Goal: Task Accomplishment & Management: Use online tool/utility

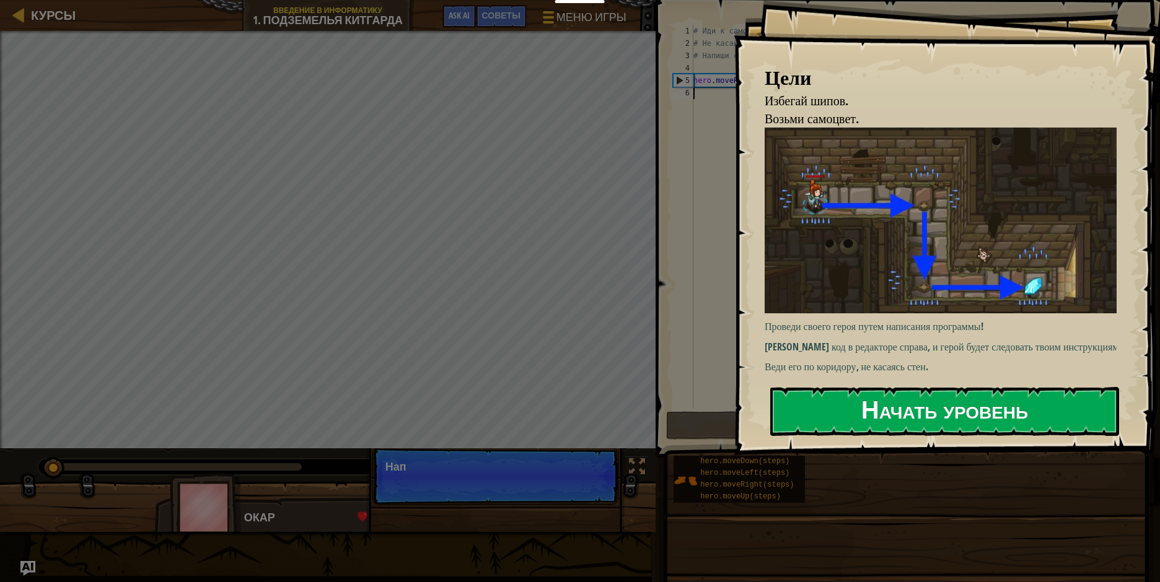
click at [897, 410] on button "Начать уровень" at bounding box center [944, 411] width 349 height 49
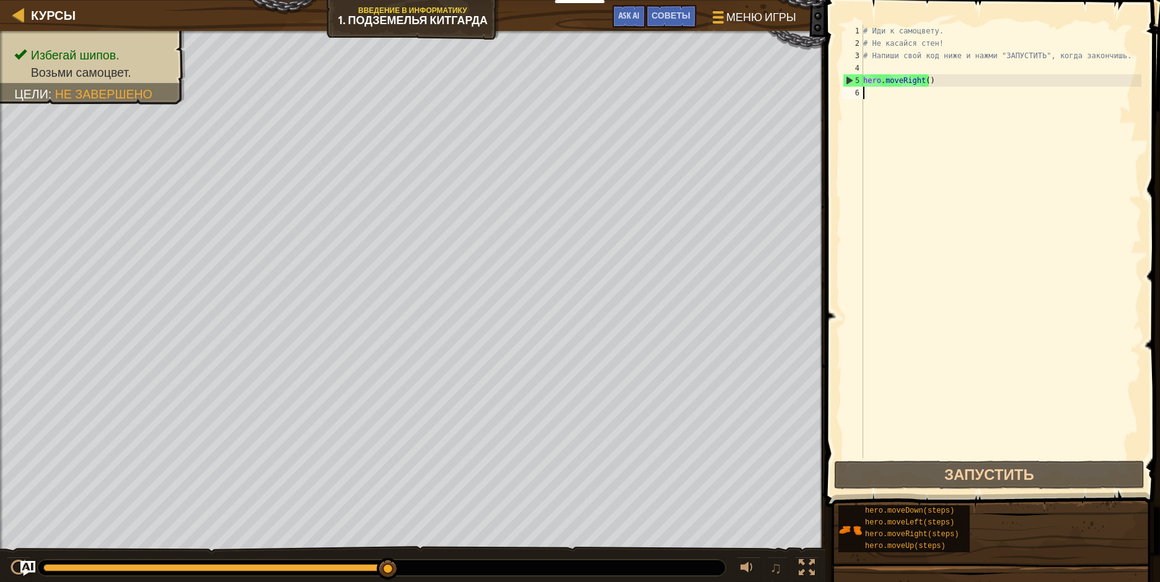
scroll to position [6, 0]
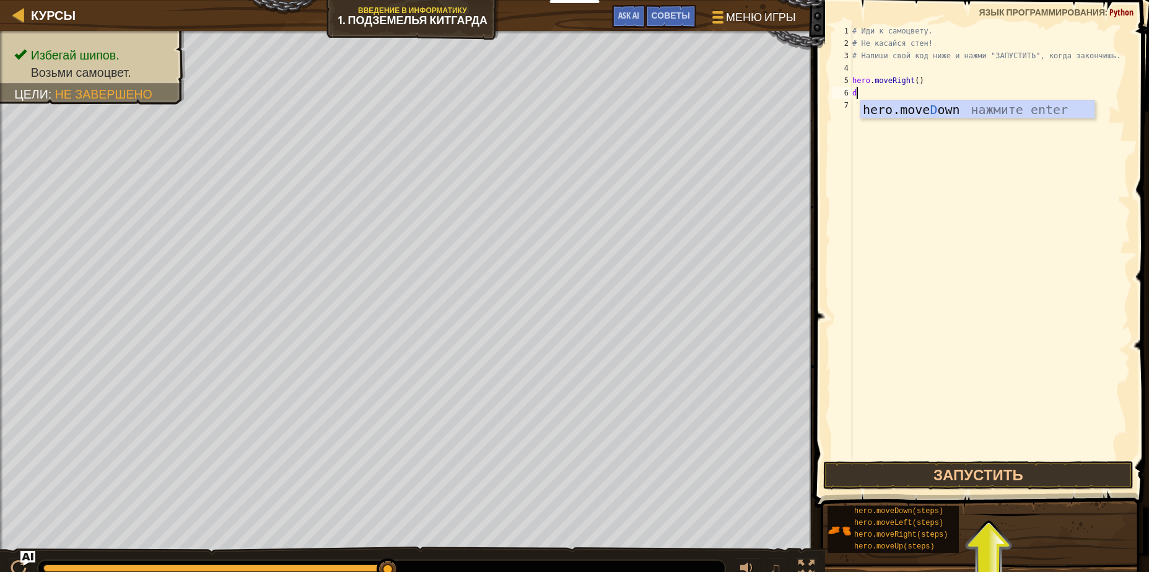
type textarea "do"
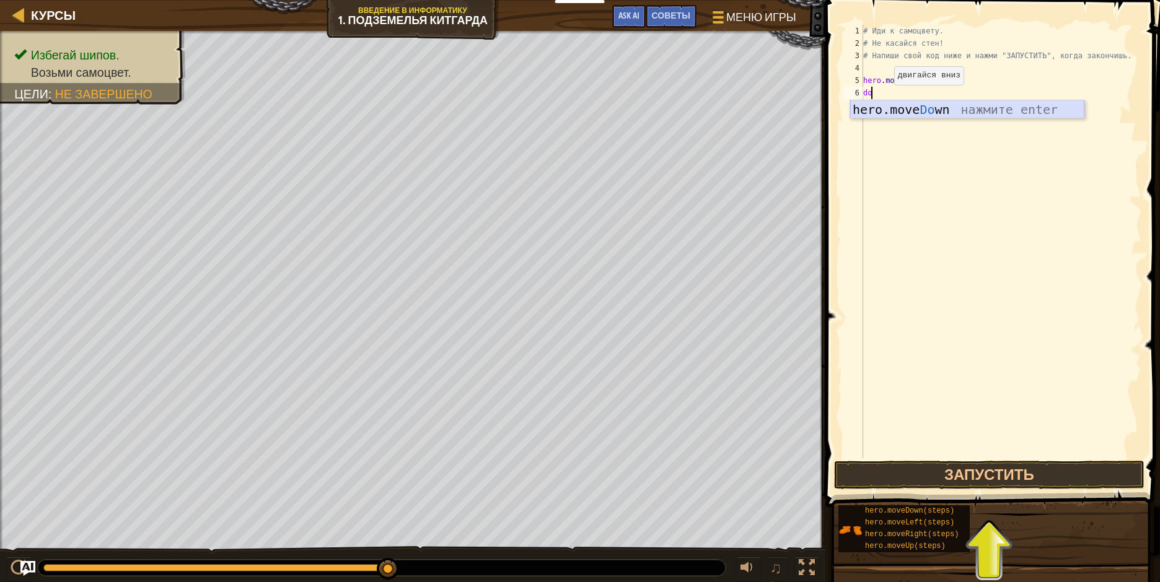
click at [899, 113] on div "hero.move Do wn нажмите enter" at bounding box center [967, 128] width 234 height 56
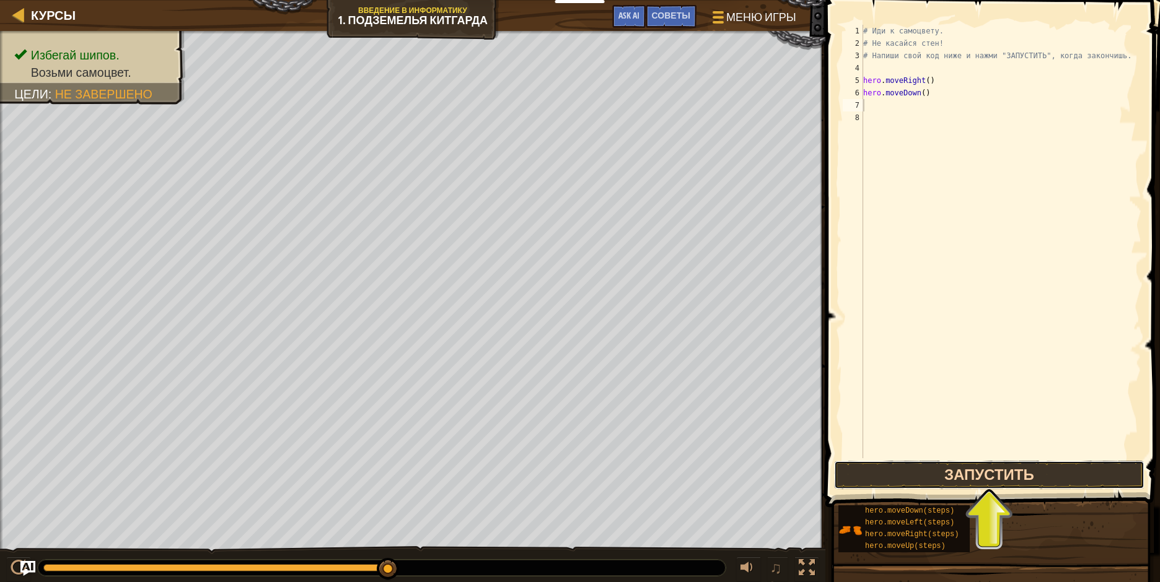
click at [1020, 468] on button "Запустить" at bounding box center [989, 475] width 310 height 29
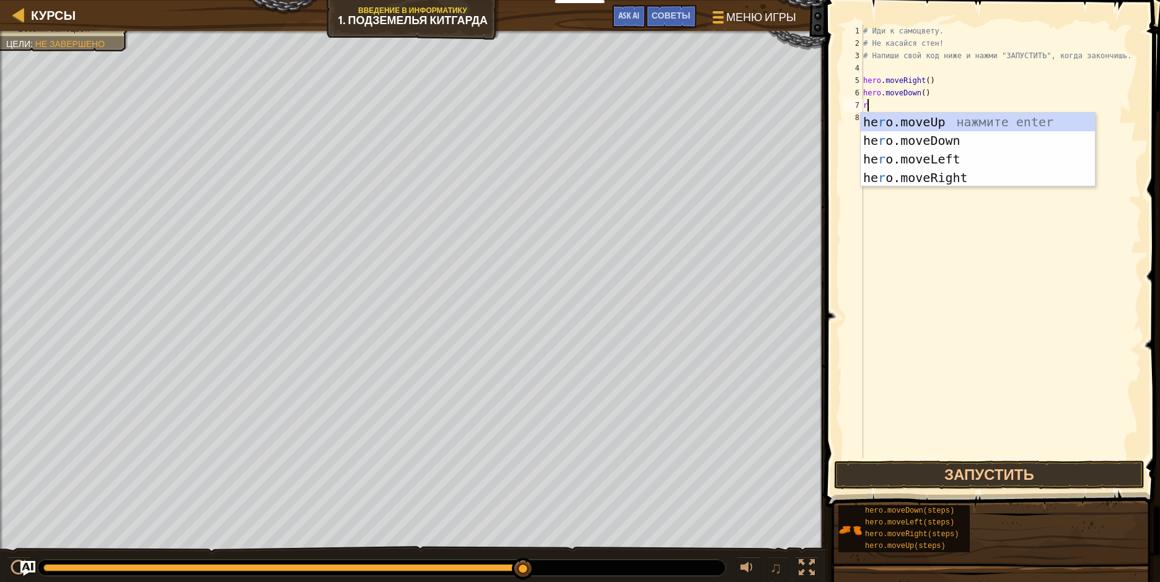
type textarea "ri"
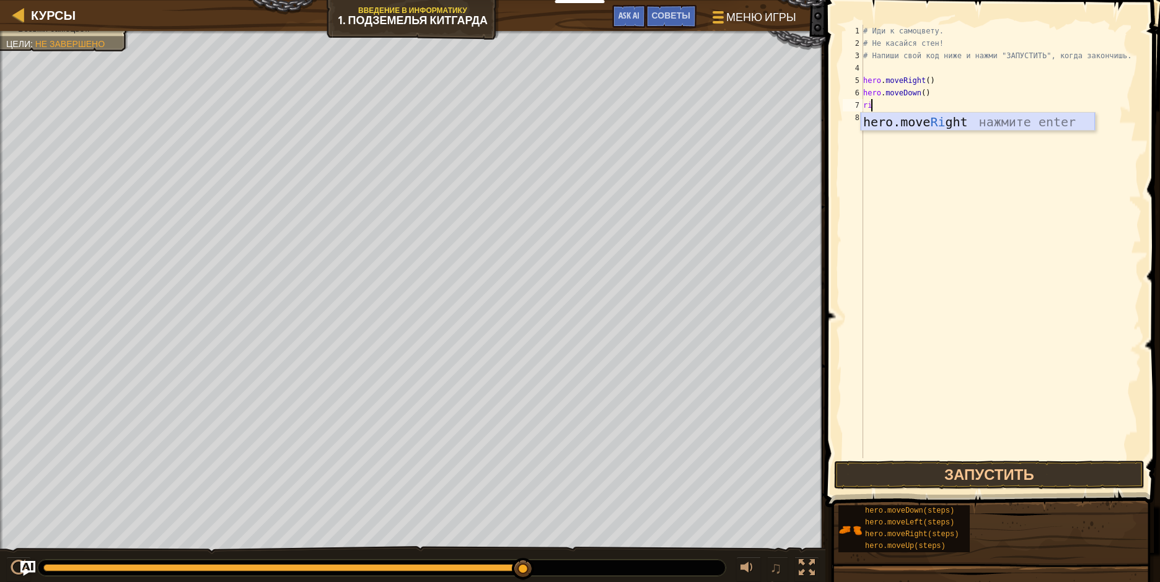
click at [897, 123] on div "hero.move Ri ght нажмите enter" at bounding box center [978, 141] width 234 height 56
click at [948, 477] on button "Запустить" at bounding box center [989, 475] width 310 height 29
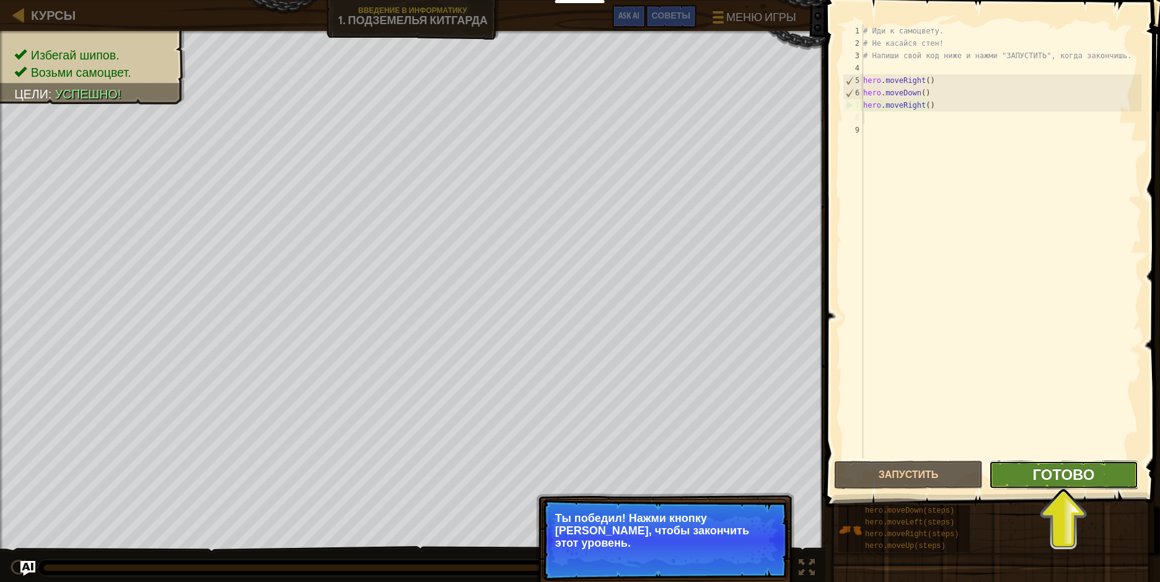
click at [1042, 472] on span "Готово" at bounding box center [1063, 475] width 62 height 20
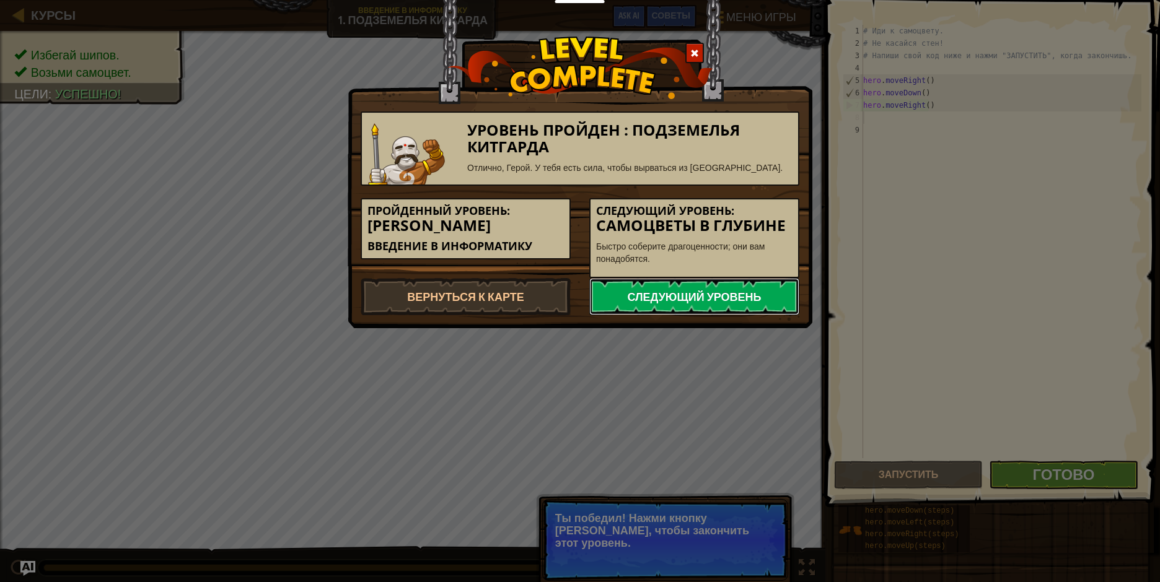
click at [758, 294] on link "Следующий уровень" at bounding box center [694, 296] width 210 height 37
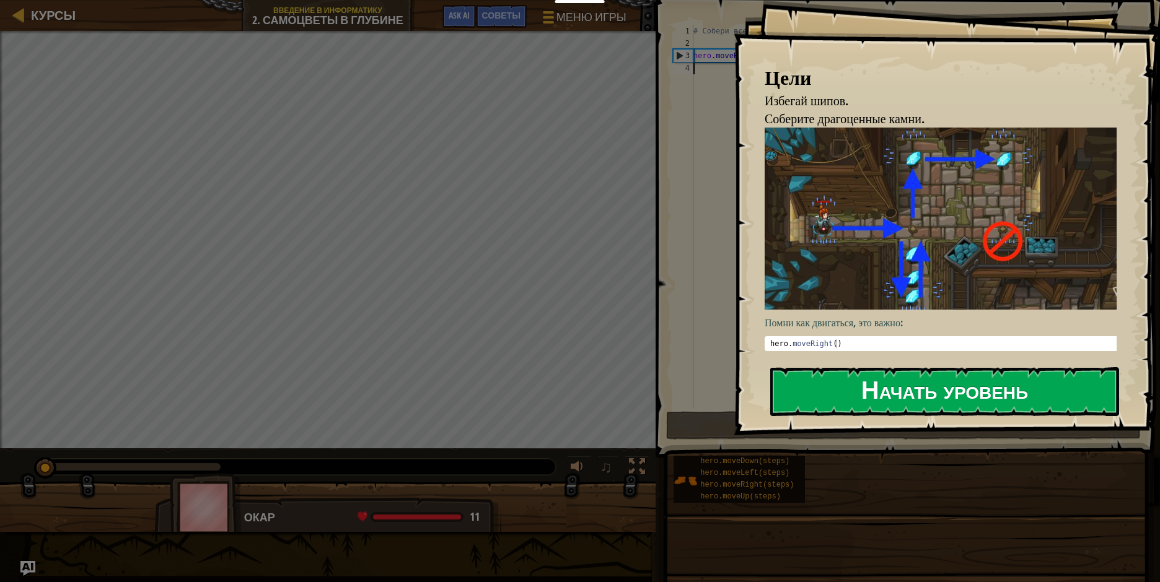
click at [822, 394] on button "Начать уровень" at bounding box center [944, 391] width 349 height 49
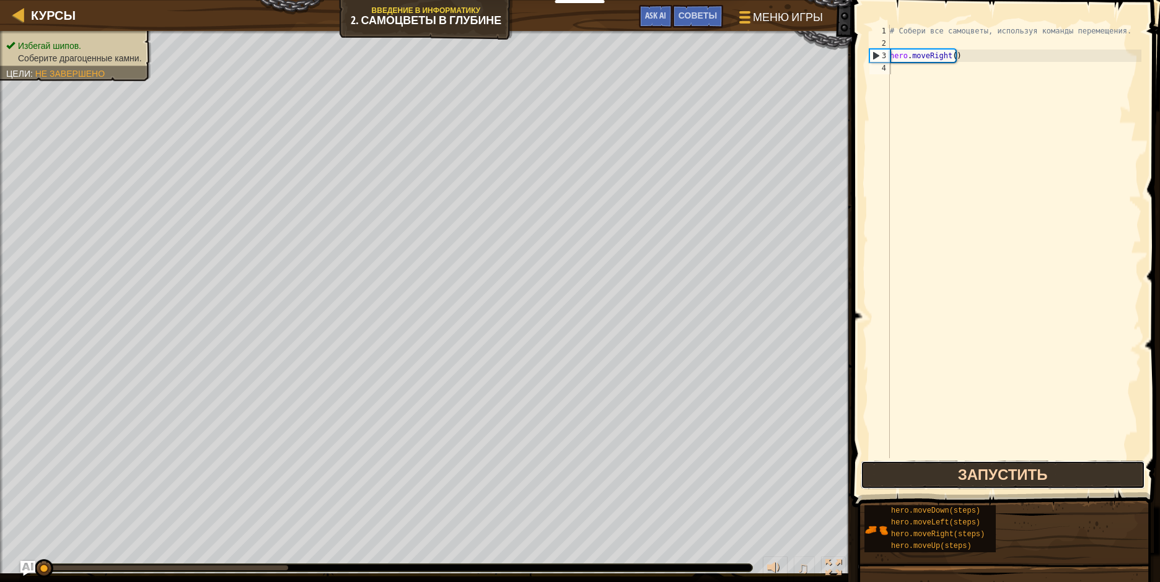
click at [942, 472] on button "Запустить" at bounding box center [1003, 475] width 284 height 29
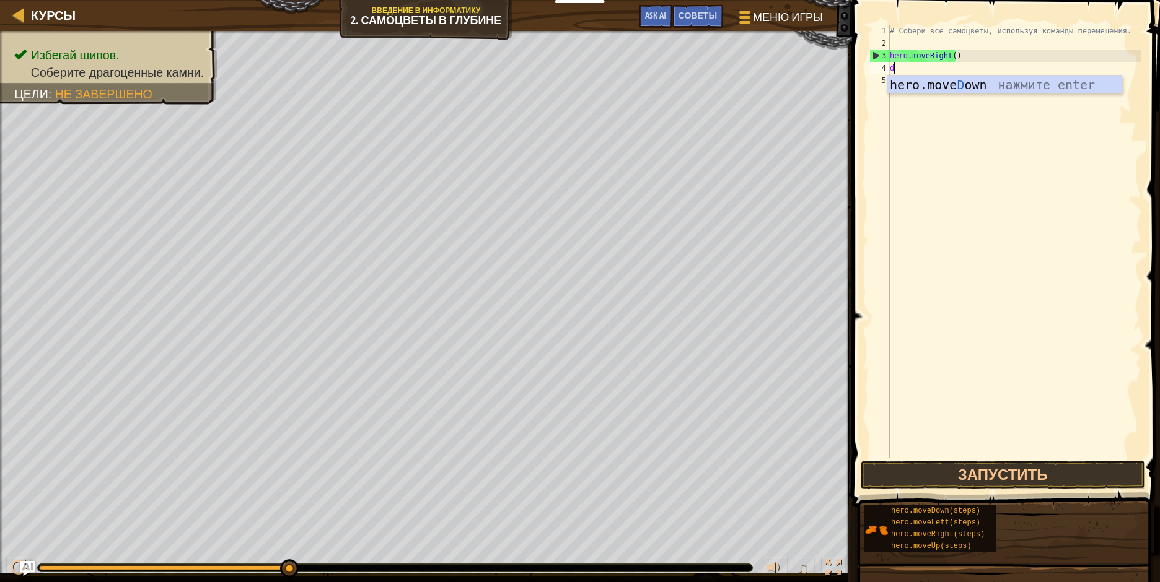
scroll to position [6, 0]
type textarea "do"
click at [937, 87] on div "hero.move Do wn нажмите enter" at bounding box center [1004, 104] width 234 height 56
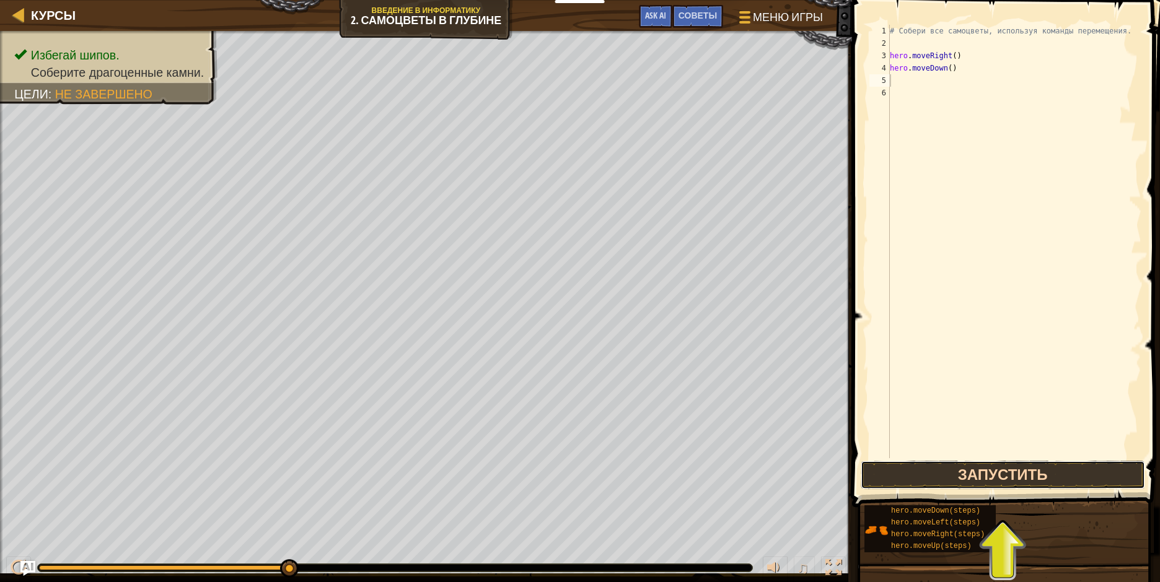
click at [947, 481] on button "Запустить" at bounding box center [1003, 475] width 284 height 29
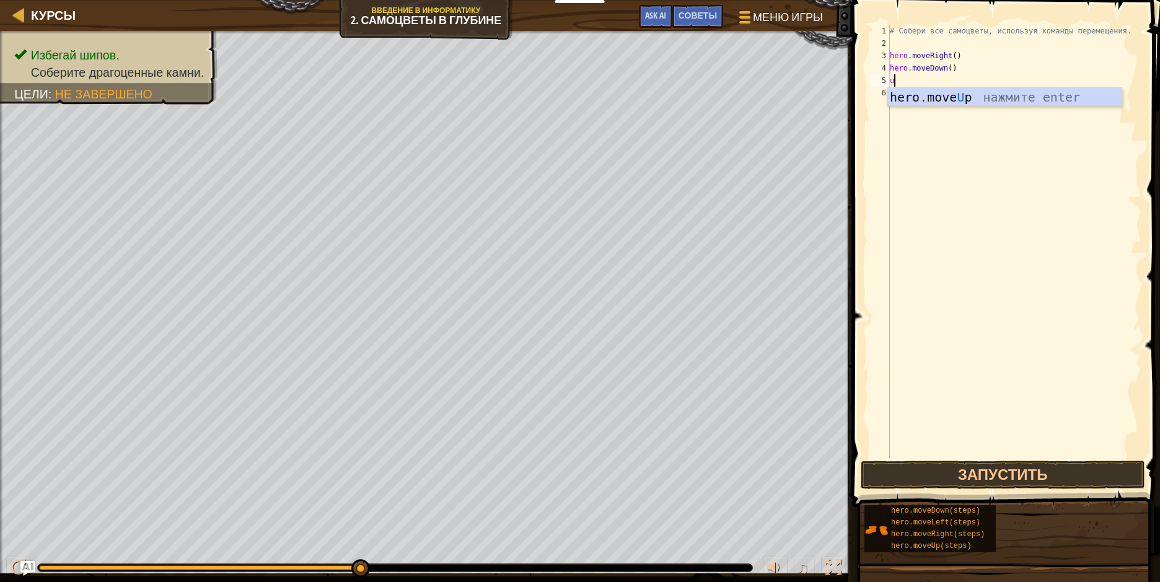
type textarea "up"
click at [928, 98] on div "hero.move Up нажмите enter" at bounding box center [1004, 116] width 234 height 56
click at [937, 81] on div "# Собери все самоцветы, используя команды перемещения. hero . moveRight ( ) her…" at bounding box center [1014, 254] width 254 height 458
type textarea "hero.moveUp(2)"
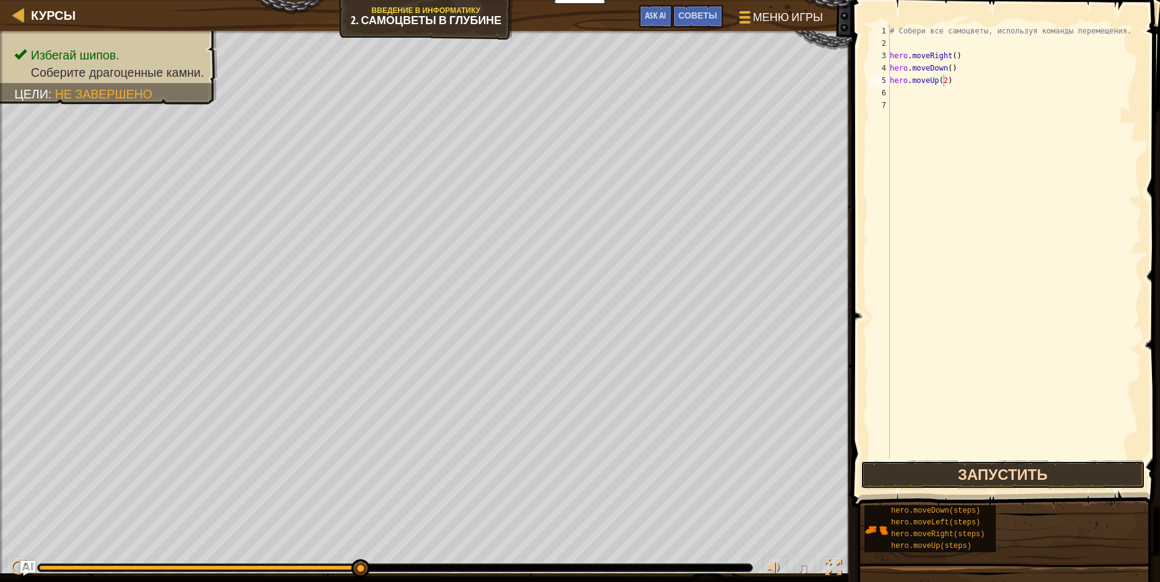
click at [924, 476] on button "Запустить" at bounding box center [1003, 475] width 284 height 29
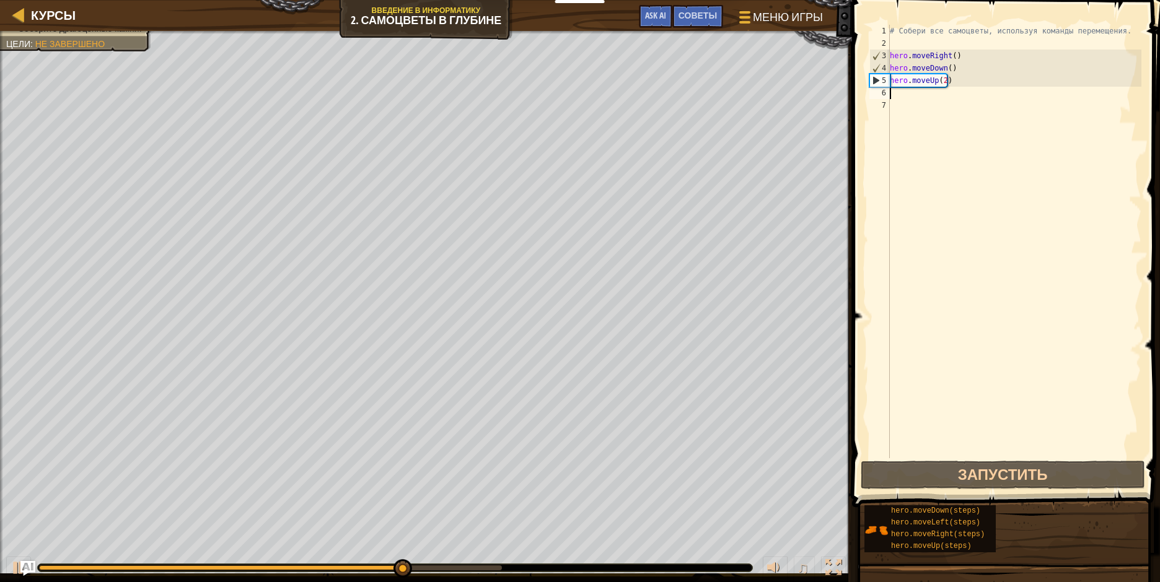
click at [891, 92] on div "# Собери все самоцветы, используя команды перемещения. hero . moveRight ( ) her…" at bounding box center [1014, 254] width 254 height 458
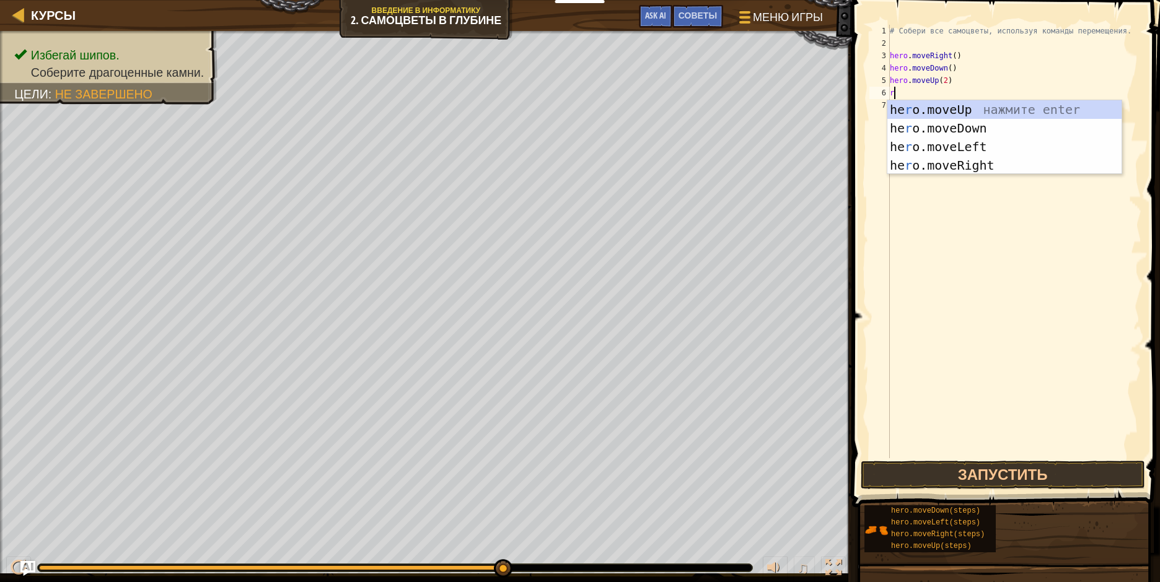
type textarea "ri"
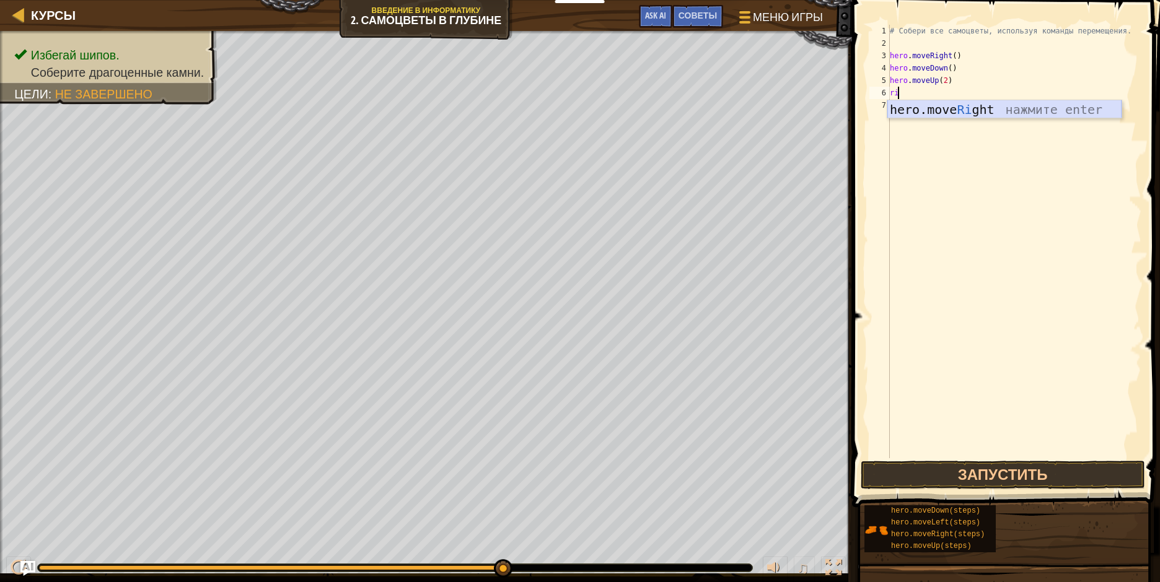
click at [916, 113] on div "hero.move Ri ght нажмите enter" at bounding box center [1004, 128] width 234 height 56
click at [919, 472] on button "Запустить" at bounding box center [1003, 475] width 284 height 29
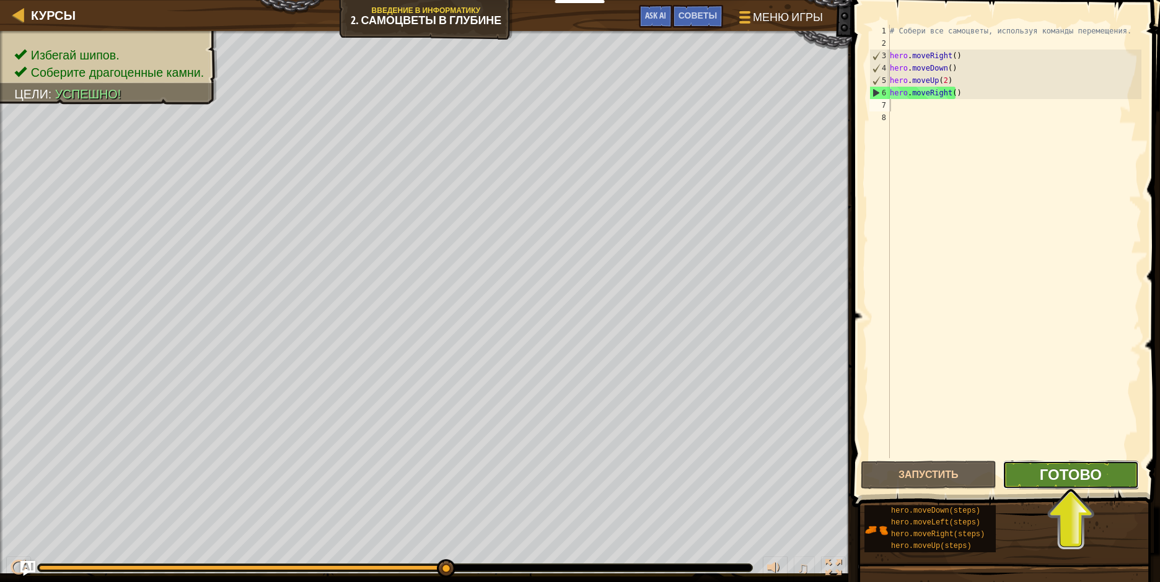
click at [1042, 479] on span "Готово" at bounding box center [1071, 475] width 62 height 20
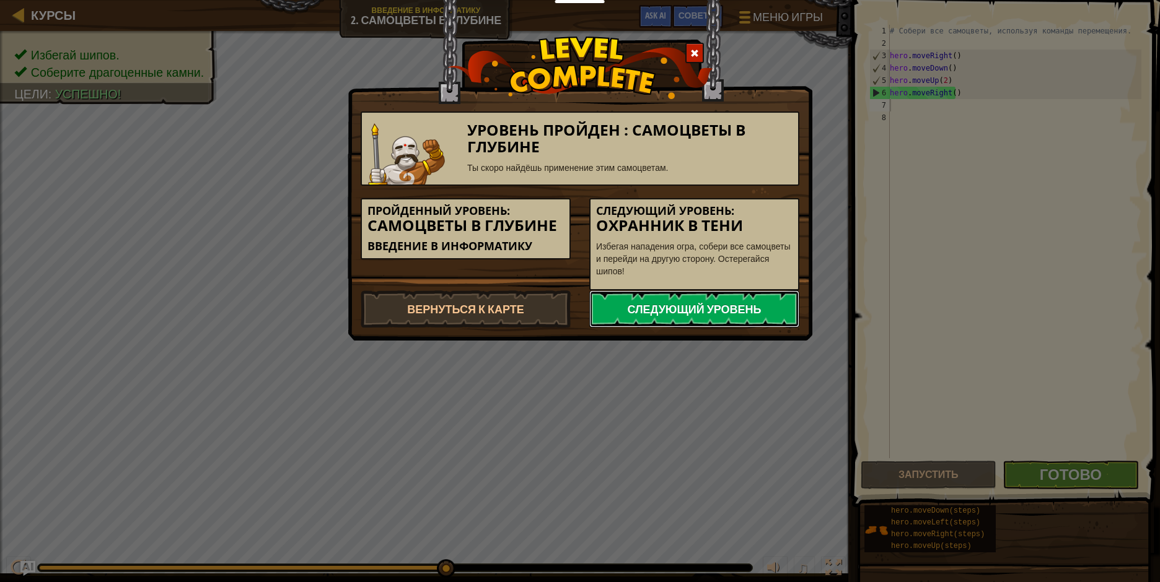
click at [755, 307] on link "Следующий уровень" at bounding box center [694, 309] width 210 height 37
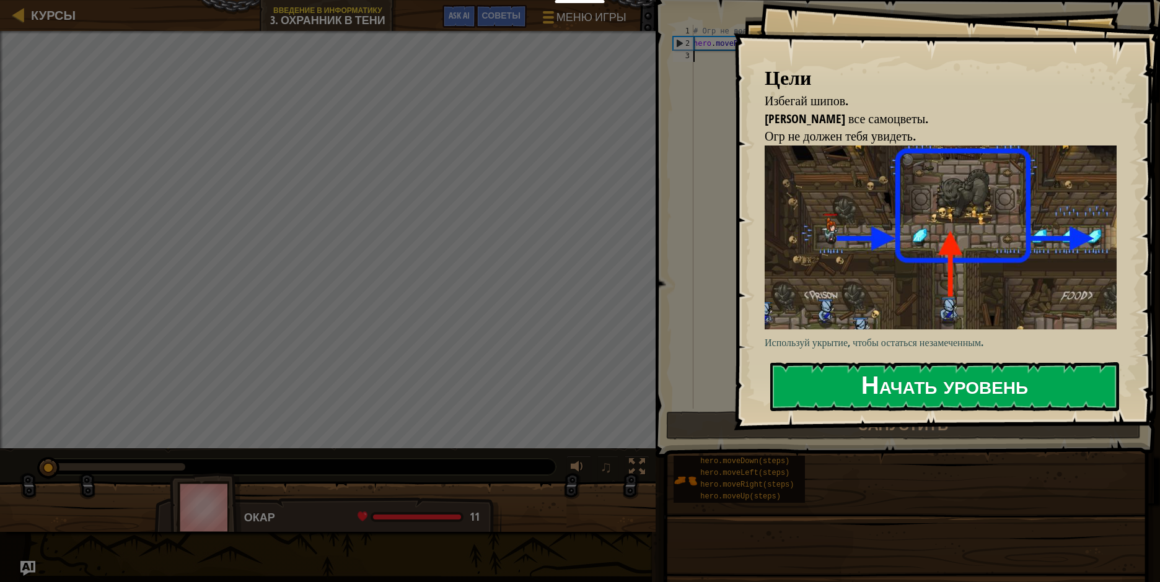
click at [915, 388] on button "Начать уровень" at bounding box center [944, 386] width 349 height 49
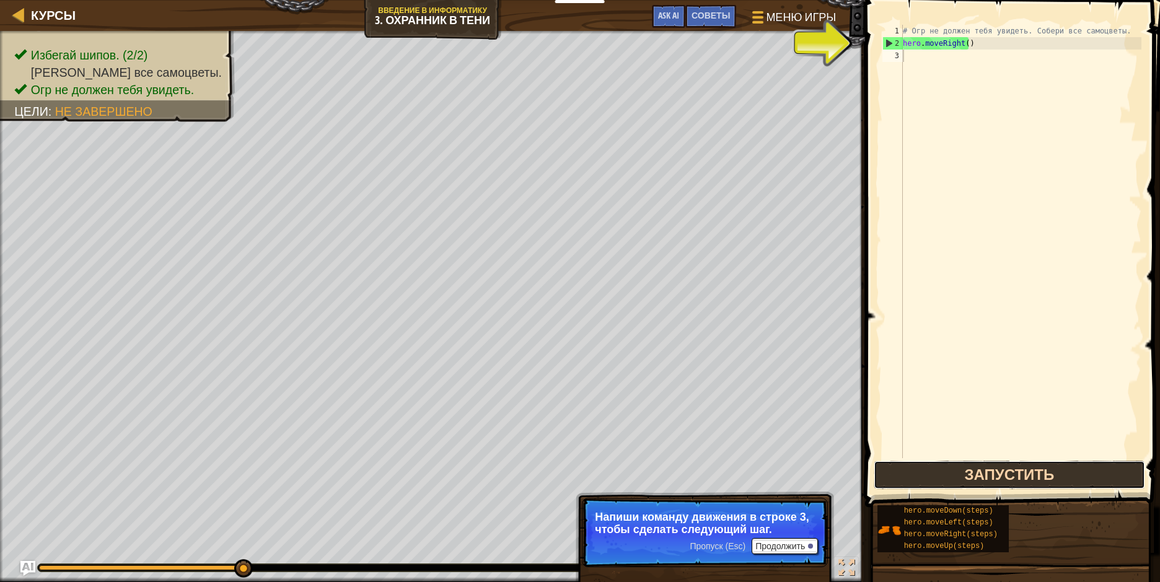
click at [954, 473] on button "Запустить" at bounding box center [1009, 475] width 271 height 29
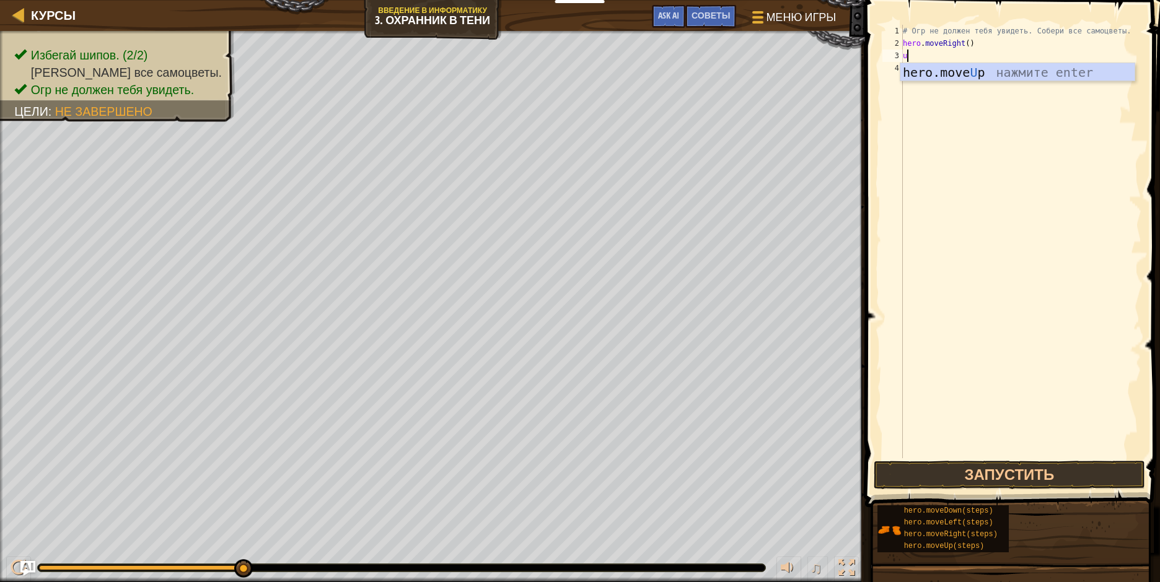
type textarea "up"
click at [970, 79] on div "hero.move Up нажмите enter" at bounding box center [1017, 91] width 234 height 56
click at [952, 472] on button "Запустить" at bounding box center [1009, 475] width 271 height 29
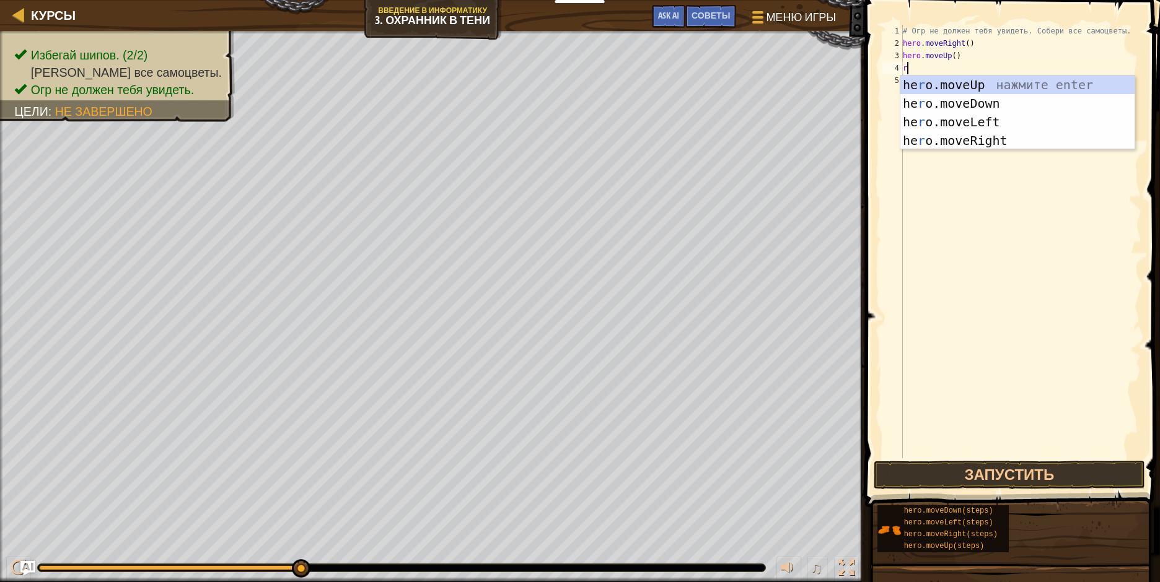
type textarea "ri"
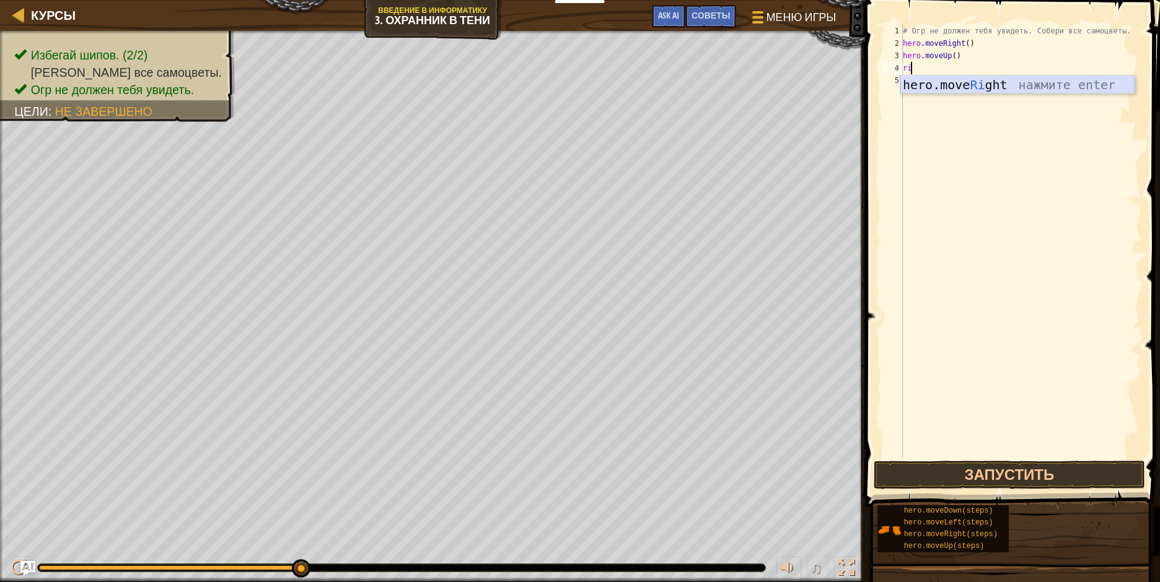
click at [956, 78] on div "hero.move Ri ght нажмите enter" at bounding box center [1017, 104] width 234 height 56
click at [890, 472] on button "Запустить" at bounding box center [1009, 475] width 271 height 29
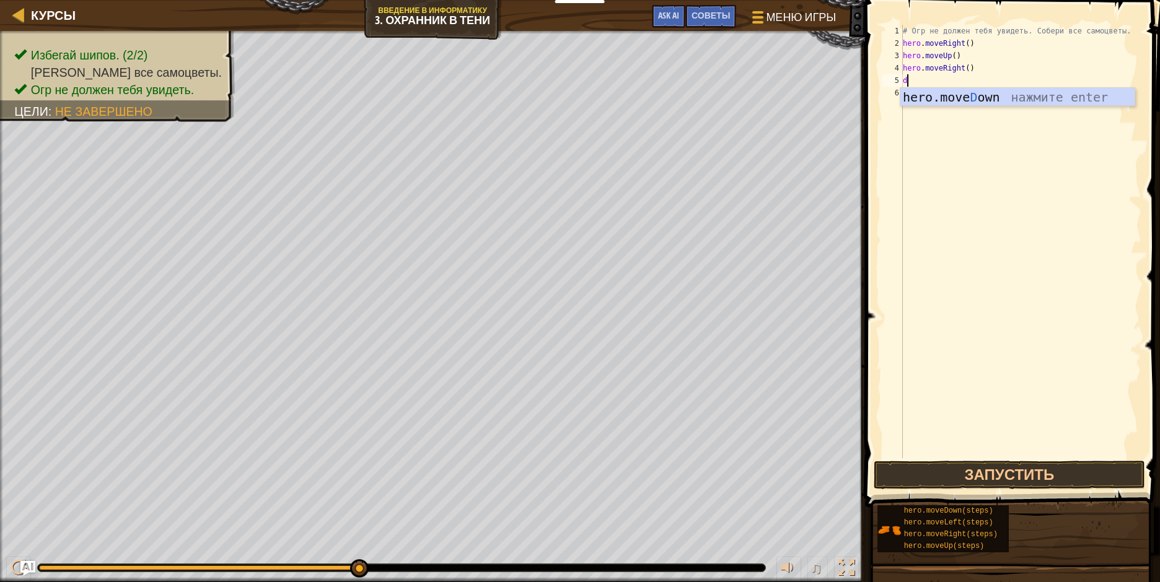
type textarea "do"
click at [1011, 101] on div "hero.move Do wn нажмите enter" at bounding box center [1017, 116] width 234 height 56
click at [956, 471] on button "Запустить" at bounding box center [1009, 475] width 271 height 29
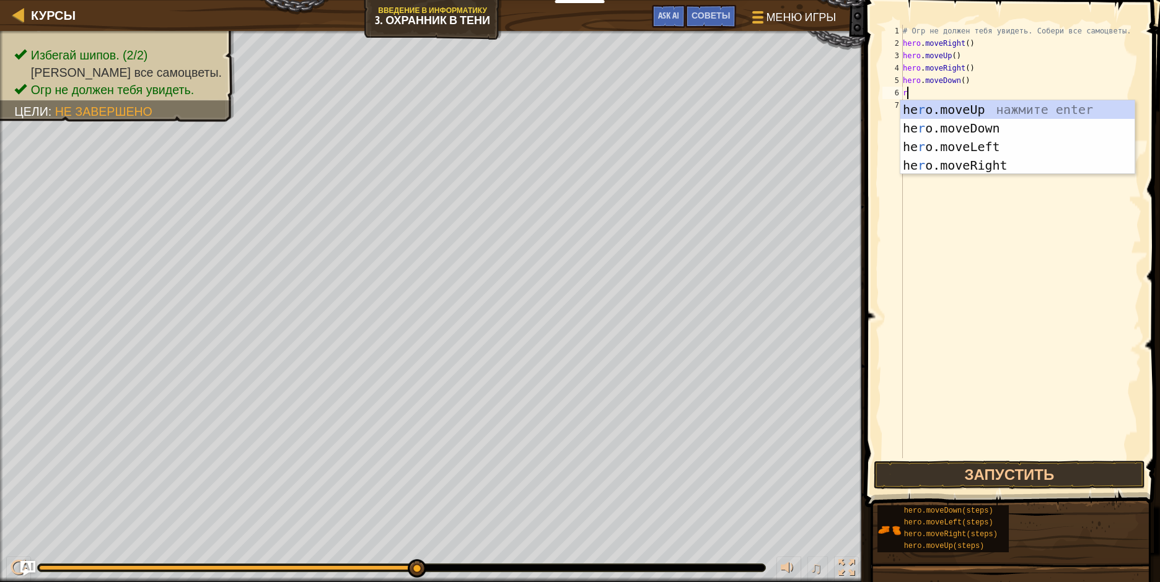
type textarea "ri"
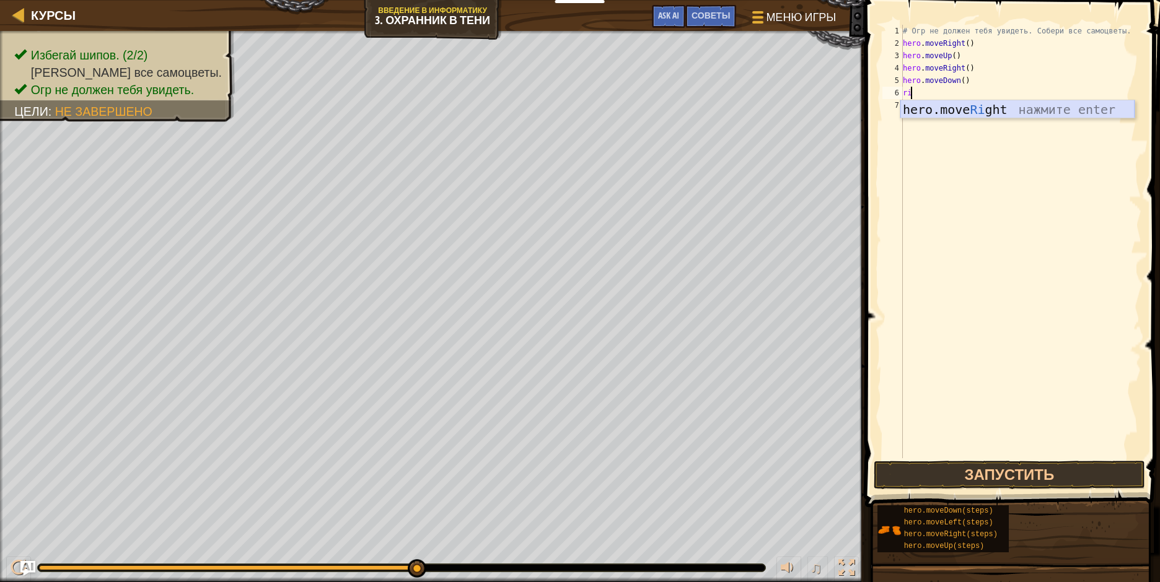
click at [1009, 115] on div "hero.move Ri ght нажмите enter" at bounding box center [1017, 128] width 234 height 56
click at [957, 473] on button "Запустить" at bounding box center [1009, 475] width 271 height 29
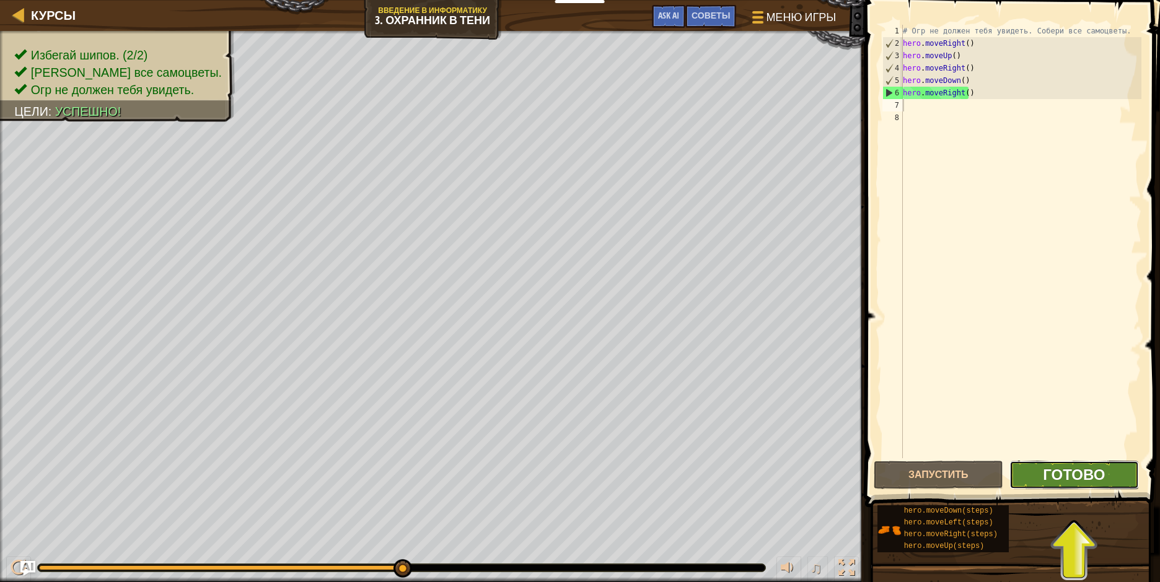
click at [1048, 473] on span "Готово" at bounding box center [1074, 475] width 62 height 20
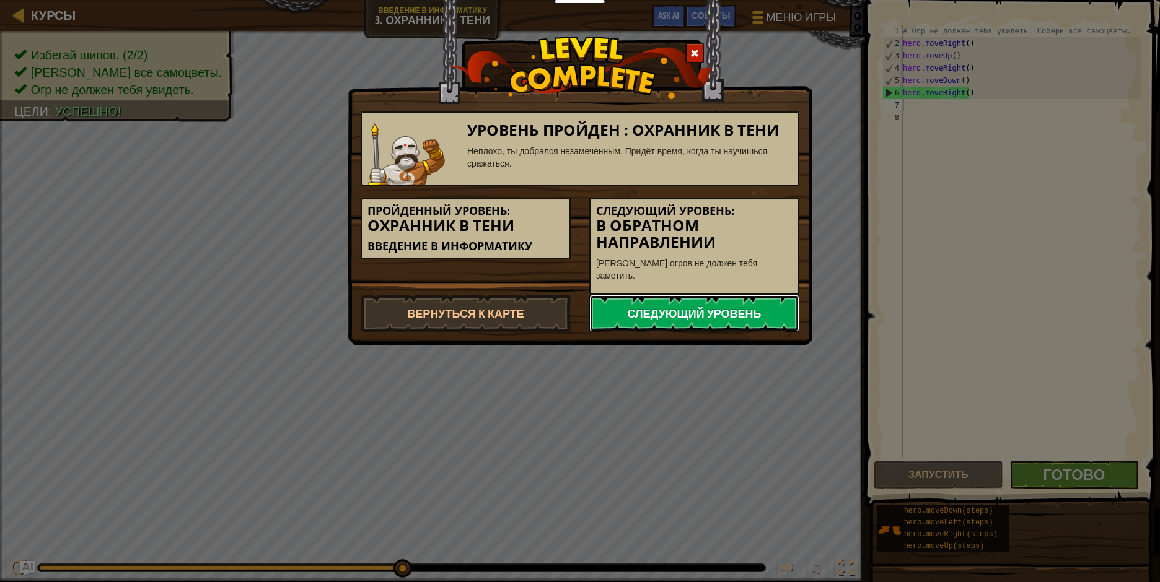
click at [739, 301] on link "Следующий уровень" at bounding box center [694, 313] width 210 height 37
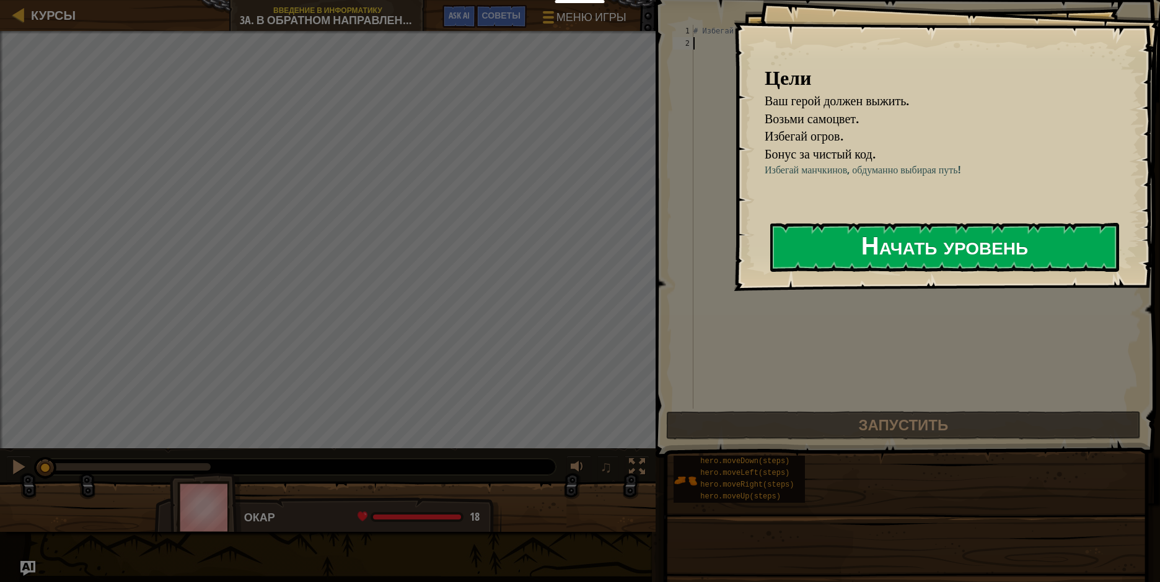
click at [859, 252] on button "Начать уровень" at bounding box center [944, 247] width 349 height 49
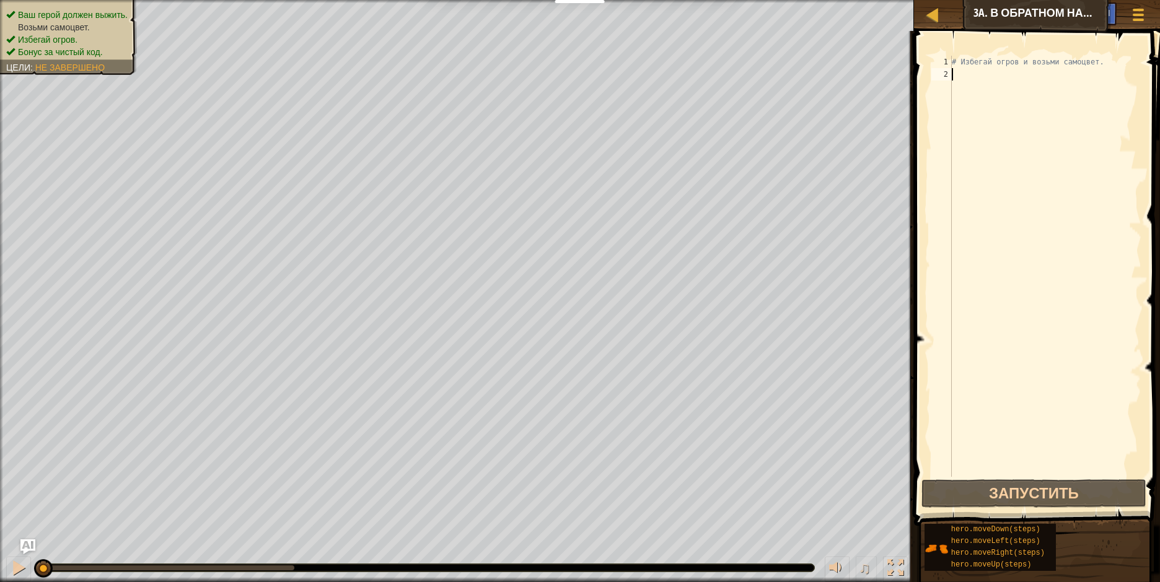
scroll to position [6, 0]
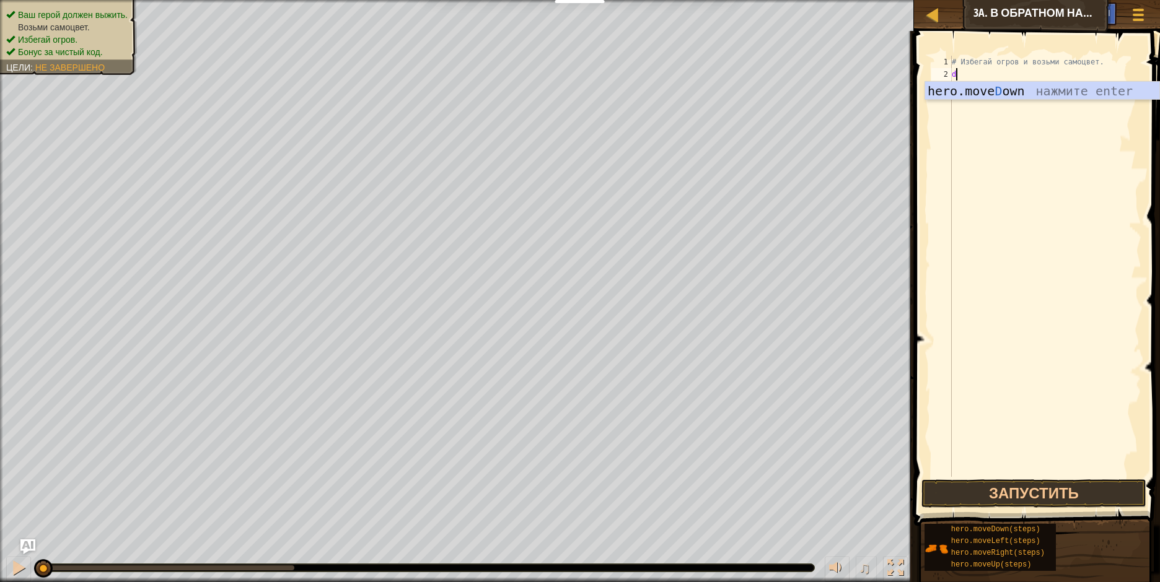
type textarea "do"
click at [955, 89] on div "hero.move Do wn нажмите enter" at bounding box center [1042, 110] width 234 height 56
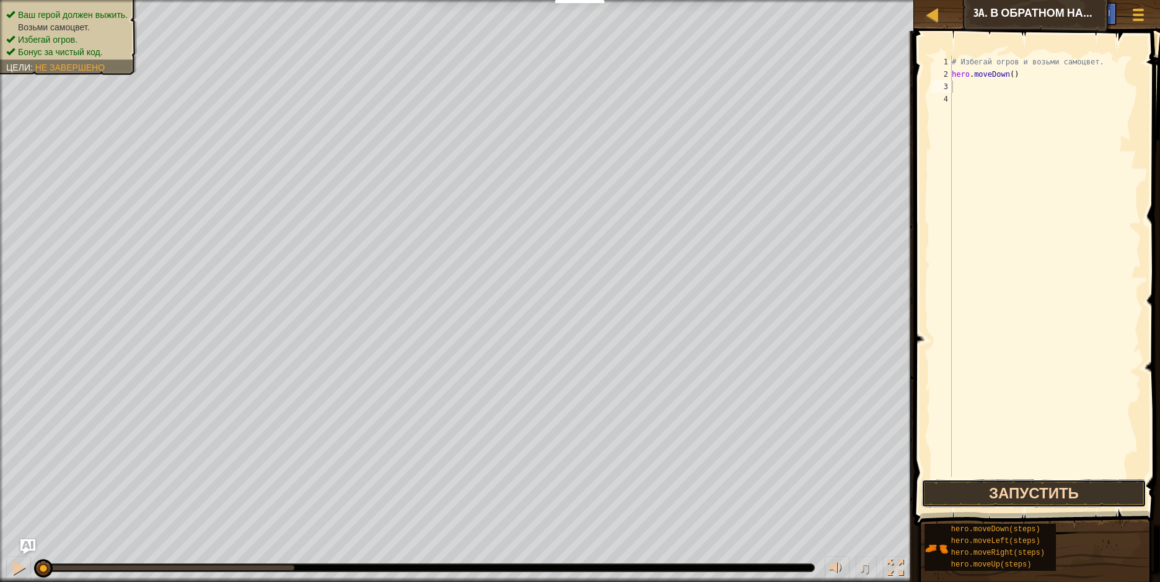
click at [966, 492] on button "Запустить" at bounding box center [1033, 494] width 224 height 29
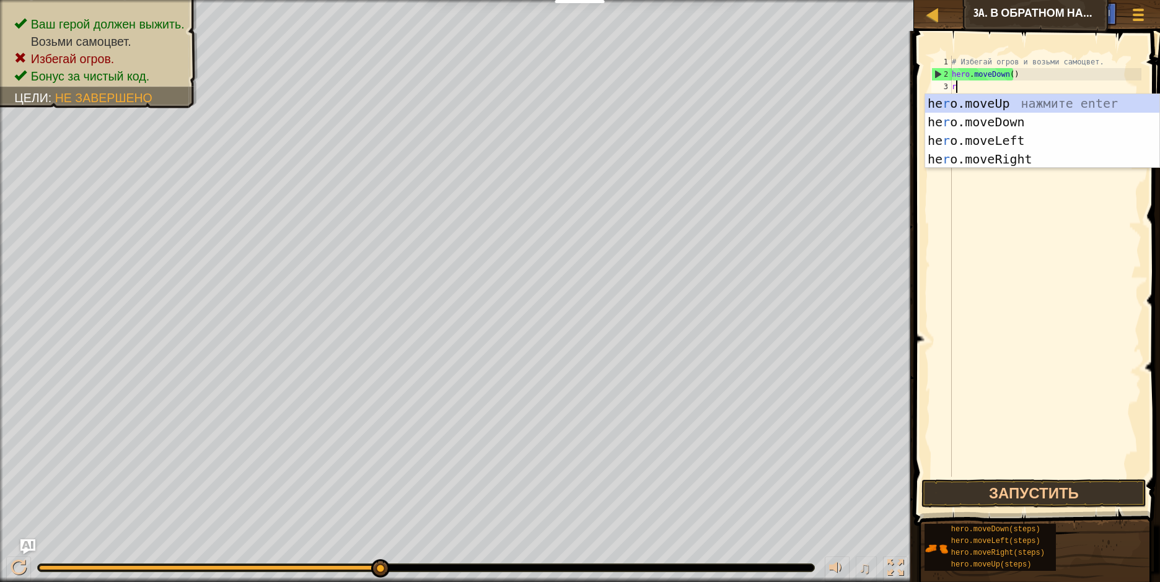
type textarea "ri"
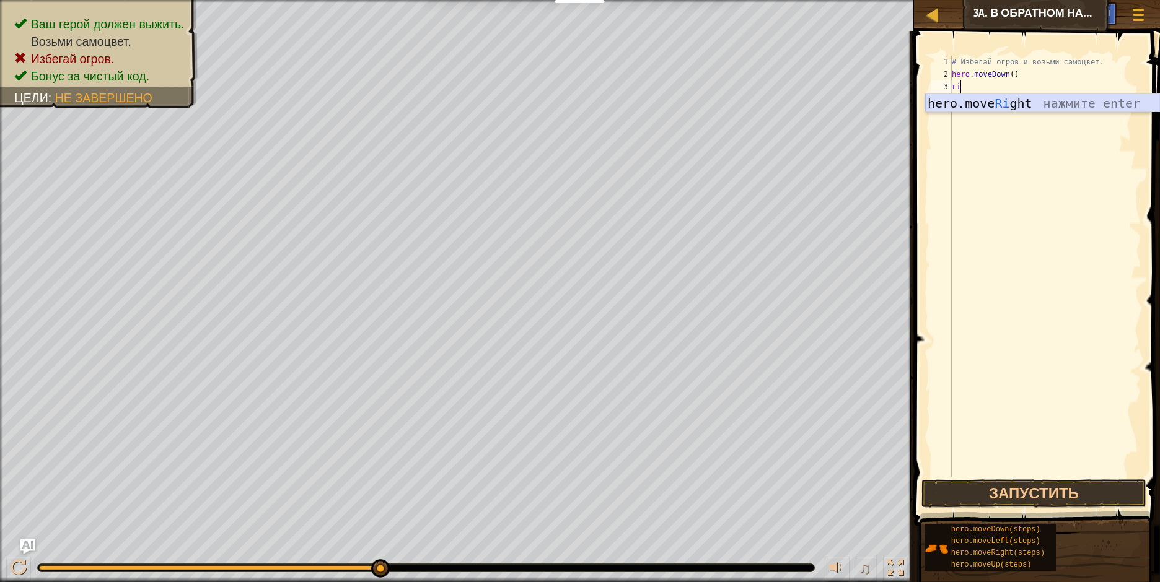
click at [986, 111] on div "hero.move Ri ght нажмите enter" at bounding box center [1042, 122] width 234 height 56
click at [1012, 86] on div "# Избегай огров и возьми самоцвет. hero . moveDown ( ) hero . moveRight ( )" at bounding box center [1045, 279] width 192 height 446
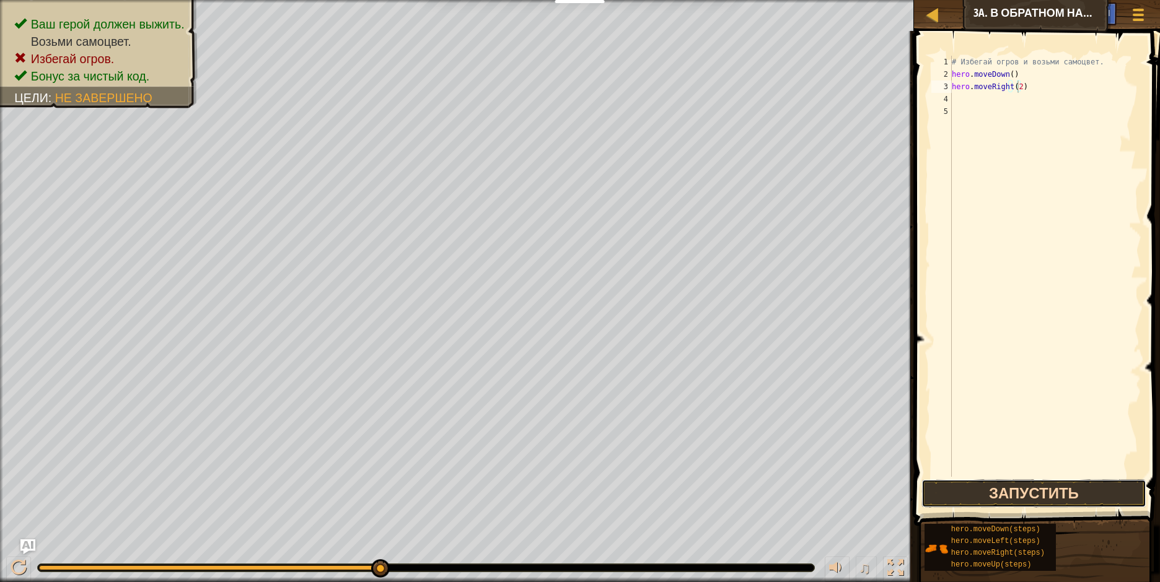
click at [947, 493] on button "Запустить" at bounding box center [1033, 494] width 224 height 29
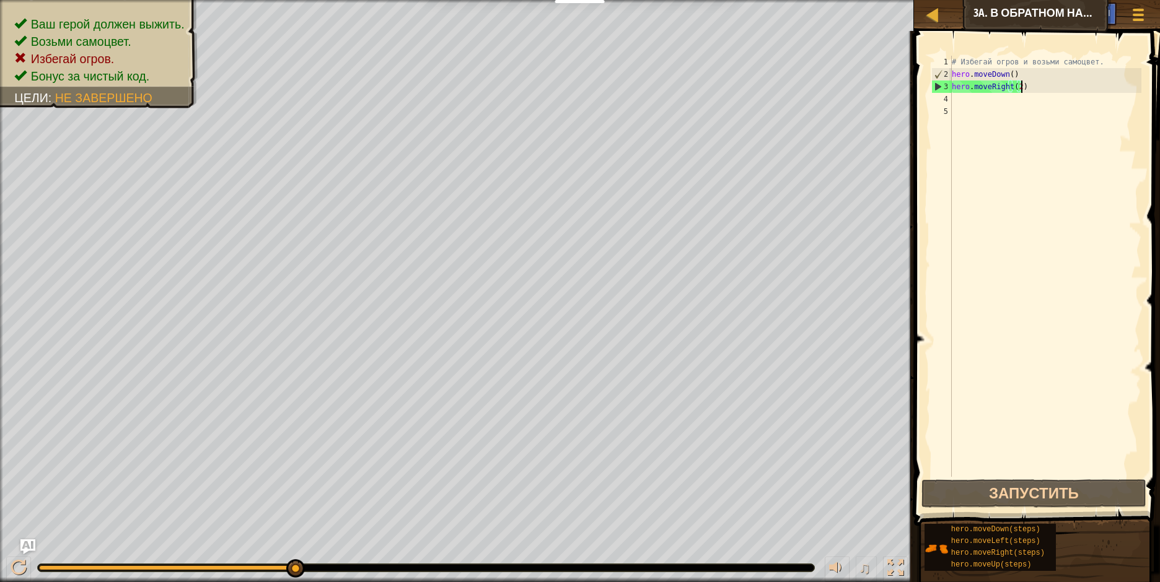
click at [1029, 89] on div "# Избегай огров и возьми самоцвет. hero . moveDown ( ) hero . moveRight ( 2 )" at bounding box center [1045, 279] width 192 height 446
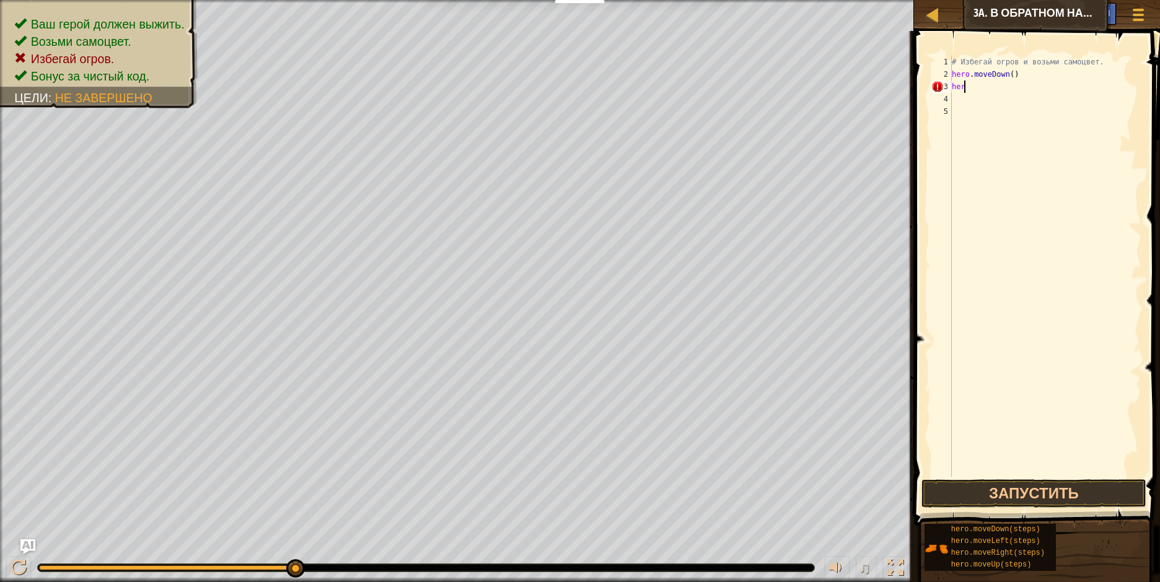
scroll to position [6, 0]
type textarea "h"
click at [1008, 76] on div "# Избегай огров и возьми самоцвет. hero . moveDown ( )" at bounding box center [1045, 279] width 192 height 446
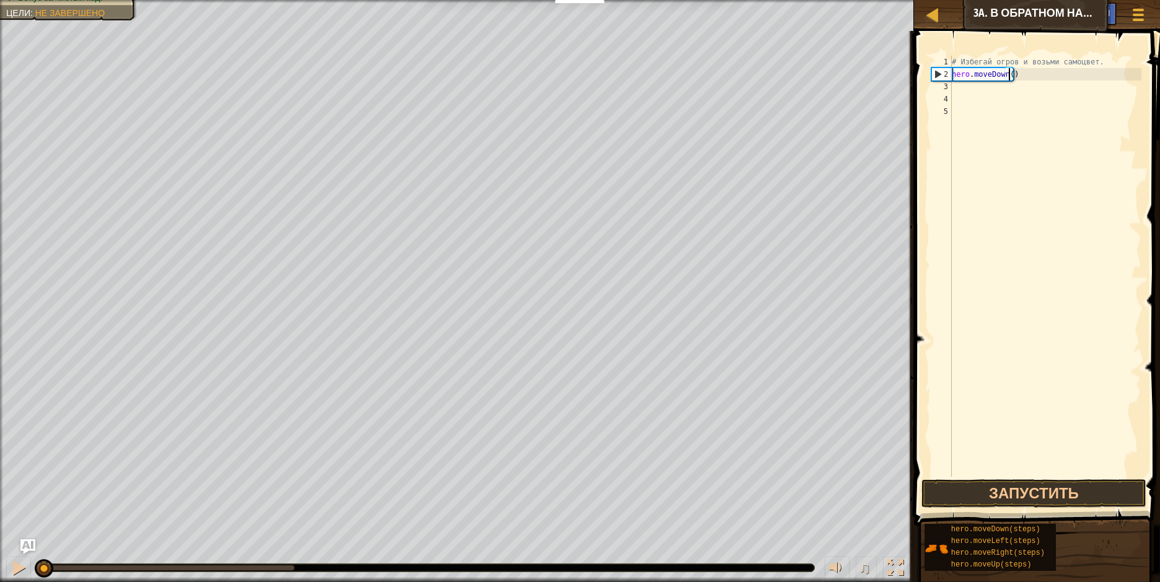
drag, startPoint x: 295, startPoint y: 569, endPoint x: 4, endPoint y: 569, distance: 291.2
click at [4, 569] on div "♫" at bounding box center [457, 564] width 914 height 37
type textarea "hero.moveDown(2)"
click at [989, 489] on button "Запустить" at bounding box center [1033, 494] width 224 height 29
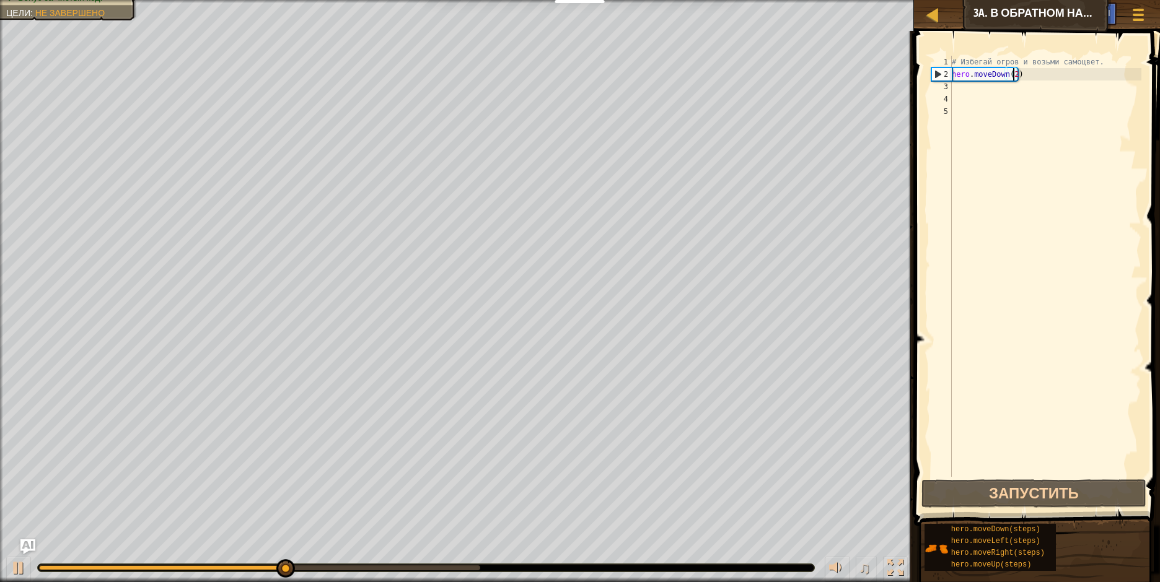
click at [953, 85] on div "# Избегай огров и возьми самоцвет. hero . moveDown ( 2 )" at bounding box center [1045, 279] width 192 height 446
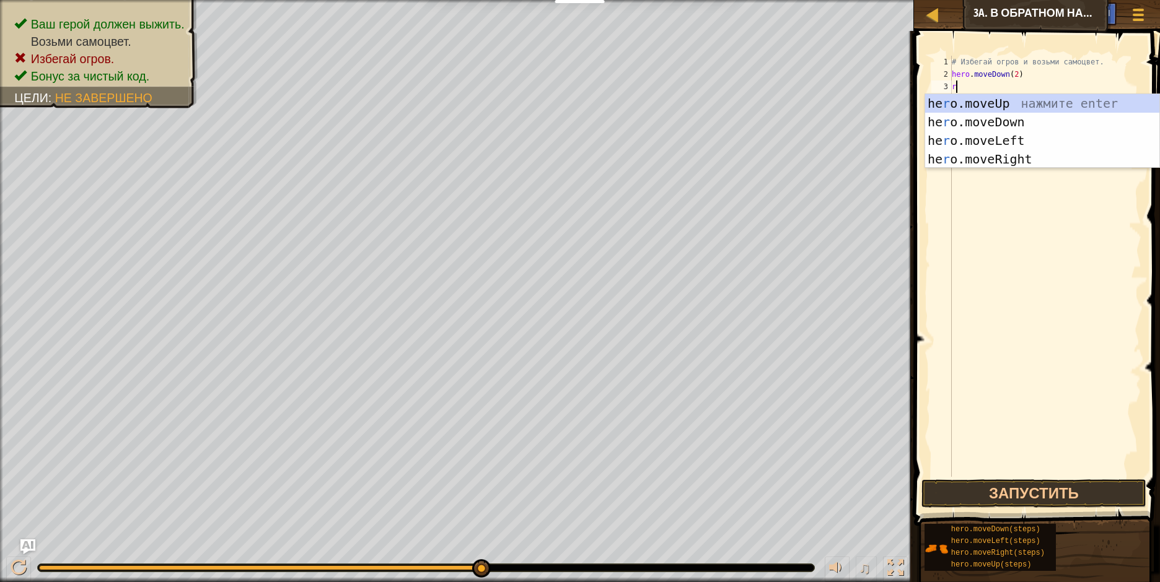
type textarea "ri"
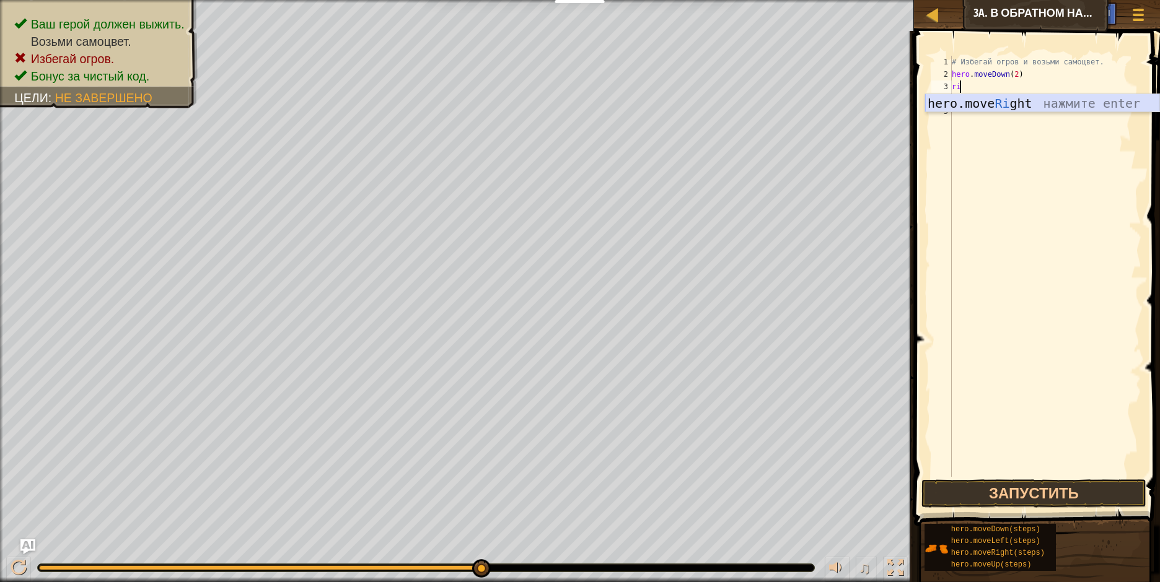
click at [964, 104] on div "hero.move Ri ght нажмите enter" at bounding box center [1042, 122] width 234 height 56
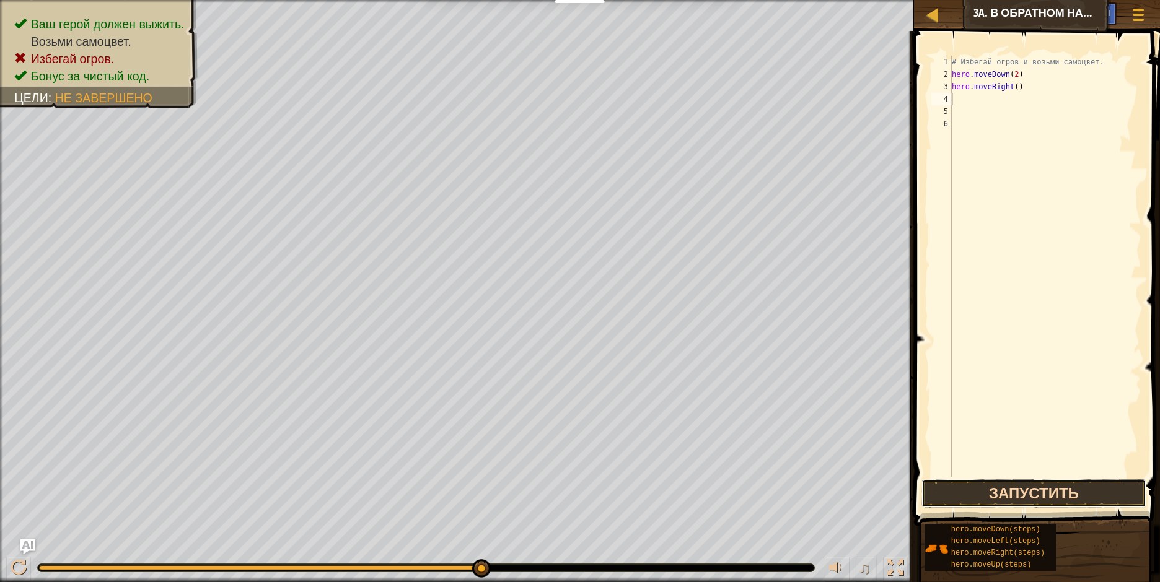
click at [954, 494] on button "Запустить" at bounding box center [1033, 494] width 224 height 29
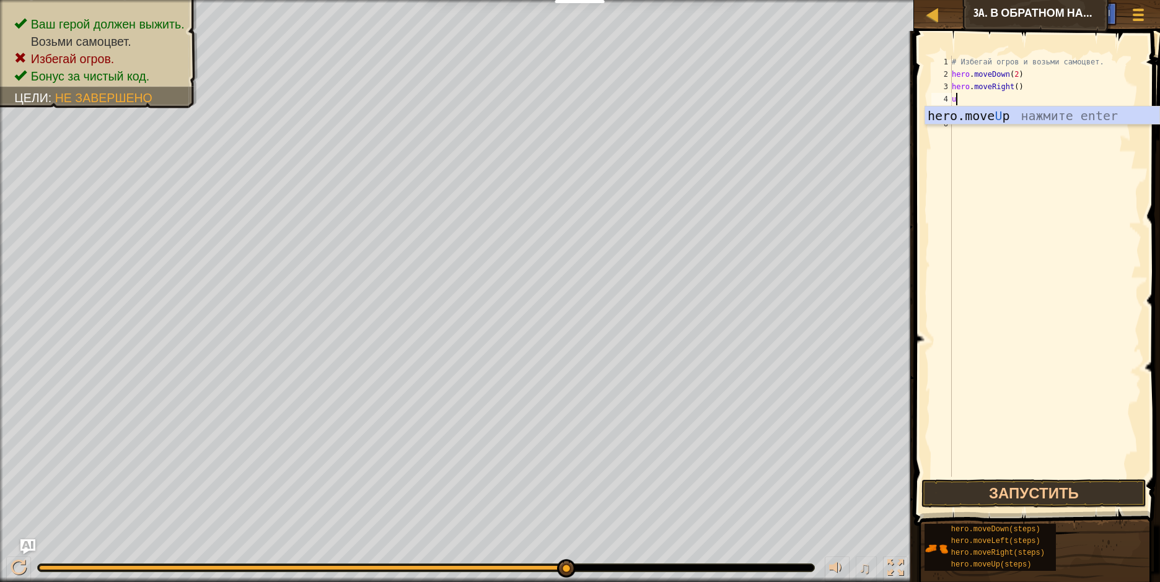
type textarea "up"
click at [1027, 114] on div "hero.move Up нажмите enter" at bounding box center [1042, 135] width 234 height 56
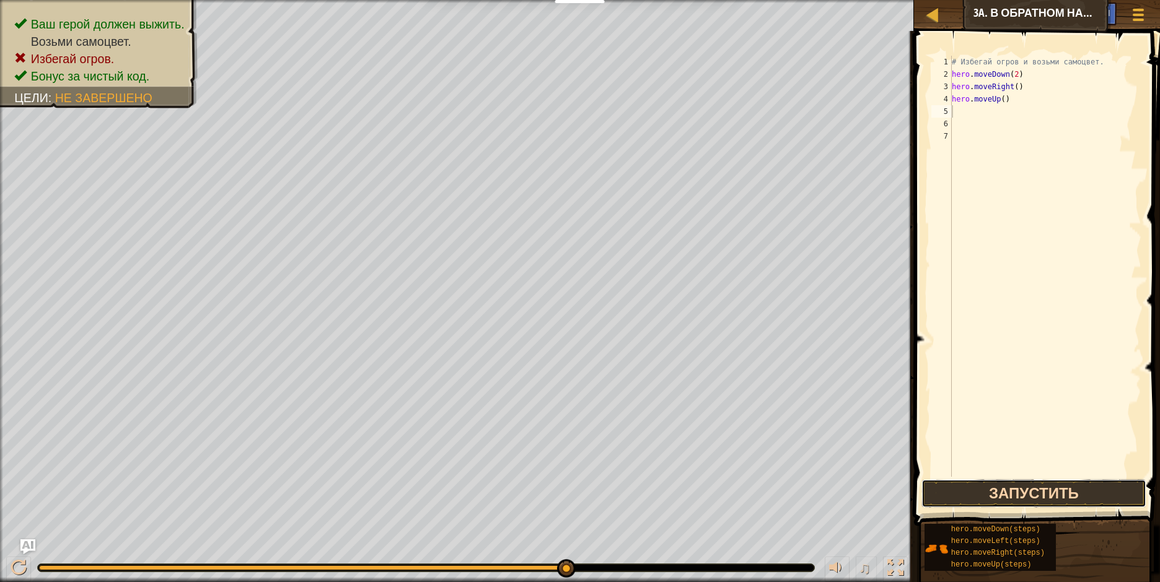
click at [975, 490] on button "Запустить" at bounding box center [1033, 494] width 224 height 29
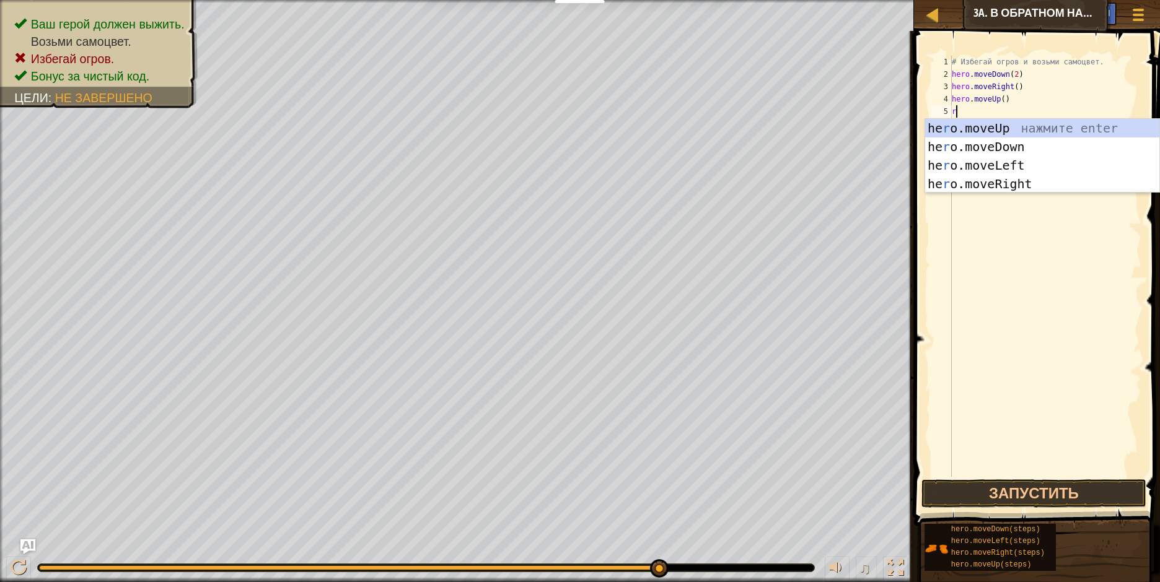
type textarea "ri"
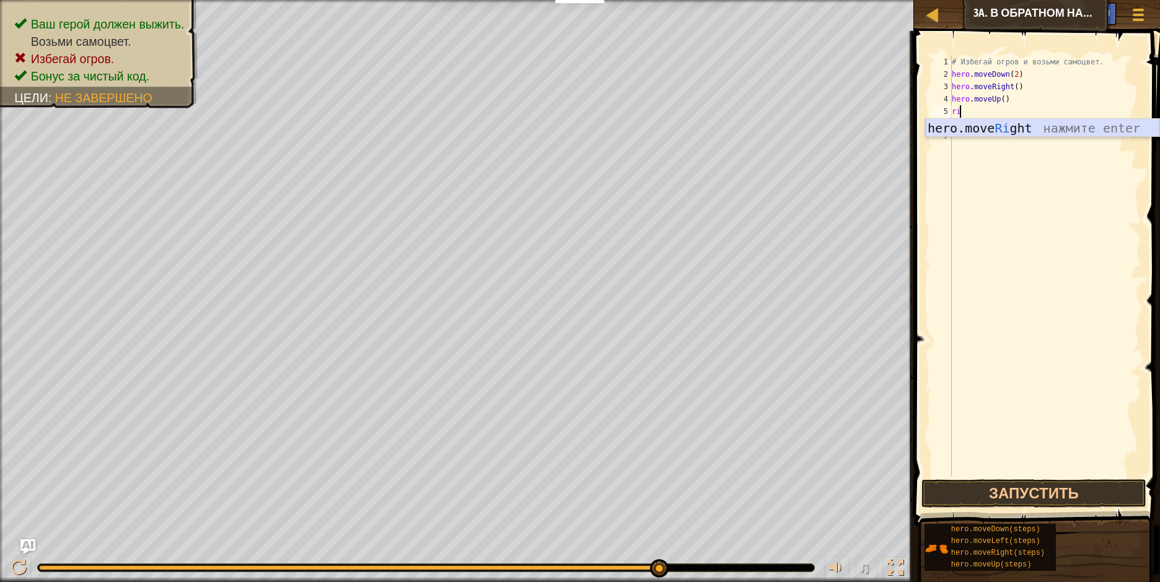
click at [976, 132] on div "hero.move Ri ght нажмите enter" at bounding box center [1042, 147] width 234 height 56
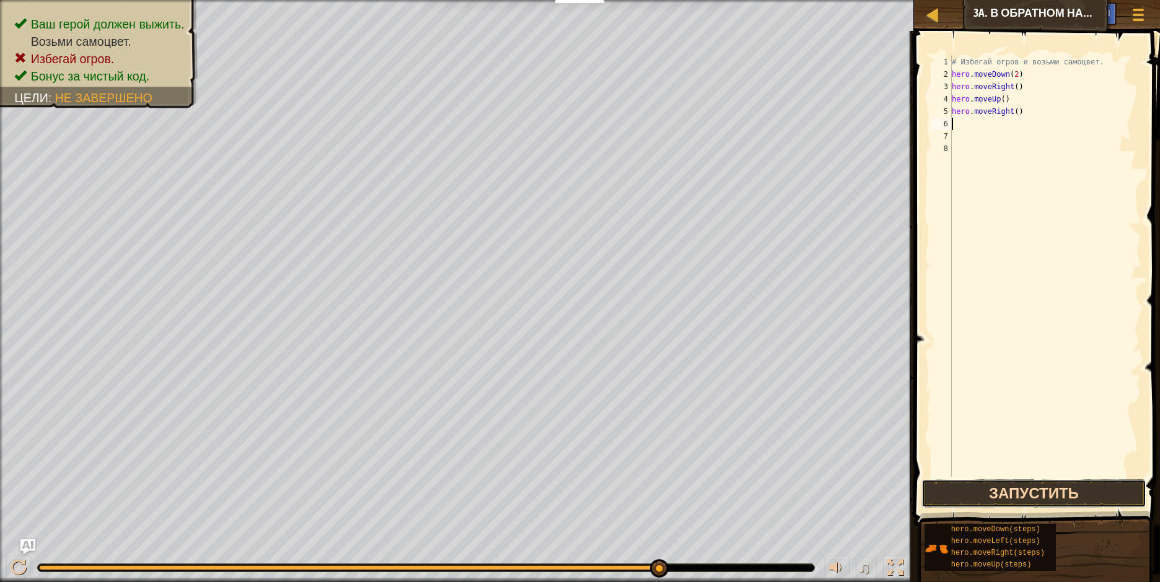
click at [983, 493] on button "Запустить" at bounding box center [1033, 494] width 224 height 29
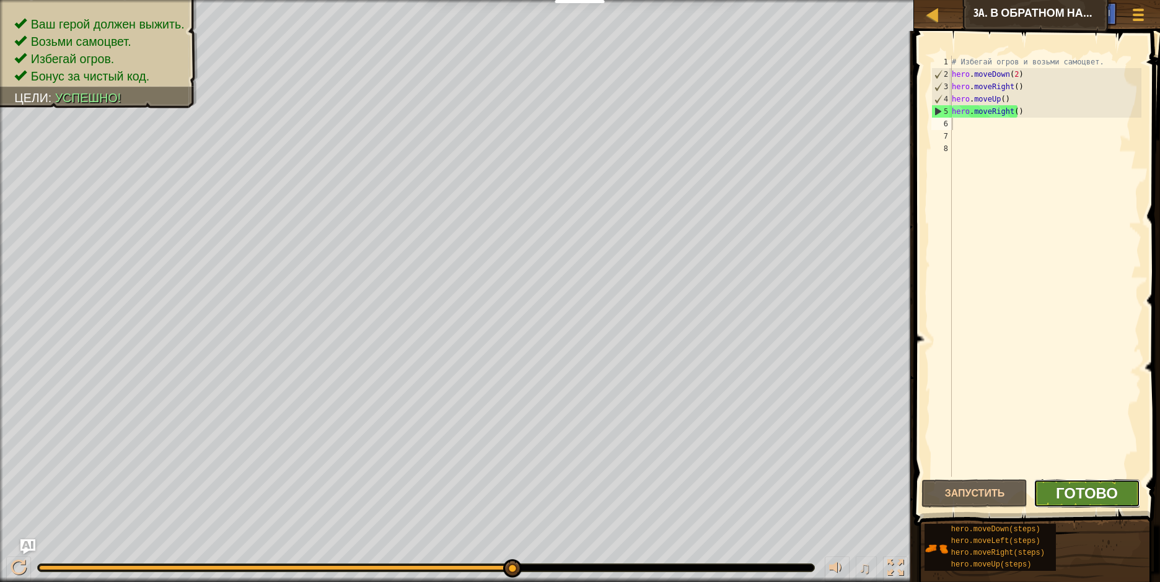
click at [1079, 488] on span "Готово" at bounding box center [1087, 493] width 62 height 20
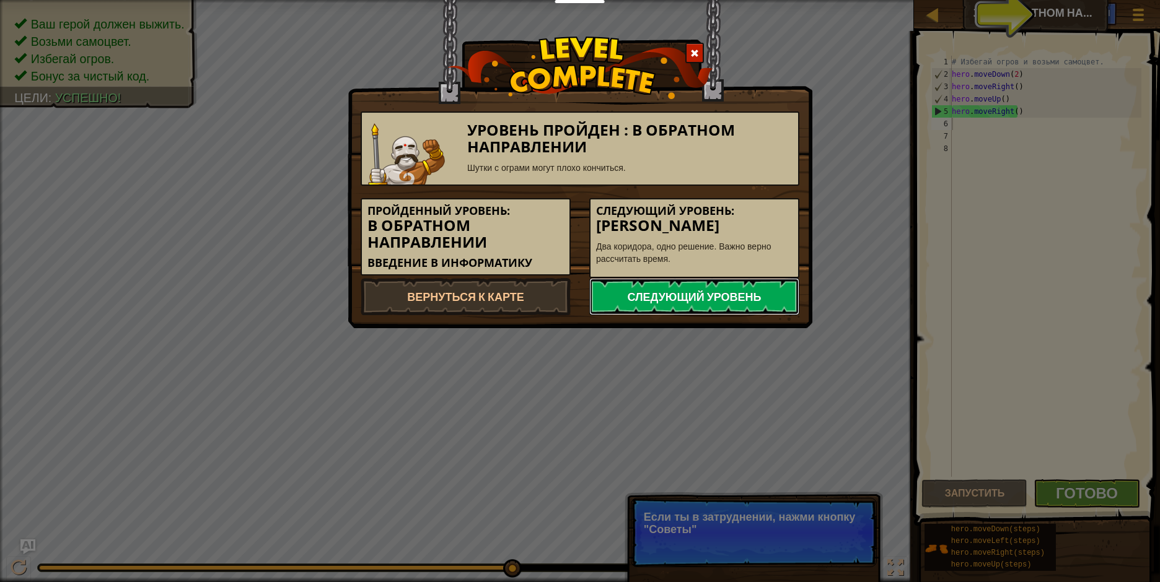
click at [733, 299] on link "Следующий уровень" at bounding box center [694, 296] width 210 height 37
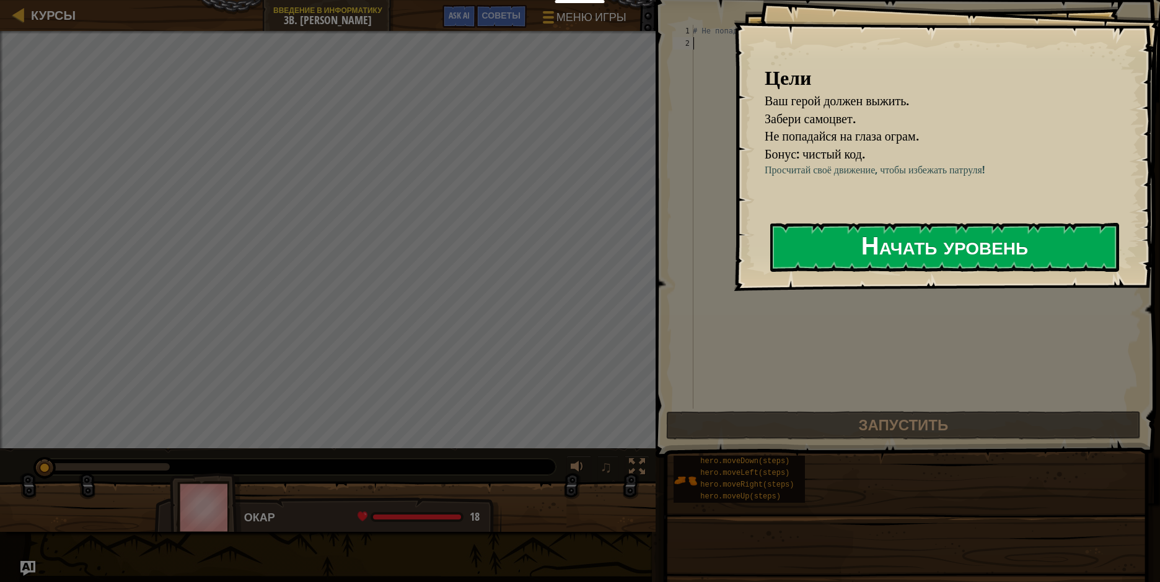
click at [828, 245] on button "Начать уровень" at bounding box center [944, 247] width 349 height 49
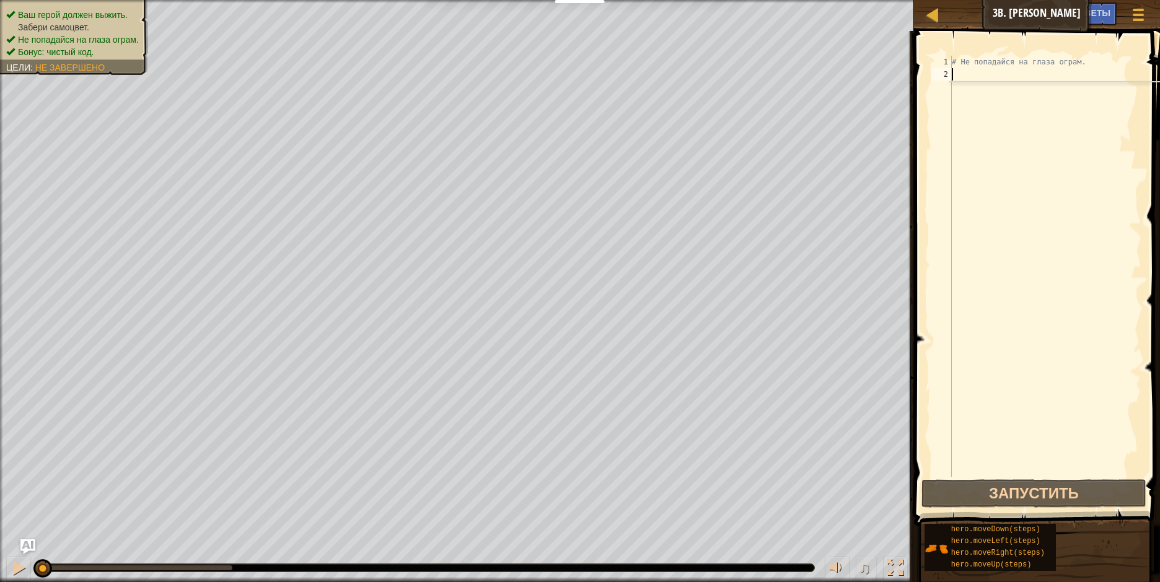
scroll to position [6, 0]
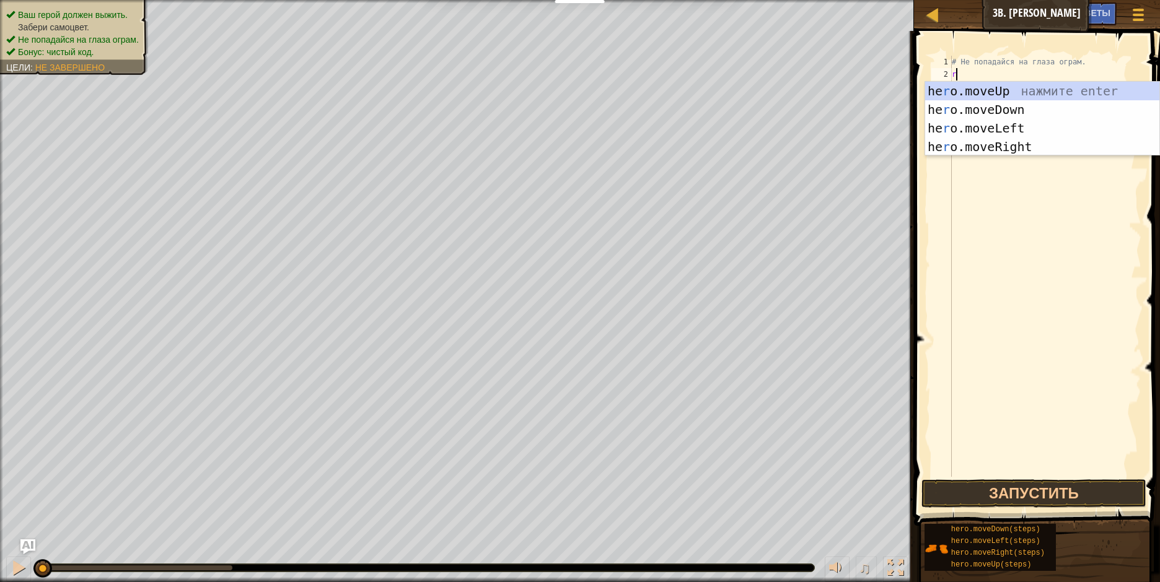
type textarea "ri"
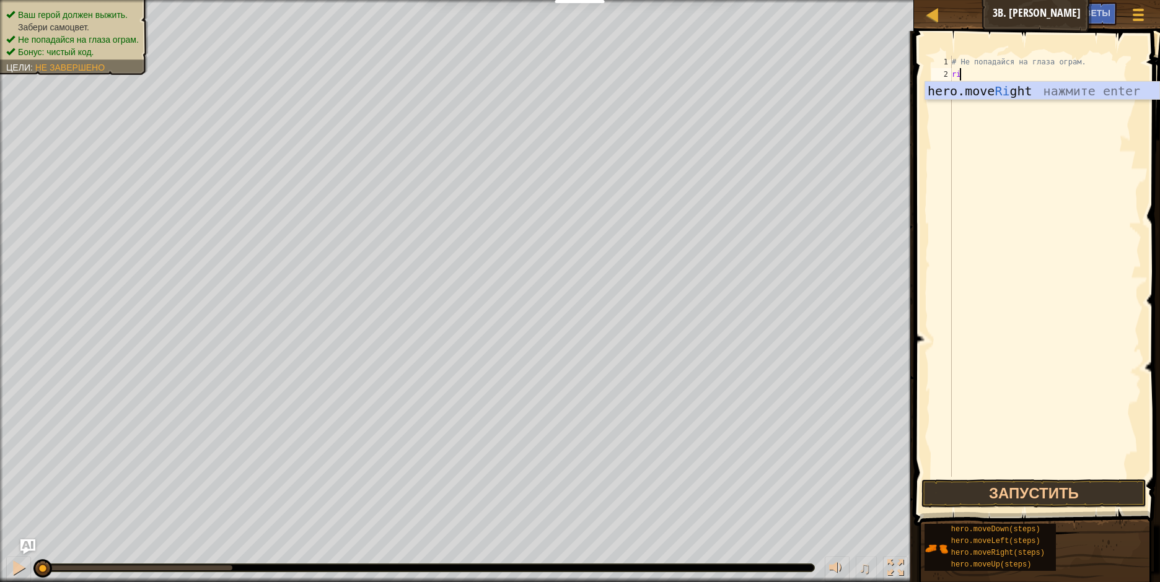
click at [973, 96] on div "hero.move Ri ght нажмите enter" at bounding box center [1042, 110] width 234 height 56
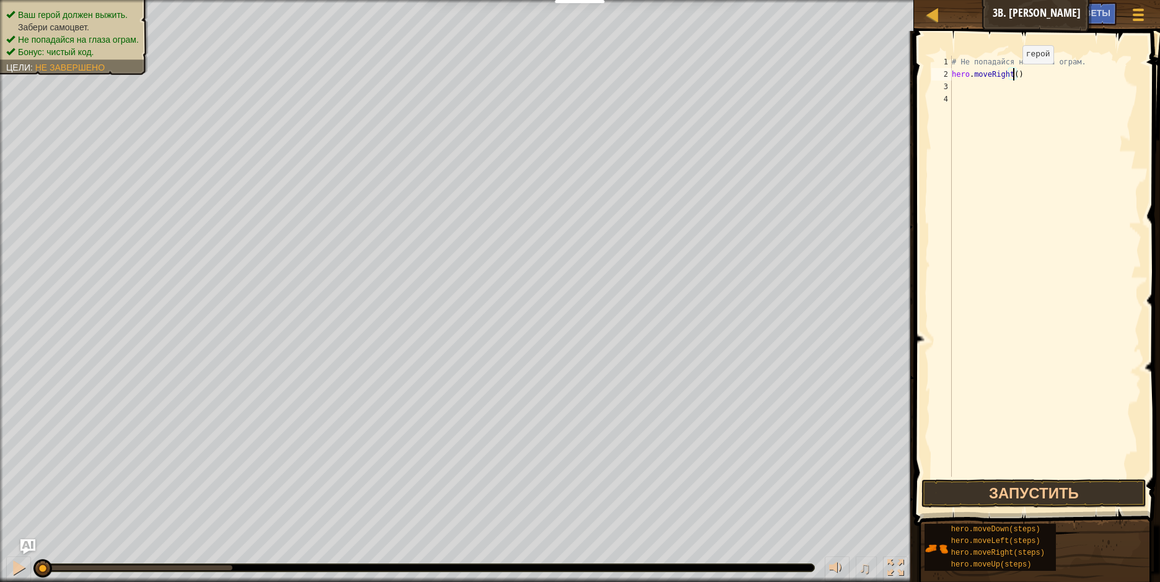
click at [1012, 76] on div "# Не попадайся на глаза ограм. hero . moveRight ( )" at bounding box center [1045, 279] width 192 height 446
click at [983, 484] on button "Запустить" at bounding box center [1033, 494] width 224 height 29
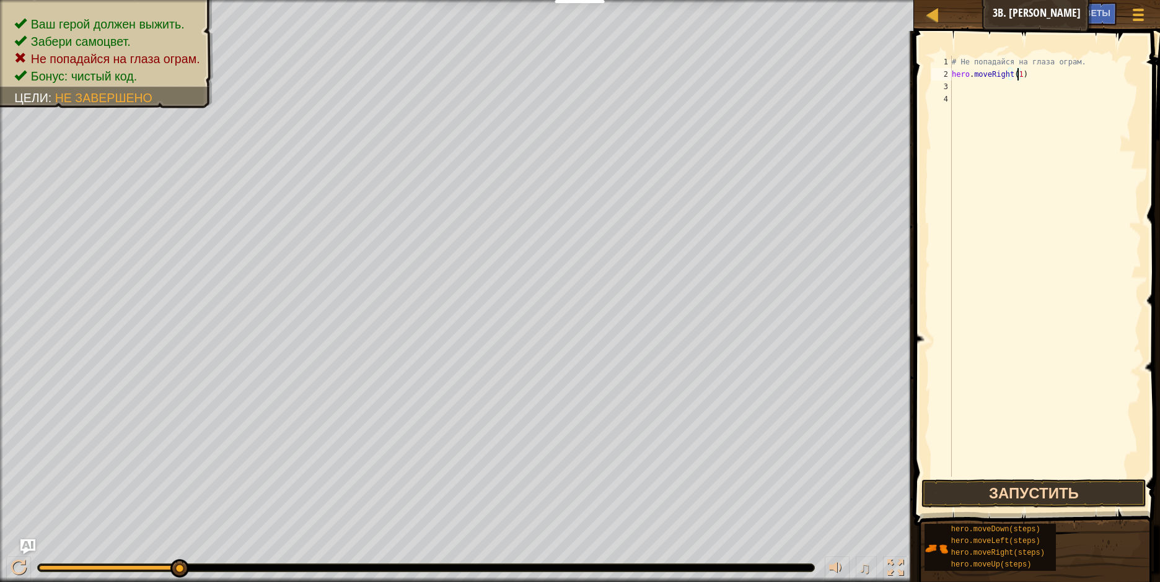
type textarea "hero.moveRight(1)"
click at [978, 494] on button "Запустить" at bounding box center [1033, 494] width 224 height 29
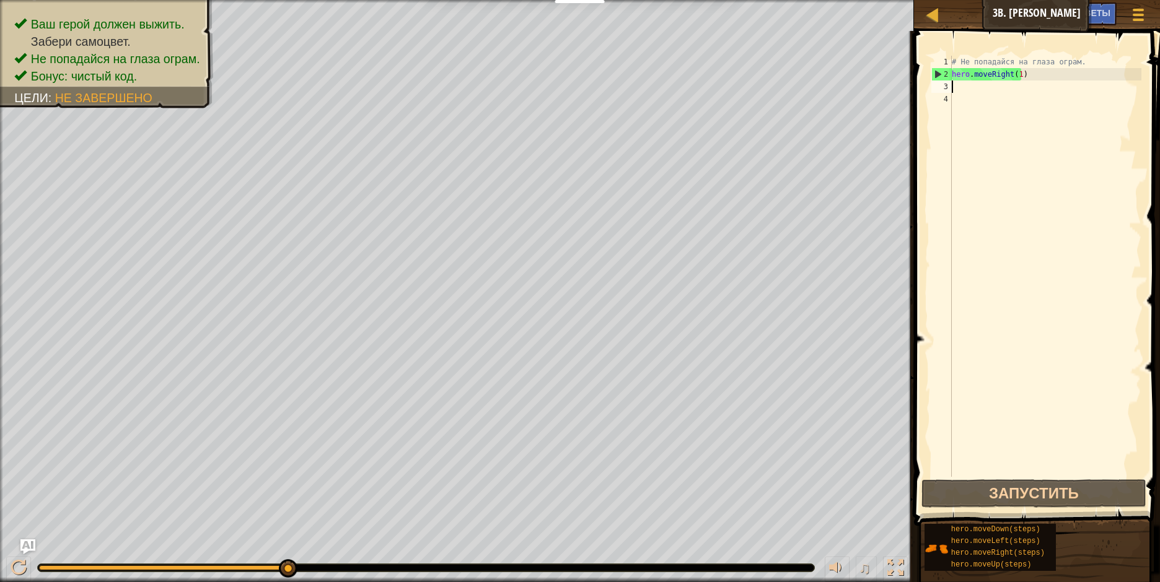
click at [954, 87] on div "# Не попадайся на глаза ограм. hero . moveRight ( 1 )" at bounding box center [1045, 279] width 192 height 446
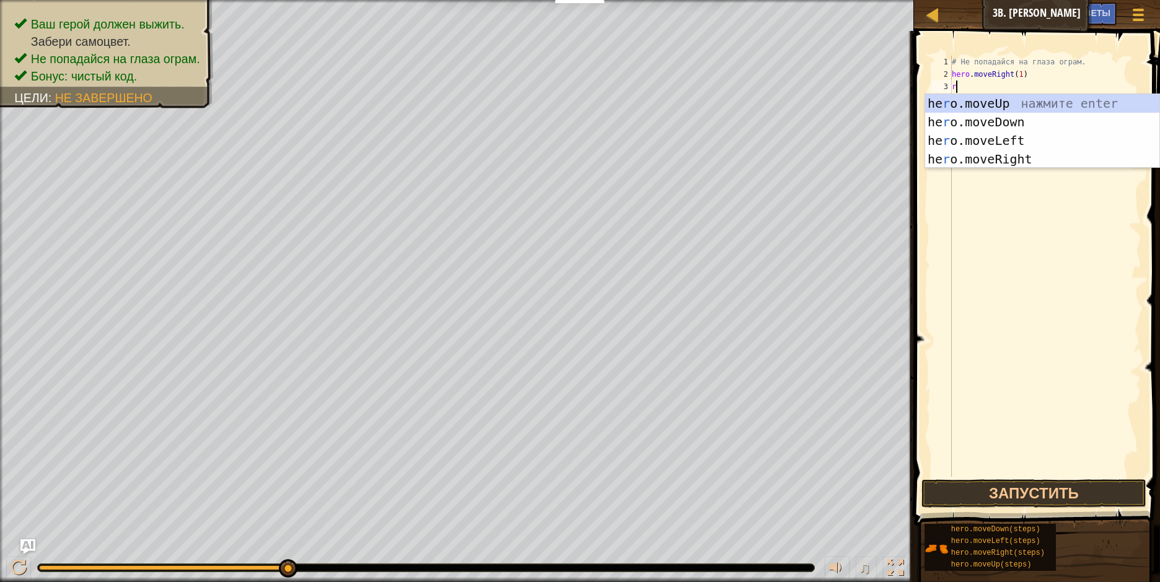
type textarea "ri"
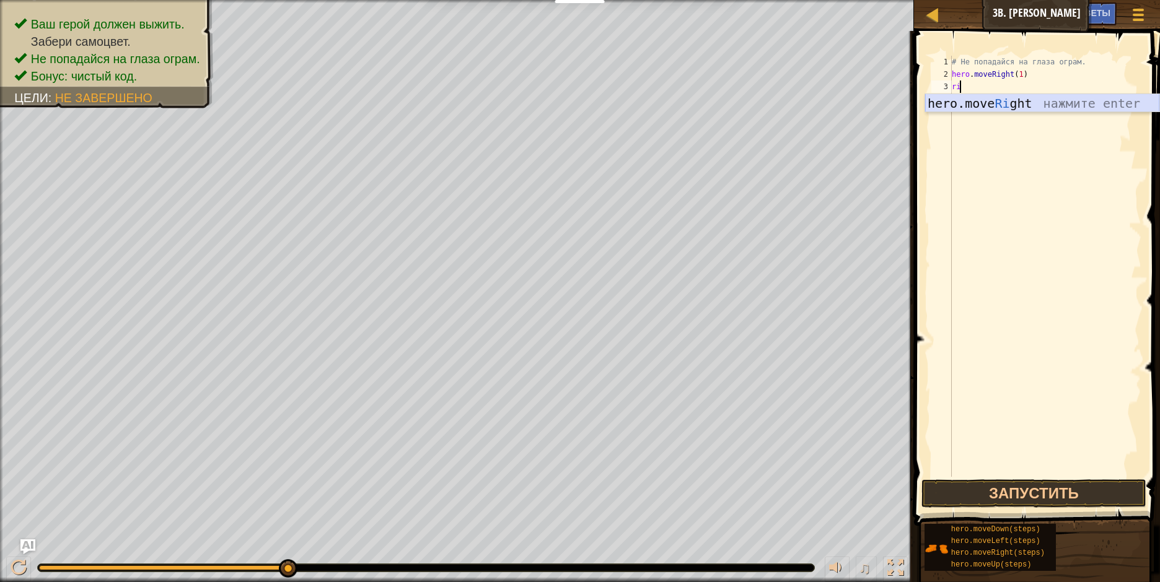
click at [974, 107] on div "hero.move Ri ght нажмите enter" at bounding box center [1042, 122] width 234 height 56
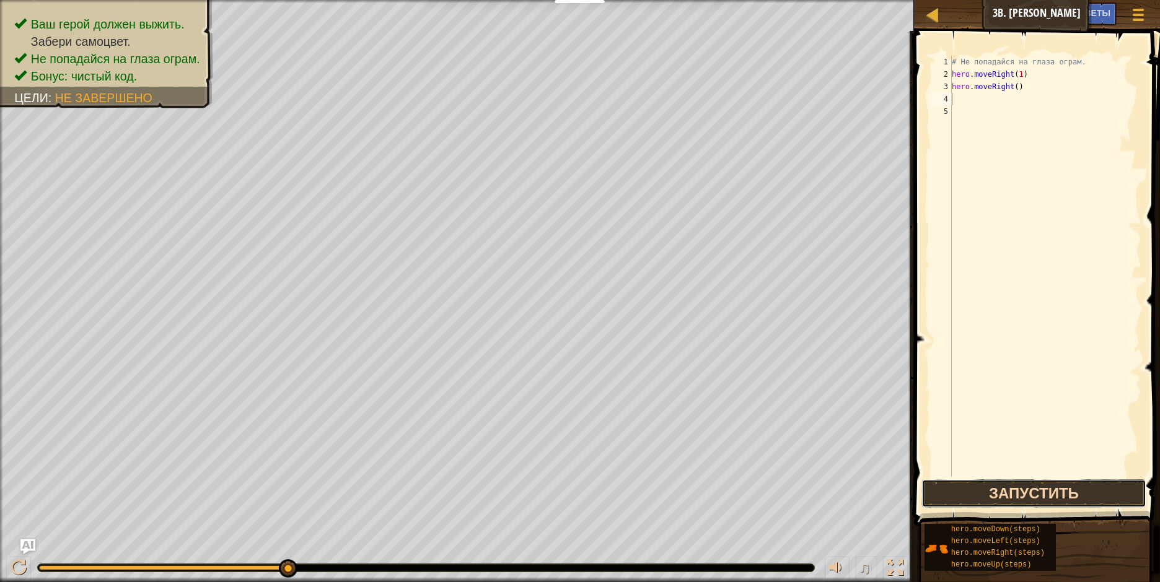
click at [981, 490] on button "Запустить" at bounding box center [1033, 494] width 224 height 29
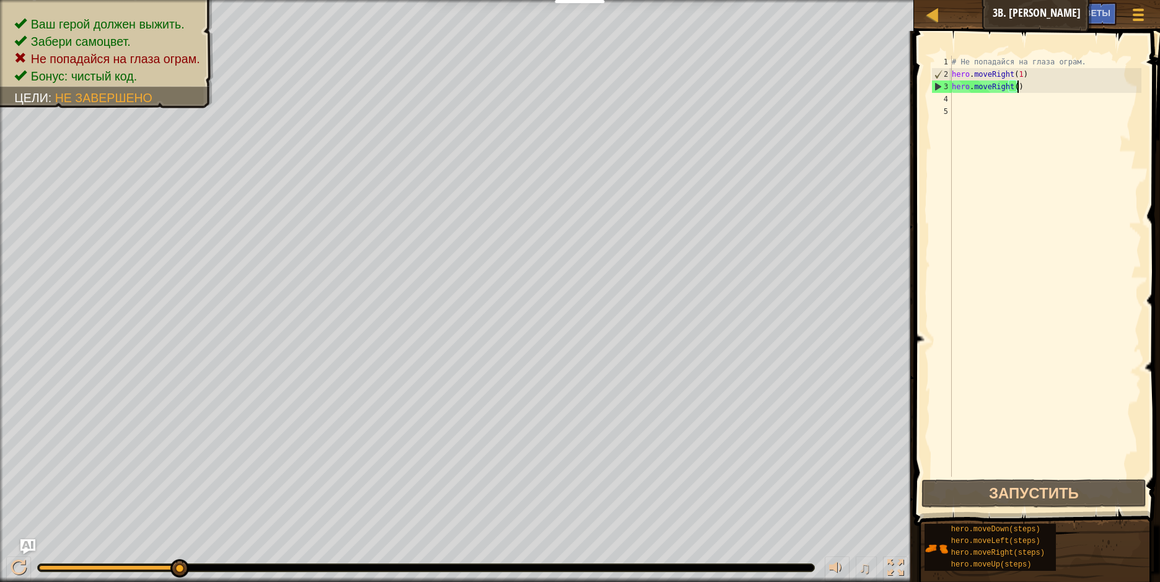
click at [1019, 87] on div "# Не попадайся на глаза ограм. hero . moveRight ( 1 ) hero . moveRight ( )" at bounding box center [1045, 279] width 192 height 446
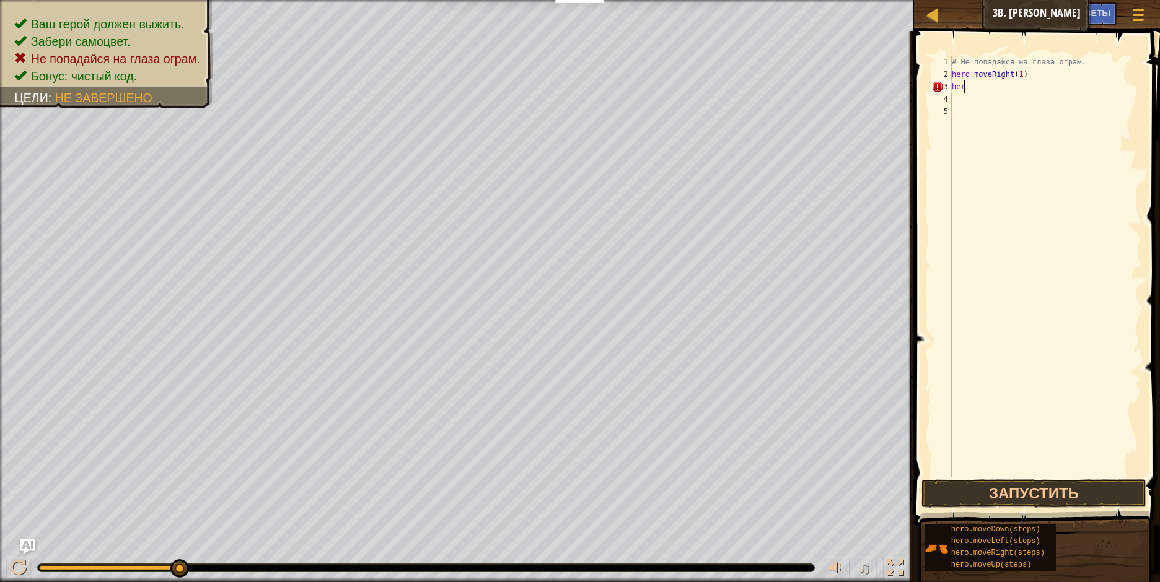
type textarea "h"
type textarea "le"
drag, startPoint x: 1014, startPoint y: 95, endPoint x: 1015, endPoint y: 104, distance: 9.3
click at [1015, 102] on div "hero.move Le ft нажмите enter" at bounding box center [1042, 122] width 234 height 56
click at [969, 488] on button "Запустить" at bounding box center [1033, 494] width 224 height 29
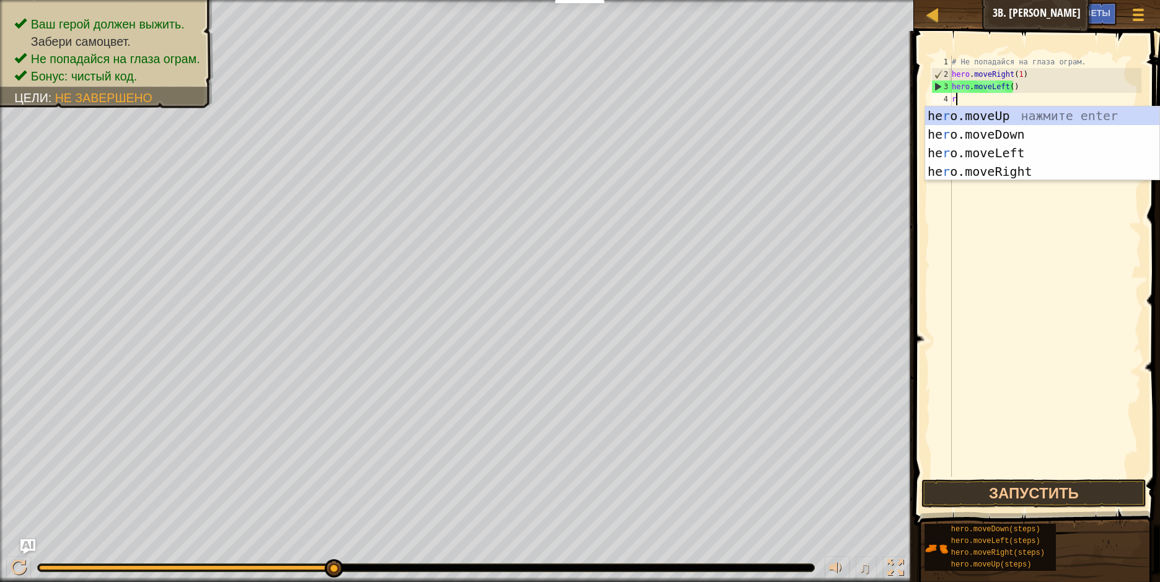
type textarea "ri"
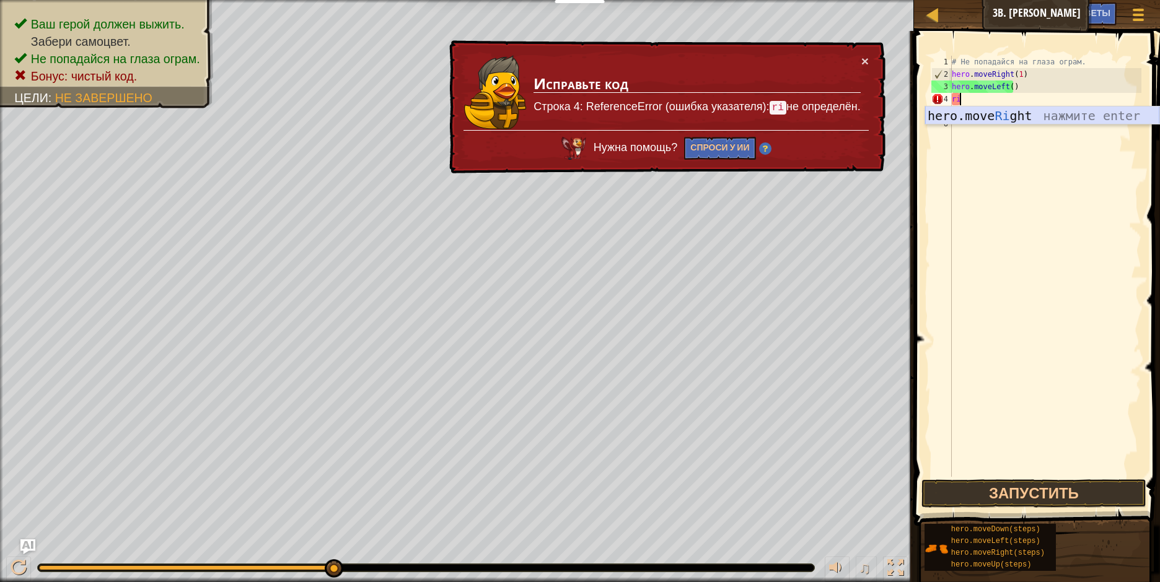
click at [978, 113] on div "hero.move Ri ght нажмите enter" at bounding box center [1042, 135] width 234 height 56
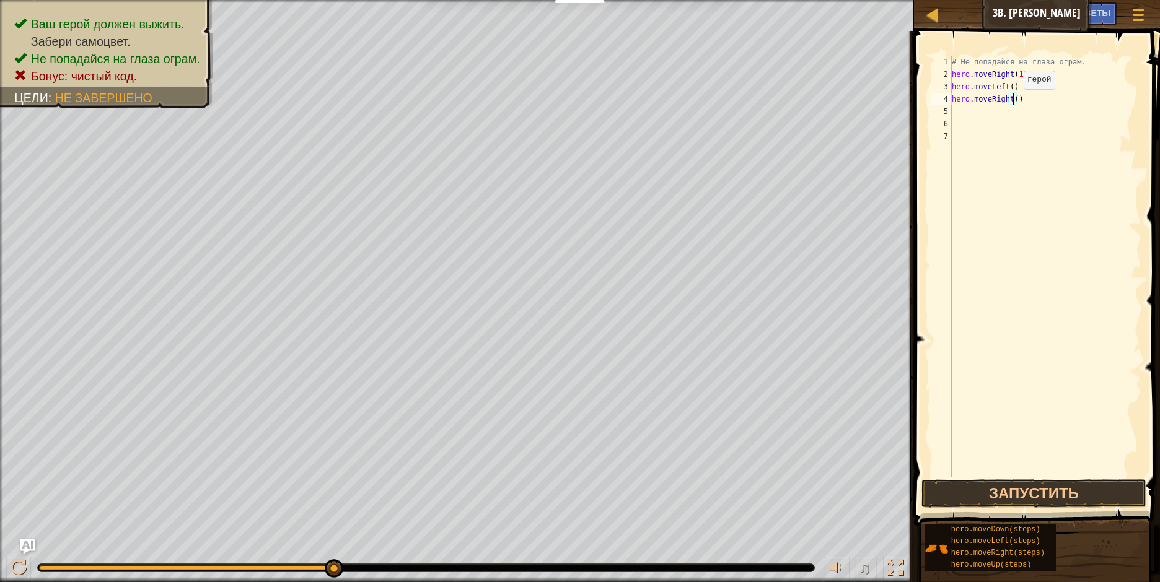
click at [1013, 102] on div "# Не попадайся на глаза ограм. hero . moveRight ( 1 ) hero . moveLeft ( ) hero …" at bounding box center [1045, 279] width 192 height 446
type textarea "hero.moveRight(2)"
click at [994, 486] on button "Запустить" at bounding box center [1033, 494] width 224 height 29
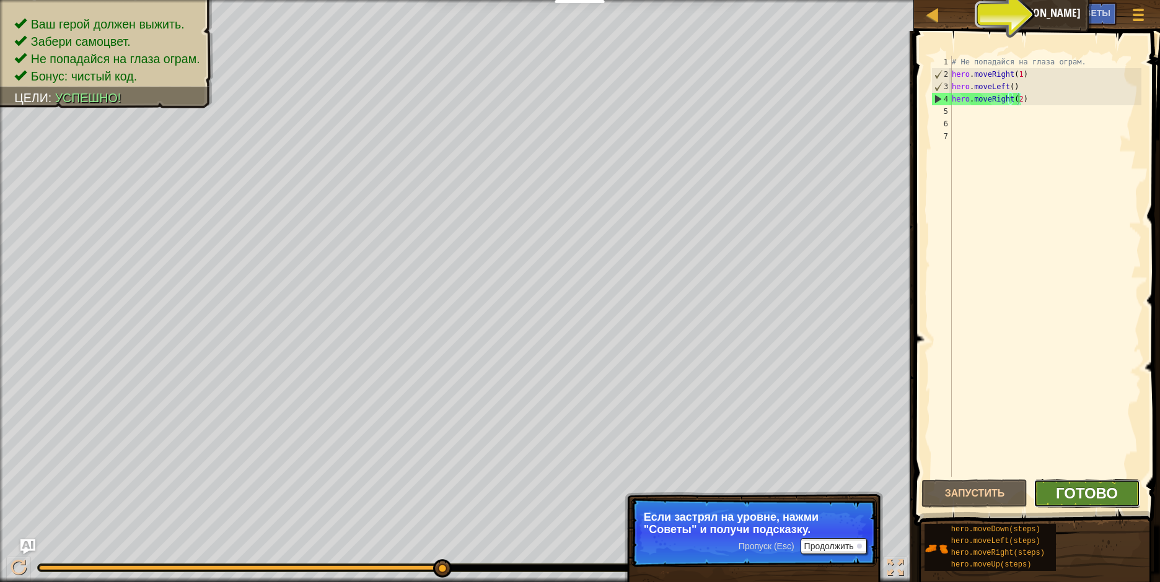
click at [1071, 494] on span "Готово" at bounding box center [1087, 493] width 62 height 20
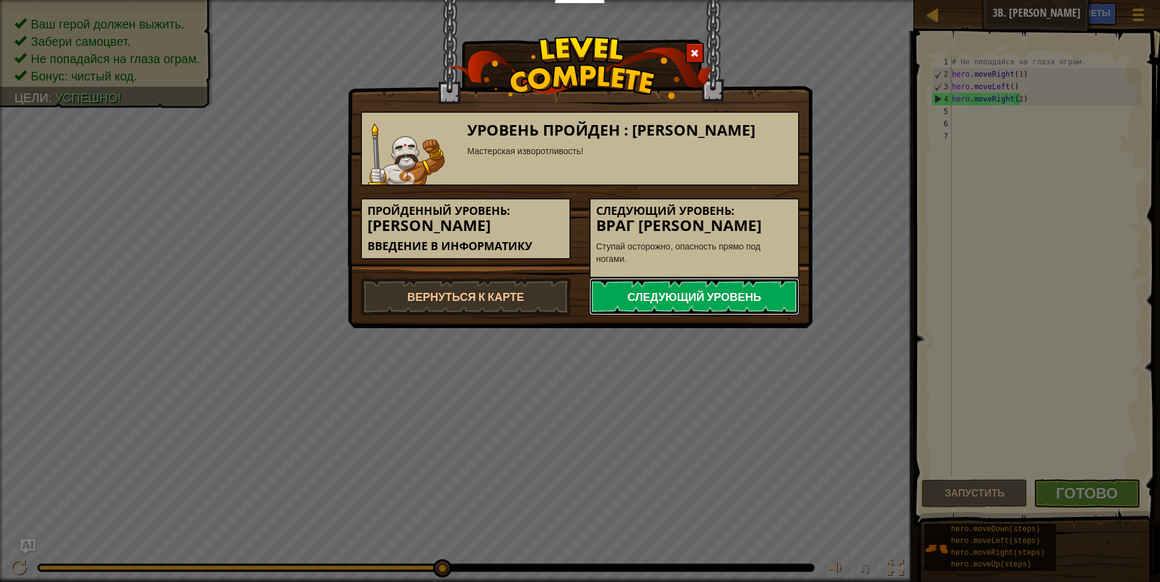
click at [755, 295] on link "Следующий уровень" at bounding box center [694, 296] width 210 height 37
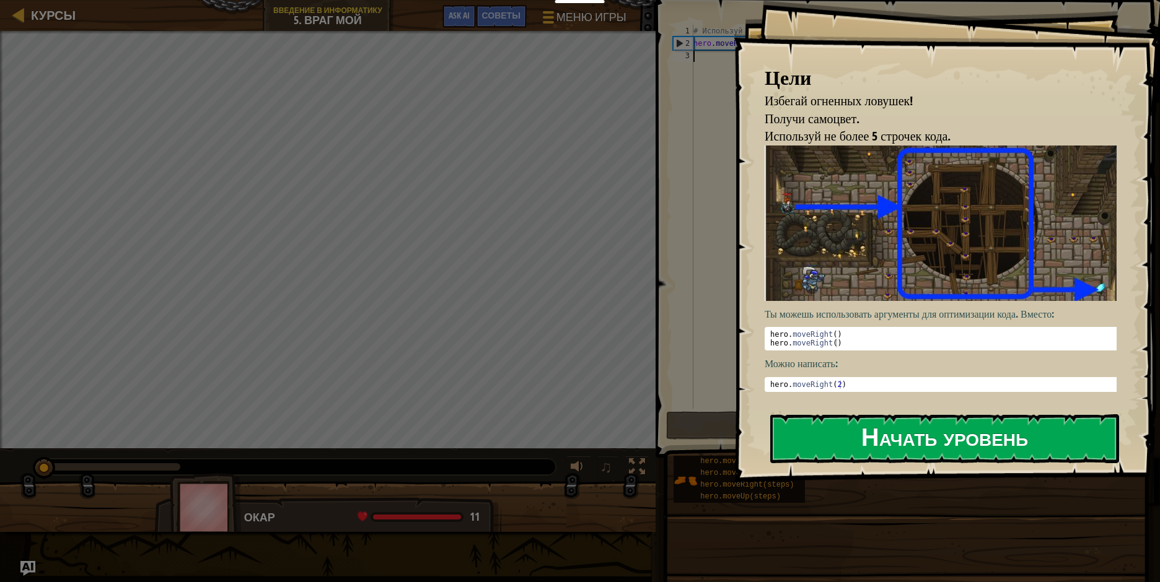
click at [860, 439] on button "Начать уровень" at bounding box center [944, 439] width 349 height 49
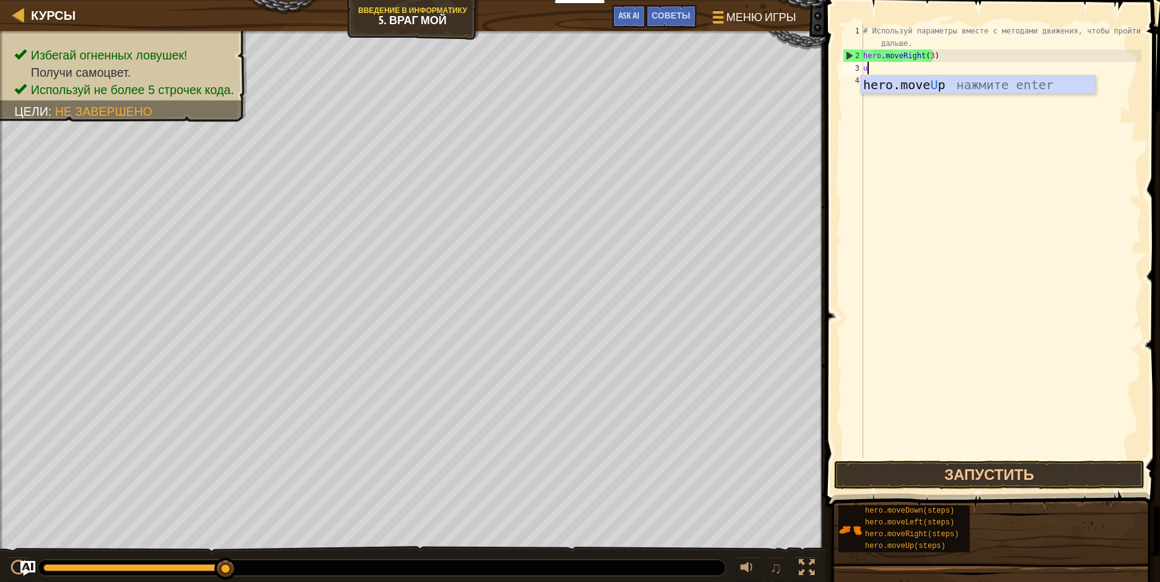
scroll to position [6, 0]
type textarea "up"
drag, startPoint x: 907, startPoint y: 83, endPoint x: 908, endPoint y: 89, distance: 6.2
click at [908, 86] on div "hero.move Up нажмите enter" at bounding box center [978, 104] width 234 height 56
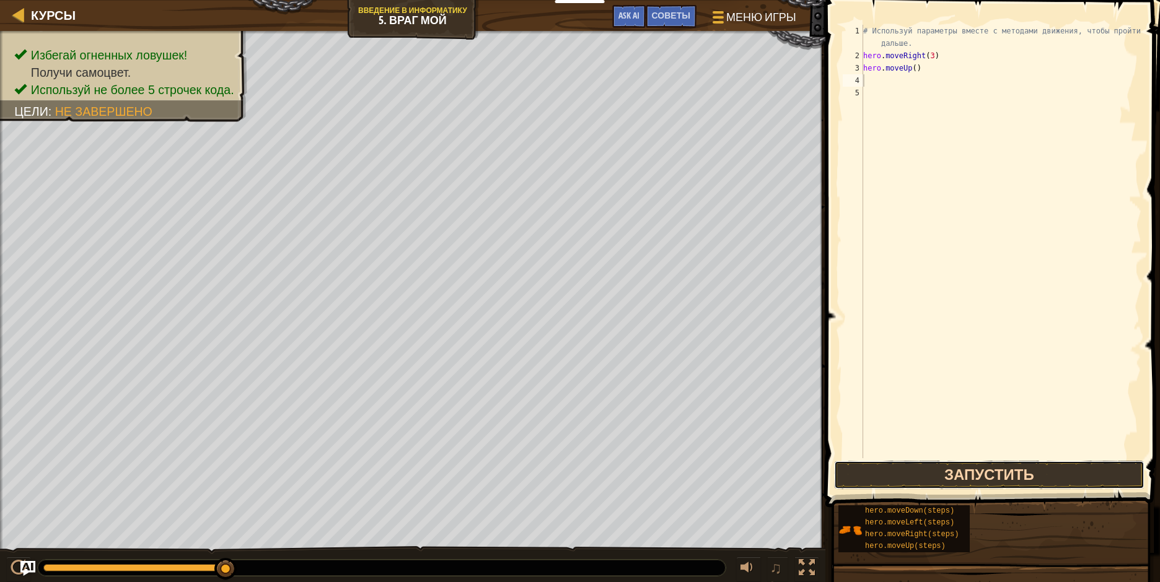
click at [909, 483] on button "Запустить" at bounding box center [989, 475] width 310 height 29
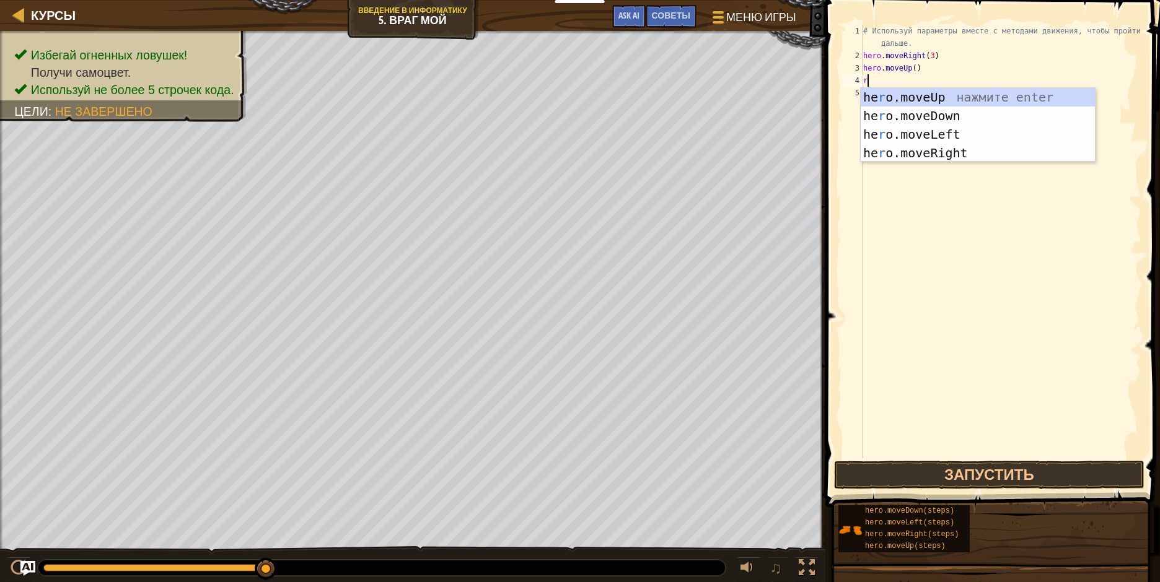
type textarea "ri"
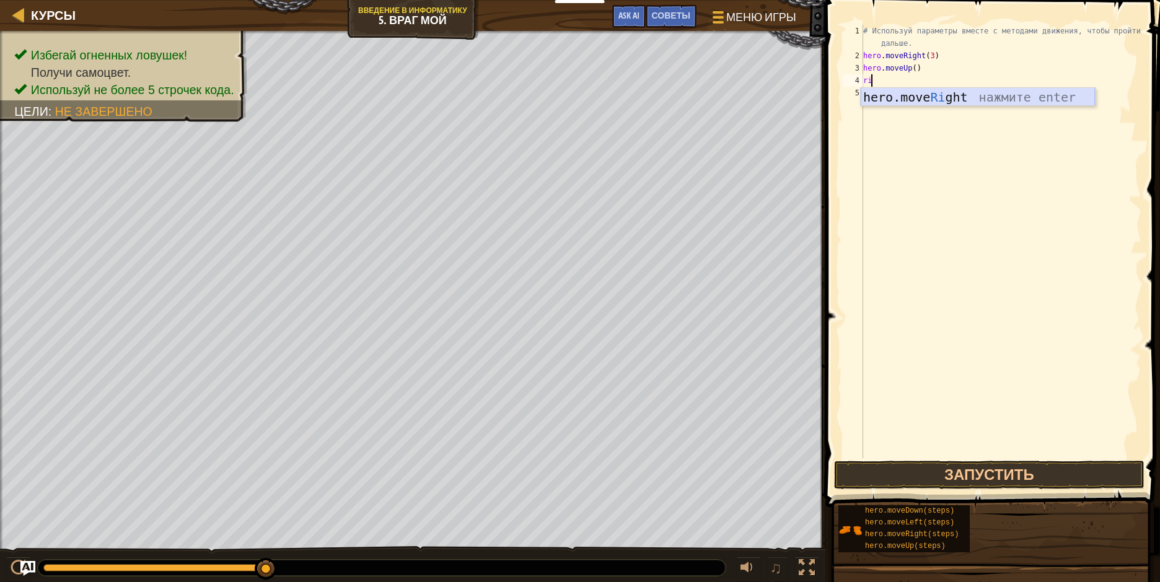
click at [877, 95] on div "hero.move Ri ght нажмите enter" at bounding box center [978, 116] width 234 height 56
click at [910, 475] on button "Запустить" at bounding box center [989, 475] width 310 height 29
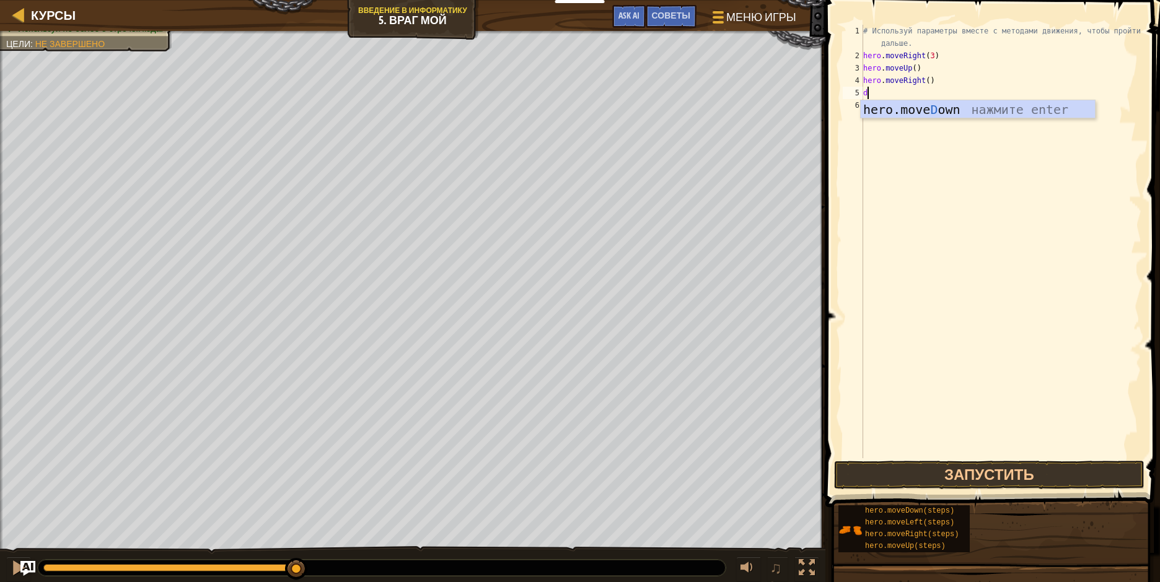
type textarea "do"
click at [964, 109] on div "hero.move Do wn нажмите enter" at bounding box center [978, 128] width 234 height 56
click at [920, 94] on div "# Используй параметры вместе с методами движения, чтобы пройти дальше. hero . m…" at bounding box center [1001, 260] width 281 height 471
type textarea "hero.moveDown(3)"
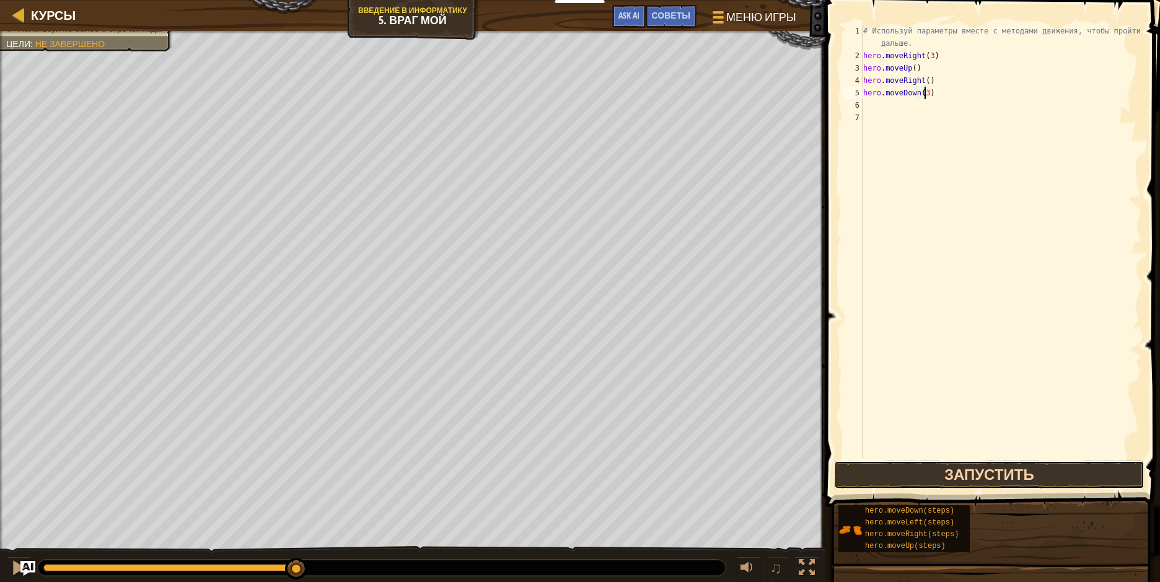
click at [919, 479] on button "Запустить" at bounding box center [989, 475] width 310 height 29
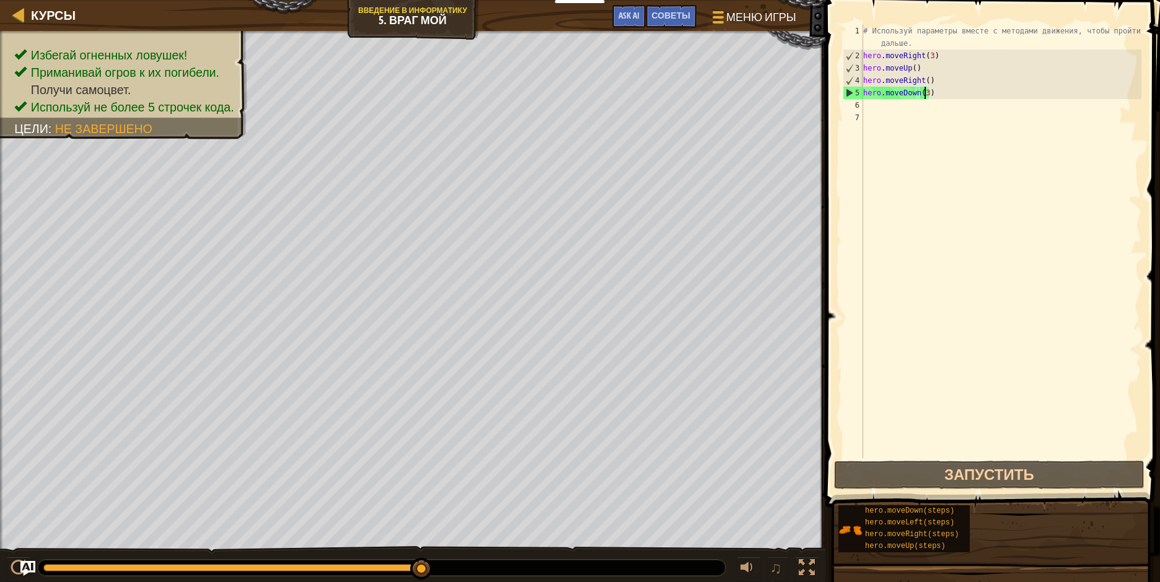
click at [867, 105] on div "# Используй параметры вместе с методами движения, чтобы пройти дальше. hero . m…" at bounding box center [1001, 260] width 281 height 471
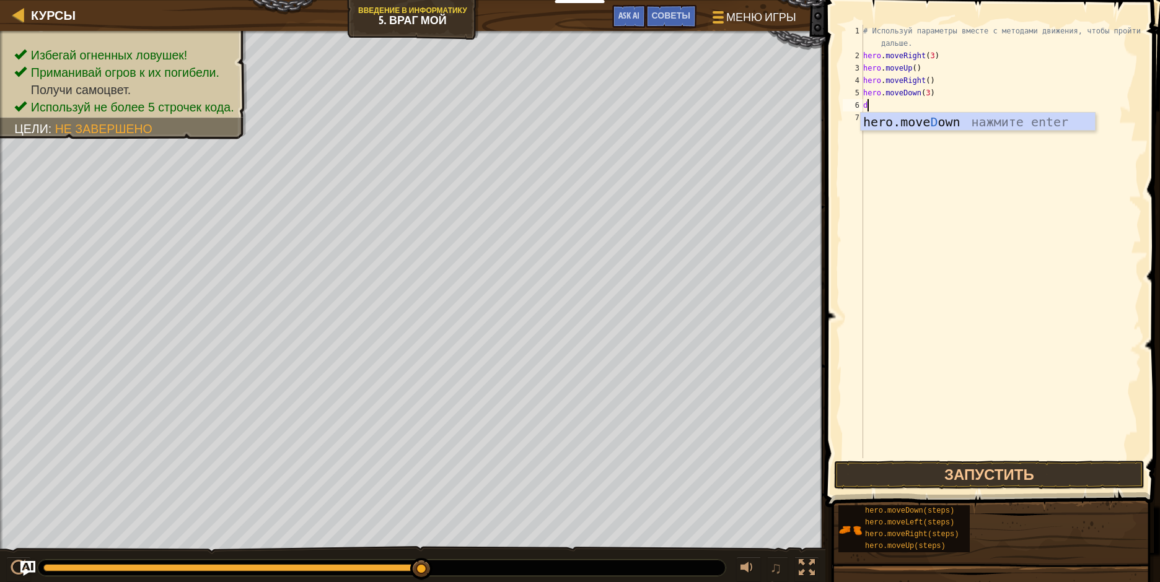
type textarea "do"
click at [900, 121] on div "hero.move Do wn нажмите enter" at bounding box center [978, 141] width 234 height 56
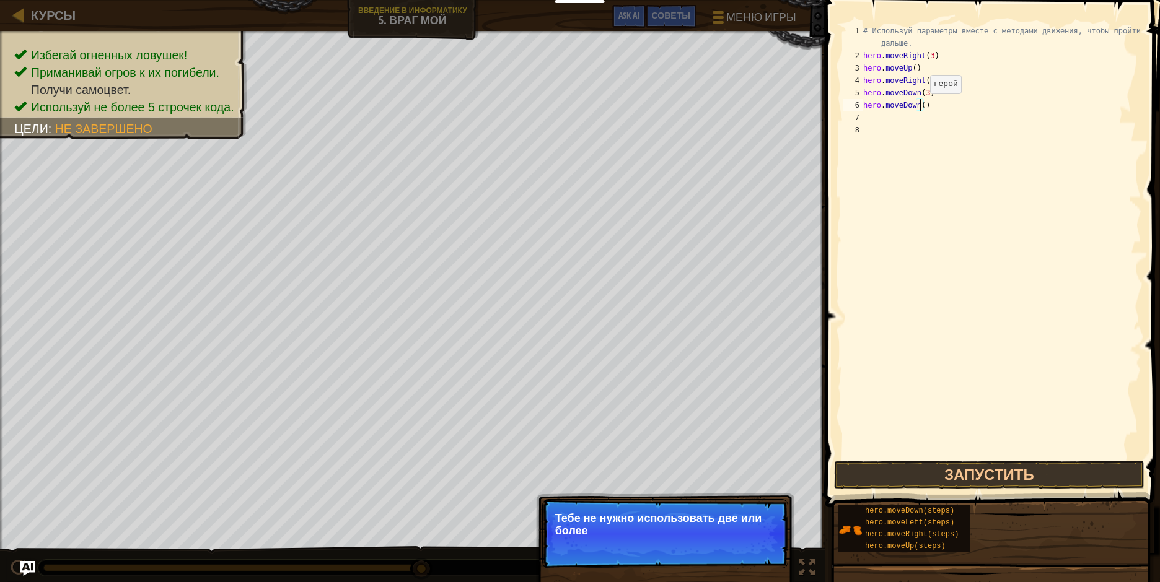
click at [919, 106] on div "# Используй параметры вместе с методами движения, чтобы пройти дальше. hero . m…" at bounding box center [1001, 260] width 281 height 471
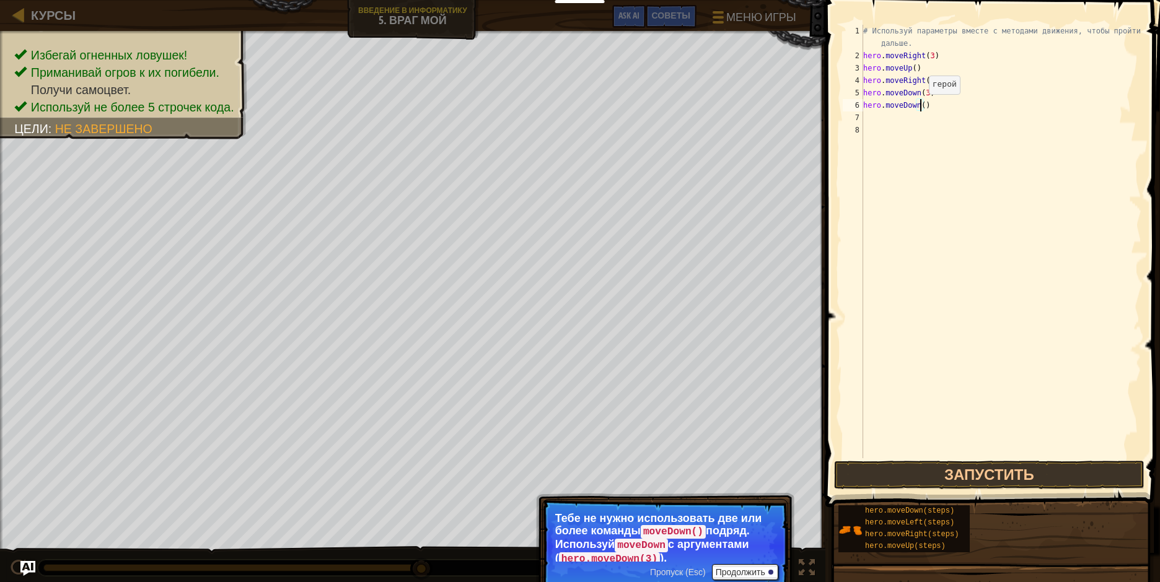
scroll to position [6, 4]
drag, startPoint x: 918, startPoint y: 481, endPoint x: 907, endPoint y: 492, distance: 14.9
click at [913, 491] on div "hero.moveDown(2) 1 2 3 4 5 6 7 8 # Используй параметры вместе с методами движен…" at bounding box center [991, 278] width 338 height 544
click at [908, 475] on button "Запустить" at bounding box center [989, 475] width 310 height 29
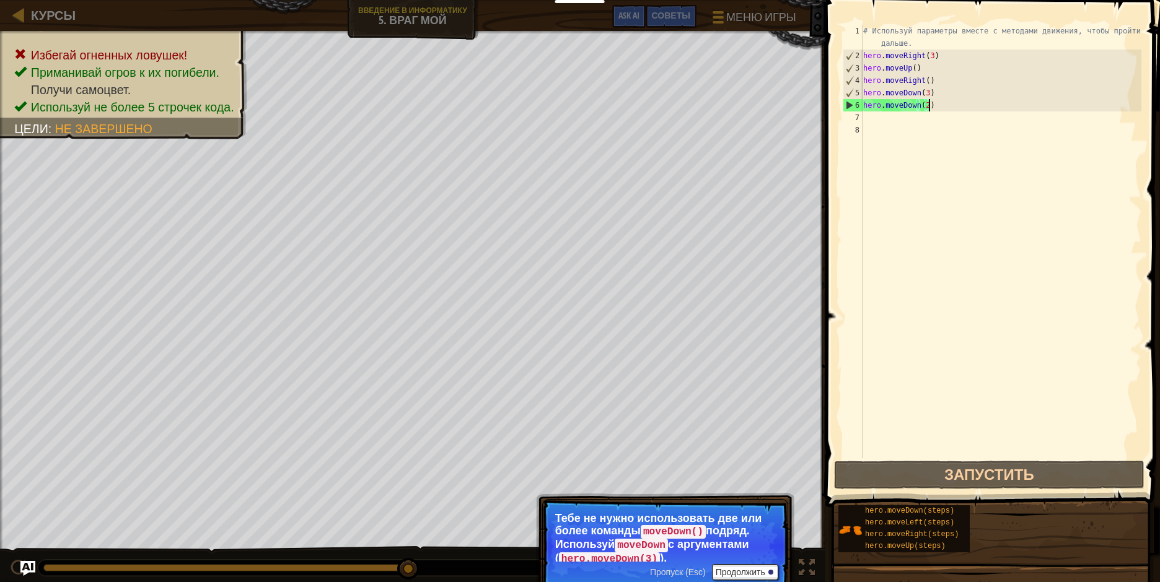
click at [936, 108] on div "# Используй параметры вместе с методами движения, чтобы пройти дальше. hero . m…" at bounding box center [1001, 260] width 281 height 471
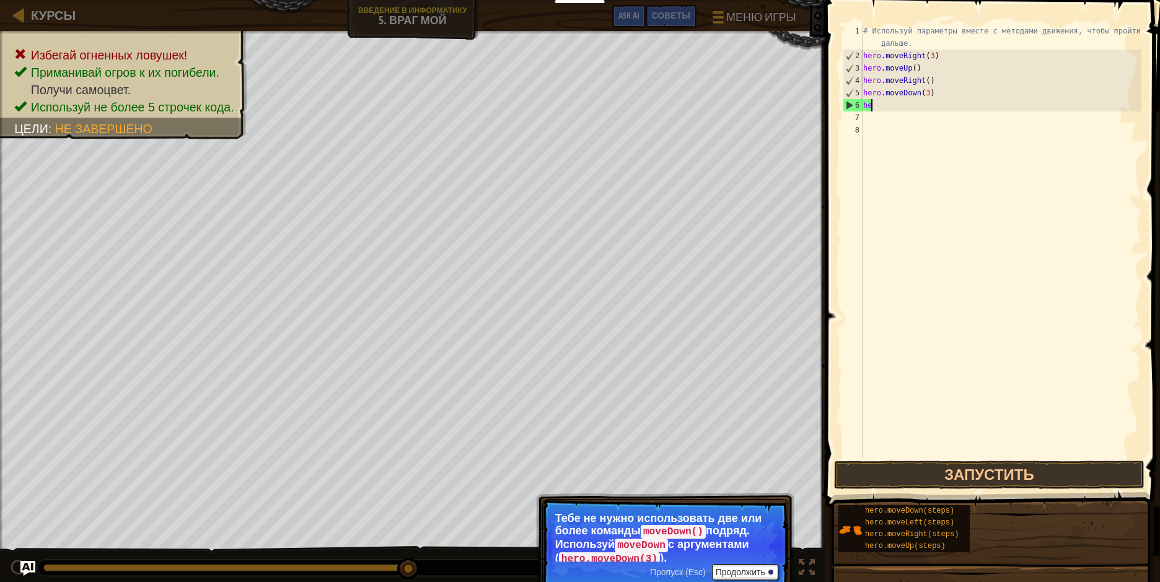
scroll to position [6, 0]
type textarea "h"
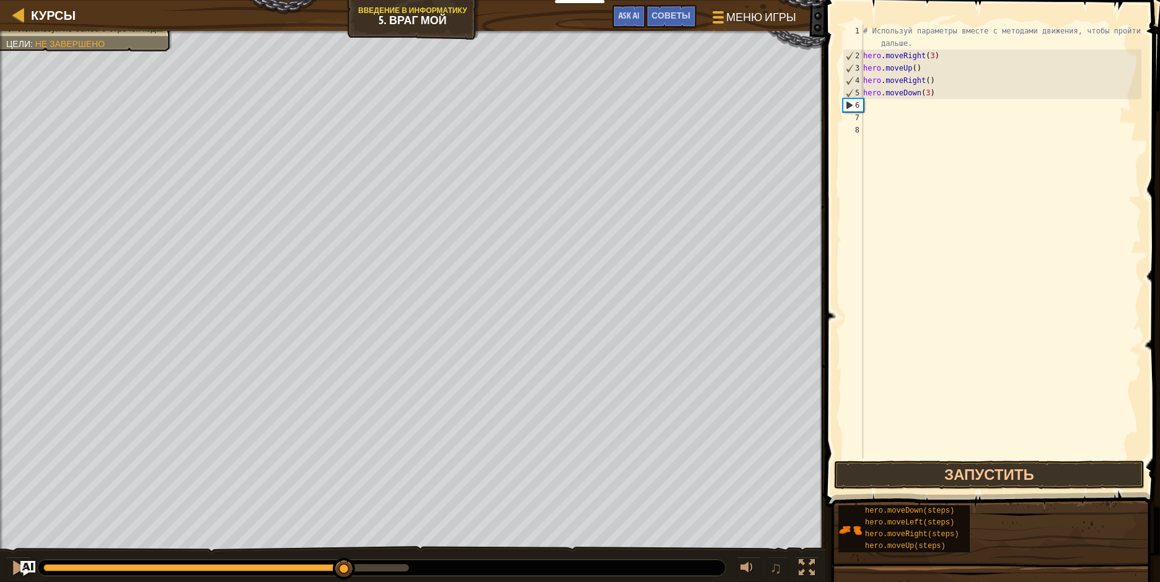
click at [345, 542] on div "Избегай огненных ловушек! Приманивай огров к их погибели. Получи самоцвет. Испо…" at bounding box center [580, 307] width 1160 height 553
click at [871, 109] on div "# Используй параметры вместе с методами движения, чтобы пройти дальше. hero . m…" at bounding box center [1001, 260] width 281 height 471
click at [867, 104] on div "# Используй параметры вместе с методами движения, чтобы пройти дальше. hero . m…" at bounding box center [1001, 260] width 281 height 471
drag, startPoint x: 344, startPoint y: 562, endPoint x: 403, endPoint y: 584, distance: 62.7
click at [403, 0] on html "Мои панели мониторинга CodeCombat Учительская Панель Панель учителя Ozaria Reso…" at bounding box center [580, 0] width 1160 height 0
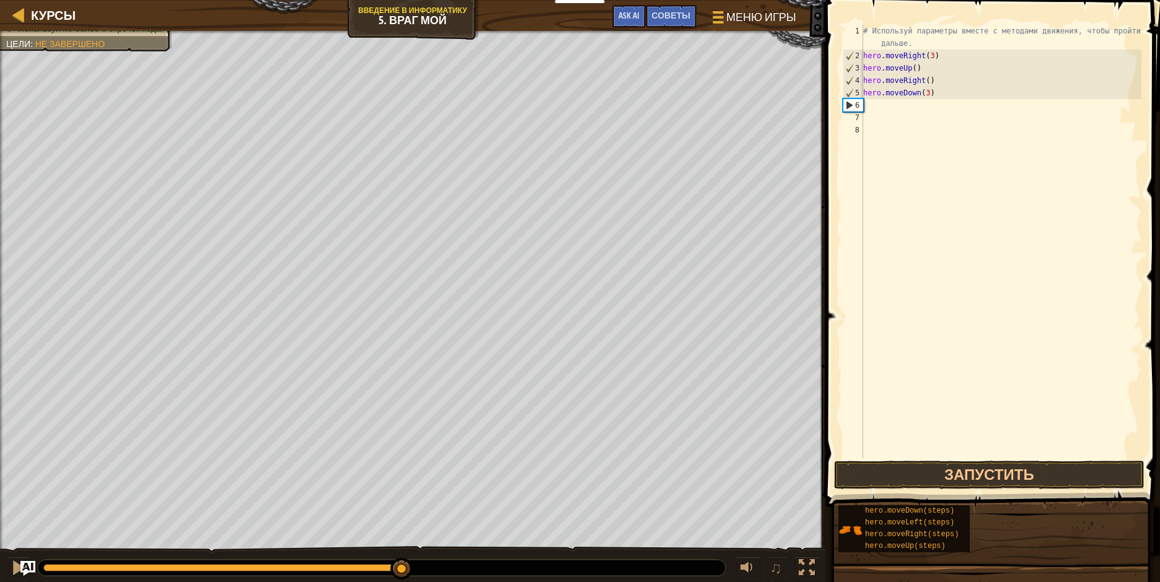
click at [876, 107] on div "# Используй параметры вместе с методами движения, чтобы пройти дальше. hero . m…" at bounding box center [1001, 260] width 281 height 471
click at [925, 92] on div "# Используй параметры вместе с методами движения, чтобы пройти дальше. hero . m…" at bounding box center [1001, 260] width 281 height 471
type textarea "hero.moveDown(3)"
click at [869, 108] on div "# Используй параметры вместе с методами движения, чтобы пройти дальше. hero . m…" at bounding box center [1001, 260] width 281 height 471
click at [853, 102] on div "6" at bounding box center [853, 105] width 20 height 12
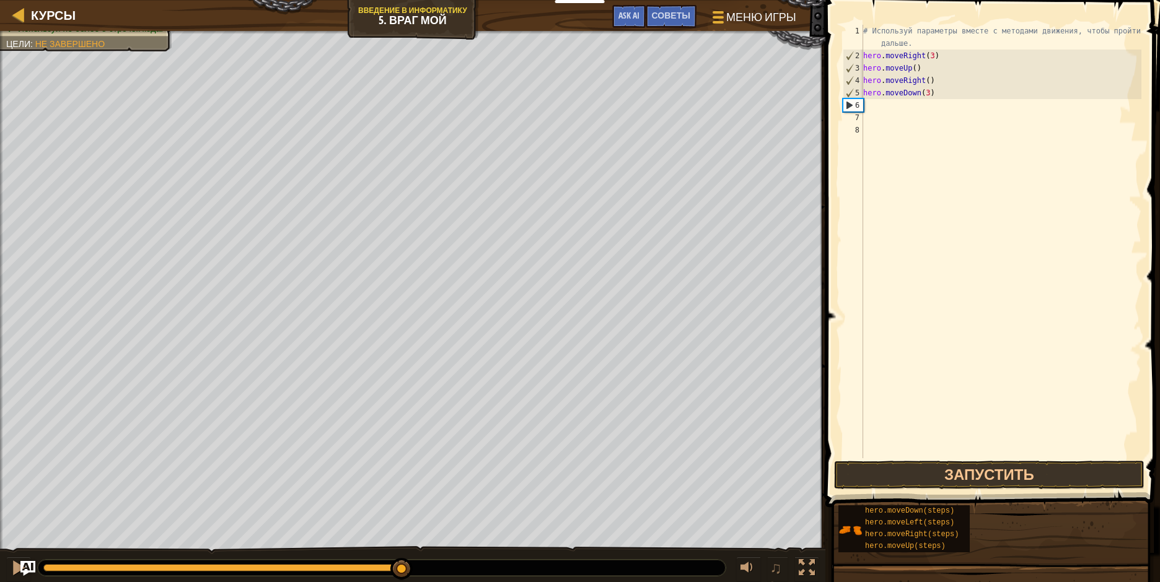
click at [866, 105] on div "# Используй параметры вместе с методами движения, чтобы пройти дальше. hero . m…" at bounding box center [1001, 260] width 281 height 471
click at [941, 90] on div "# Используй параметры вместе с методами движения, чтобы пройти дальше. hero . m…" at bounding box center [1001, 260] width 281 height 471
type textarea "hero.moveDown(3)"
click at [980, 470] on button "Запустить" at bounding box center [989, 475] width 310 height 29
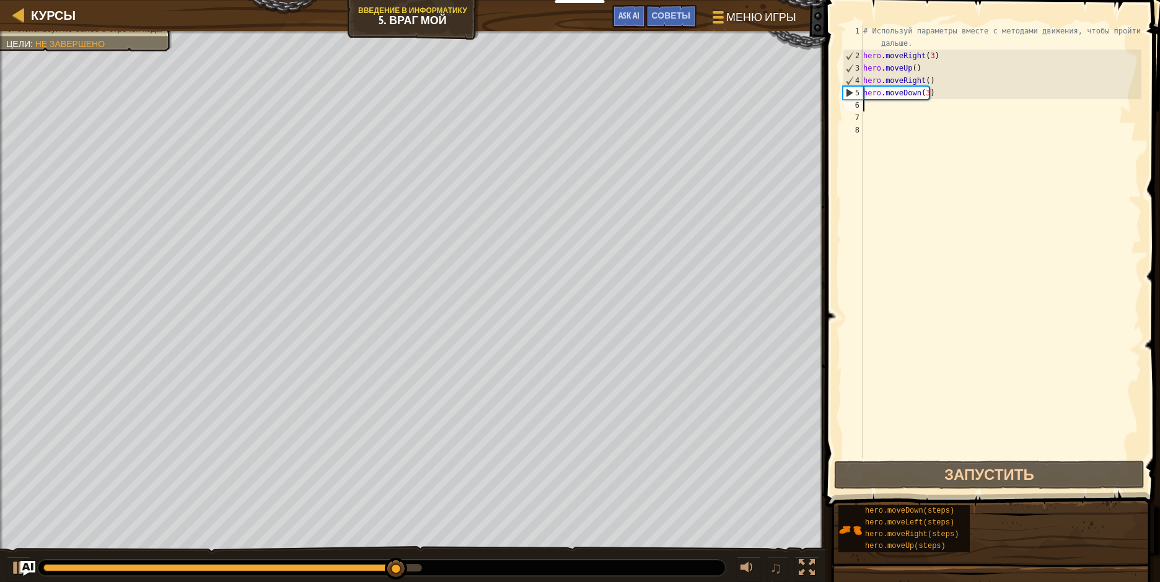
click at [877, 106] on div "# Используй параметры вместе с методами движения, чтобы пройти дальше. hero . m…" at bounding box center [1001, 260] width 281 height 471
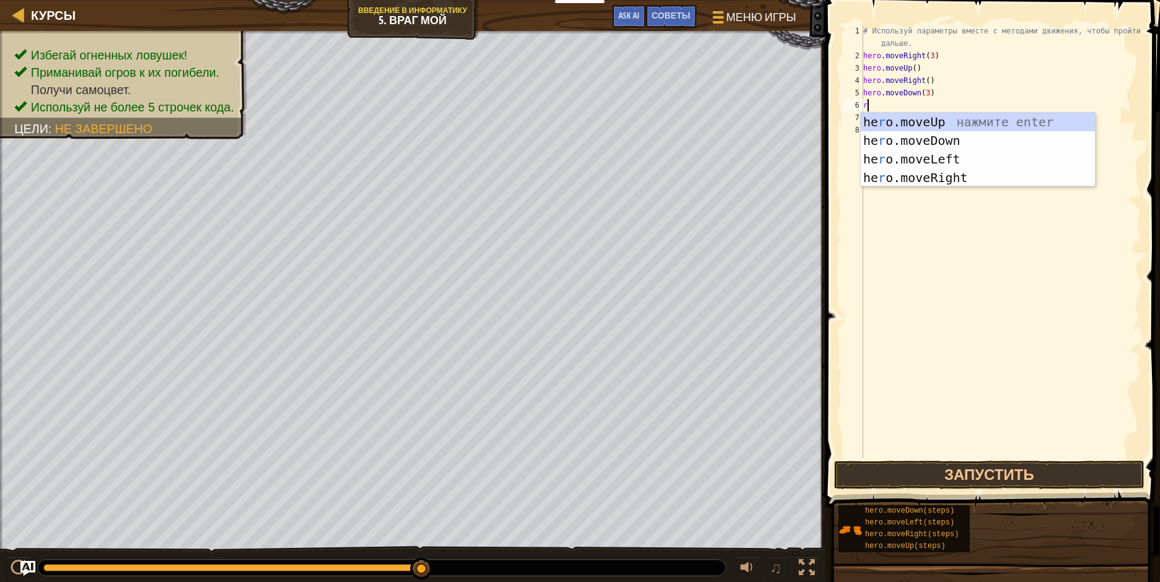
type textarea "ri"
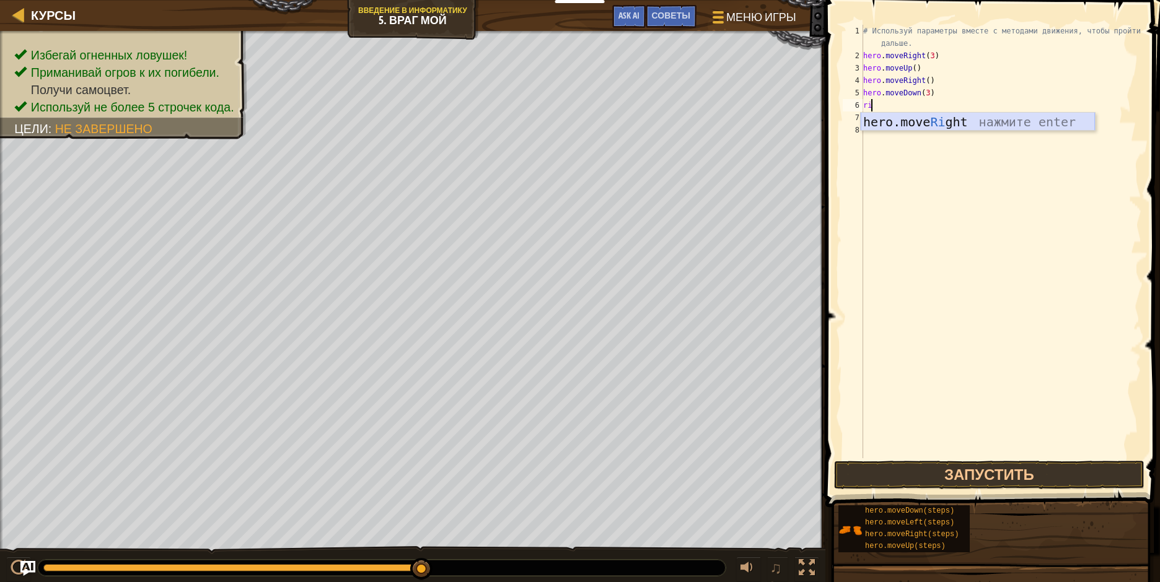
click at [947, 118] on div "hero.move Ri ght нажмите enter" at bounding box center [978, 141] width 234 height 56
click at [993, 473] on button "Запустить" at bounding box center [989, 475] width 310 height 29
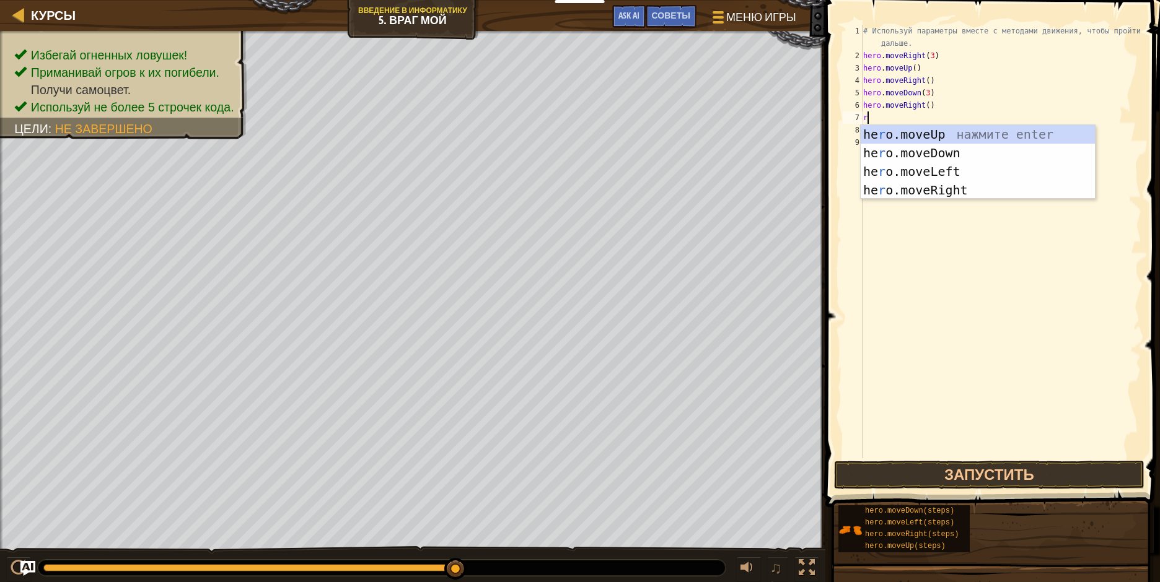
type textarea "ri"
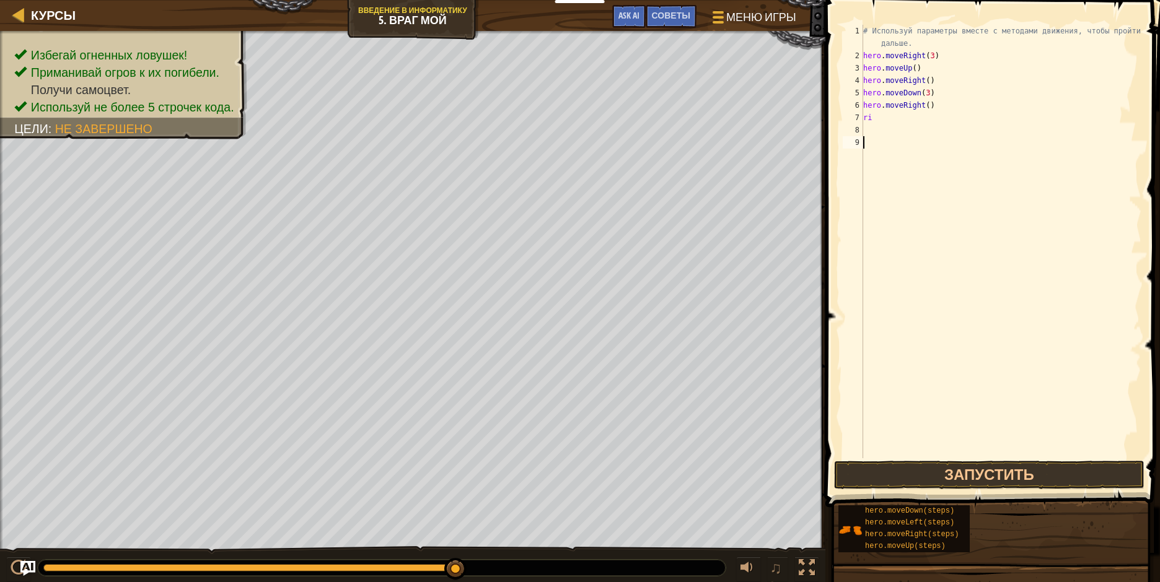
click at [971, 144] on div "# Используй параметры вместе с методами движения, чтобы пройти дальше. hero . m…" at bounding box center [1001, 260] width 281 height 471
click at [879, 119] on div "# Используй параметры вместе с методами движения, чтобы пройти дальше. hero . m…" at bounding box center [1001, 260] width 281 height 471
type textarea "ri"
click at [923, 137] on div "hero.move Ri ght нажмите enter" at bounding box center [978, 153] width 234 height 56
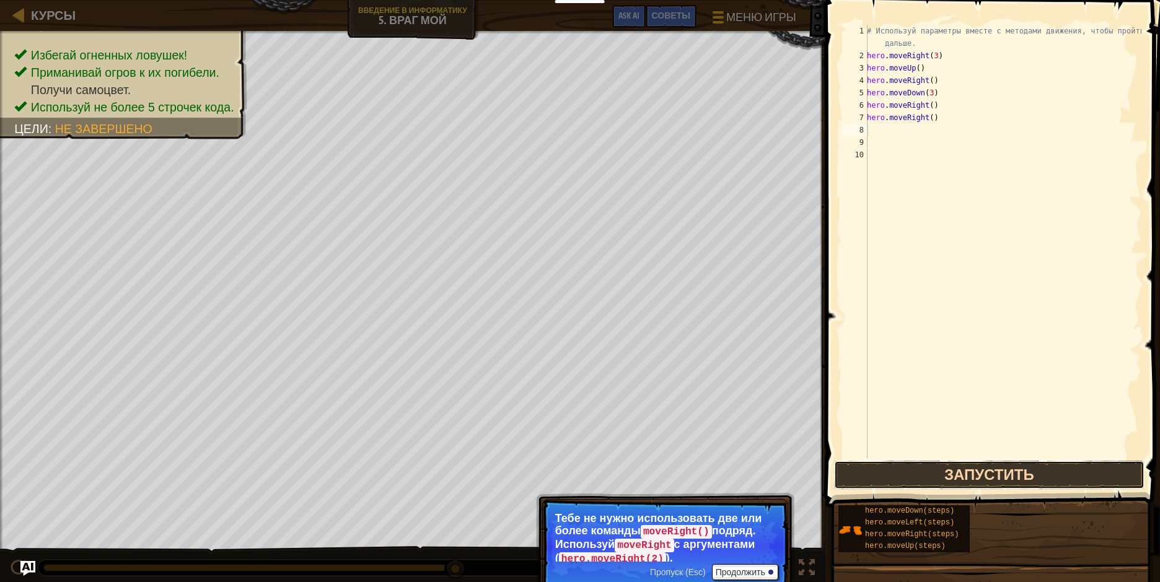
click at [913, 464] on button "Запустить" at bounding box center [989, 475] width 310 height 29
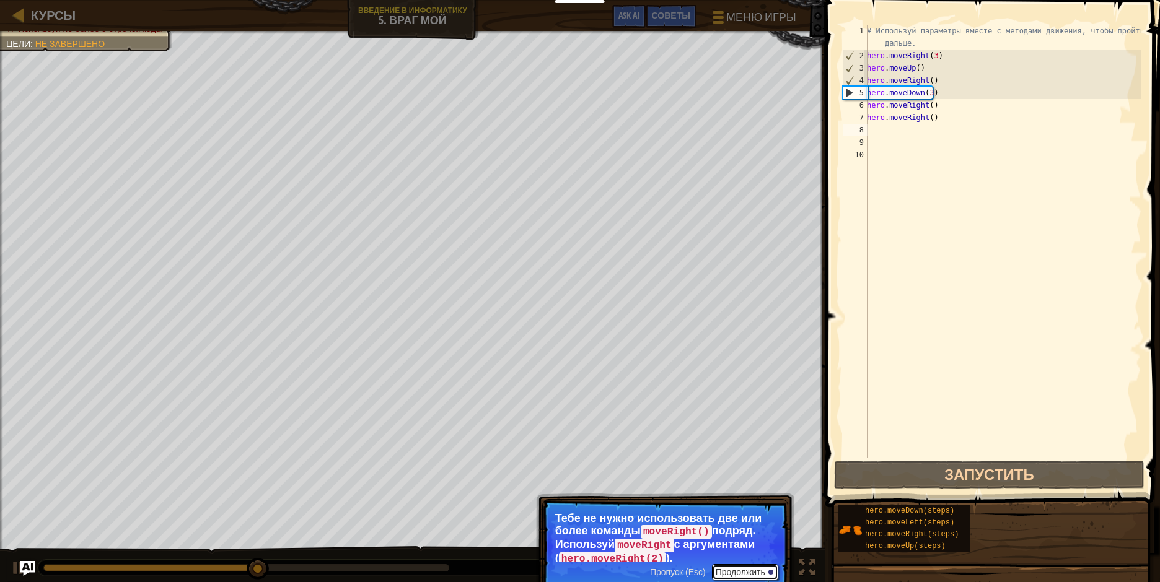
click at [760, 568] on button "Продолжить" at bounding box center [745, 572] width 66 height 16
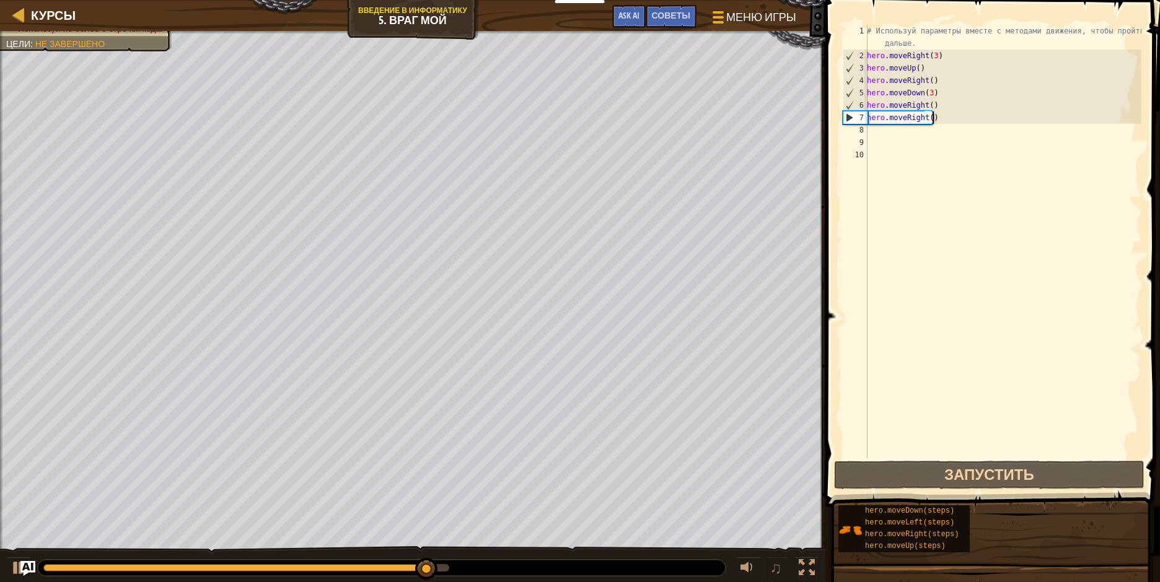
click at [934, 116] on div "# Используй параметры вместе с методами движения, чтобы пройти дальше. hero . m…" at bounding box center [1002, 260] width 277 height 471
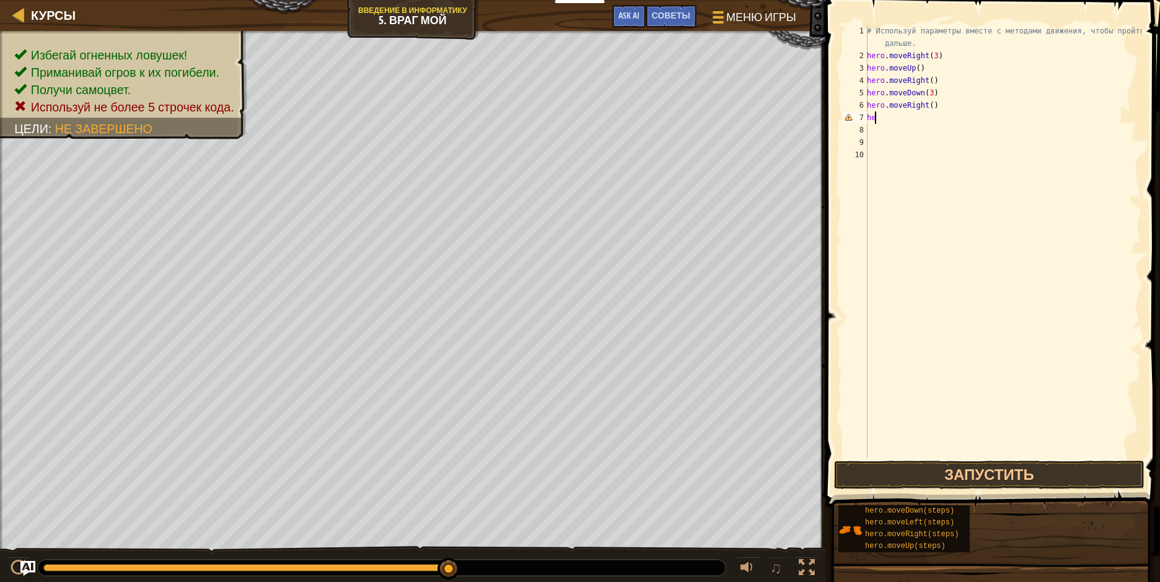
type textarea "h"
click at [929, 105] on div "# Используй параметры вместе с методами движения, чтобы пройти дальше. hero . m…" at bounding box center [1002, 260] width 277 height 471
type textarea "hero.moveRight(2)"
click at [904, 471] on button "Запустить" at bounding box center [989, 475] width 310 height 29
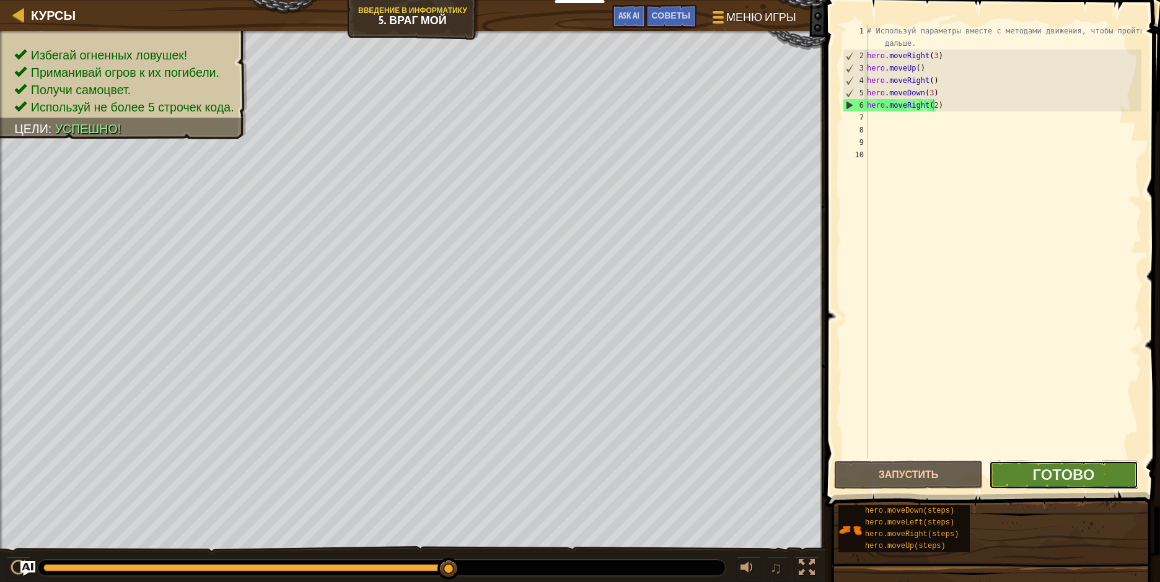
click at [1029, 477] on button "Готово" at bounding box center [1063, 475] width 149 height 29
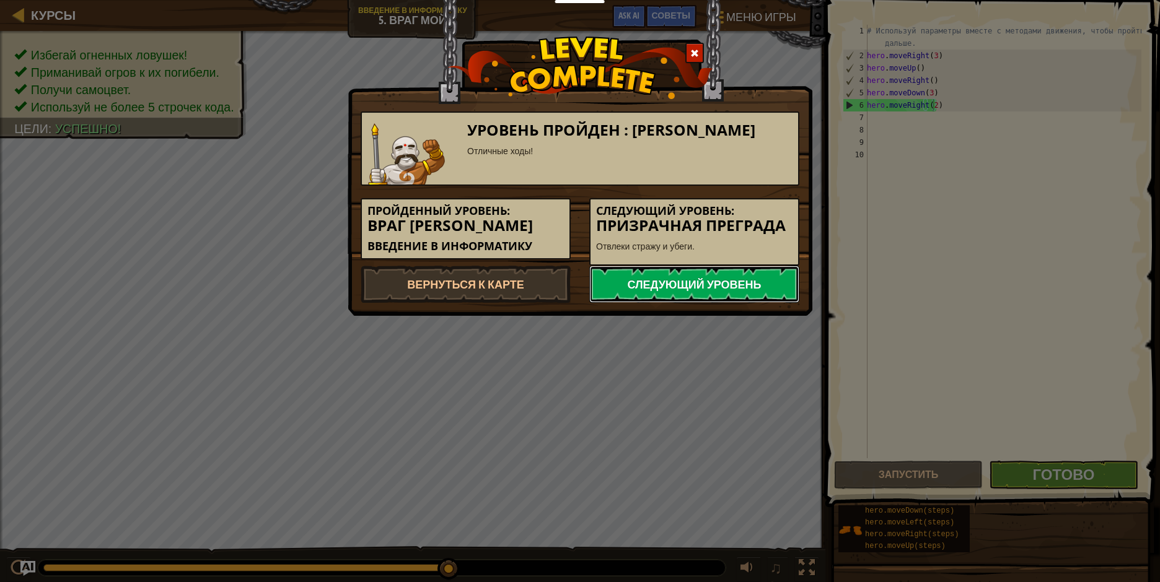
click at [734, 281] on link "Следующий уровень" at bounding box center [694, 284] width 210 height 37
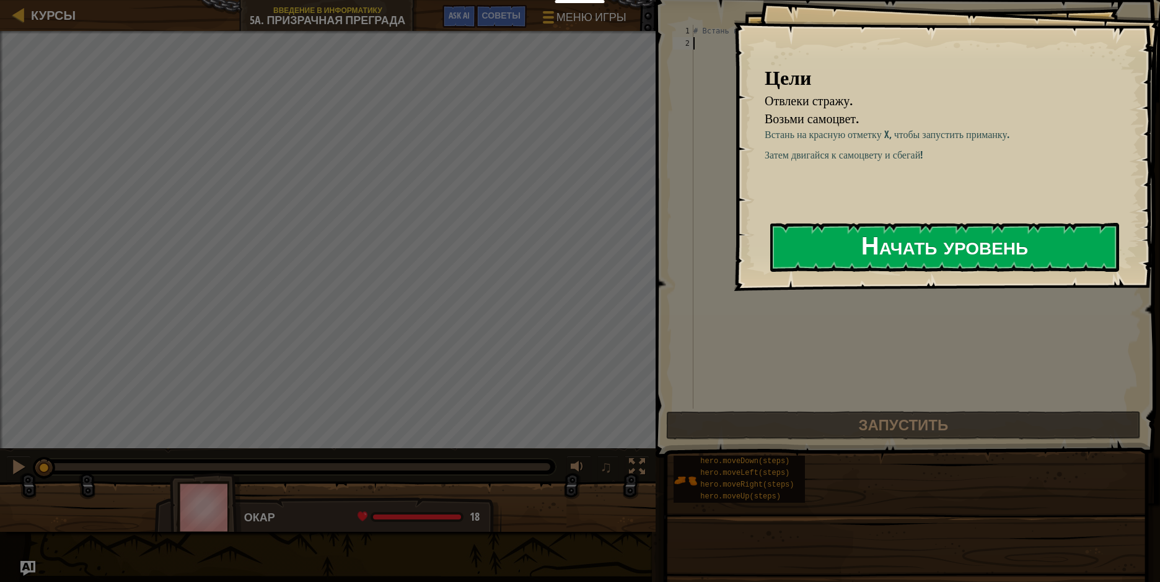
click at [789, 256] on button "Начать уровень" at bounding box center [944, 247] width 349 height 49
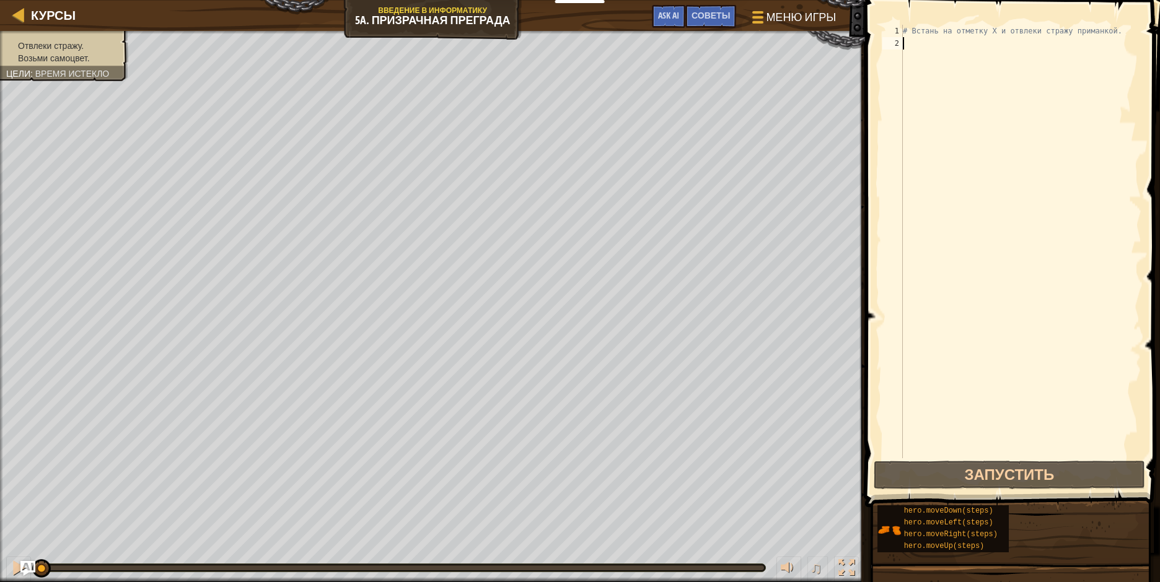
scroll to position [6, 0]
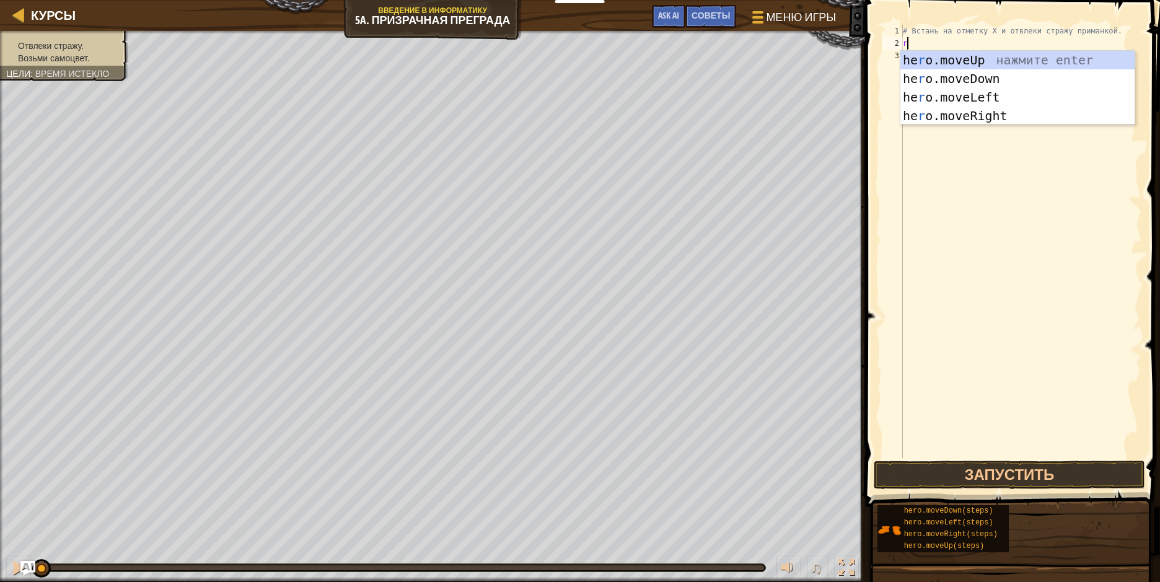
type textarea "ri"
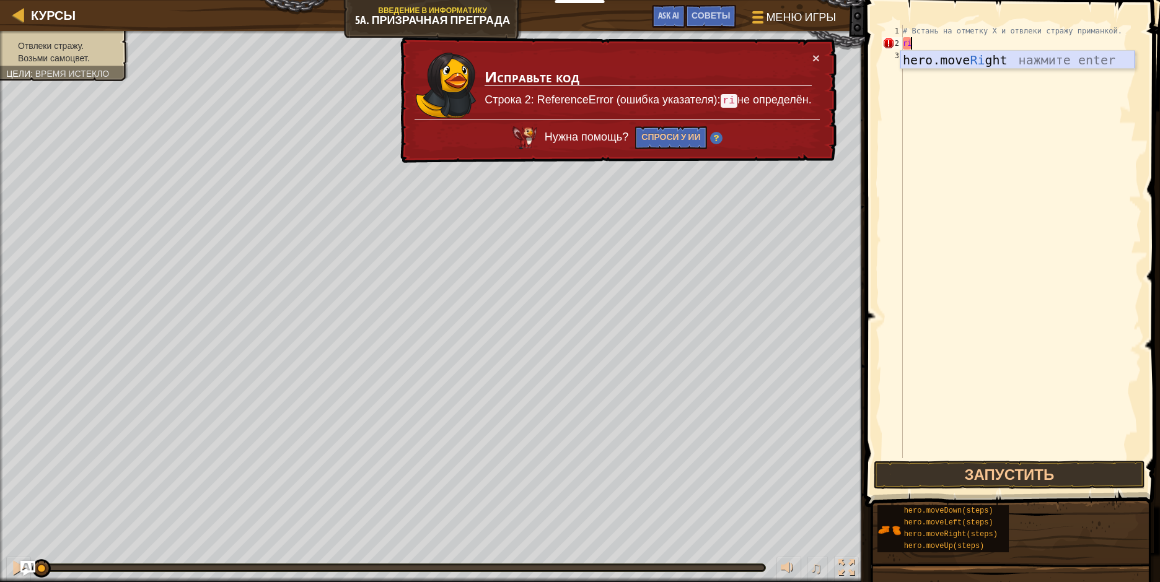
click at [928, 56] on div "hero.move Ri ght нажмите enter" at bounding box center [1017, 79] width 234 height 56
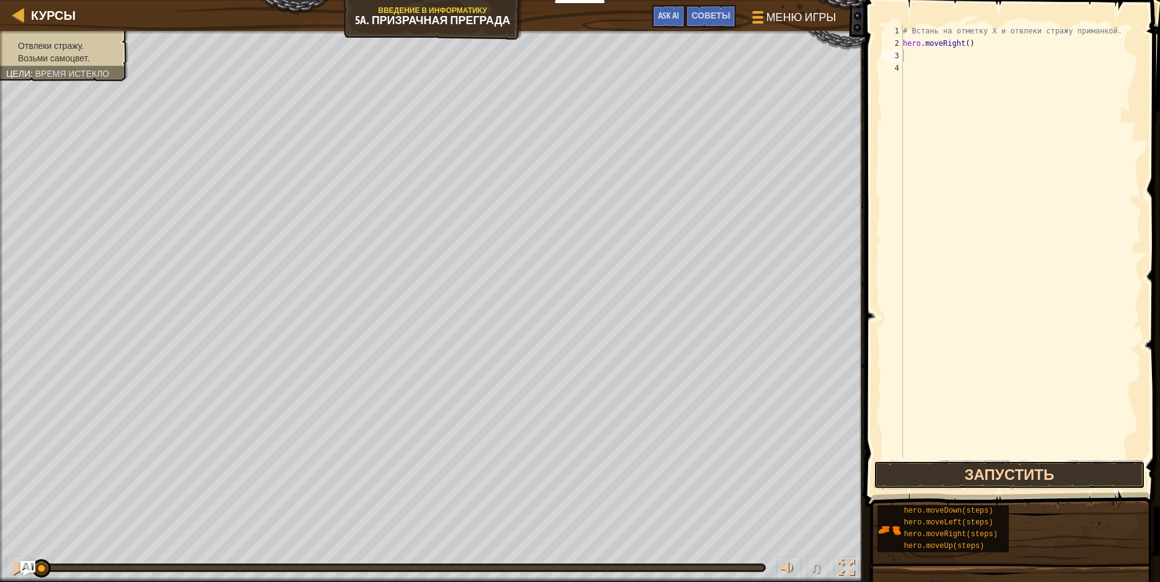
click at [974, 472] on button "Запустить" at bounding box center [1009, 475] width 271 height 29
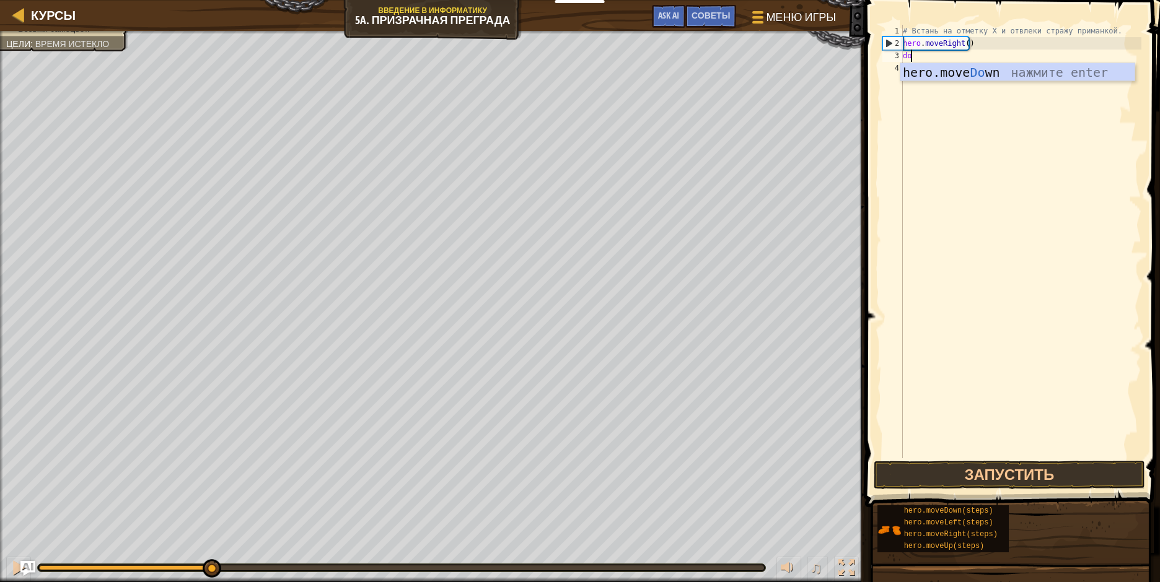
type textarea "do"
click at [944, 77] on div "hero.move Do wn нажмите enter" at bounding box center [1017, 91] width 234 height 56
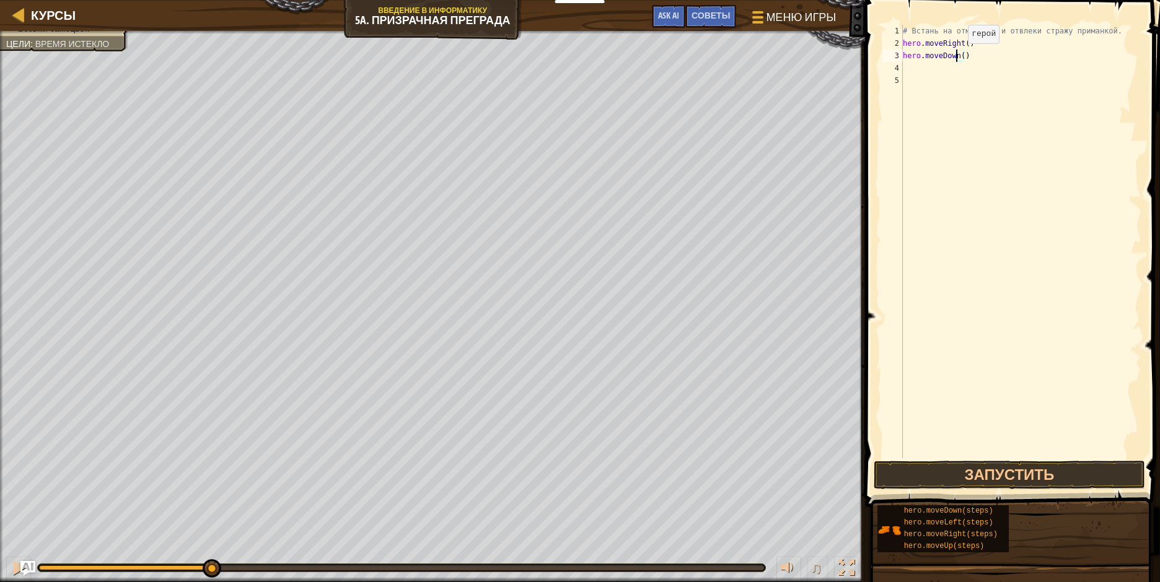
click at [957, 56] on div "# Встань на отметку X и отвлеки стражу приманкой. hero . moveRight ( ) hero . m…" at bounding box center [1020, 254] width 241 height 458
click at [962, 56] on div "# Встань на отметку X и отвлеки стражу приманкой. hero . moveRight ( ) hero . m…" at bounding box center [1020, 254] width 241 height 458
type textarea "hero.moveDown(2)"
click at [989, 474] on button "Запустить" at bounding box center [1009, 475] width 271 height 29
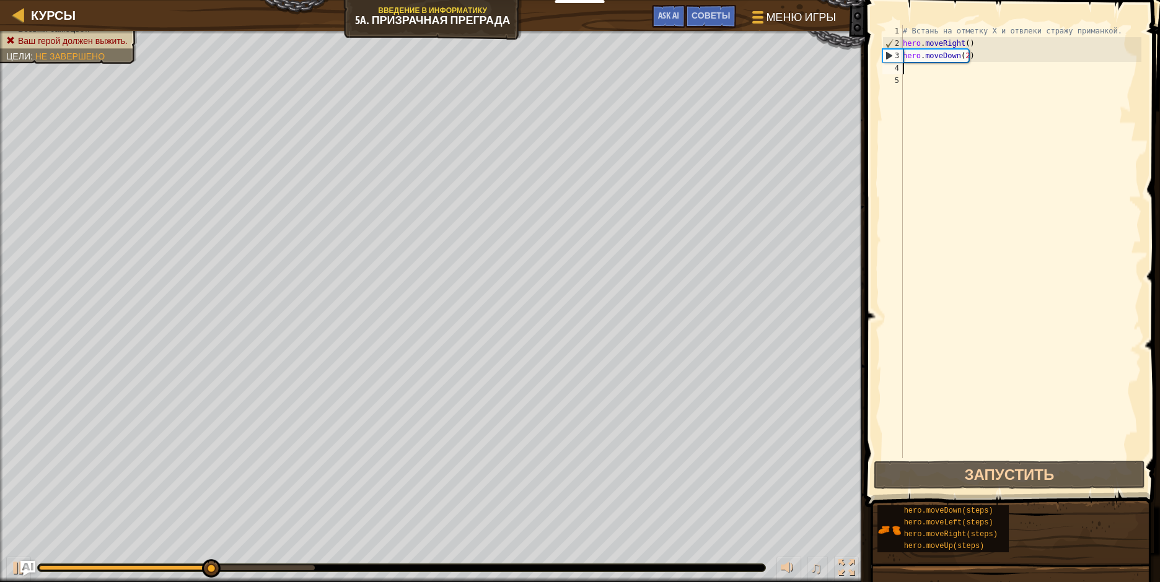
click at [910, 69] on div "# Встань на отметку X и отвлеки стражу приманкой. hero . moveRight ( ) hero . m…" at bounding box center [1020, 254] width 241 height 458
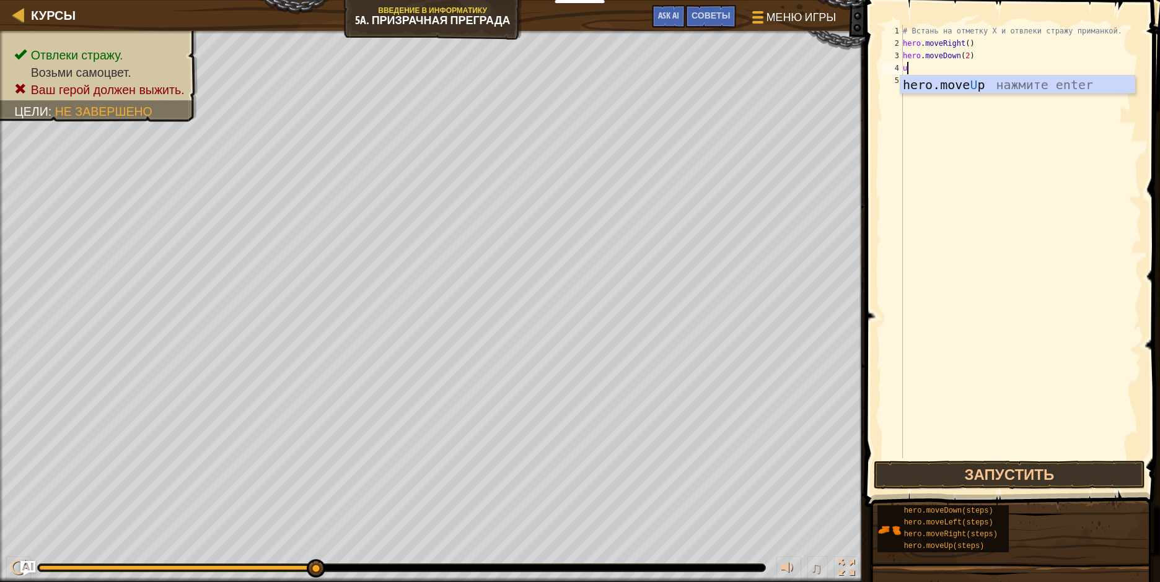
type textarea "up"
click at [915, 84] on div "hero.move Up нажмите enter" at bounding box center [1017, 104] width 234 height 56
click at [950, 66] on div "# Встань на отметку X и отвлеки стражу приманкой. hero . moveRight ( ) hero . m…" at bounding box center [1020, 254] width 241 height 458
click at [952, 69] on div "# Встань на отметку X и отвлеки стражу приманкой. hero . moveRight ( ) hero . m…" at bounding box center [1020, 254] width 241 height 458
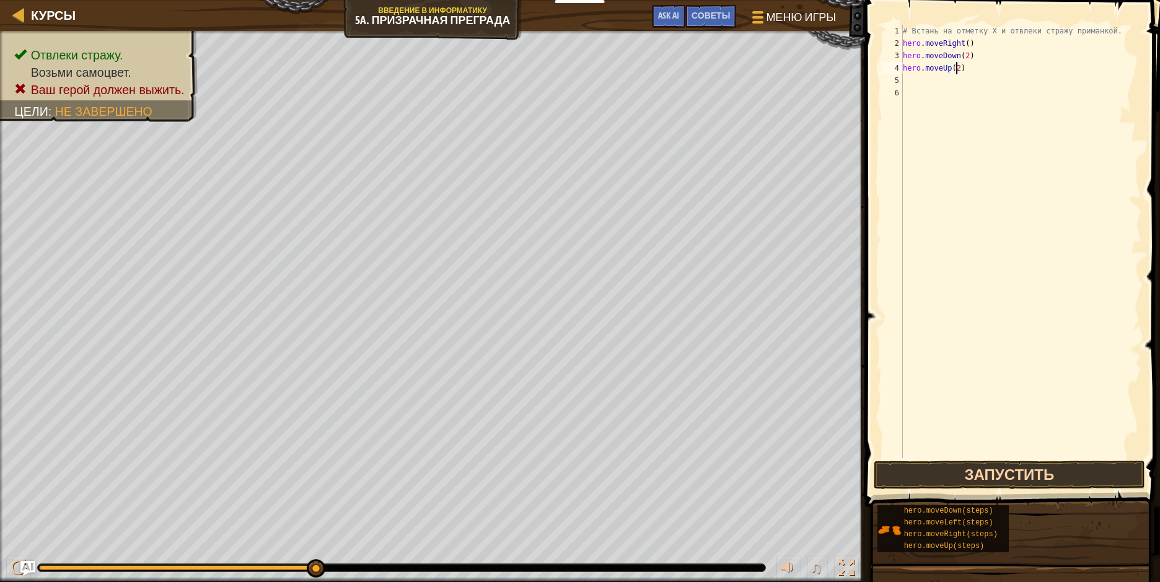
type textarea "hero.moveUp(2)"
click at [1000, 478] on button "Запустить" at bounding box center [1009, 475] width 271 height 29
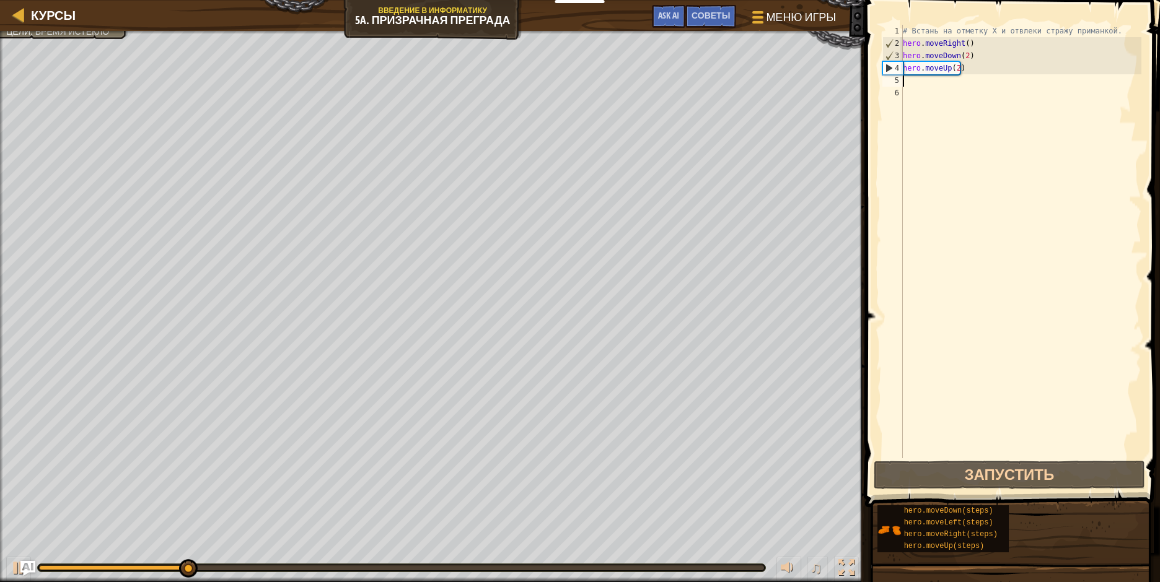
click at [910, 80] on div "# Встань на отметку X и отвлеки стражу приманкой. hero . moveRight ( ) hero . m…" at bounding box center [1020, 254] width 241 height 458
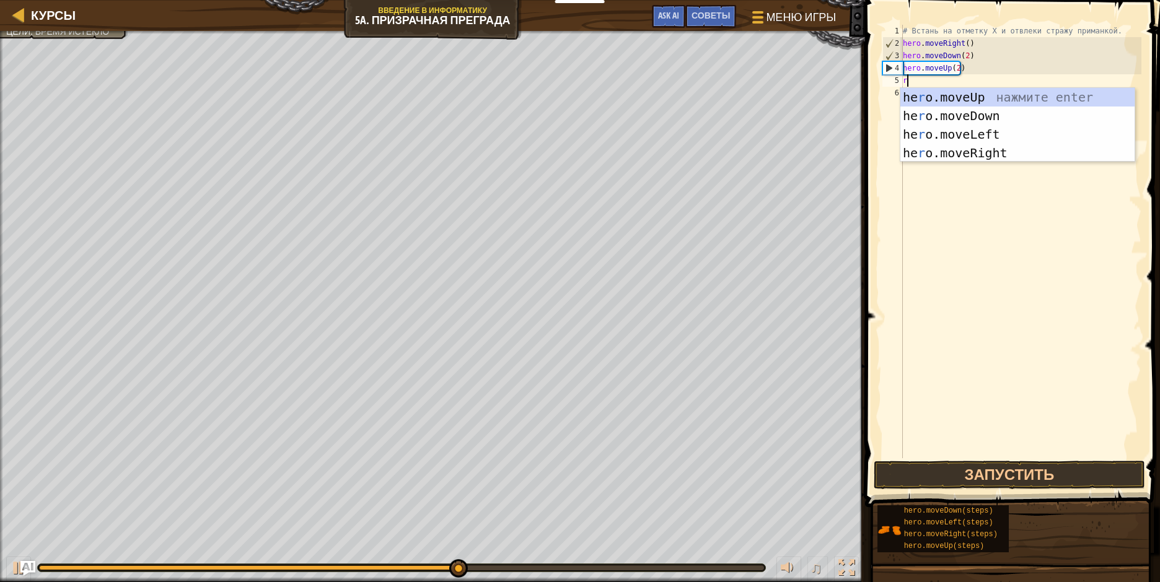
type textarea "ri"
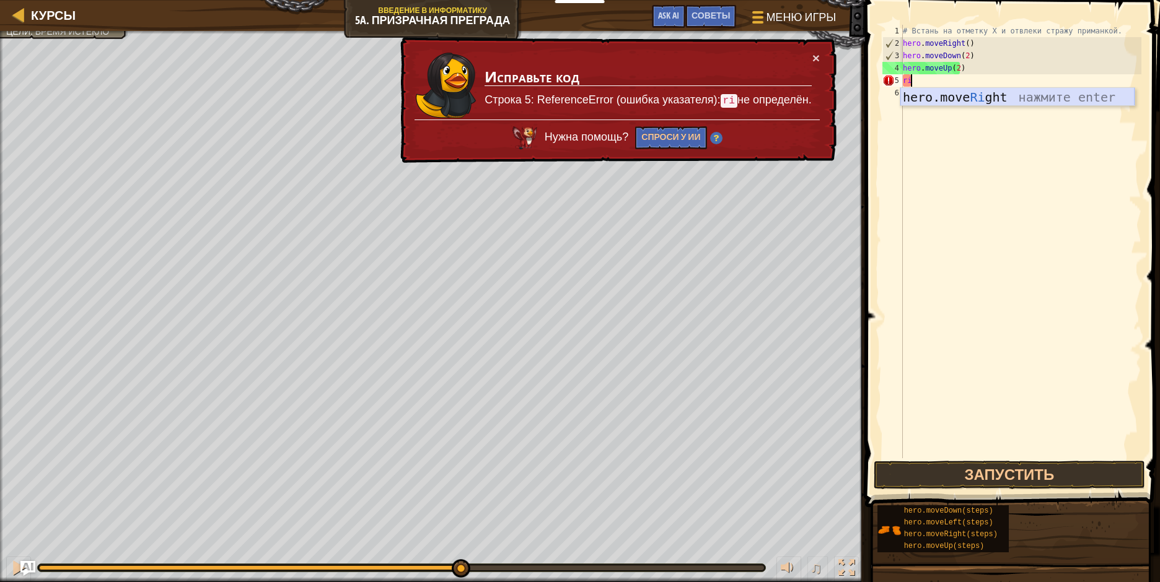
click at [931, 96] on div "hero.move Ri ght нажмите enter" at bounding box center [1017, 116] width 234 height 56
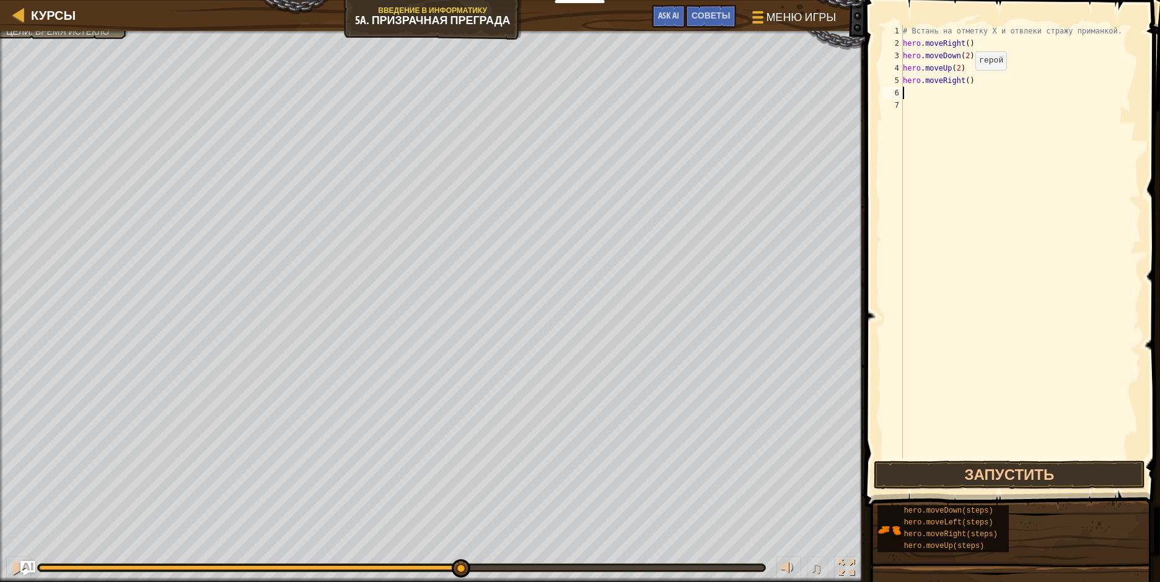
click at [965, 82] on div "# Встань на отметку X и отвлеки стражу приманкой. hero . moveRight ( ) hero . m…" at bounding box center [1020, 254] width 241 height 458
type textarea "hero.moveRight(3)"
click at [972, 472] on button "Запустить" at bounding box center [1009, 475] width 271 height 29
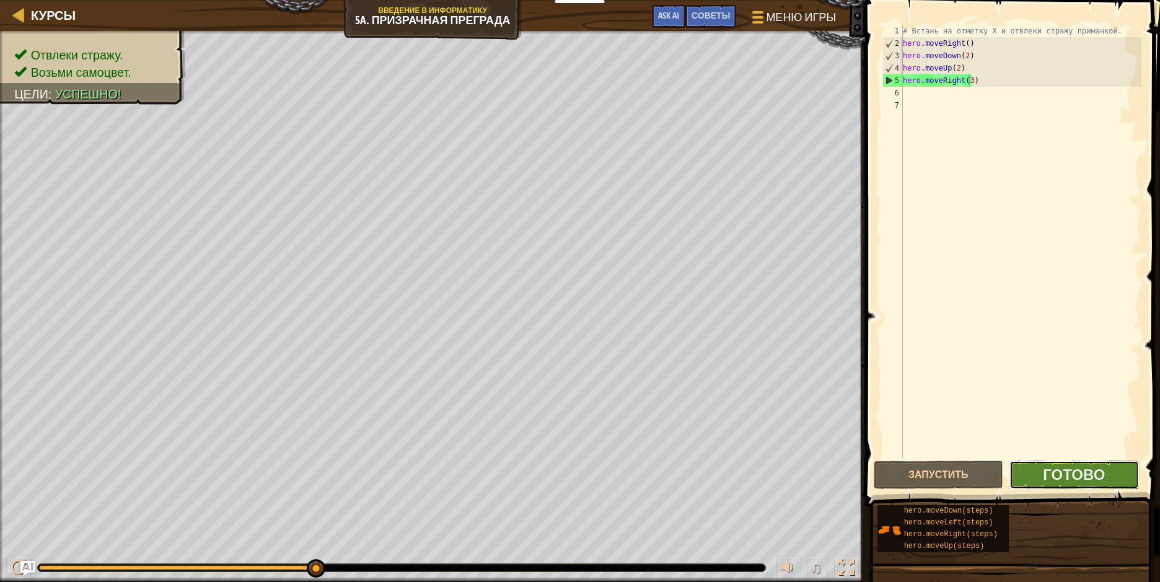
click at [1029, 472] on button "Готово" at bounding box center [1073, 475] width 129 height 29
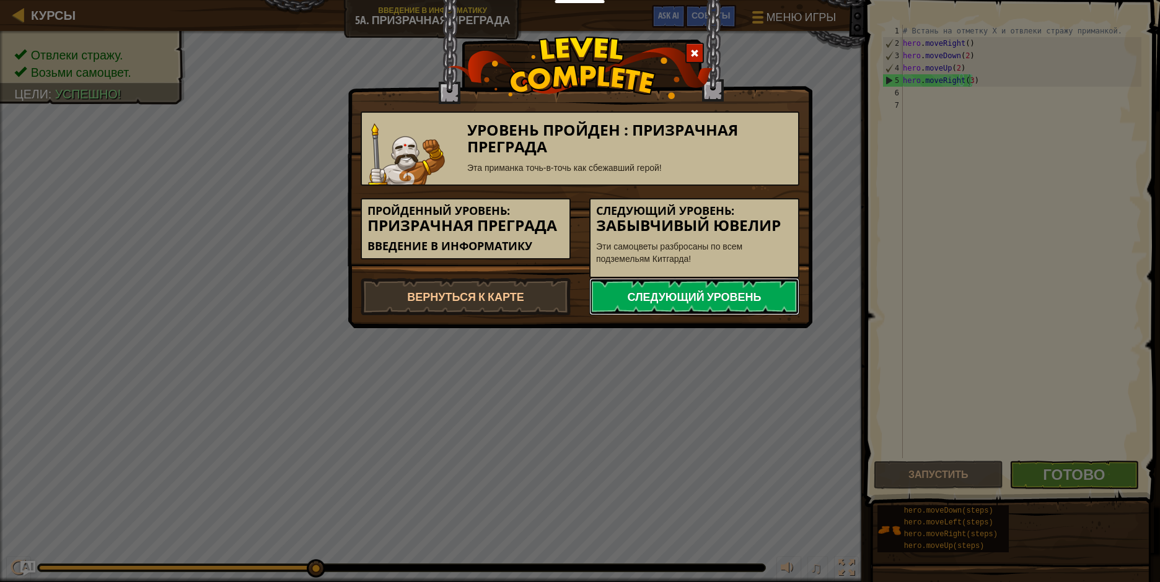
click at [758, 300] on link "Следующий уровень" at bounding box center [694, 296] width 210 height 37
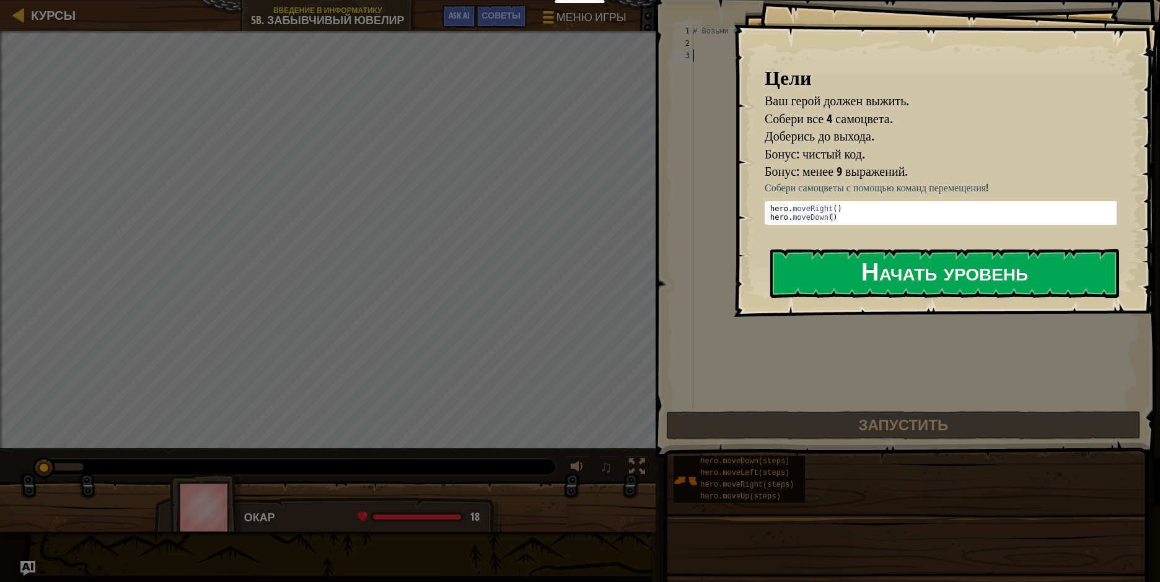
click at [872, 271] on button "Начать уровень" at bounding box center [944, 273] width 349 height 49
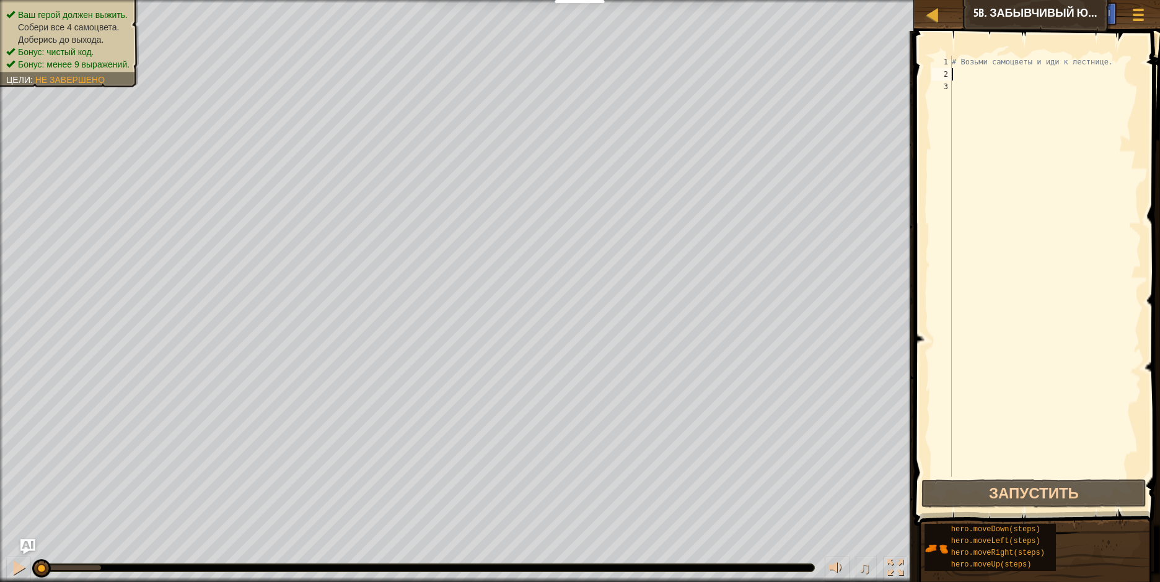
click at [954, 73] on div "# Возьми самоцветы и иди к лестнице." at bounding box center [1045, 279] width 192 height 446
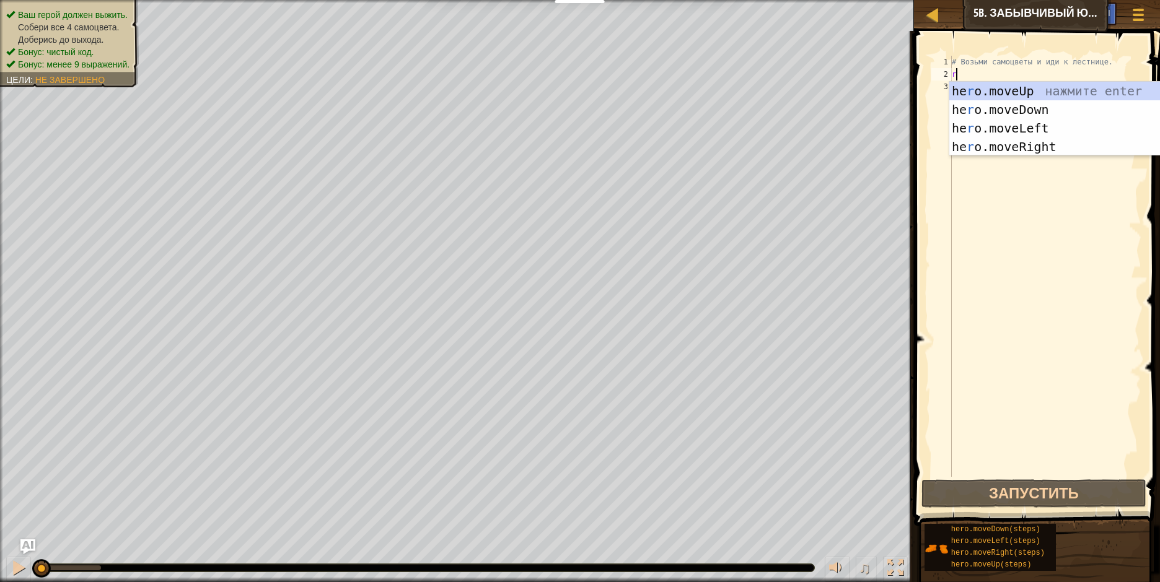
scroll to position [6, 0]
type textarea "ri"
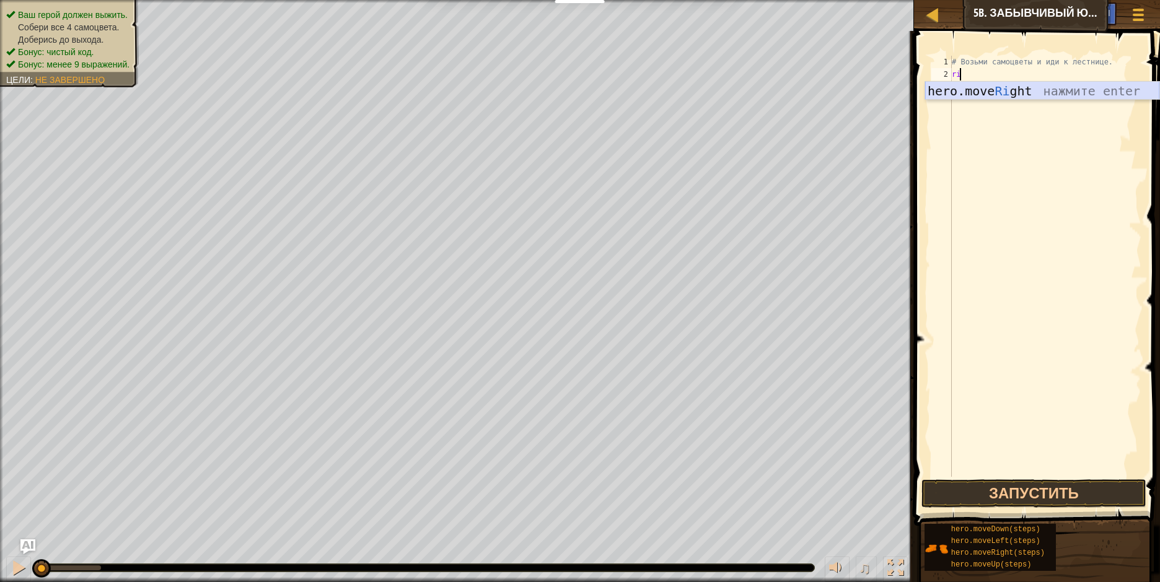
click at [1053, 90] on div "hero.move Ri ght нажмите enter" at bounding box center [1042, 110] width 234 height 56
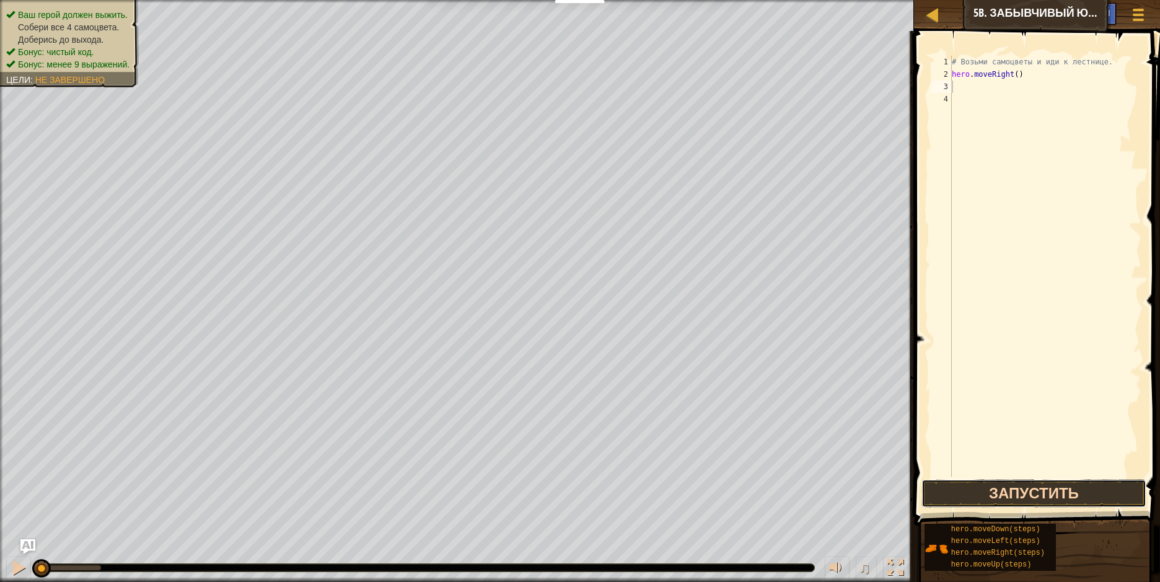
click at [1025, 488] on button "Запустить" at bounding box center [1033, 494] width 224 height 29
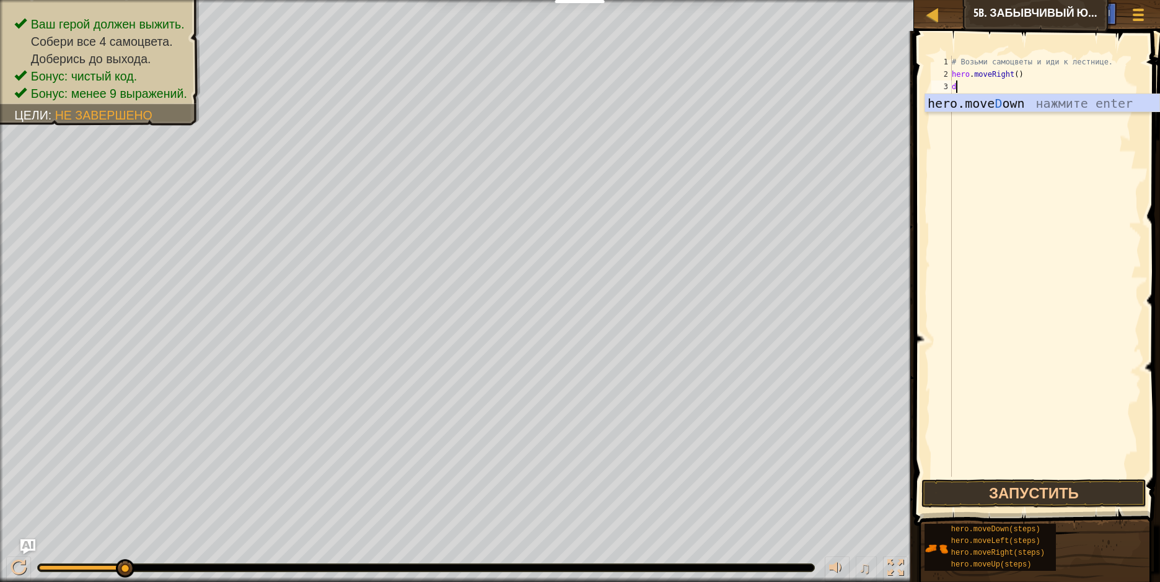
type textarea "do"
click at [964, 100] on div "hero.move Do wn нажмите enter" at bounding box center [1042, 122] width 234 height 56
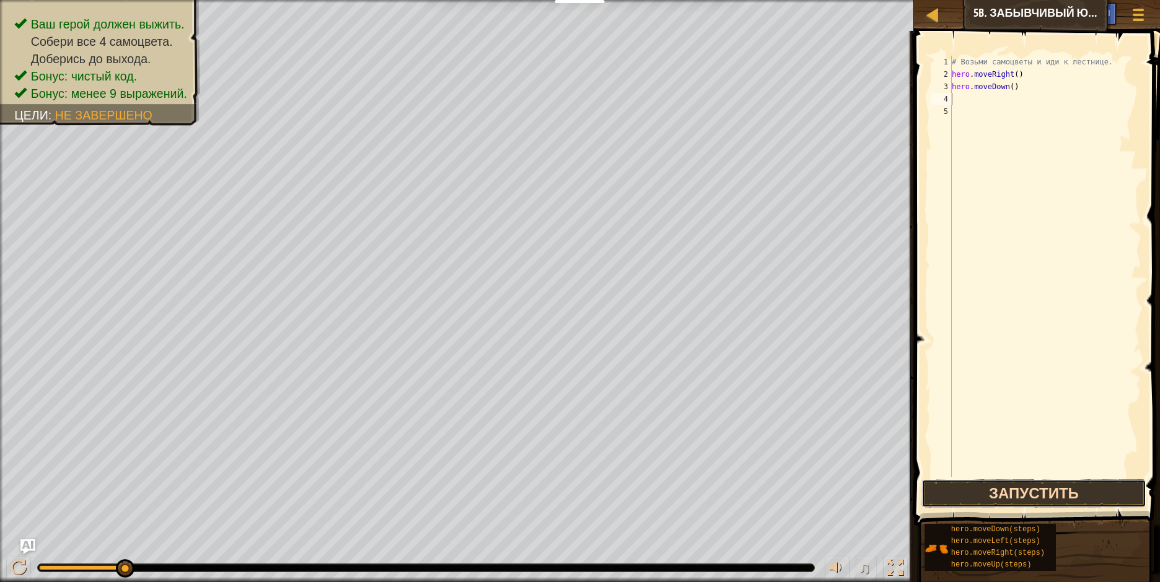
click at [1010, 491] on button "Запустить" at bounding box center [1033, 494] width 224 height 29
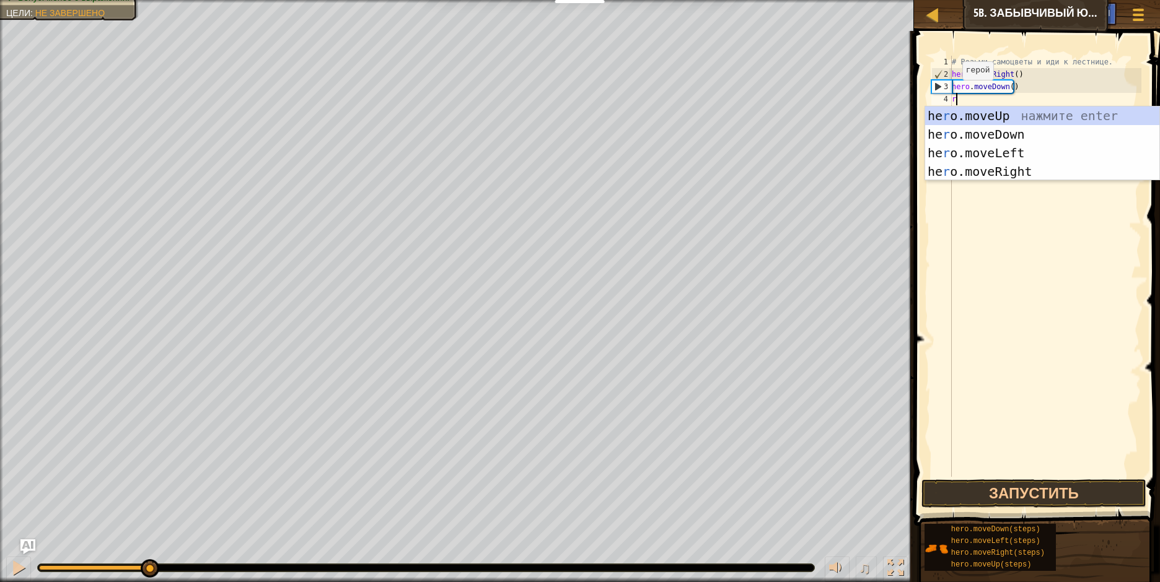
type textarea "ri"
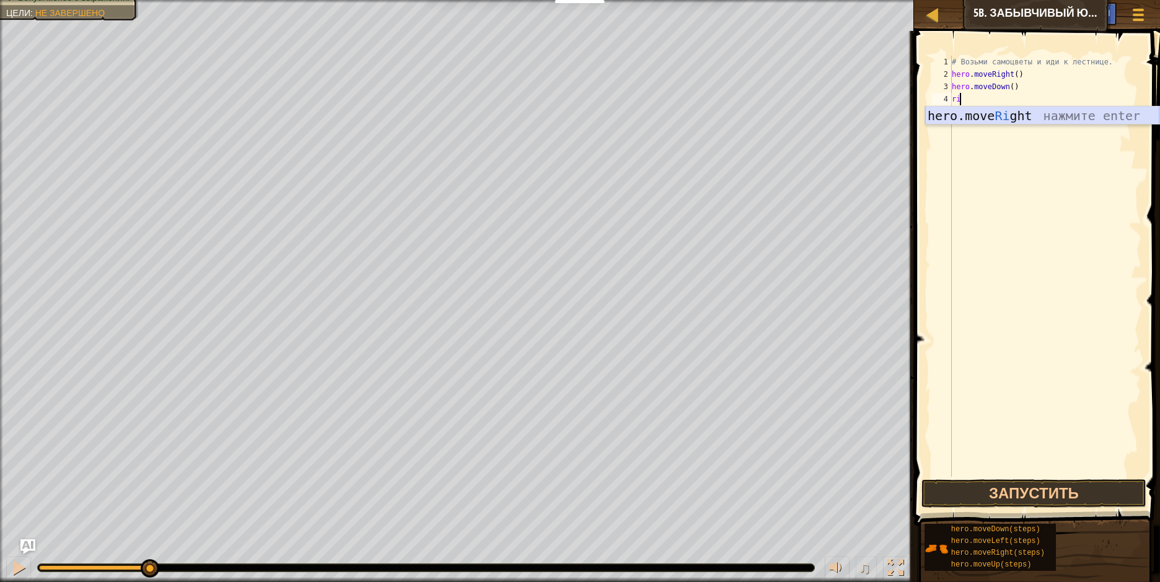
click at [979, 119] on div "hero.move Ri ght нажмите enter" at bounding box center [1042, 135] width 234 height 56
drag, startPoint x: 1011, startPoint y: 97, endPoint x: 1012, endPoint y: 103, distance: 6.3
click at [1011, 101] on div "# Возьми самоцветы и иди к лестнице. hero . moveRight ( ) hero . moveDown ( ) h…" at bounding box center [1045, 279] width 192 height 446
click at [1013, 99] on div "# Возьми самоцветы и иди к лестнице. hero . moveRight ( ) hero . moveDown ( ) h…" at bounding box center [1045, 279] width 192 height 446
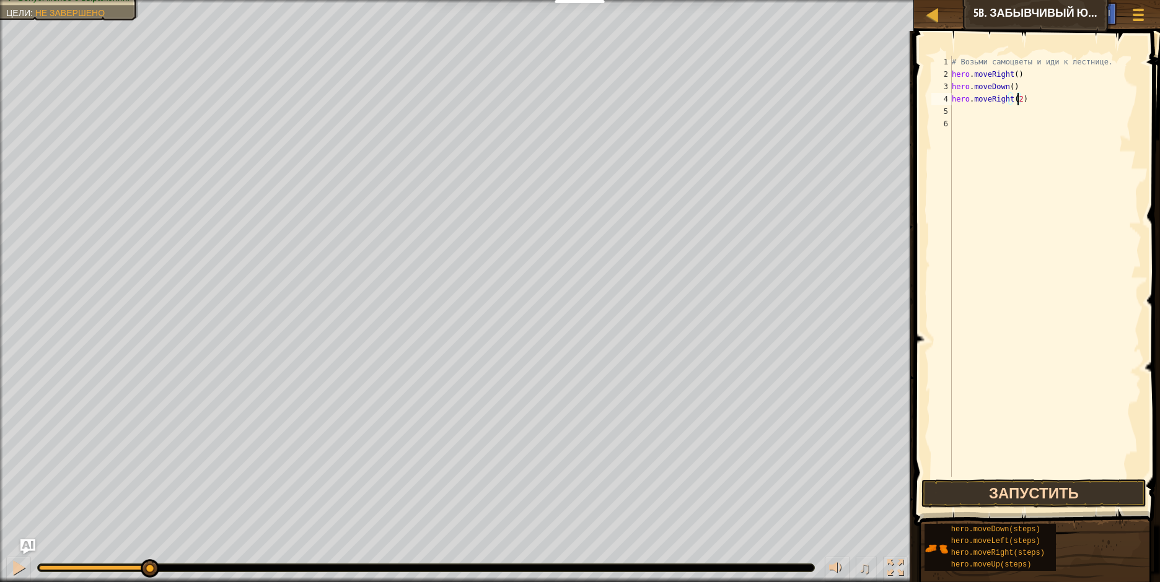
type textarea "hero.moveRight(2)"
click at [990, 496] on button "Запустить" at bounding box center [1033, 494] width 224 height 29
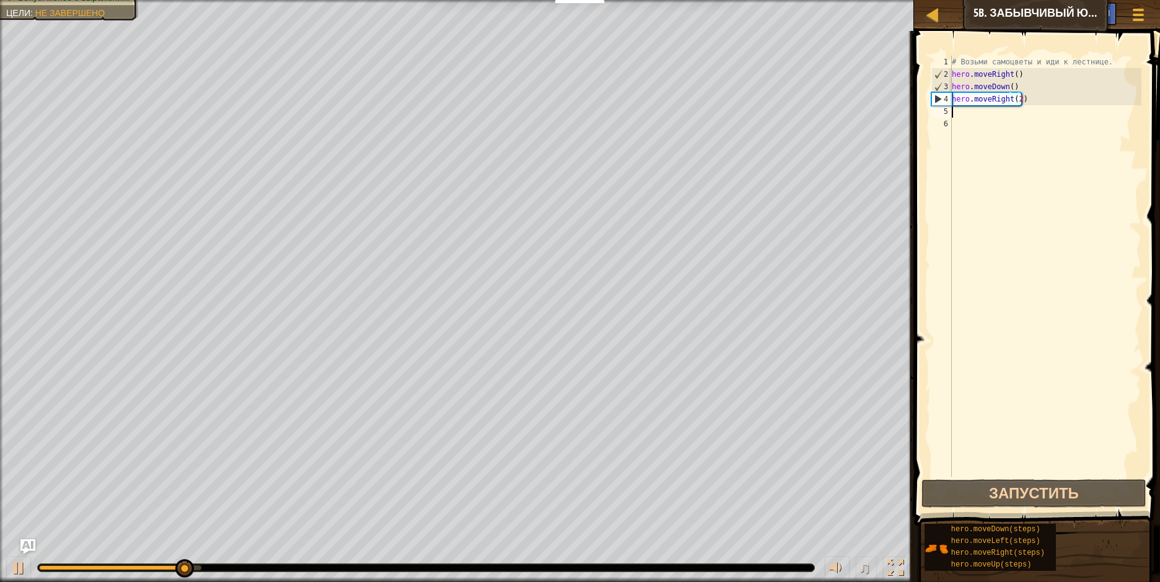
click at [954, 113] on div "# Возьми самоцветы и иди к лестнице. hero . moveRight ( ) hero . moveDown ( ) h…" at bounding box center [1045, 279] width 192 height 446
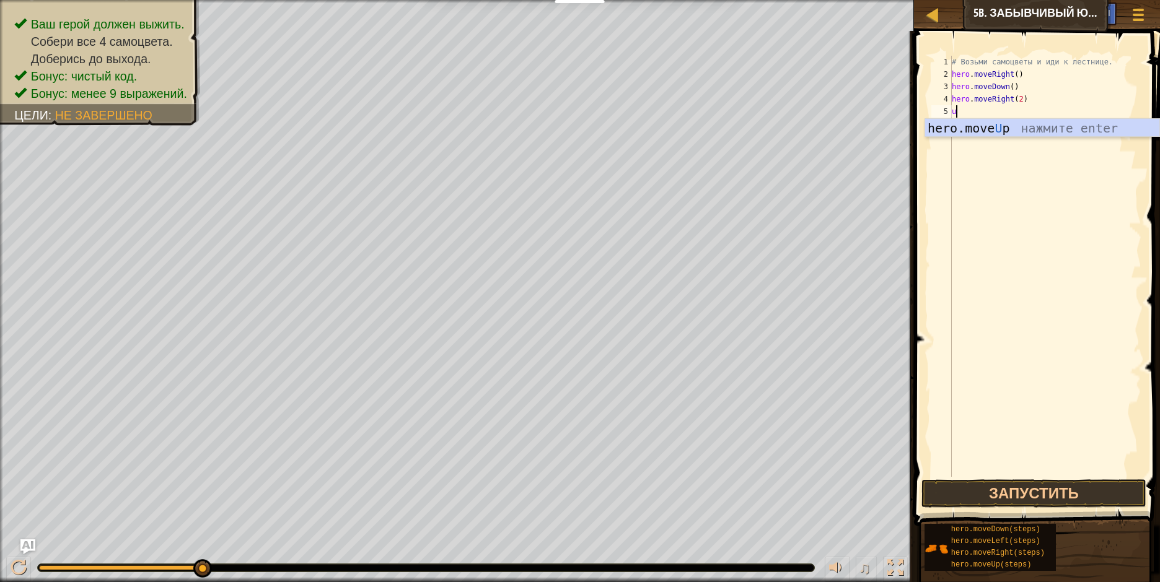
type textarea "up"
click at [973, 135] on div "hero.move Up нажмите enter" at bounding box center [1042, 147] width 234 height 56
click at [1000, 110] on div "# Возьми самоцветы и иди к лестнице. hero . moveRight ( ) hero . moveDown ( ) h…" at bounding box center [1045, 279] width 192 height 446
type textarea "hero.moveUp()"
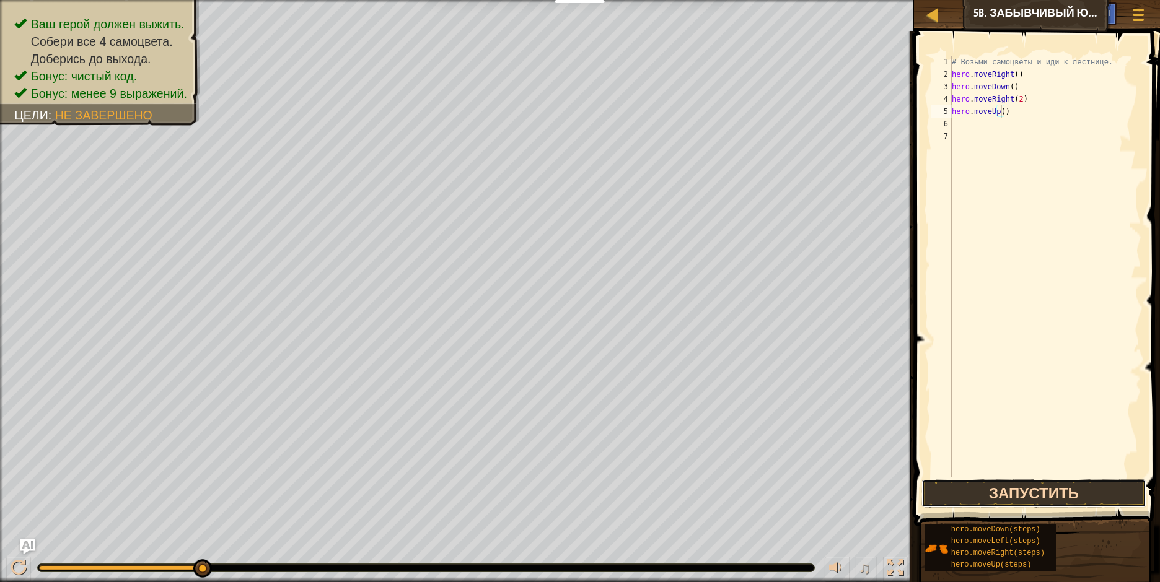
click at [967, 488] on button "Запустить" at bounding box center [1033, 494] width 224 height 29
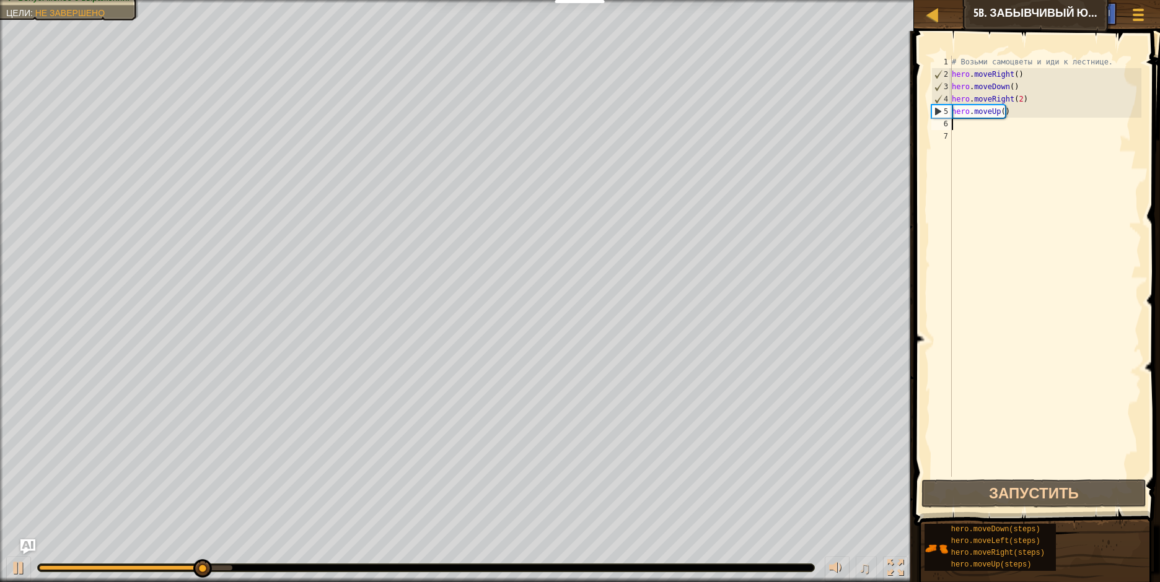
click at [954, 123] on div "# Возьми самоцветы и иди к лестнице. hero . moveRight ( ) hero . moveDown ( ) h…" at bounding box center [1045, 279] width 192 height 446
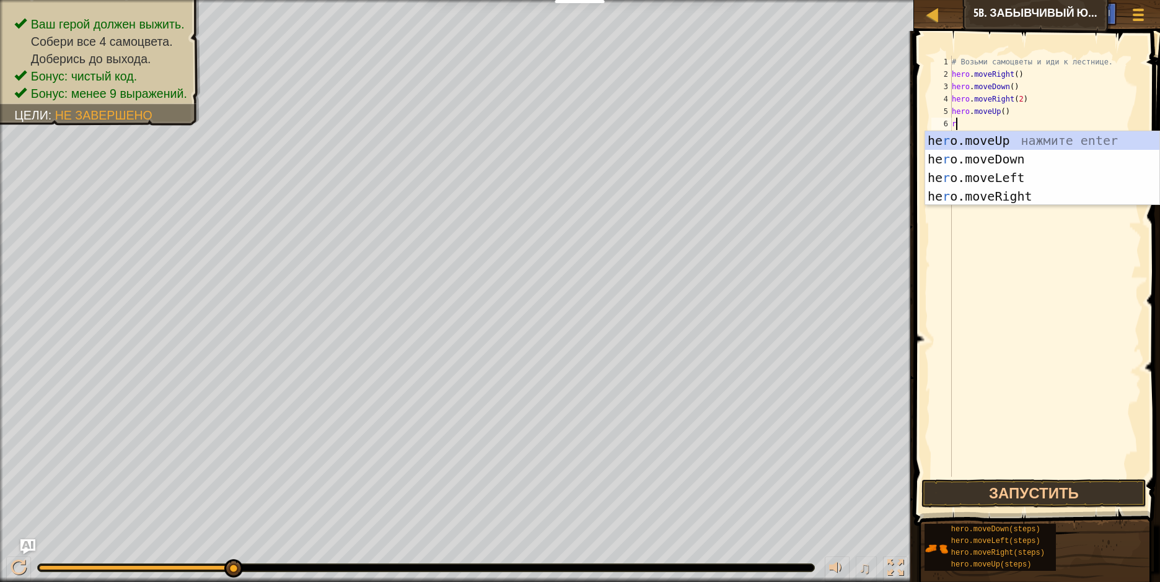
type textarea "ri"
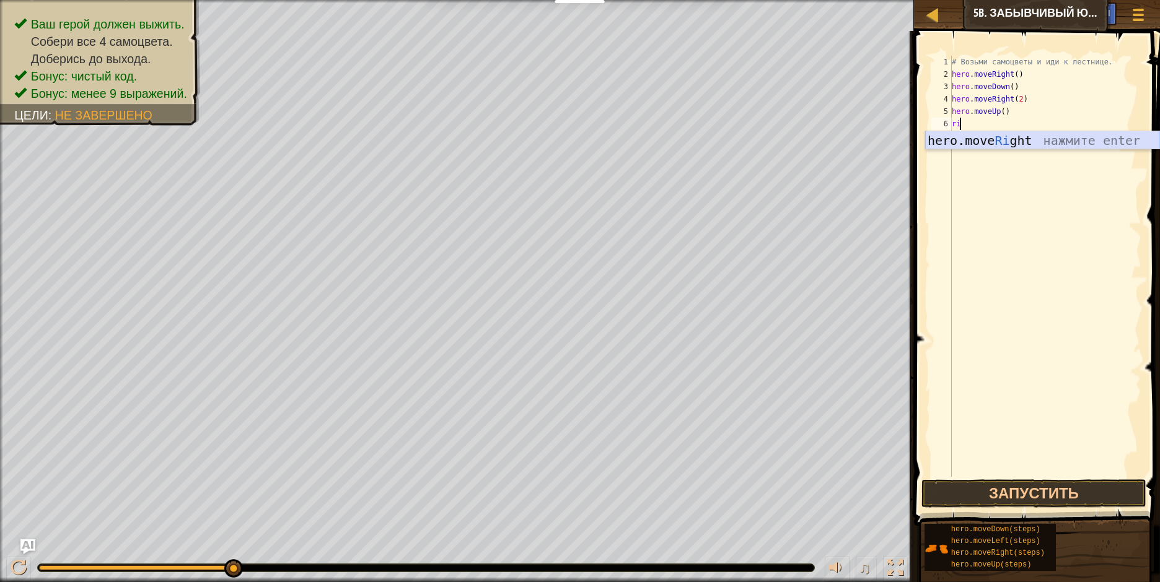
click at [969, 144] on div "hero.move Ri ght нажмите enter" at bounding box center [1042, 159] width 234 height 56
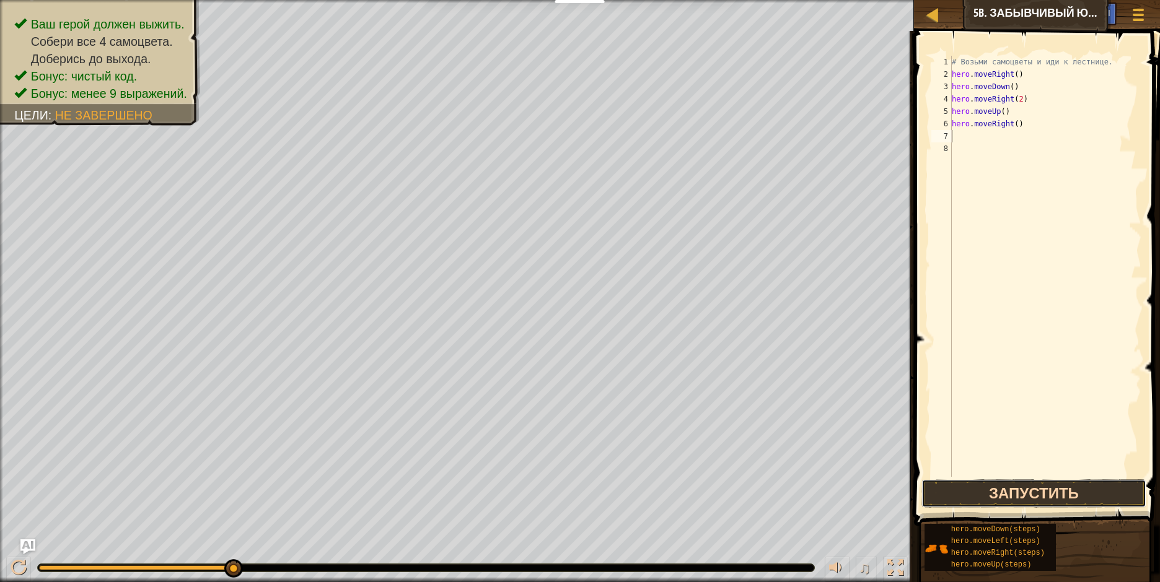
click at [1047, 496] on button "Запустить" at bounding box center [1033, 494] width 224 height 29
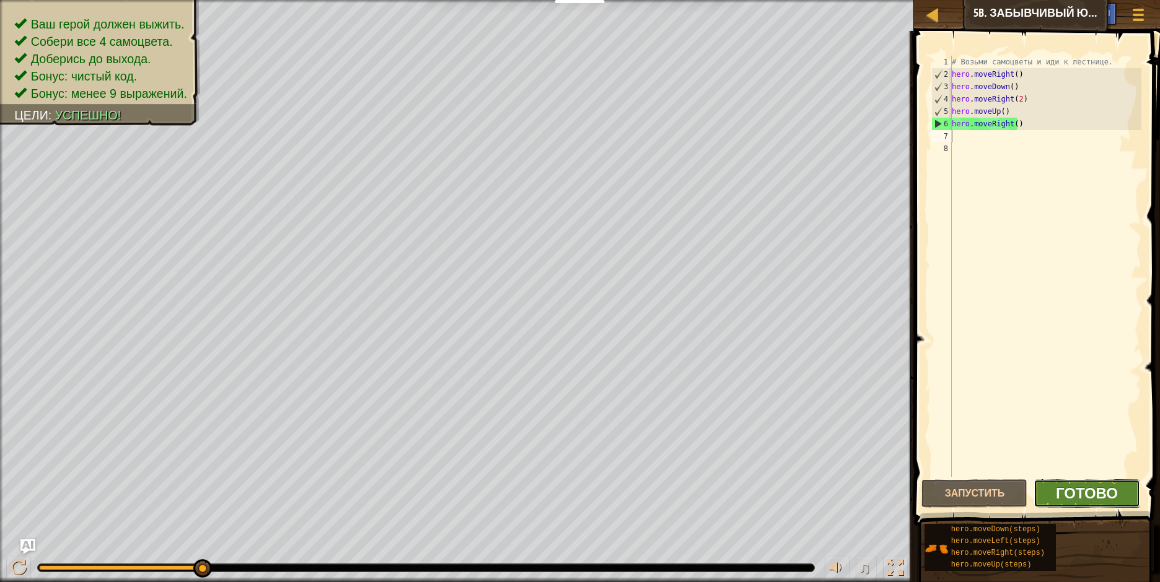
click at [1107, 488] on span "Готово" at bounding box center [1087, 493] width 62 height 20
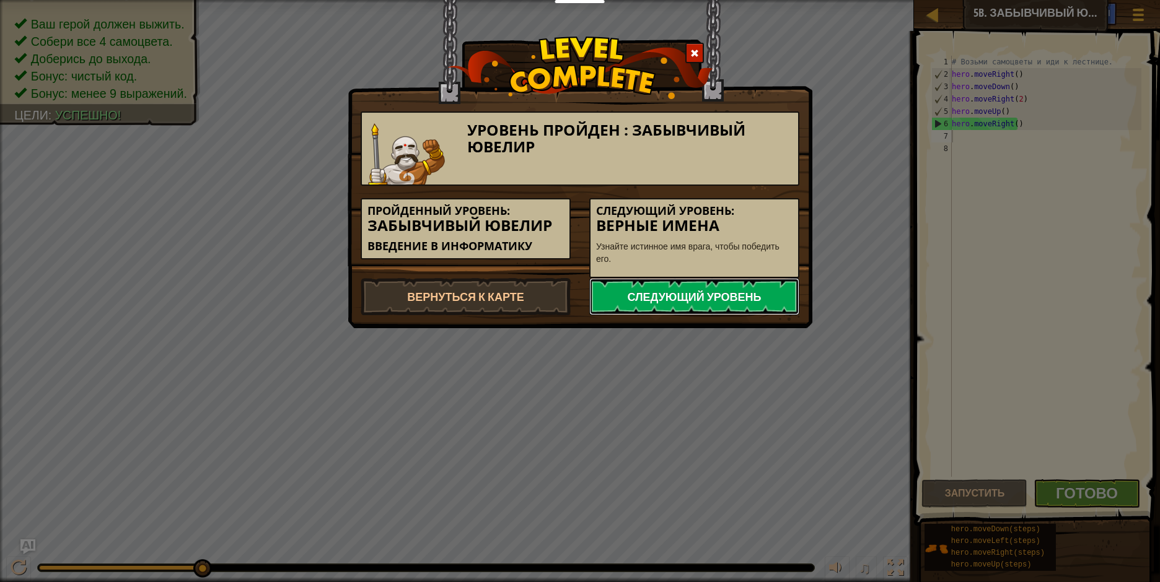
click at [726, 297] on link "Следующий уровень" at bounding box center [694, 296] width 210 height 37
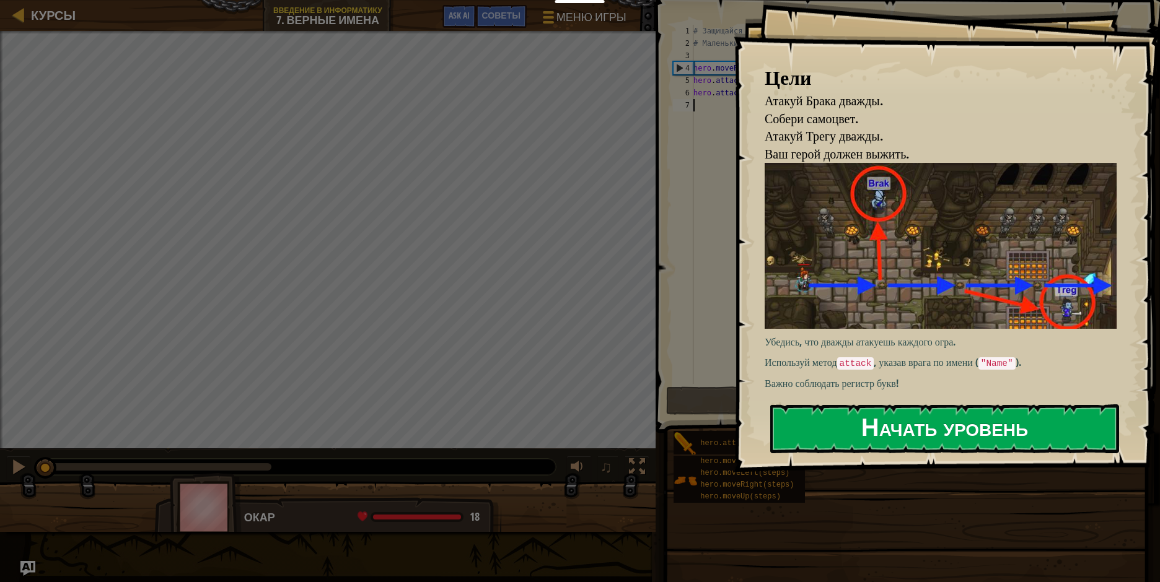
click at [946, 423] on button "Начать уровень" at bounding box center [944, 429] width 349 height 49
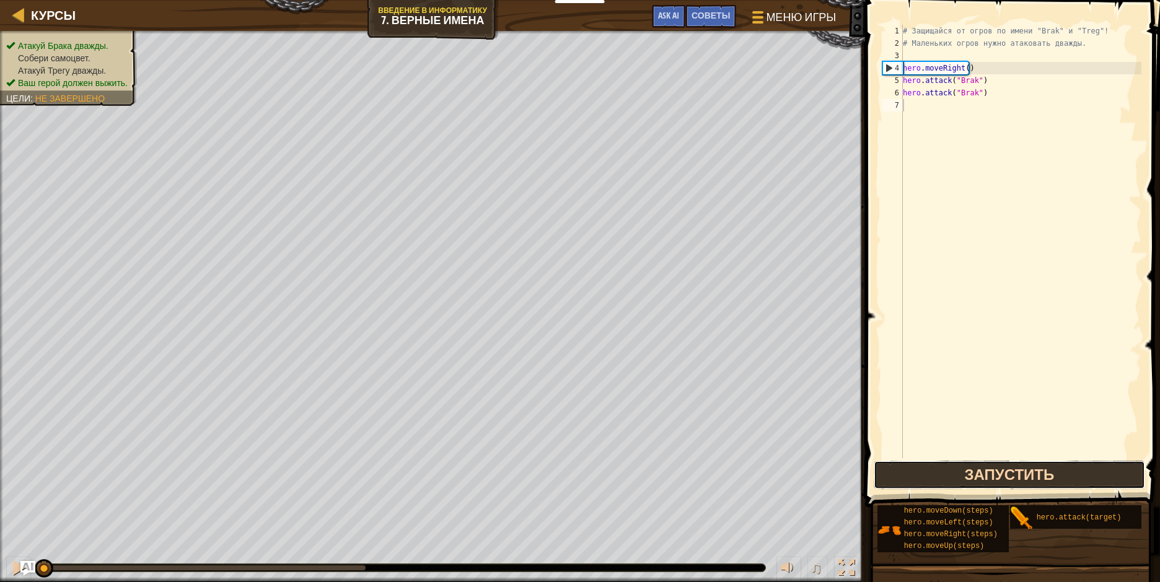
click at [1001, 468] on button "Запустить" at bounding box center [1009, 475] width 271 height 29
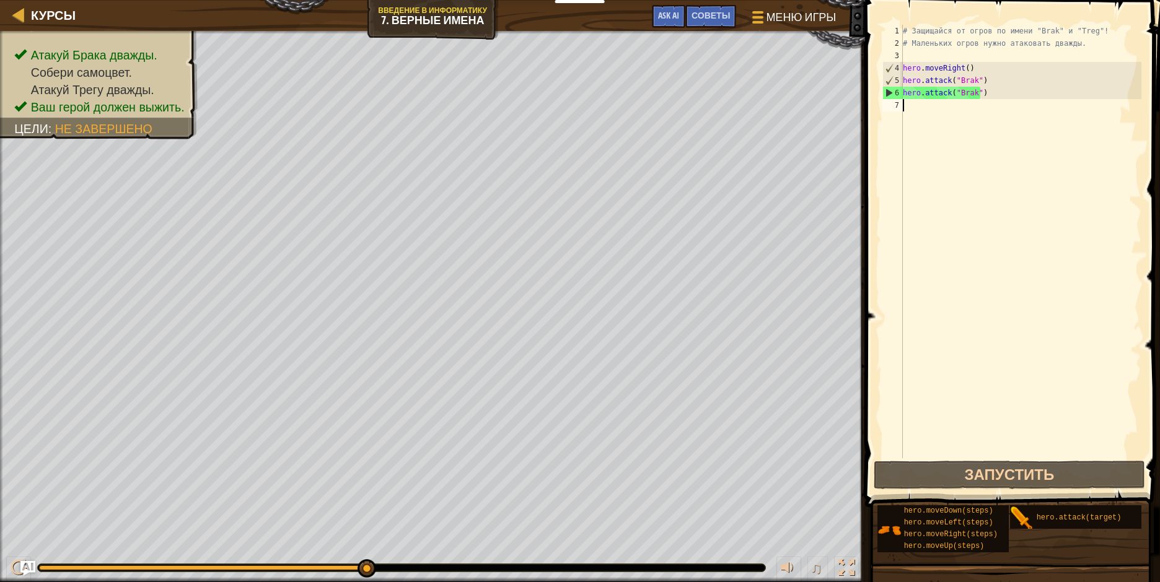
scroll to position [6, 0]
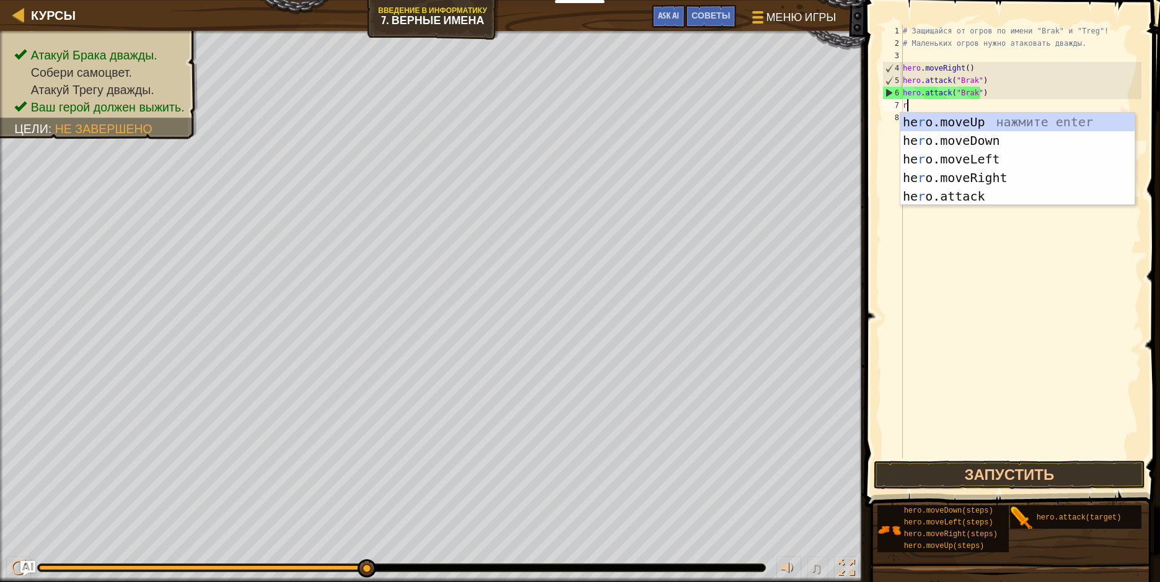
type textarea "ri"
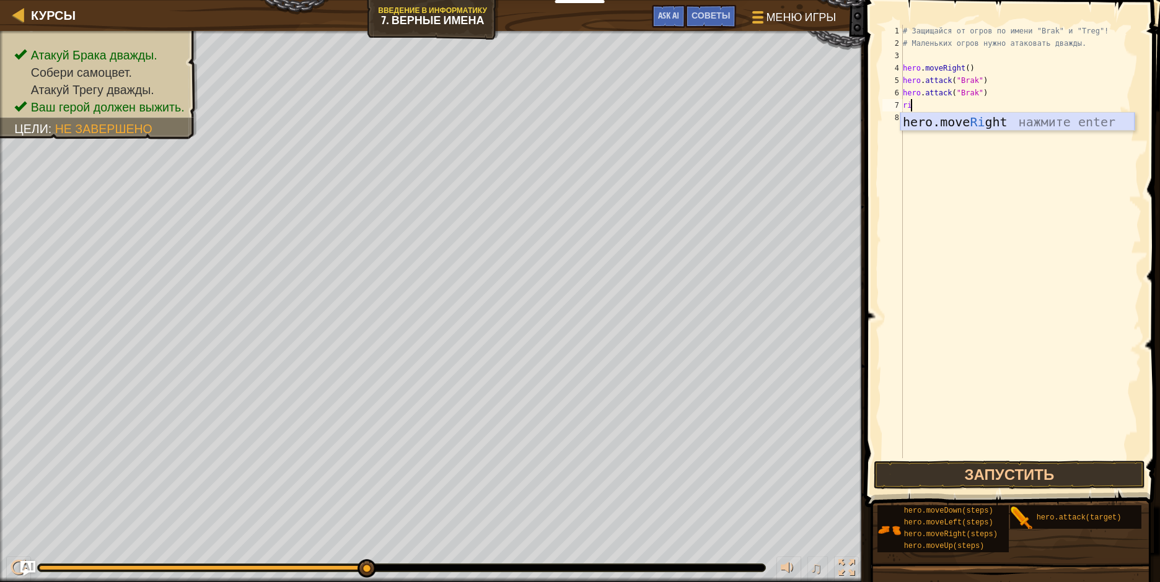
click at [972, 122] on div "hero.move Ri ght нажмите enter" at bounding box center [1017, 141] width 234 height 56
click at [1076, 475] on button "Запустить" at bounding box center [1009, 475] width 271 height 29
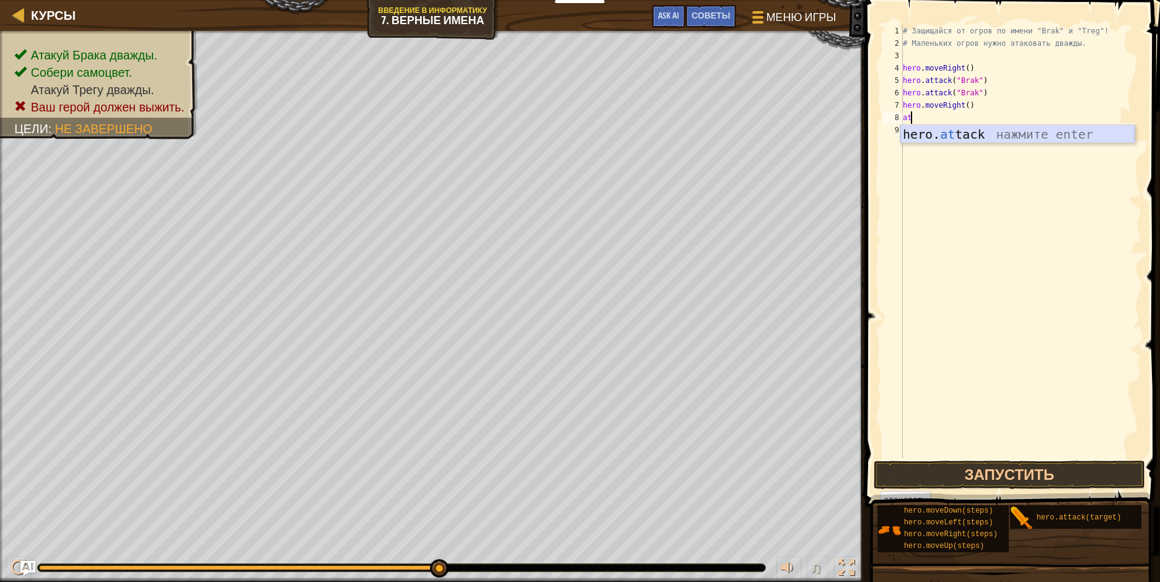
drag, startPoint x: 942, startPoint y: 135, endPoint x: 943, endPoint y: 146, distance: 10.6
click at [942, 139] on div "hero. at tack нажмите enter" at bounding box center [1017, 153] width 234 height 56
type textarea "hero.attack("treg")"
click at [905, 131] on div "# Защищайся от огров по имени "Brak" и "Treg"! # Маленьких огров нужно атаковат…" at bounding box center [1020, 254] width 241 height 458
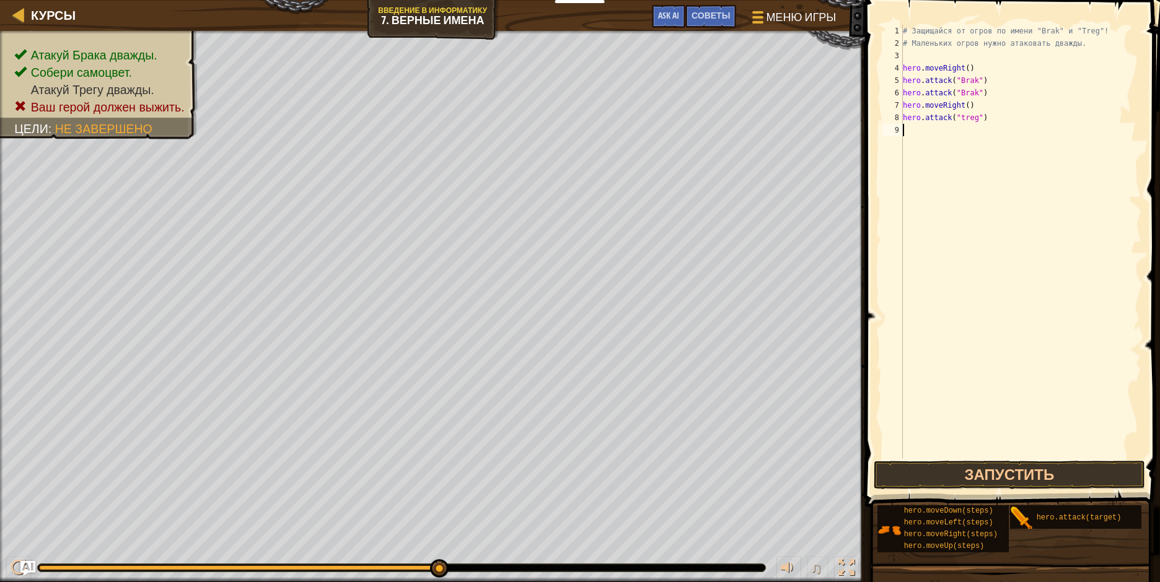
scroll to position [6, 0]
click at [943, 149] on div "hero. at tack нажмите enter" at bounding box center [1021, 166] width 234 height 56
click at [993, 476] on button "Запустить" at bounding box center [1009, 475] width 271 height 29
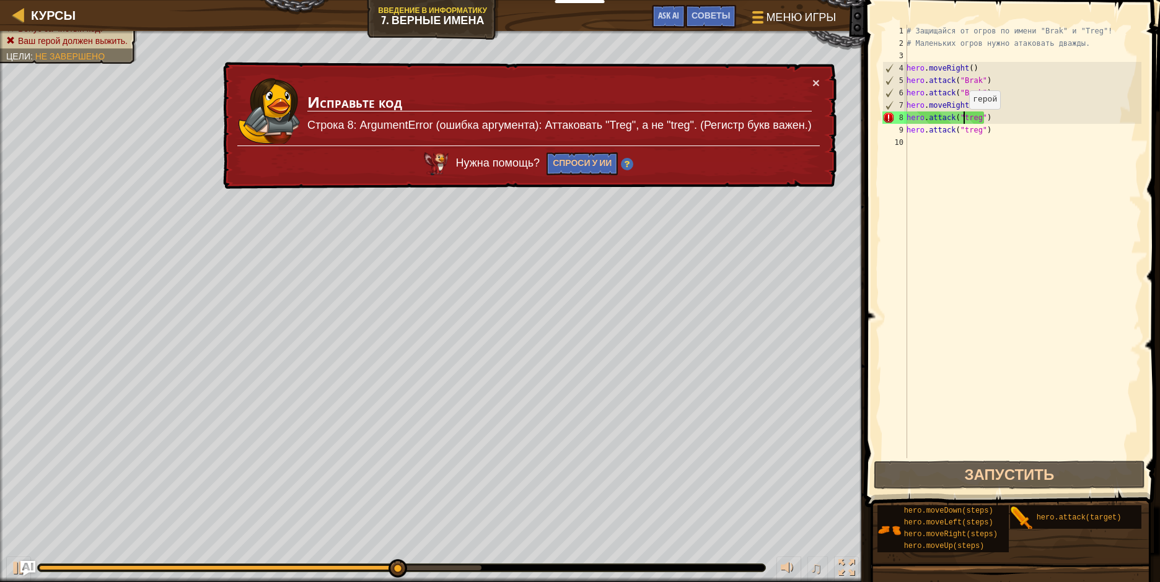
click at [962, 121] on div "# Защищайся от огров по имени "Brak" и "Treg"! # Маленьких огров нужно атаковат…" at bounding box center [1022, 254] width 237 height 458
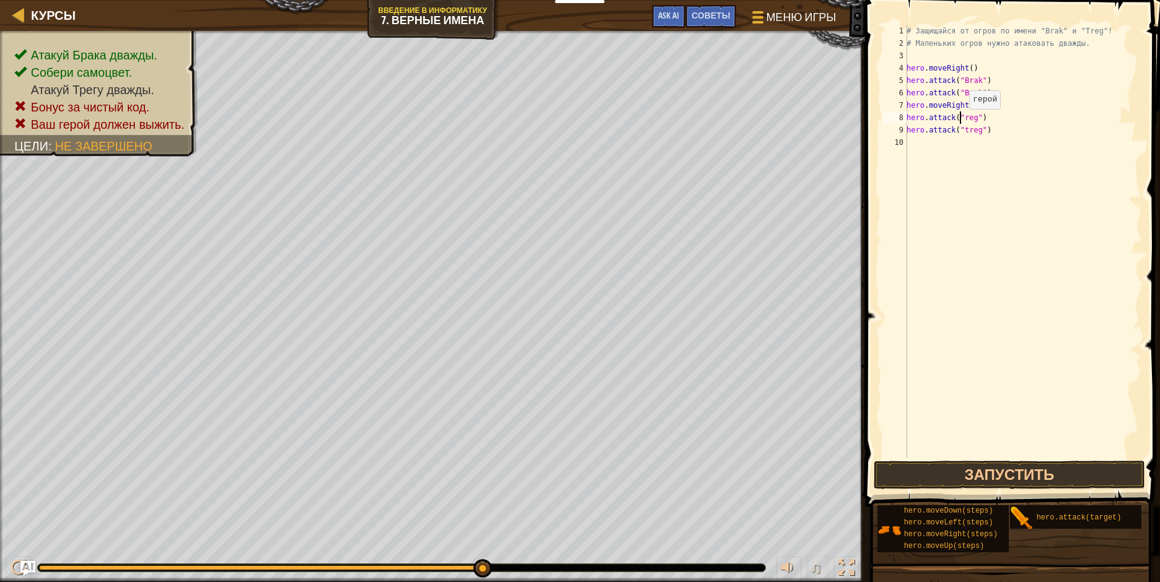
scroll to position [6, 5]
click at [964, 132] on div "# Защищайся от огров по имени "Brak" и "Treg"! # Маленьких огров нужно атаковат…" at bounding box center [1022, 254] width 237 height 458
type textarea "hero.attack("Treg")"
click at [924, 475] on button "Запустить" at bounding box center [1009, 475] width 271 height 29
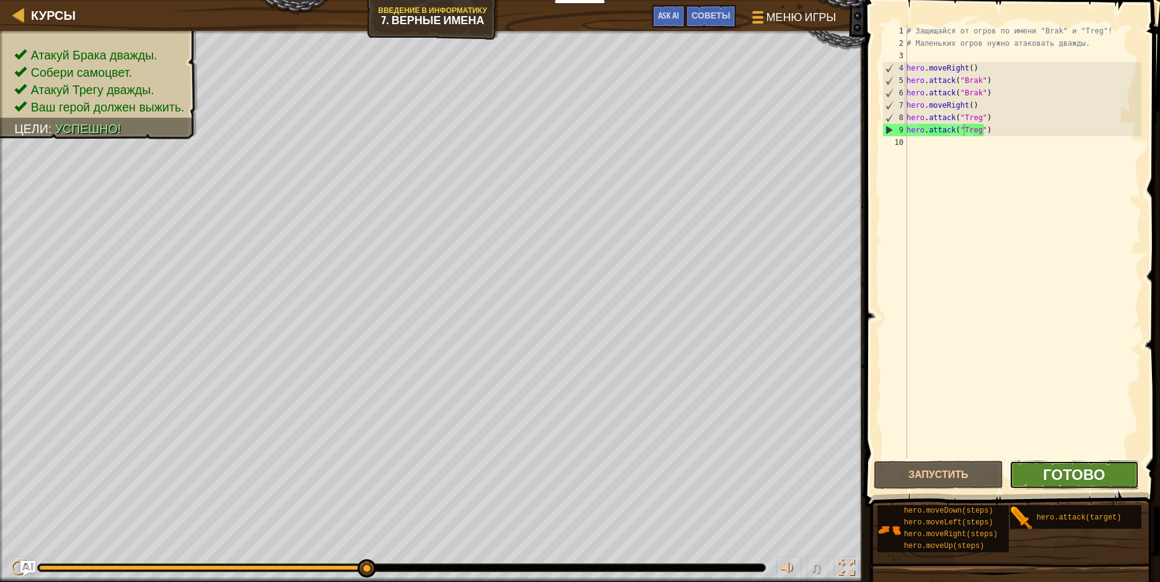
click at [1055, 478] on span "Готово" at bounding box center [1074, 475] width 62 height 20
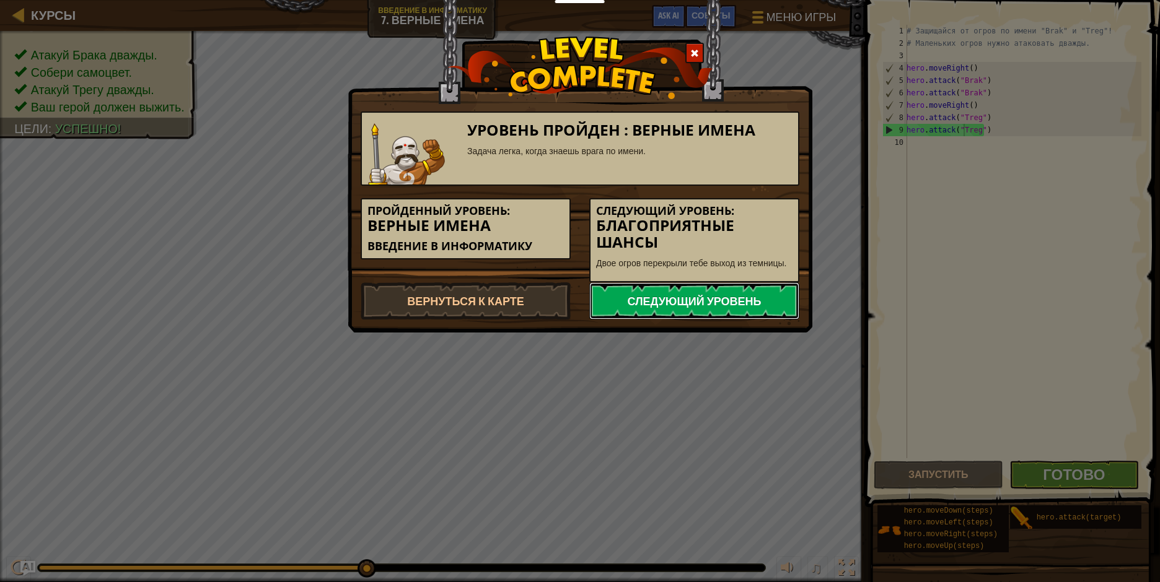
click at [744, 299] on link "Следующий уровень" at bounding box center [694, 301] width 210 height 37
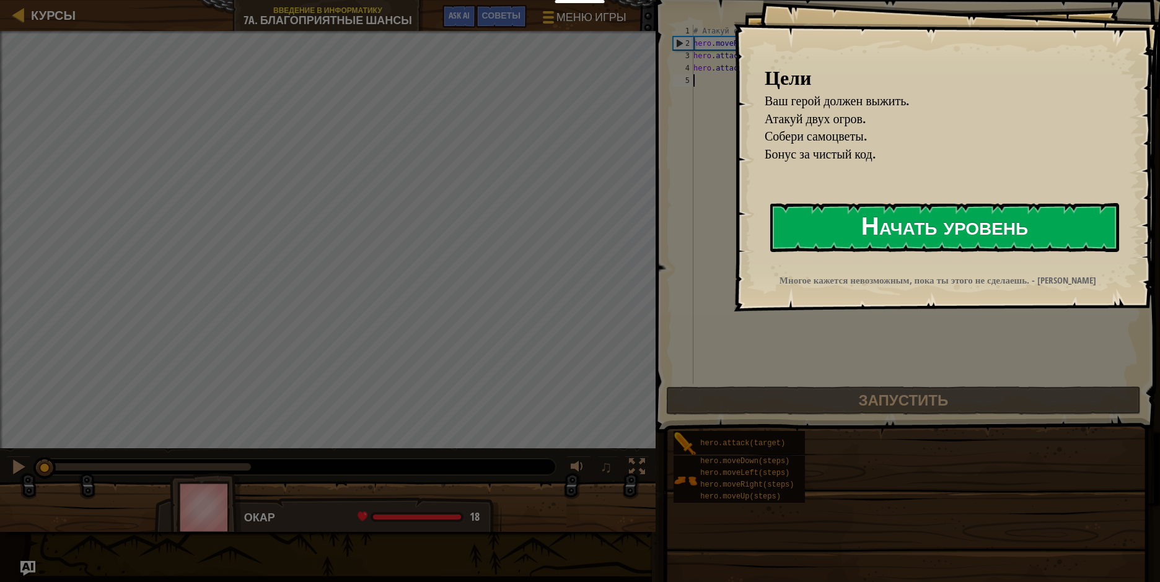
click at [867, 238] on button "Начать уровень" at bounding box center [944, 227] width 349 height 49
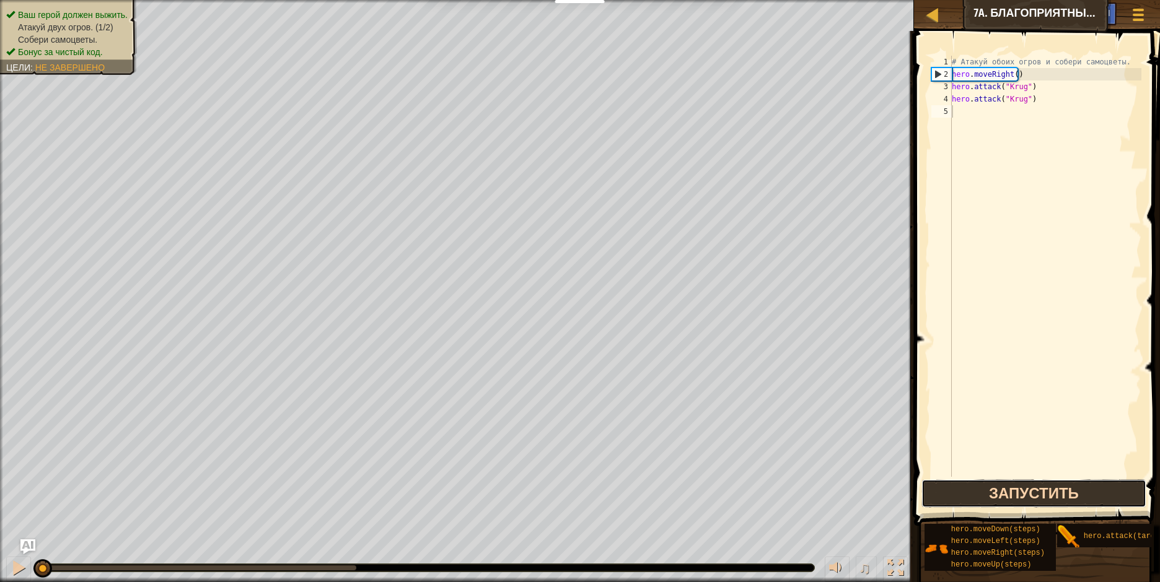
click at [1049, 498] on button "Запустить" at bounding box center [1033, 494] width 224 height 29
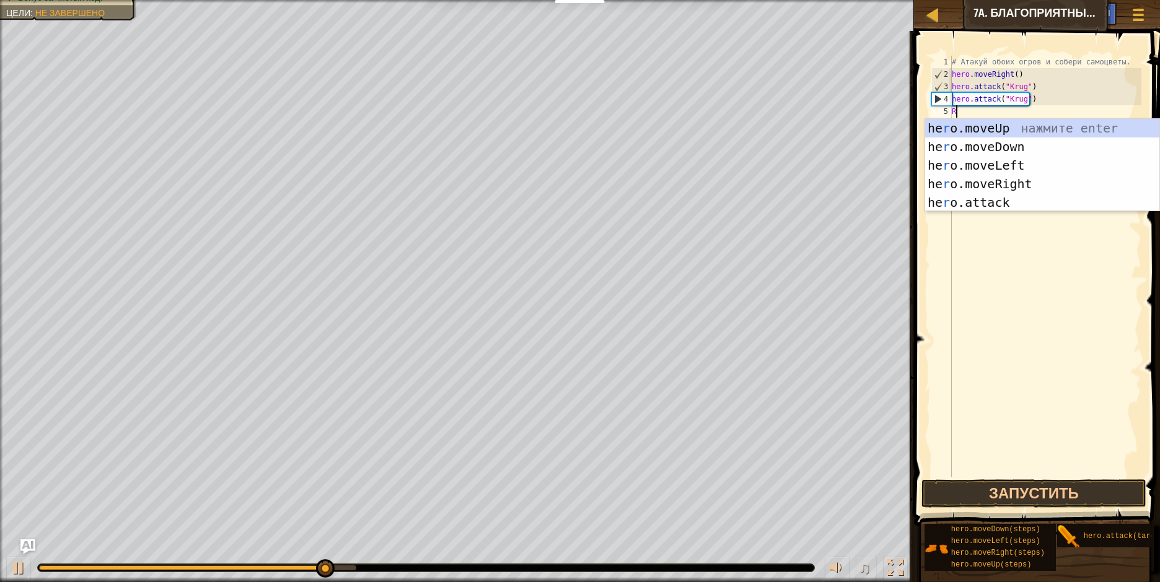
scroll to position [6, 0]
type textarea "RI"
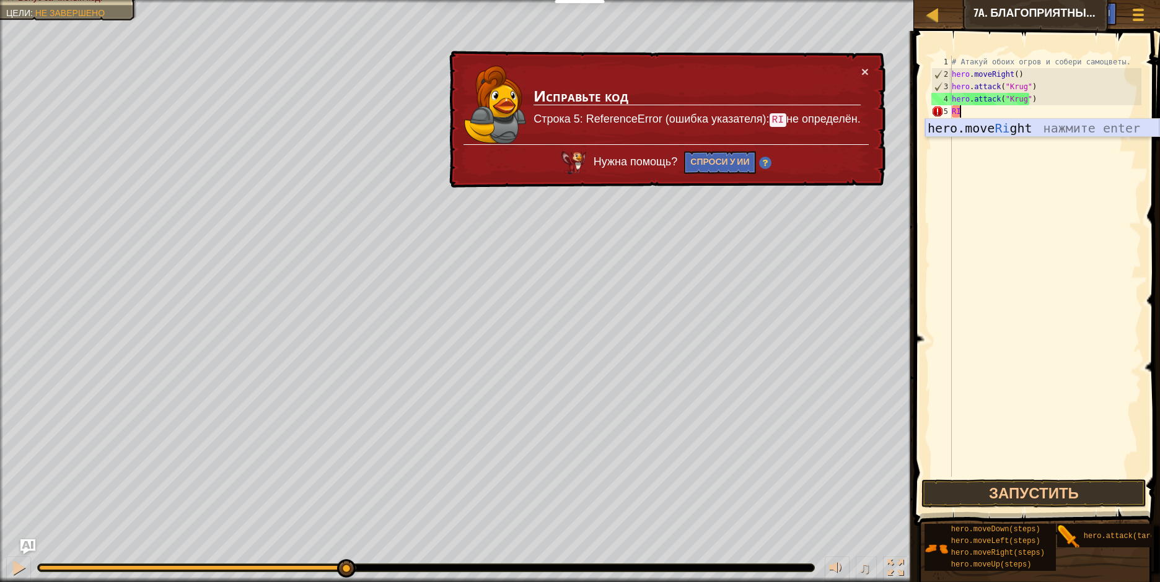
click at [1019, 133] on div "hero.move Ri ght нажмите enter" at bounding box center [1042, 147] width 234 height 56
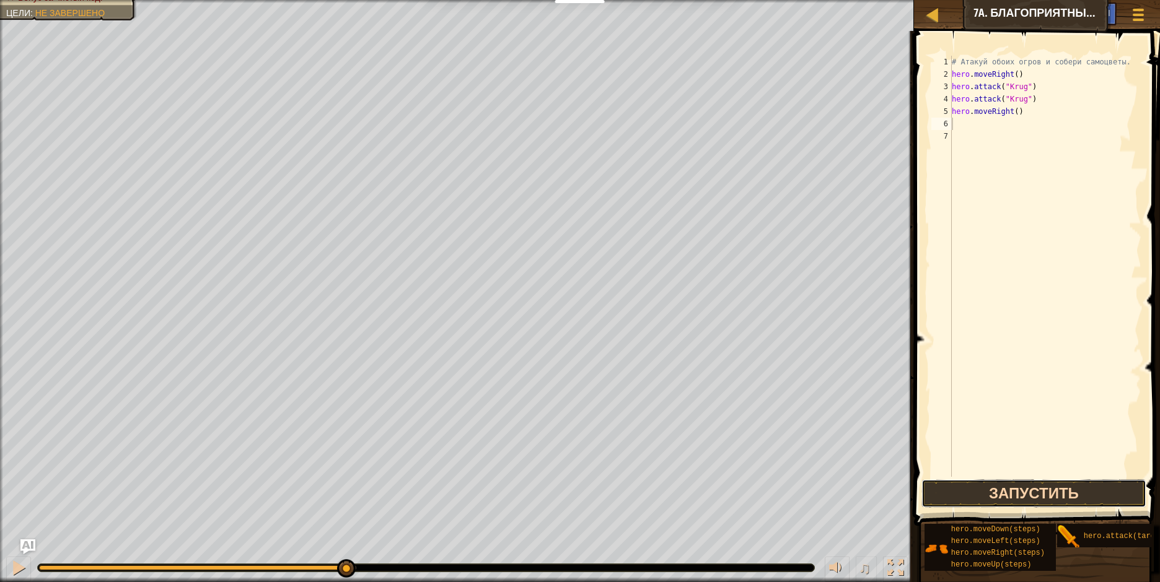
click at [1079, 491] on button "Запустить" at bounding box center [1033, 494] width 224 height 29
click at [1069, 0] on body "Мои панели мониторинга CodeCombat Учительская Панель Панель учителя Ozaria Reso…" at bounding box center [580, 0] width 1160 height 0
click at [967, 126] on div "# Атакуй обоих огров и собери самоцветы. hero . moveRight ( ) hero . attack ( "…" at bounding box center [1045, 279] width 192 height 446
type textarea "U"
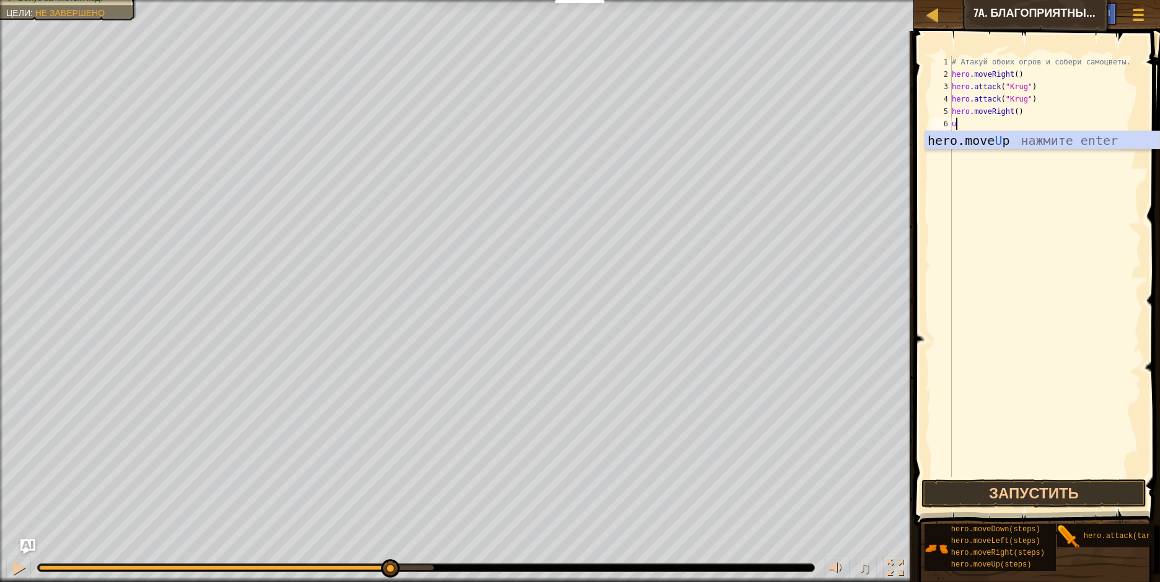
type textarea "up"
click at [975, 141] on div "hero.move Up нажмите enter" at bounding box center [1042, 159] width 234 height 56
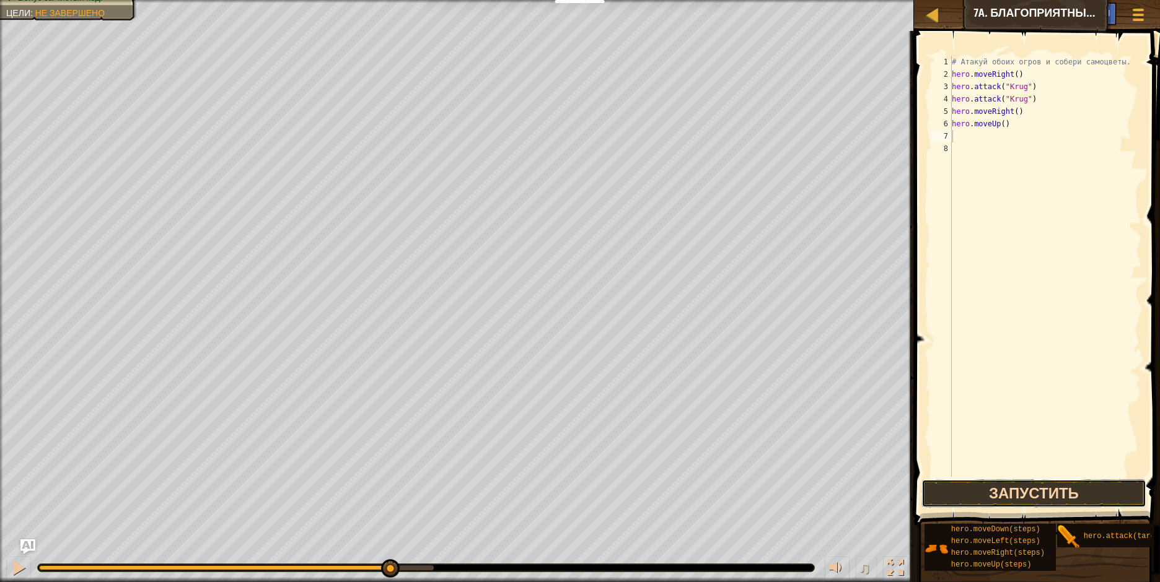
click at [987, 496] on button "Запустить" at bounding box center [1033, 494] width 224 height 29
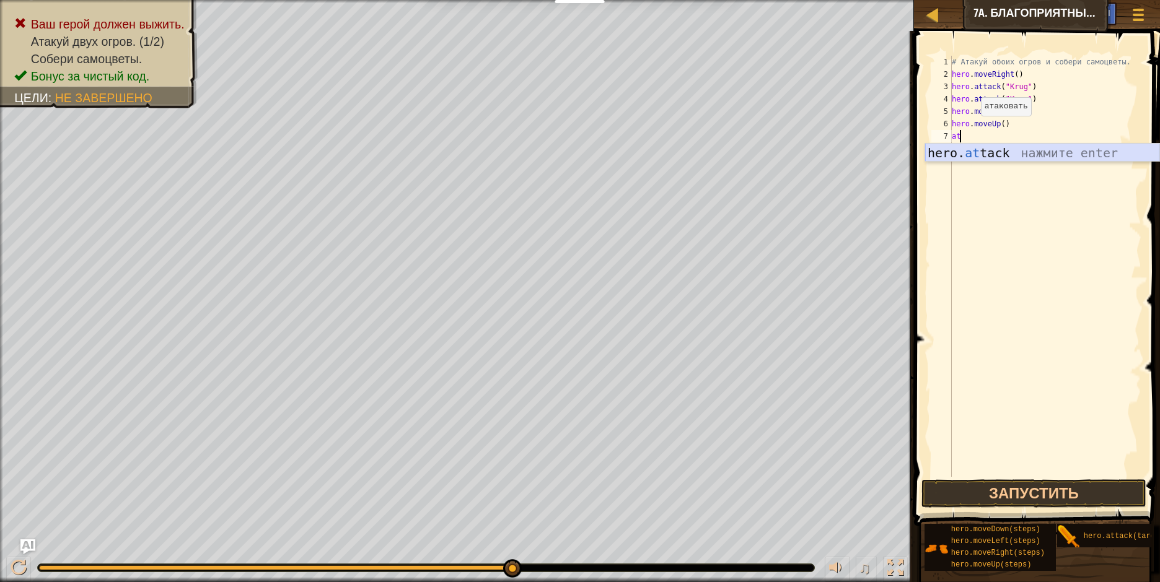
drag, startPoint x: 970, startPoint y: 150, endPoint x: 972, endPoint y: 162, distance: 12.5
click at [972, 0] on body "Мои панели мониторинга CodeCombat Учительская Панель Панель учителя Ozaria Reso…" at bounding box center [580, 0] width 1160 height 0
click at [980, 154] on div "hero. at tack нажмите enter" at bounding box center [1042, 172] width 234 height 56
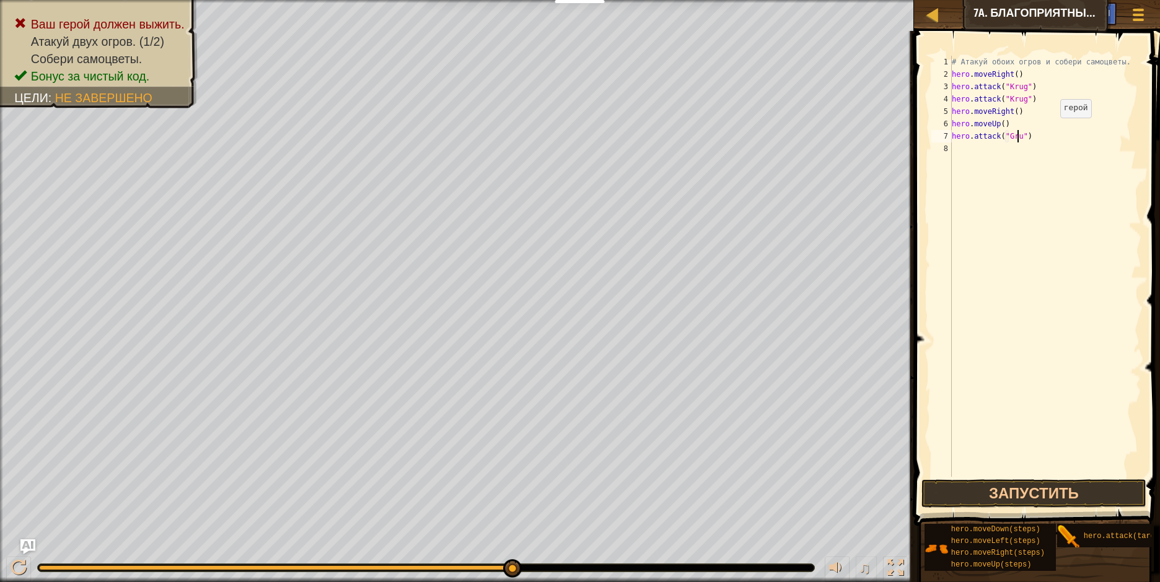
scroll to position [6, 6]
type textarea "hero.attack("Grump")"
click at [955, 154] on div "# Атакуй обоих огров и собери самоцветы. hero . moveRight ( ) hero . attack ( "…" at bounding box center [1045, 279] width 192 height 446
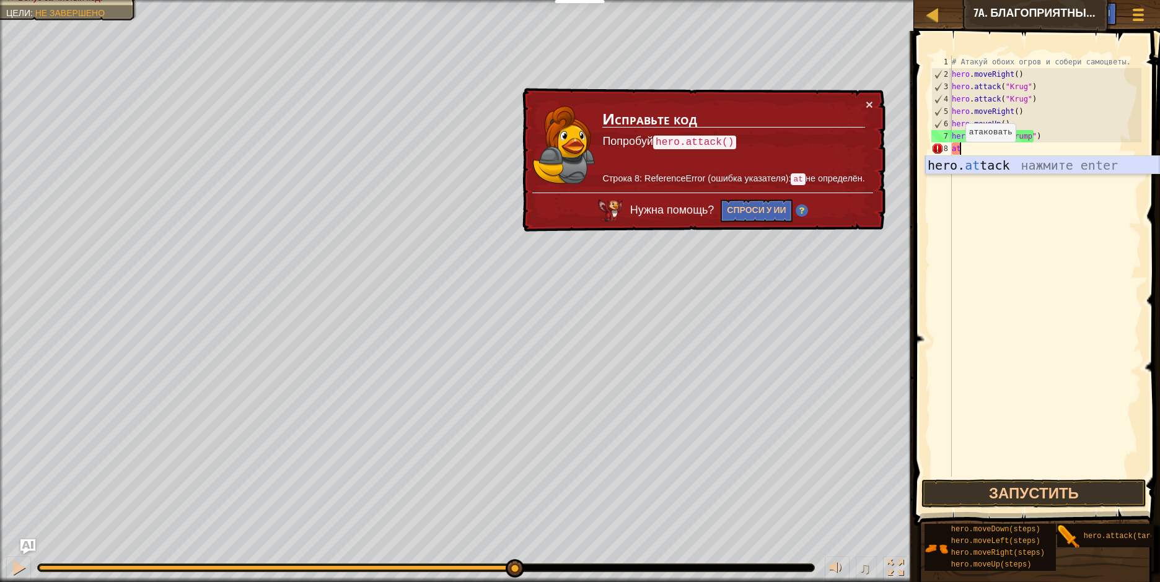
click at [958, 162] on div "hero. at tack нажмите enter" at bounding box center [1042, 184] width 234 height 56
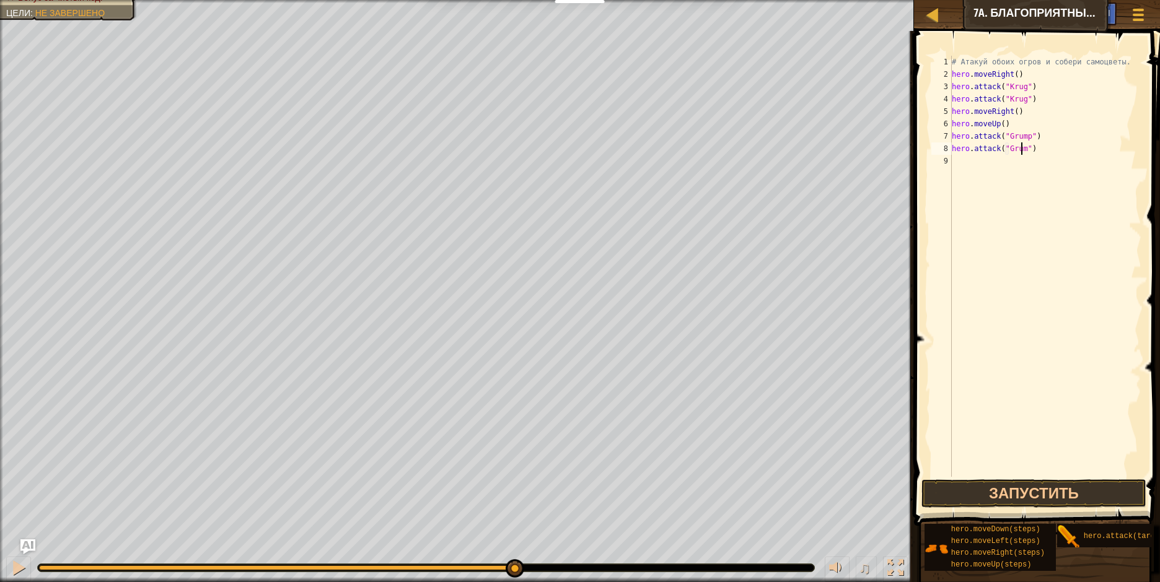
scroll to position [6, 6]
type textarea "hero.attack("Grump")"
click at [1041, 485] on button "Запустить" at bounding box center [1033, 494] width 224 height 29
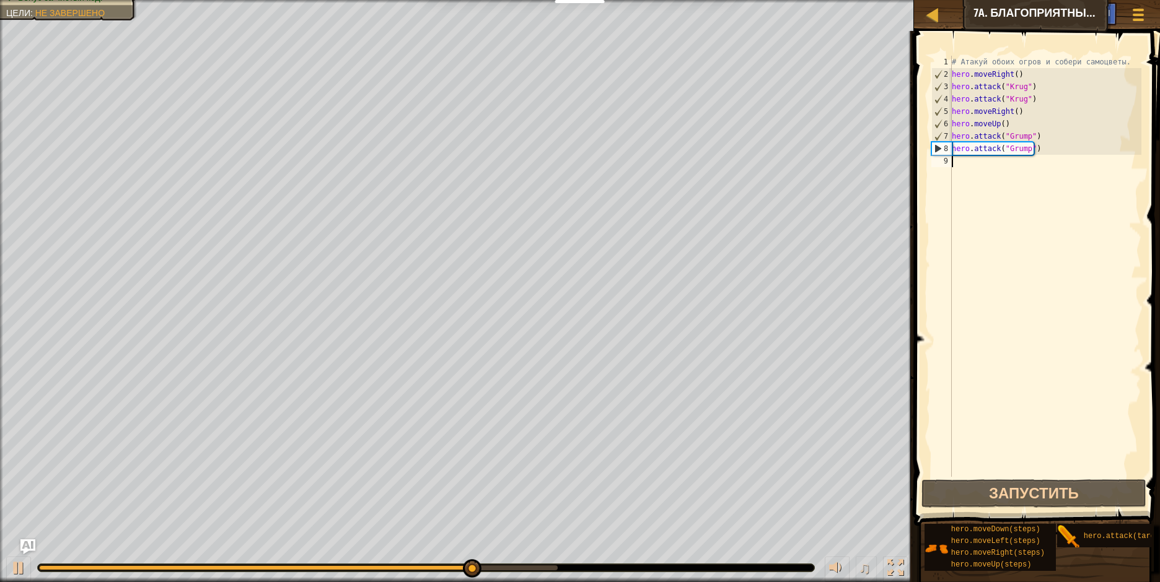
click at [955, 162] on div "# Атакуй обоих огров и собери самоцветы. hero . moveRight ( ) hero . attack ( "…" at bounding box center [1045, 279] width 192 height 446
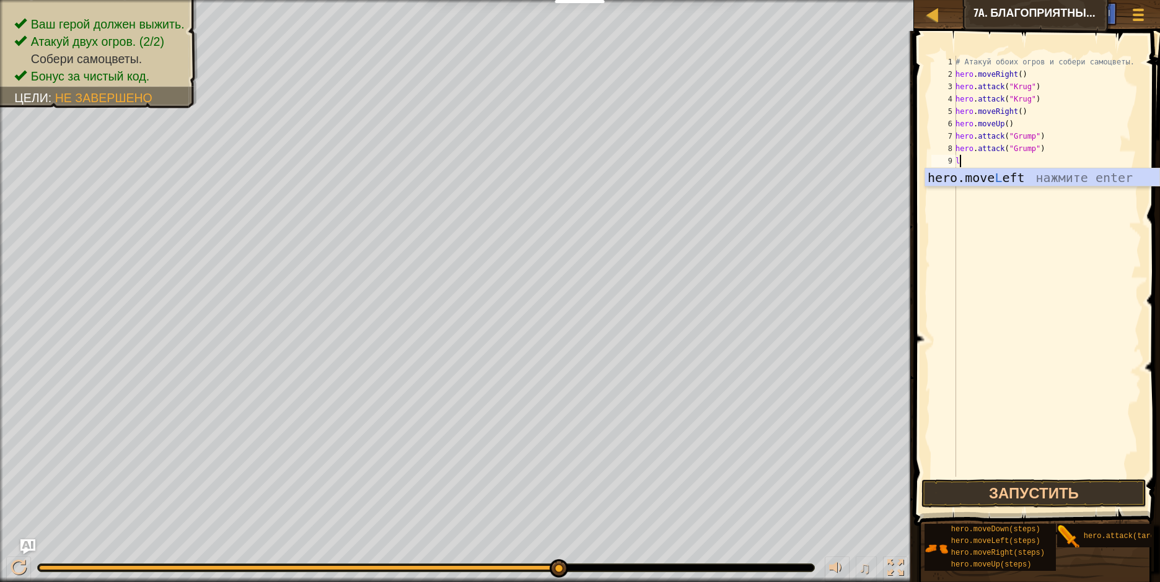
type textarea "le"
click at [998, 181] on div "hero.move Le ft нажмите enter" at bounding box center [1042, 197] width 234 height 56
click at [1011, 162] on div "# Атакуй обоих огров и собери самоцветы. hero . moveRight ( ) hero . attack ( "…" at bounding box center [1047, 279] width 188 height 446
type textarea "hero.moveLeft(2)"
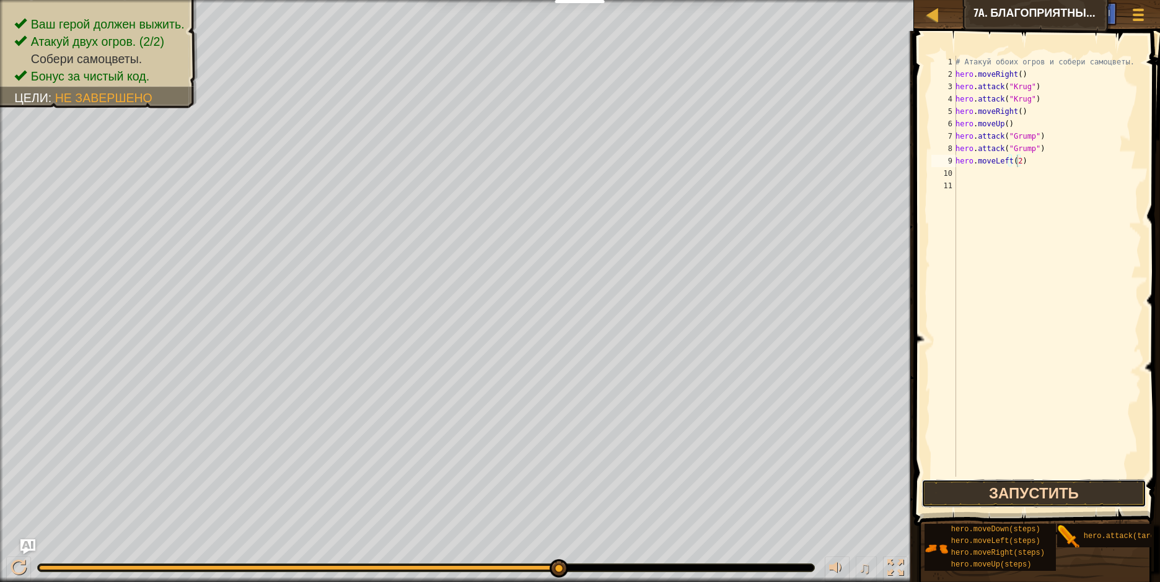
click at [1024, 491] on button "Запустить" at bounding box center [1033, 494] width 224 height 29
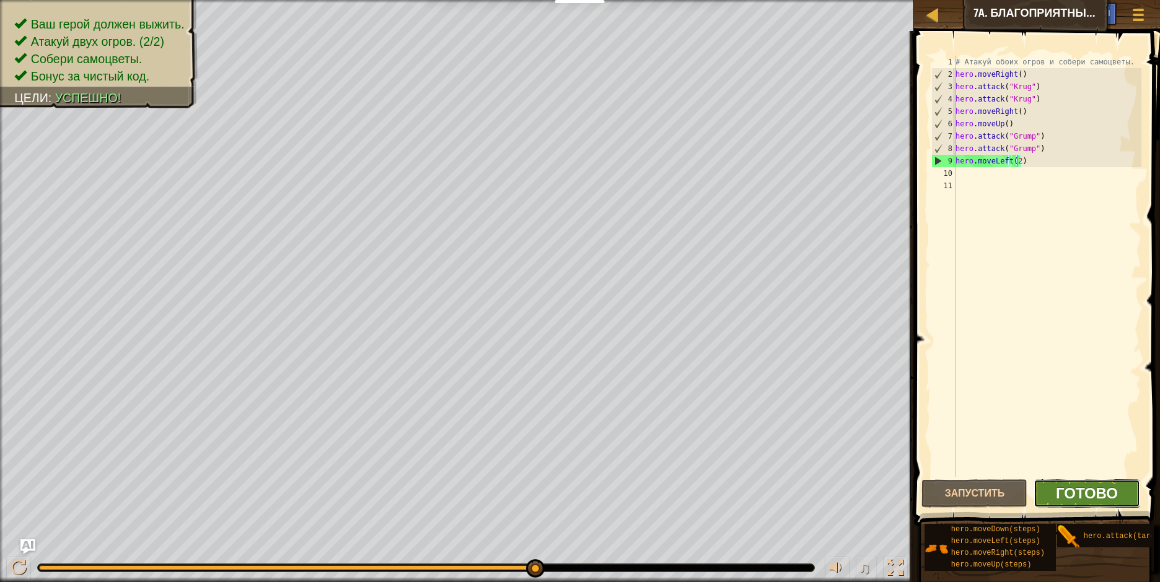
click at [1077, 493] on span "Готово" at bounding box center [1087, 493] width 62 height 20
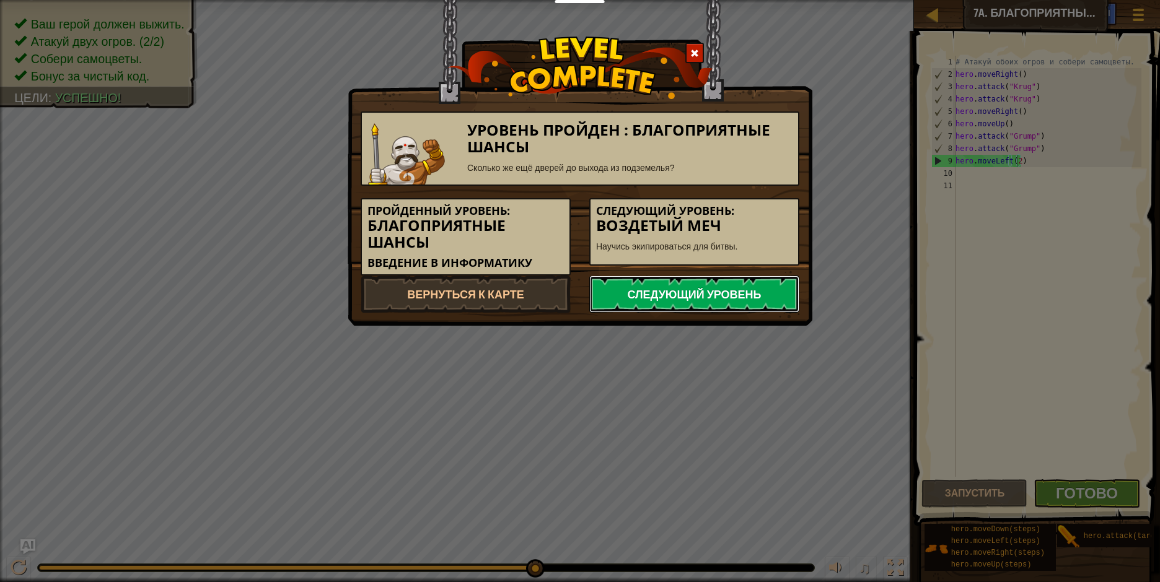
click at [700, 287] on link "Следующий уровень" at bounding box center [694, 294] width 210 height 37
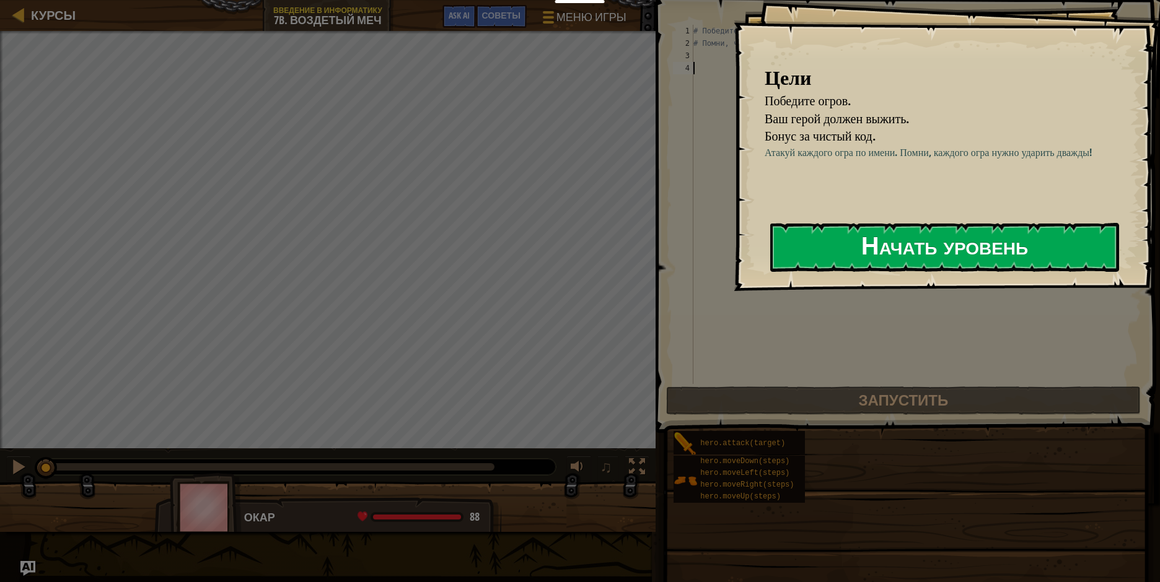
click at [823, 241] on button "Начать уровень" at bounding box center [944, 247] width 349 height 49
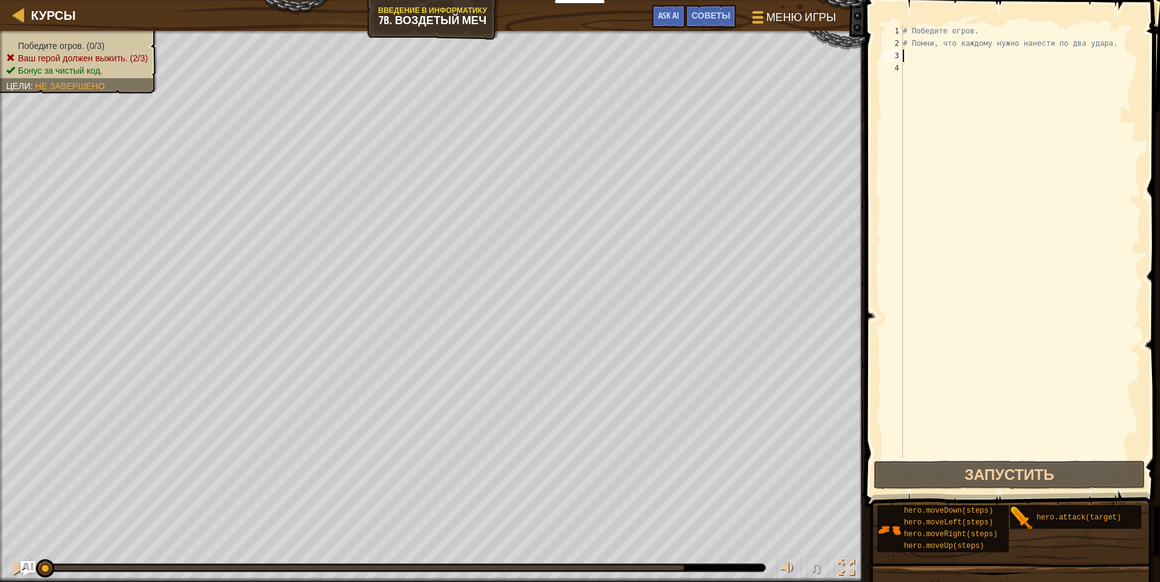
click at [923, 58] on div "# Победите огров. # Помни, что каждому нужно нанести по два удара." at bounding box center [1020, 254] width 241 height 458
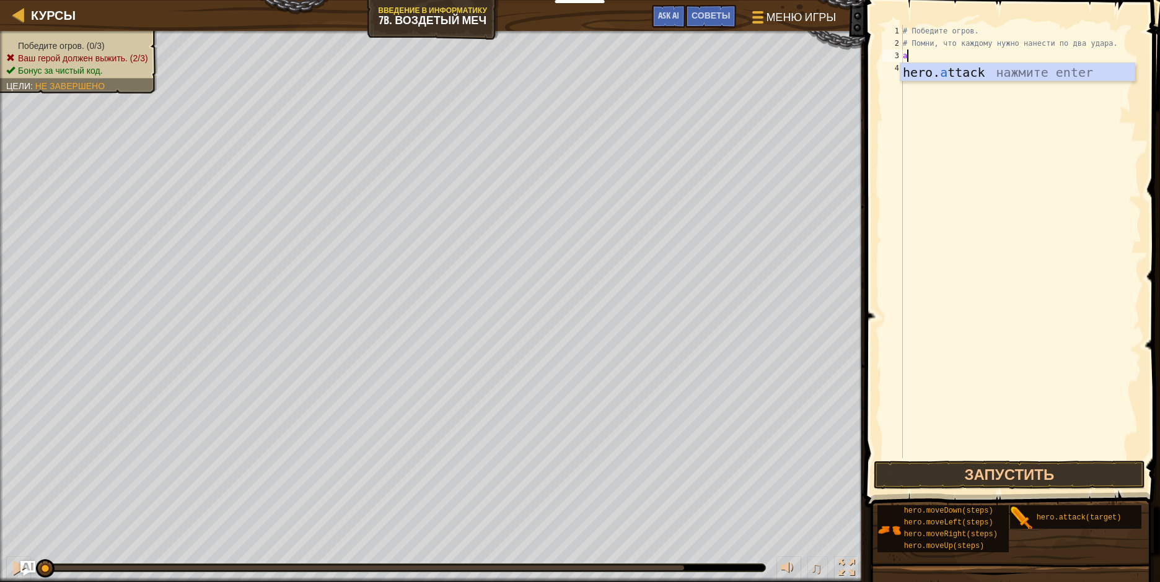
scroll to position [6, 0]
click at [929, 71] on div "hero. at tack нажмите enter" at bounding box center [1017, 91] width 234 height 56
type textarea "hero.attack("Rig")"
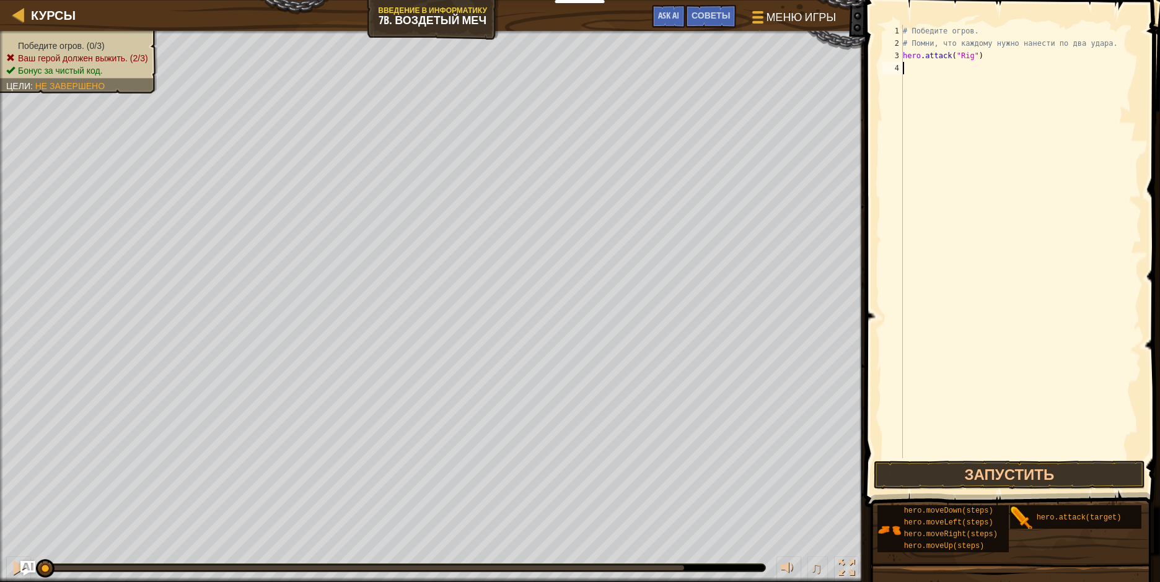
click at [903, 67] on div "# Победите огров. # Помни, что каждому нужно нанести по два удара. hero . attac…" at bounding box center [1020, 254] width 241 height 458
click at [932, 84] on div "hero. at tack нажмите enter" at bounding box center [1017, 104] width 234 height 56
type textarea "hero.attack("Rig")"
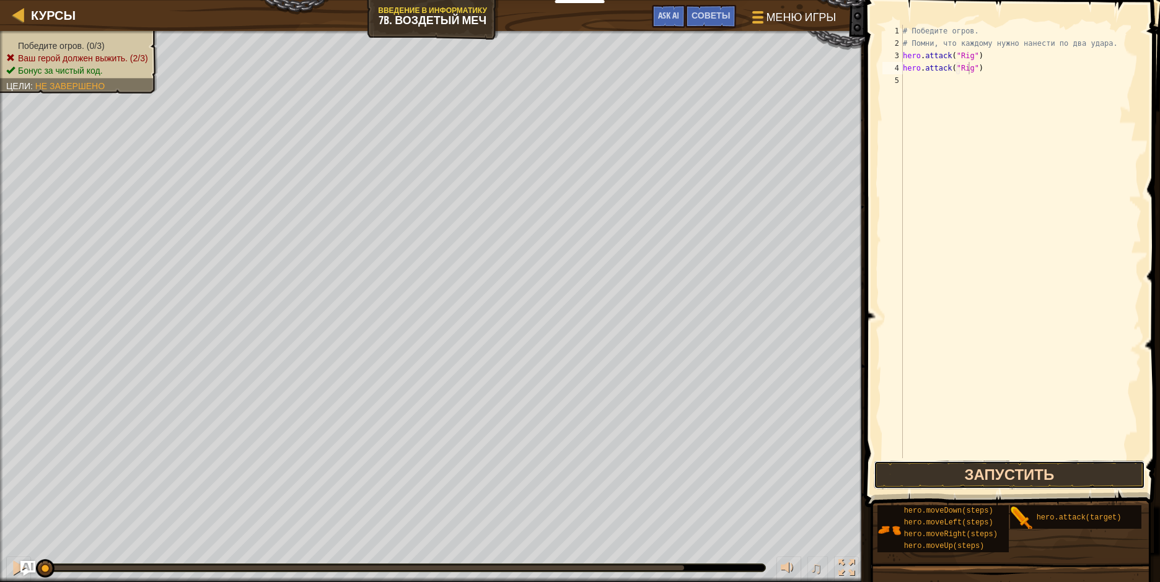
click at [1038, 480] on button "Запустить" at bounding box center [1009, 475] width 271 height 29
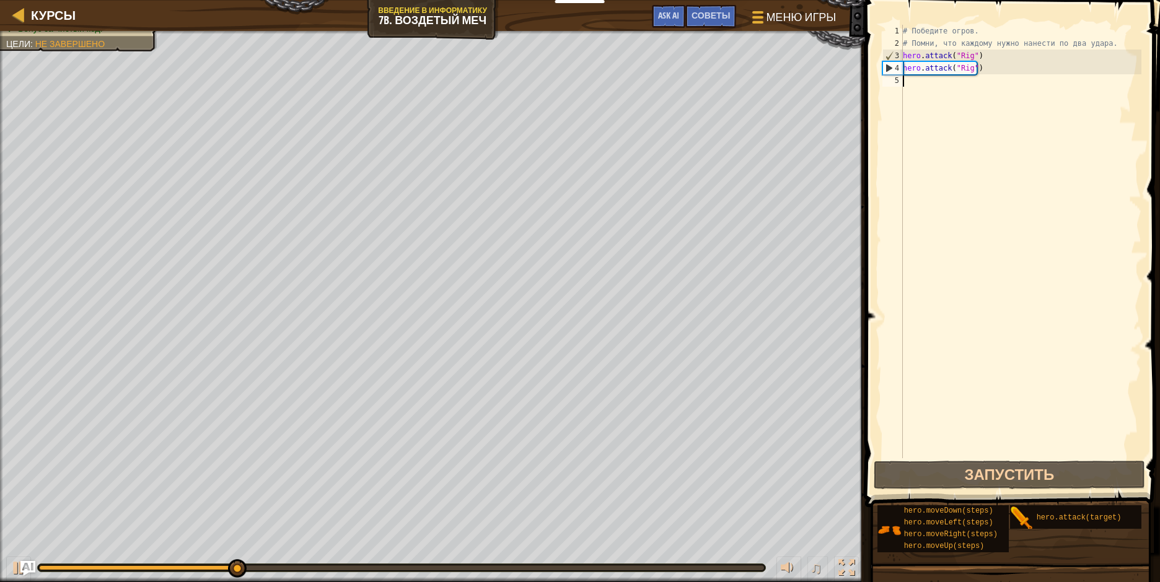
click at [907, 85] on div "# Победите огров. # Помни, что каждому нужно нанести по два удара. hero . attac…" at bounding box center [1020, 254] width 241 height 458
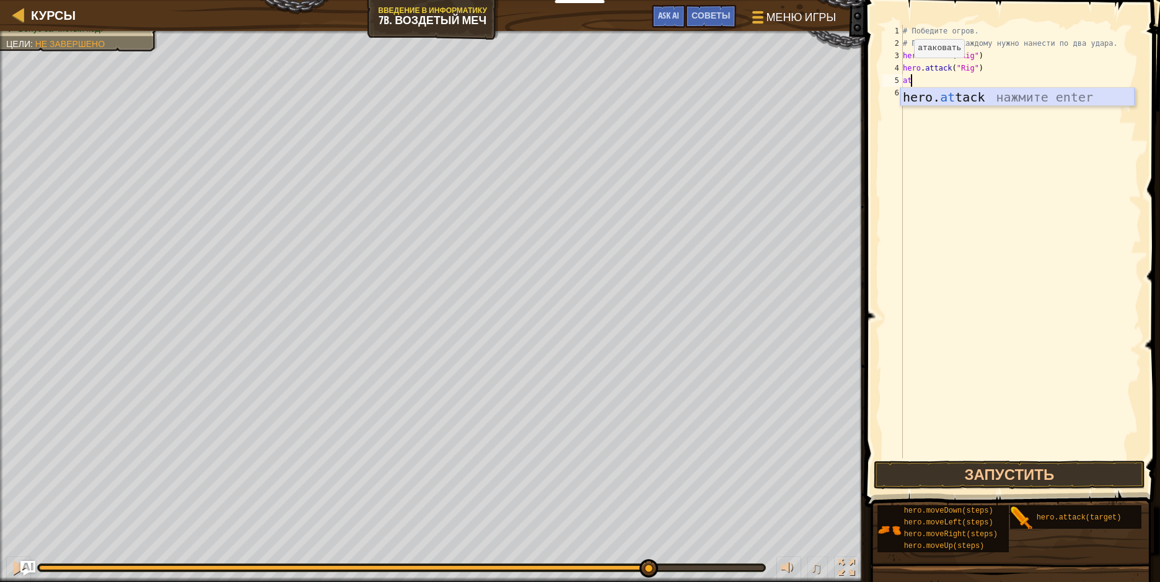
click at [917, 95] on div "hero. at tack нажмите enter" at bounding box center [1017, 116] width 234 height 56
type textarea "hero.attack("Ack")"
click at [906, 89] on div "# Победите огров. # Помни, что каждому нужно нанести по два удара. hero . attac…" at bounding box center [1020, 254] width 241 height 458
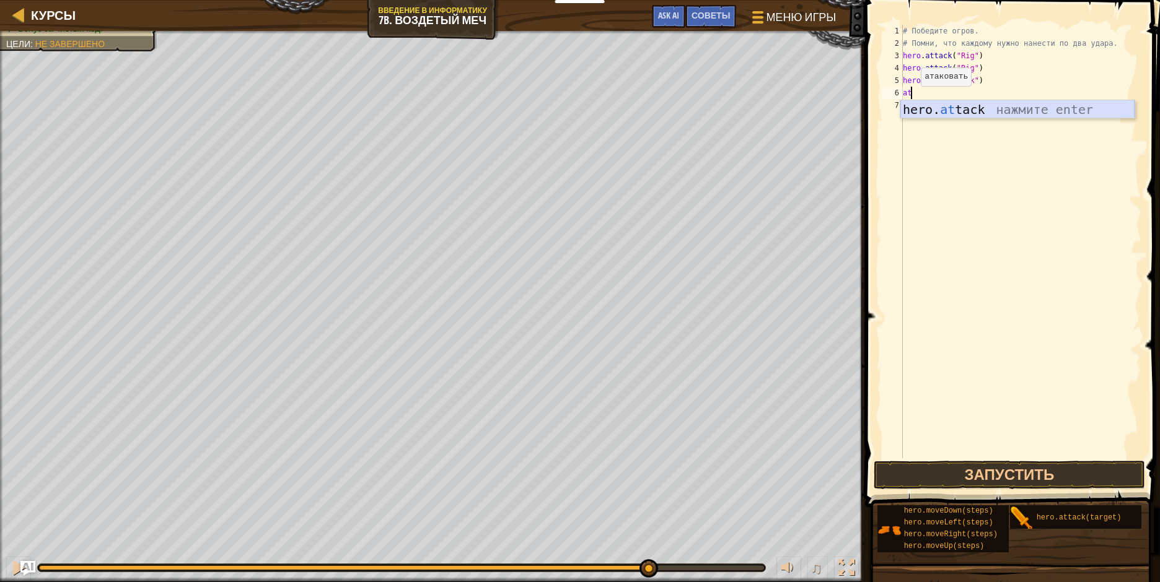
click at [912, 102] on div "hero. at tack нажмите enter" at bounding box center [1017, 128] width 234 height 56
type textarea "hero.attack("Ack")"
click at [902, 103] on div "7" at bounding box center [892, 105] width 20 height 12
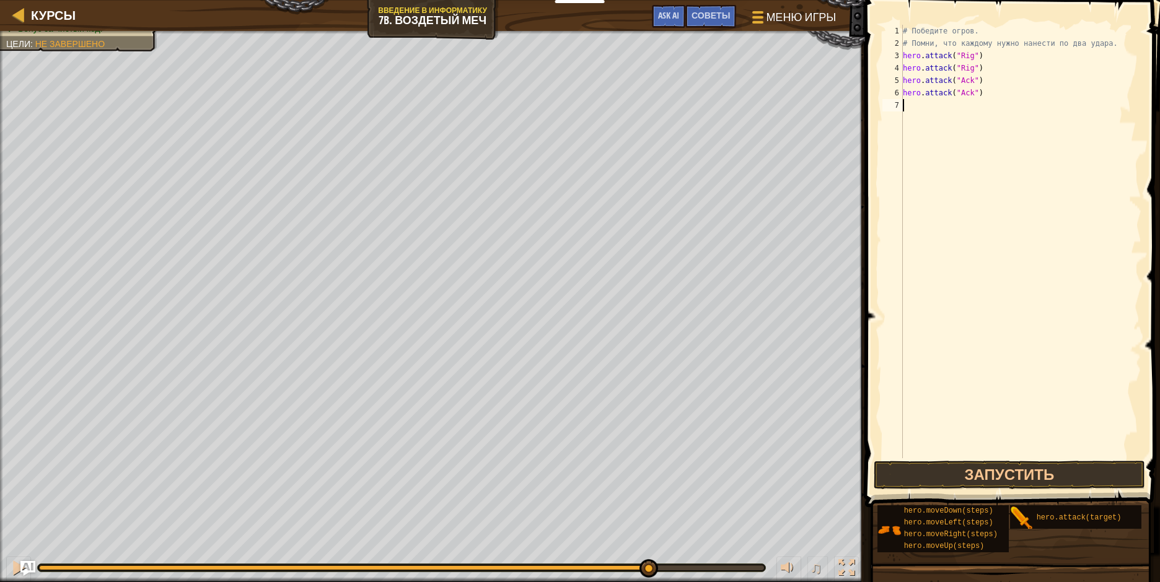
scroll to position [6, 0]
click at [916, 122] on div "hero. at tack нажмите enter" at bounding box center [1017, 141] width 234 height 56
type textarea "hero.attack("Gurt")"
click at [907, 118] on div "# Победите огров. # Помни, что каждому нужно нанести по два удара. hero . attac…" at bounding box center [1020, 254] width 241 height 458
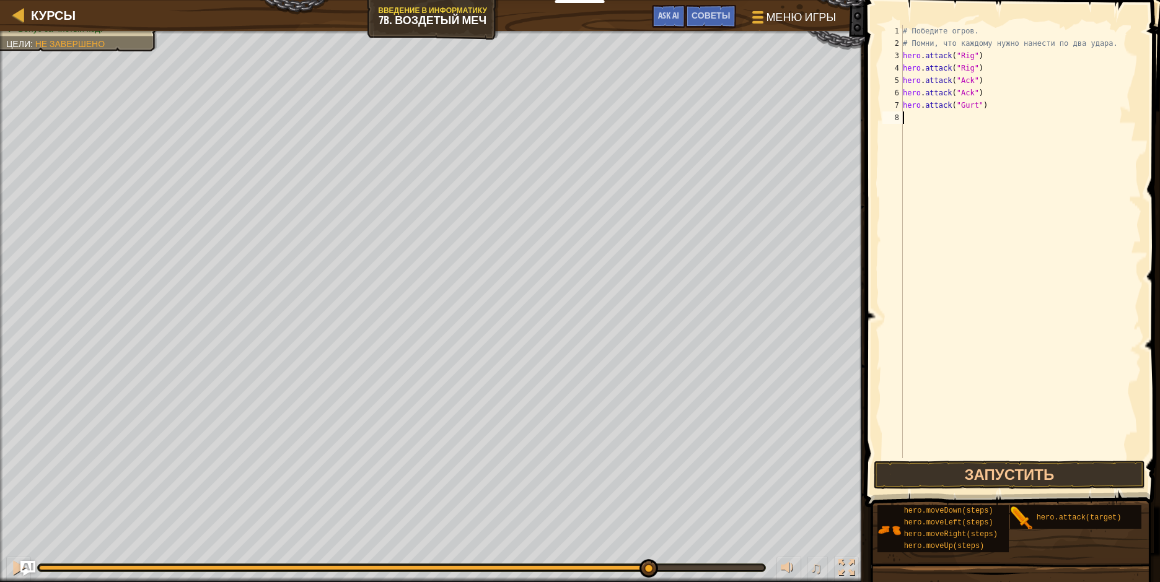
scroll to position [6, 0]
click at [924, 133] on div "hero. at tack нажмите enter" at bounding box center [1017, 153] width 234 height 56
type textarea "hero.attack("Gurt")"
click at [951, 473] on button "Запустить" at bounding box center [1009, 475] width 271 height 29
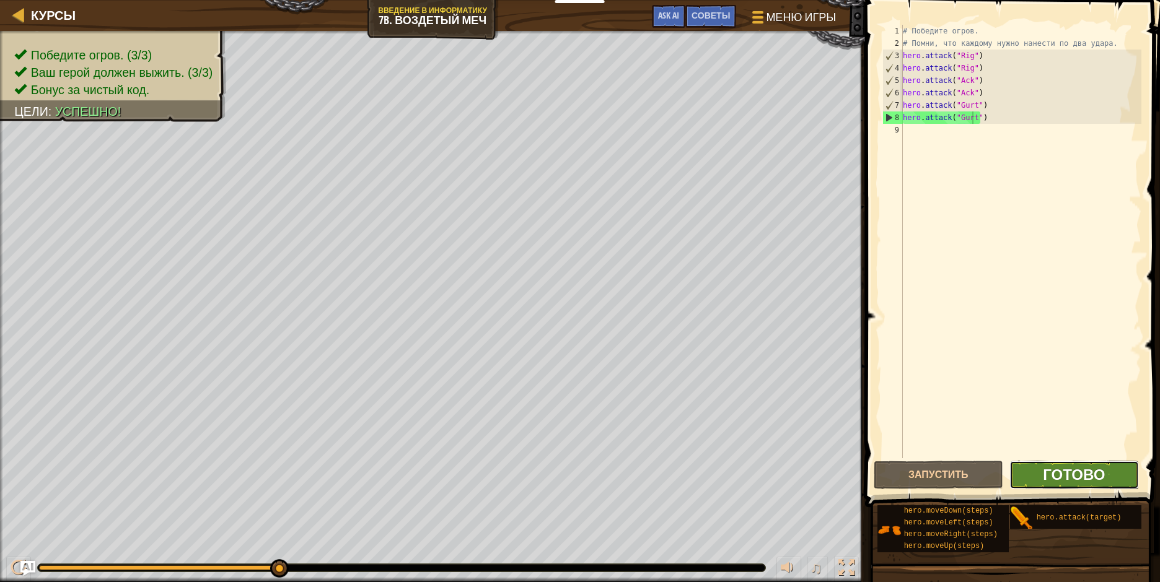
click at [1053, 470] on span "Готово" at bounding box center [1074, 475] width 62 height 20
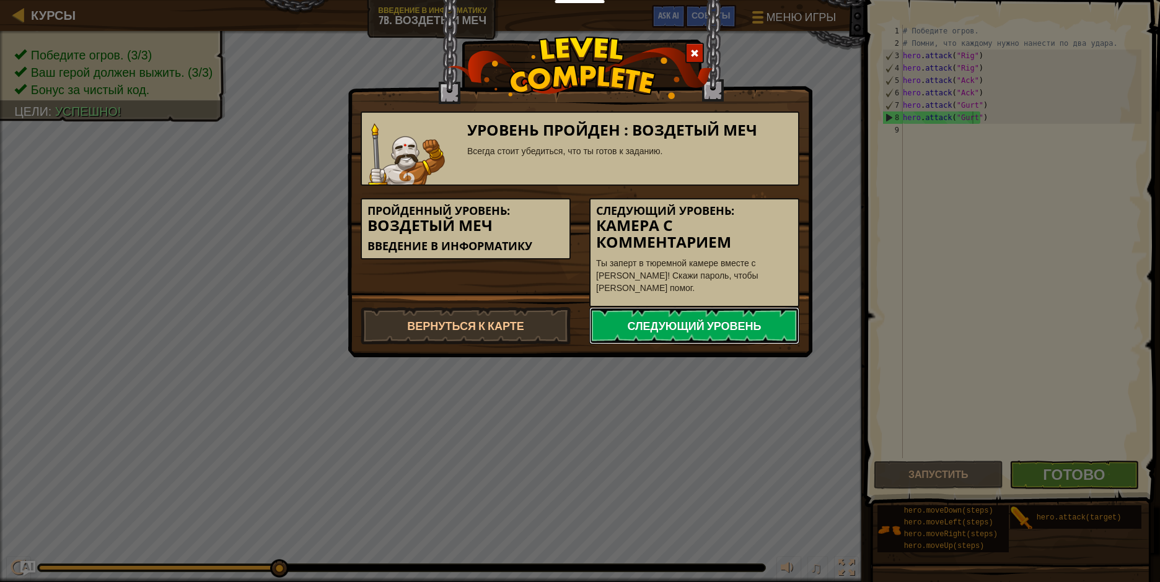
click at [755, 322] on link "Следующий уровень" at bounding box center [694, 325] width 210 height 37
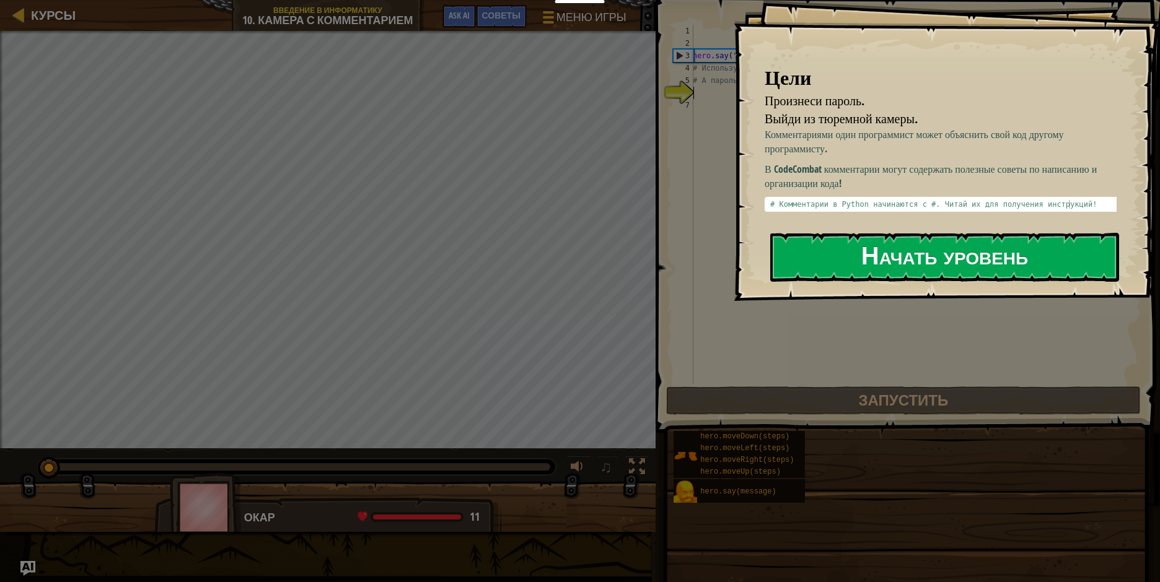
click at [911, 260] on button "Начать уровень" at bounding box center [944, 257] width 349 height 49
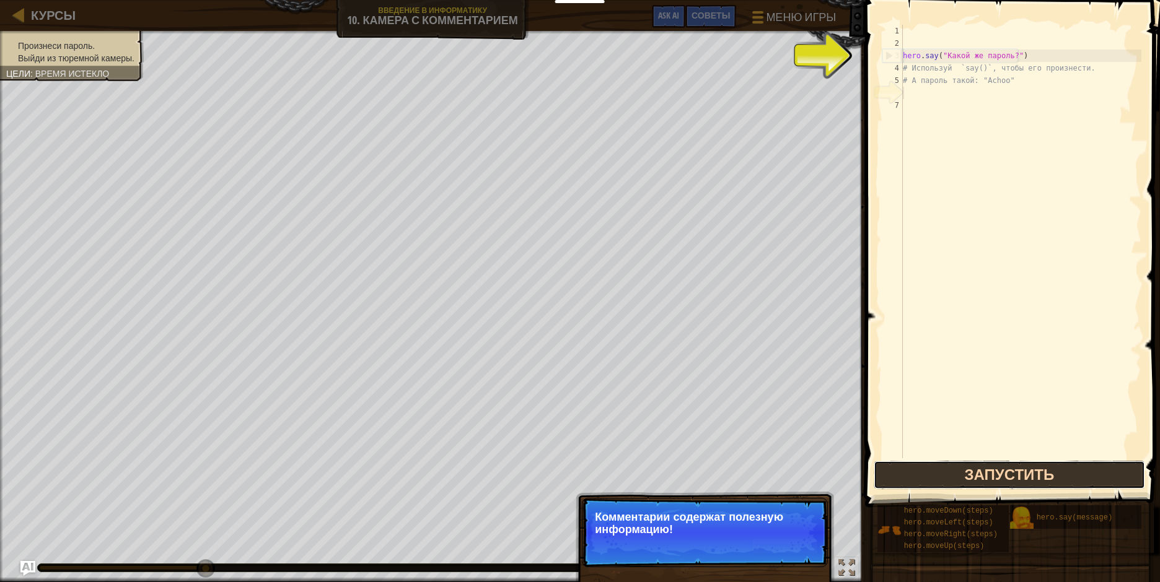
click at [1013, 472] on button "Запустить" at bounding box center [1009, 475] width 271 height 29
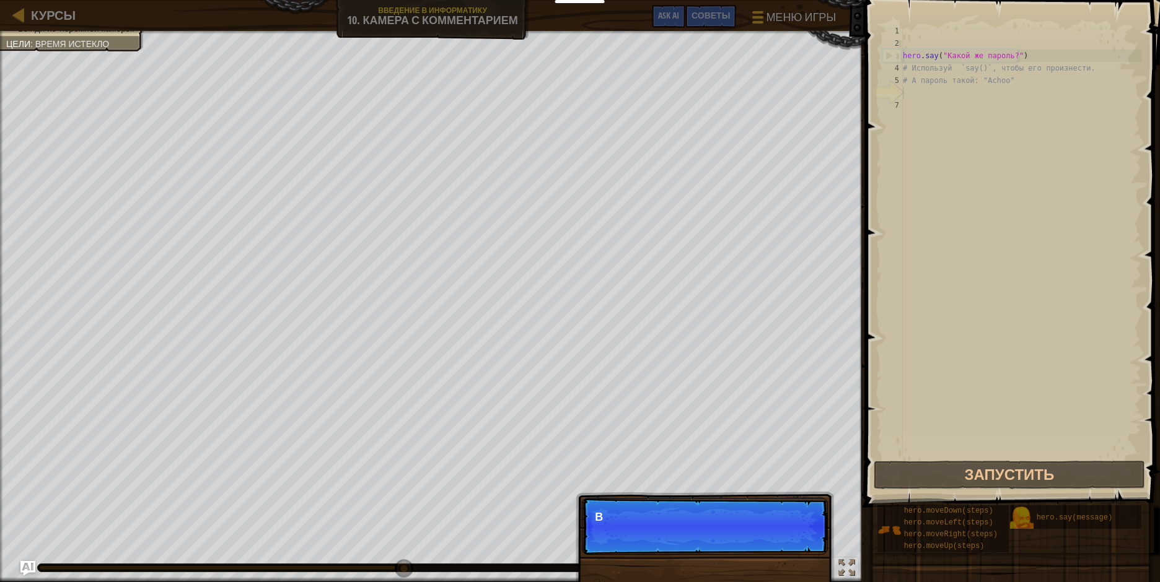
scroll to position [6, 0]
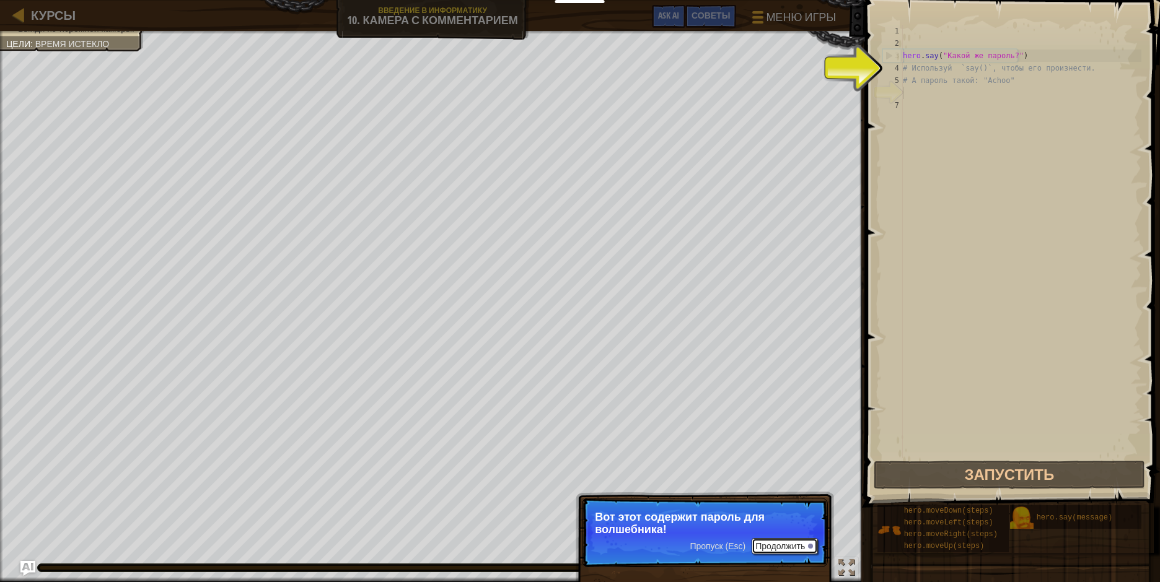
click at [773, 543] on button "Продолжить" at bounding box center [785, 546] width 66 height 16
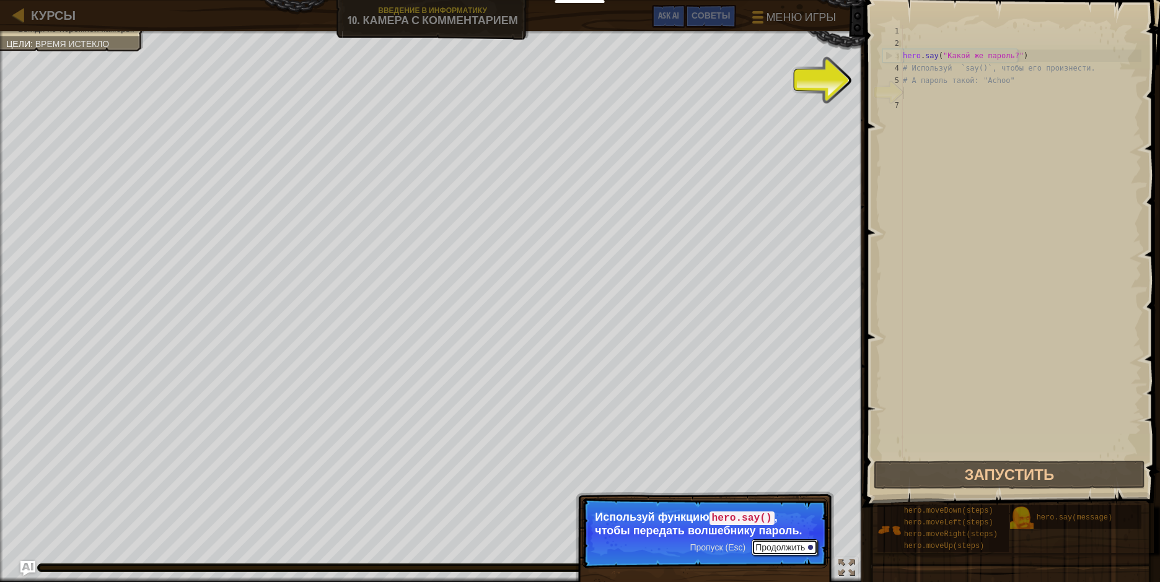
click at [778, 547] on button "Продолжить" at bounding box center [785, 548] width 66 height 16
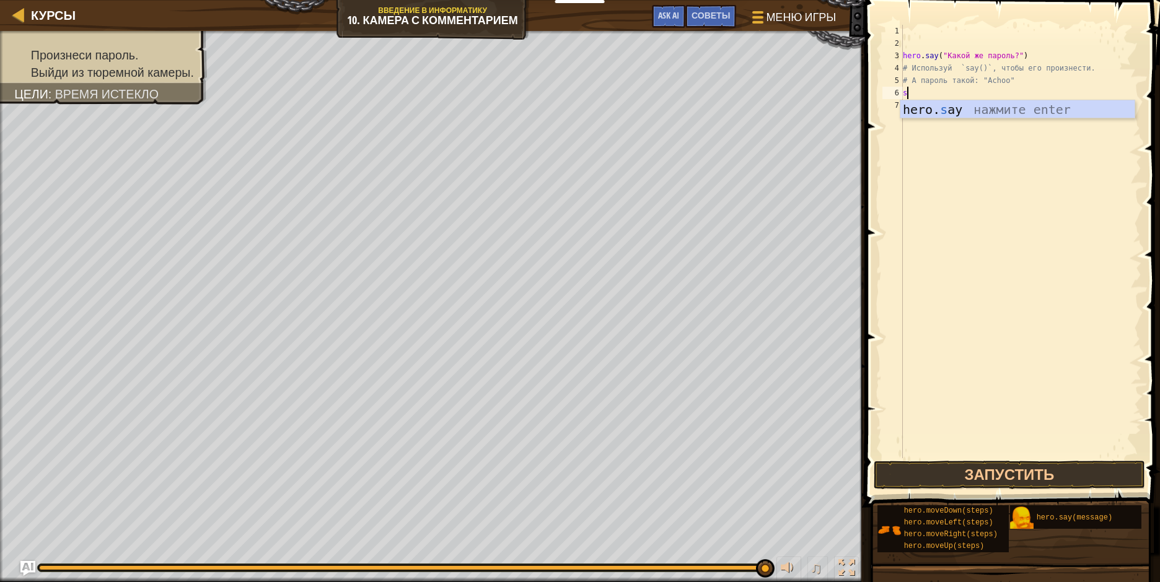
type textarea "sa"
click at [939, 120] on div "hero . say ( "Какой же пароль?" ) # Используй `say()`, чтобы его произнести. # …" at bounding box center [1020, 254] width 241 height 458
click at [926, 94] on div "hero . say ( "Какой же пароль?" ) # Используй `say()`, чтобы его произнести. # …" at bounding box center [1020, 254] width 241 height 458
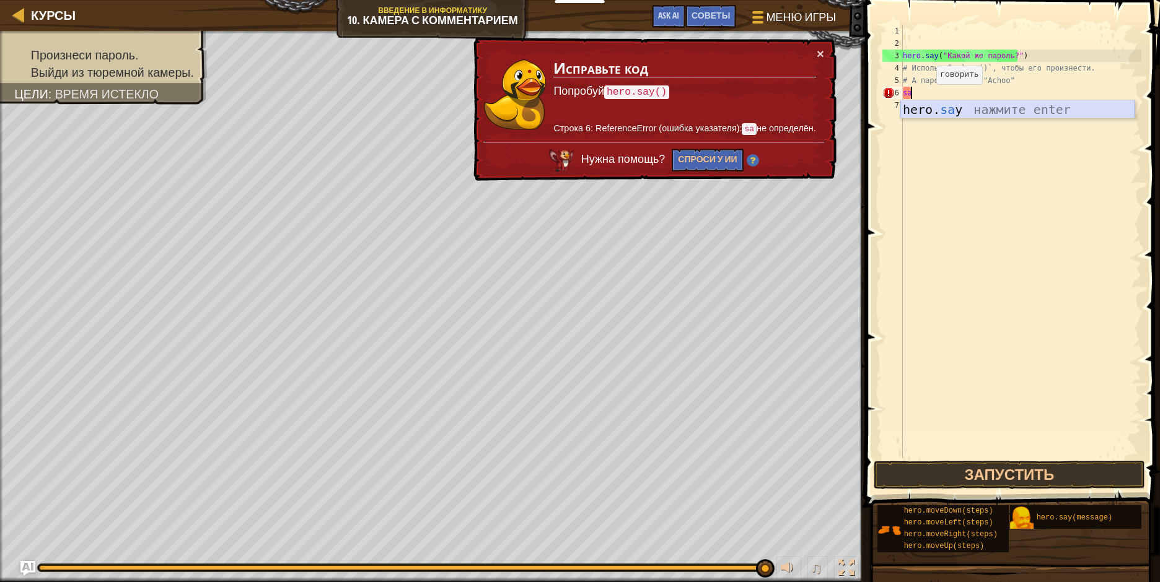
click at [924, 112] on div "hero. sa y нажмите enter" at bounding box center [1017, 128] width 234 height 56
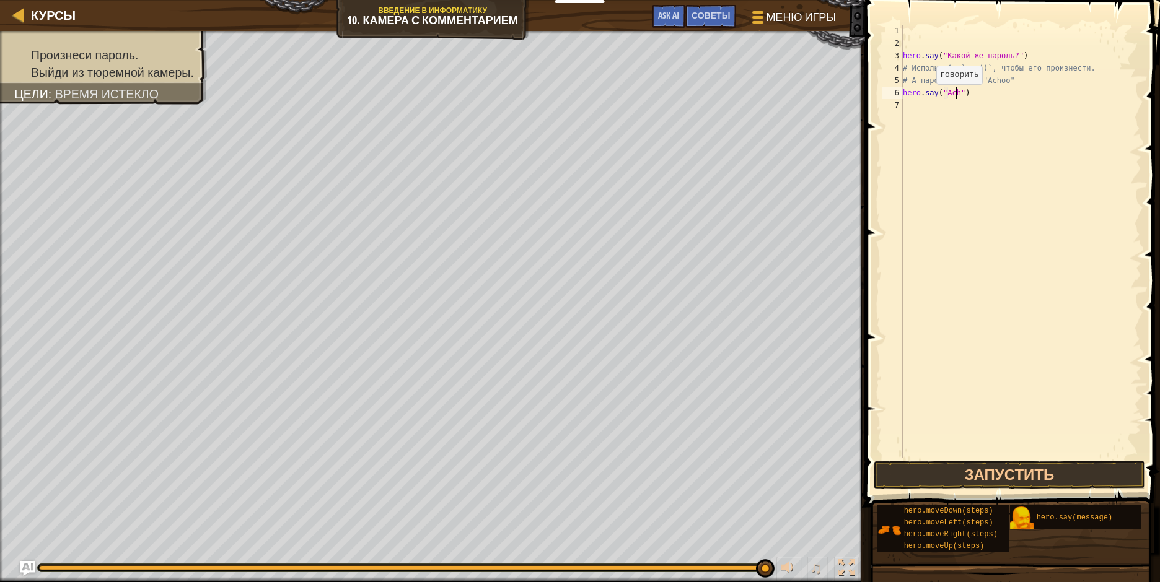
scroll to position [6, 5]
type textarea "hero.say("Achoo")"
click at [959, 471] on button "Запустить" at bounding box center [1009, 475] width 271 height 29
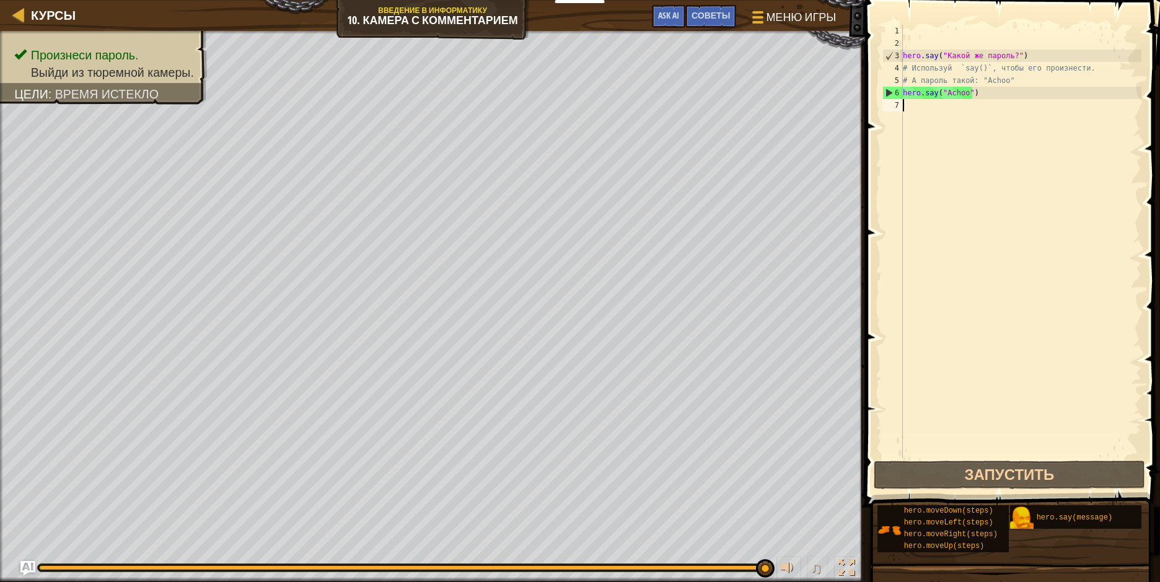
click at [916, 110] on div "hero . say ( "Какой же пароль?" ) # Используй `say()`, чтобы его произнести. # …" at bounding box center [1020, 254] width 241 height 458
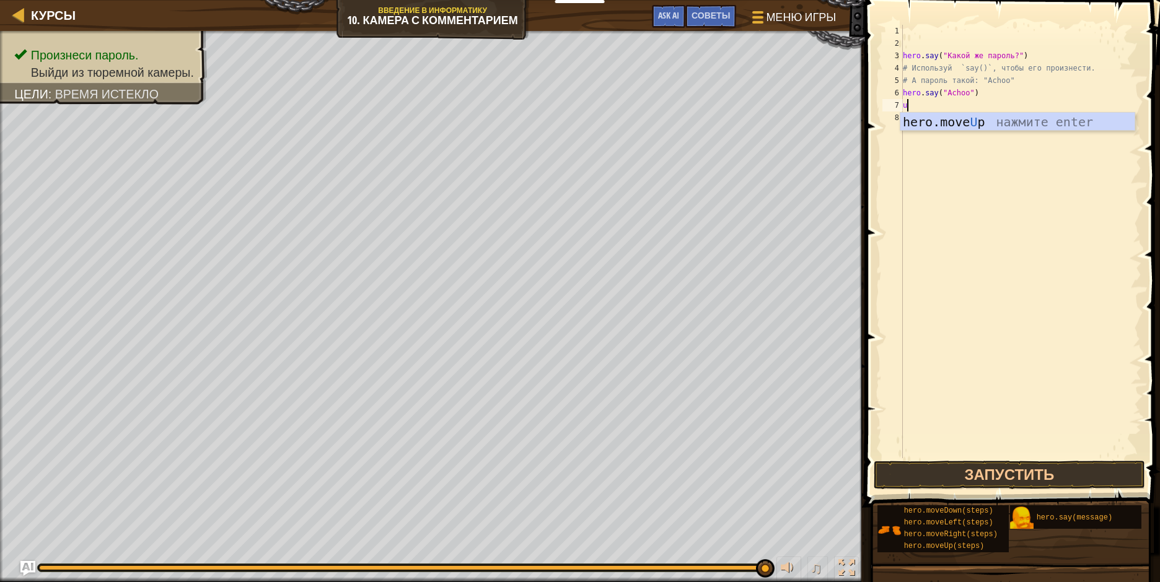
type textarea "up"
click at [923, 125] on div "hero.move Up нажмите enter" at bounding box center [1017, 141] width 234 height 56
click at [950, 103] on div "hero . say ( "Какой же пароль?" ) # Используй `say()`, чтобы его произнести. # …" at bounding box center [1020, 254] width 241 height 458
click at [952, 104] on div "hero . say ( "Какой же пароль?" ) # Используй `say()`, чтобы его произнести. # …" at bounding box center [1020, 254] width 241 height 458
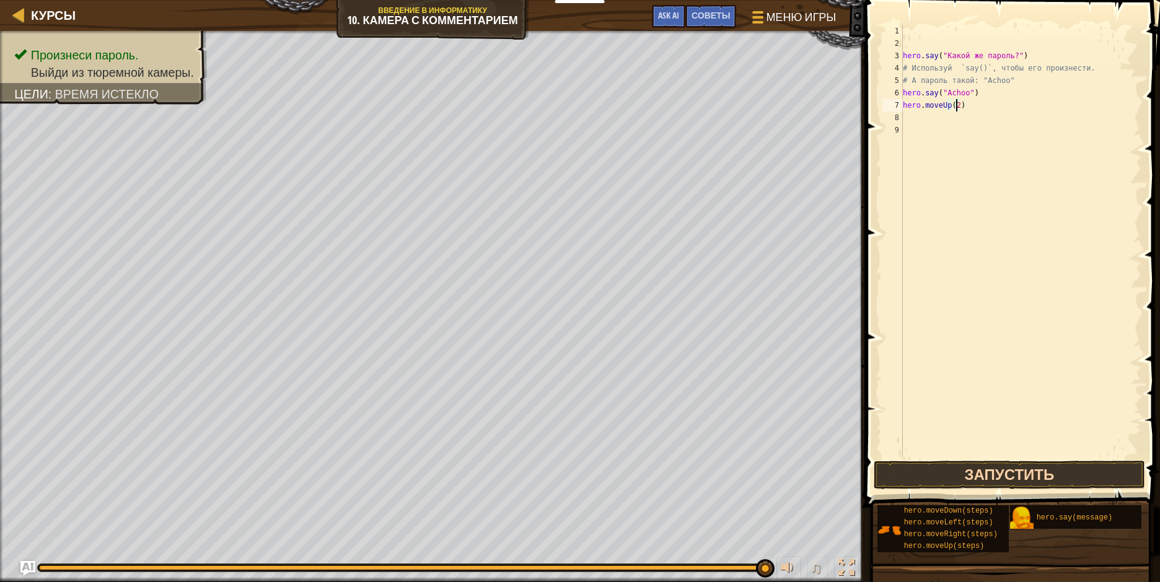
type textarea "hero.moveUp(2)"
click at [963, 472] on button "Запустить" at bounding box center [1009, 475] width 271 height 29
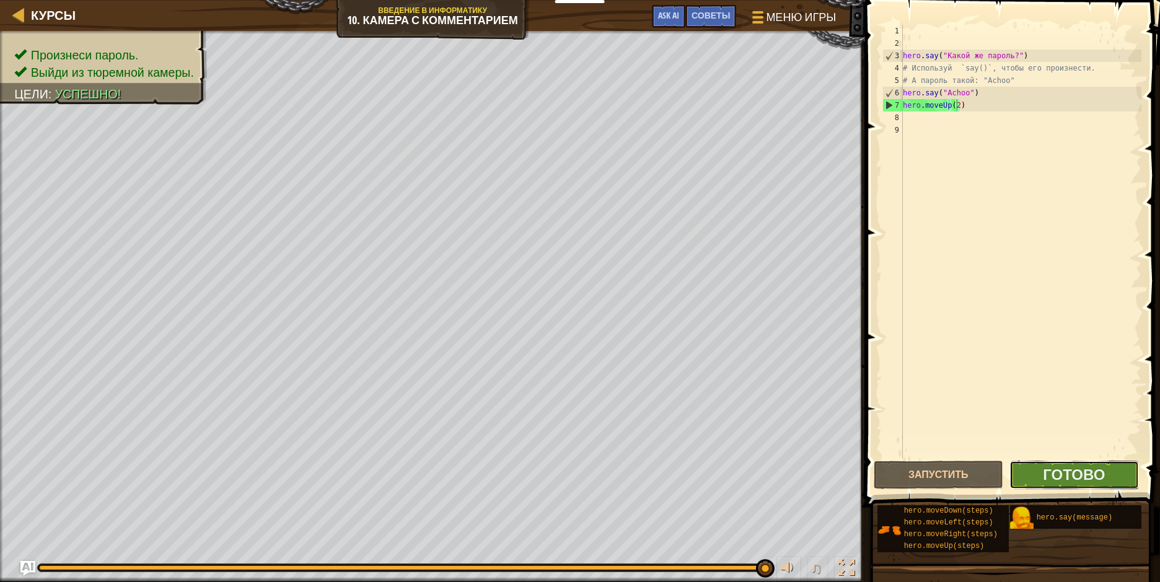
drag, startPoint x: 1033, startPoint y: 478, endPoint x: 1041, endPoint y: 475, distance: 8.1
click at [1041, 475] on button "Готово" at bounding box center [1073, 475] width 129 height 29
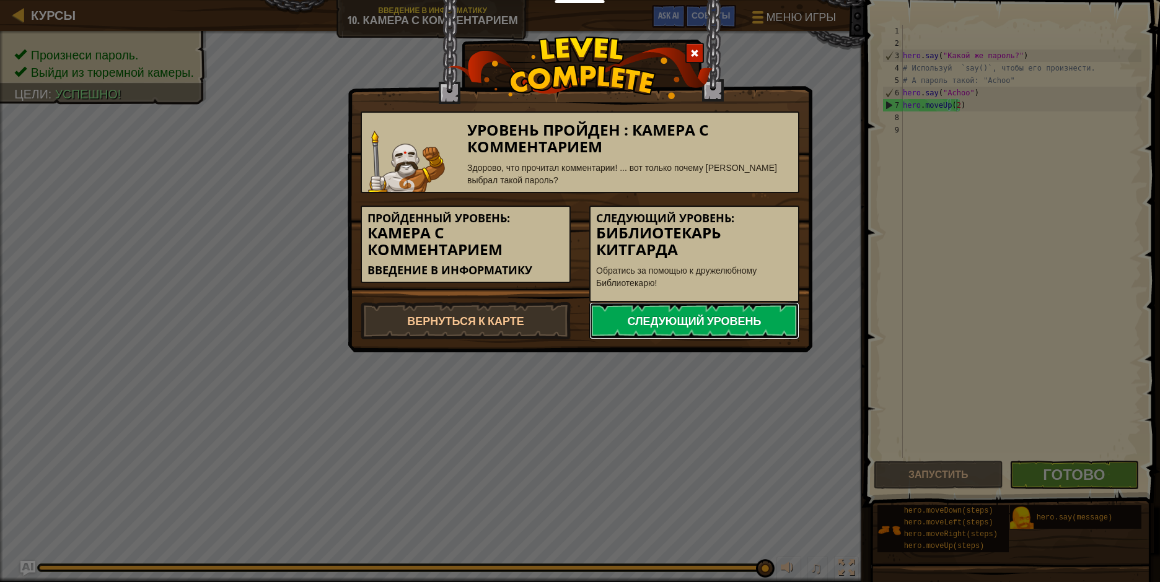
click at [744, 318] on link "Следующий уровень" at bounding box center [694, 320] width 210 height 37
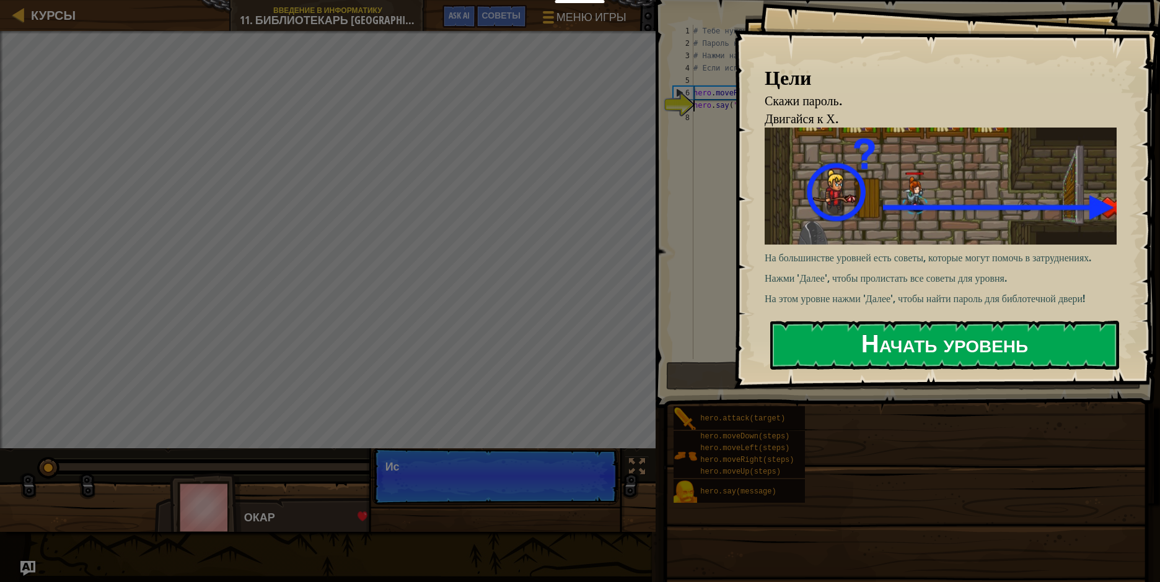
click at [923, 350] on button "Начать уровень" at bounding box center [944, 345] width 349 height 49
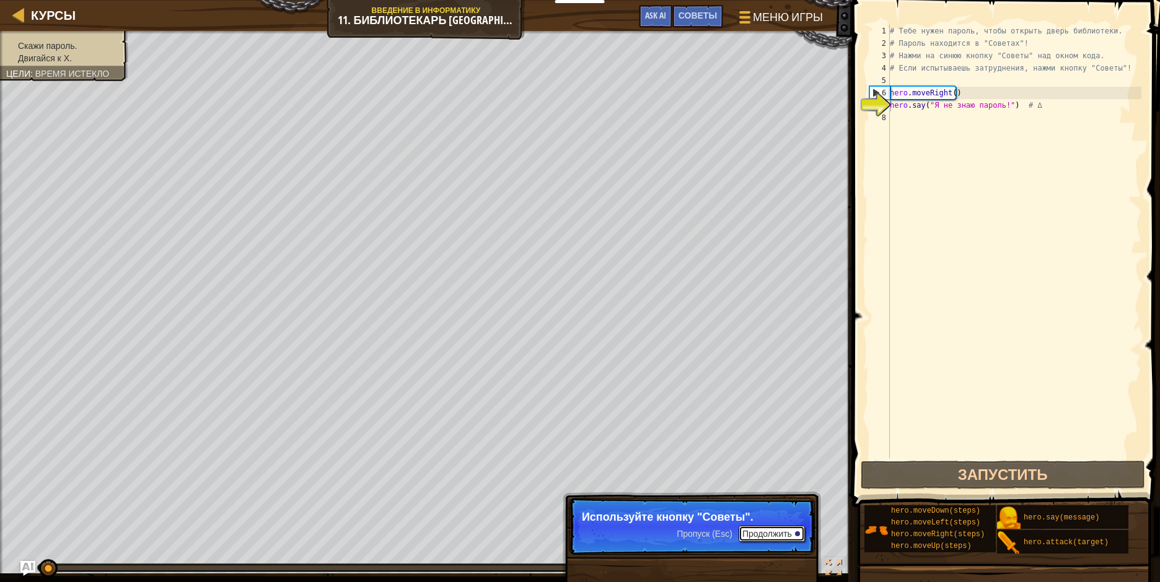
click at [752, 527] on button "Продолжить" at bounding box center [772, 534] width 66 height 16
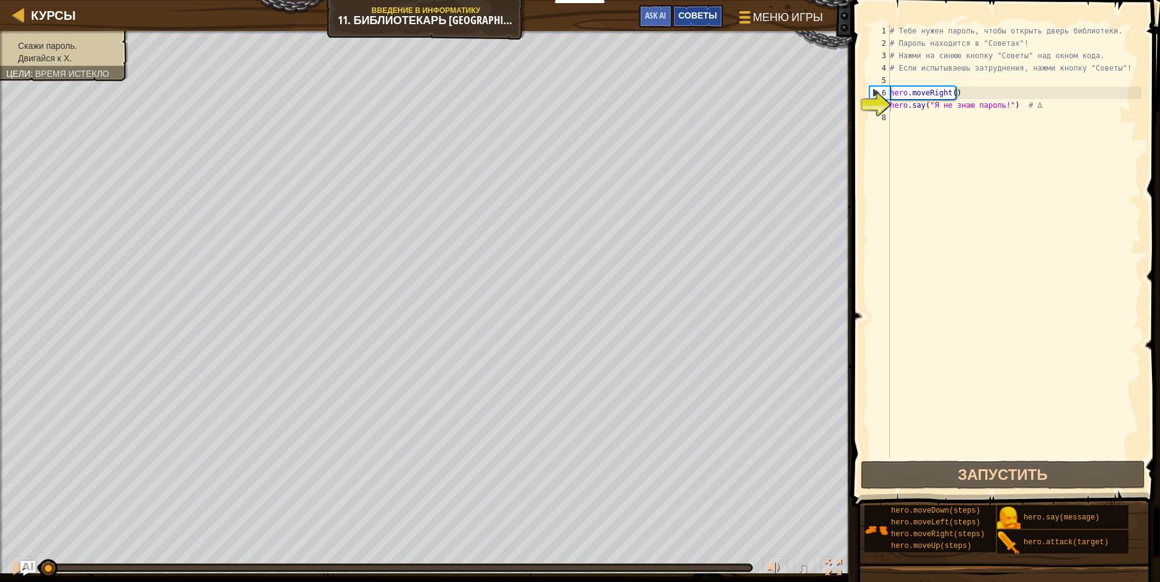
click at [709, 9] on div "Советы" at bounding box center [697, 16] width 51 height 23
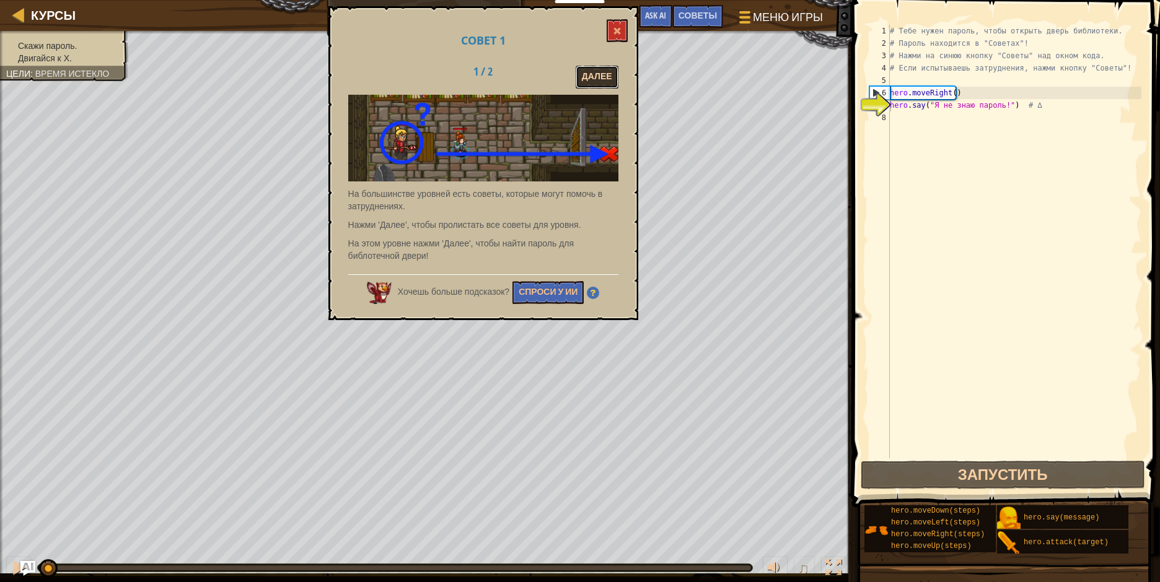
click at [600, 76] on button "Далее" at bounding box center [597, 77] width 43 height 23
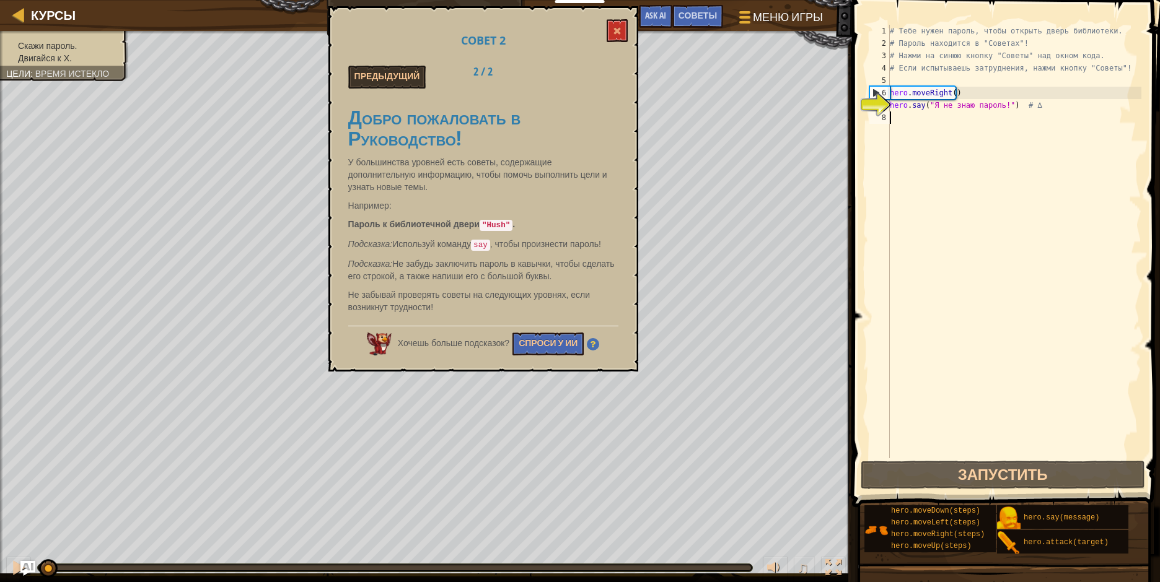
click at [895, 112] on div "# Тебе нужен пароль, чтобы открыть дверь библиотеки. # Пароль находится в "Сове…" at bounding box center [1014, 254] width 254 height 458
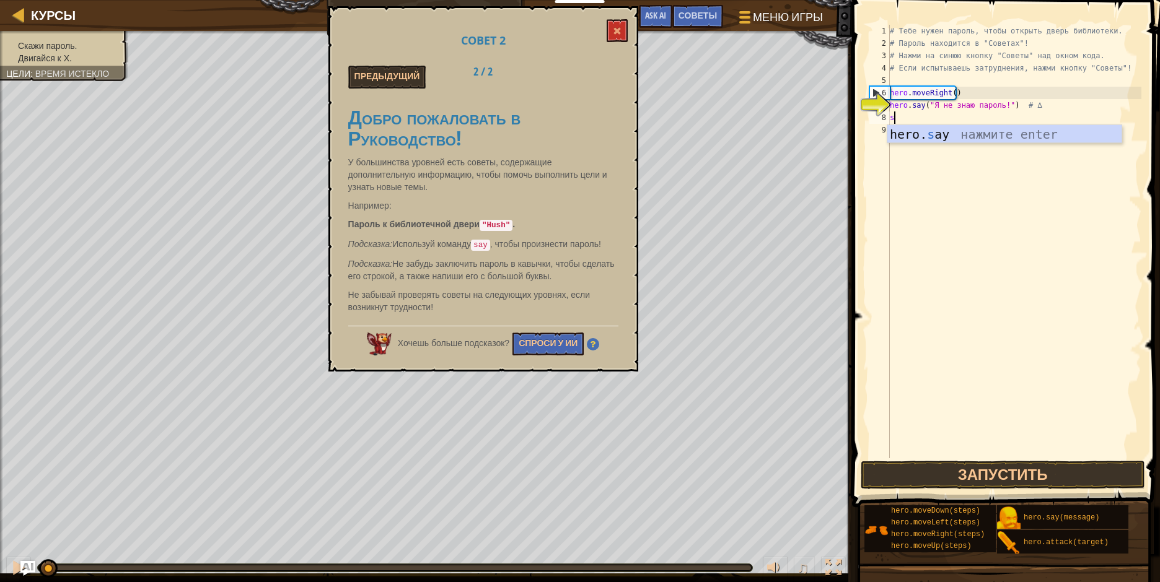
scroll to position [6, 0]
click at [932, 138] on div "hero. sa y нажмите enter" at bounding box center [1004, 153] width 234 height 56
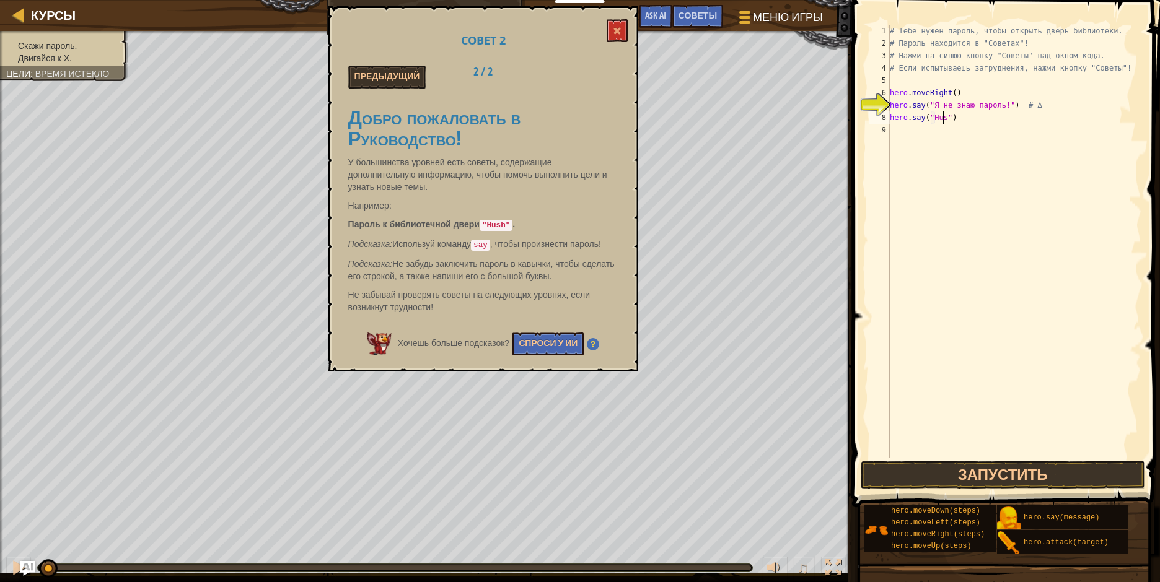
scroll to position [6, 4]
type textarea "hero.say("Hush")"
click at [615, 32] on span at bounding box center [617, 31] width 9 height 9
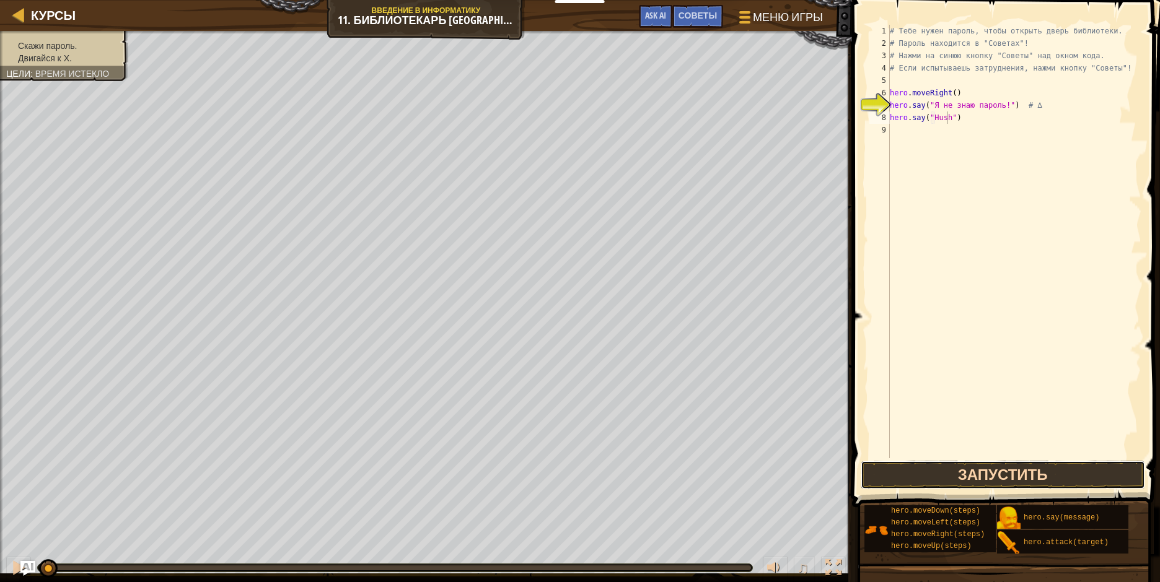
click at [939, 468] on button "Запустить" at bounding box center [1003, 475] width 284 height 29
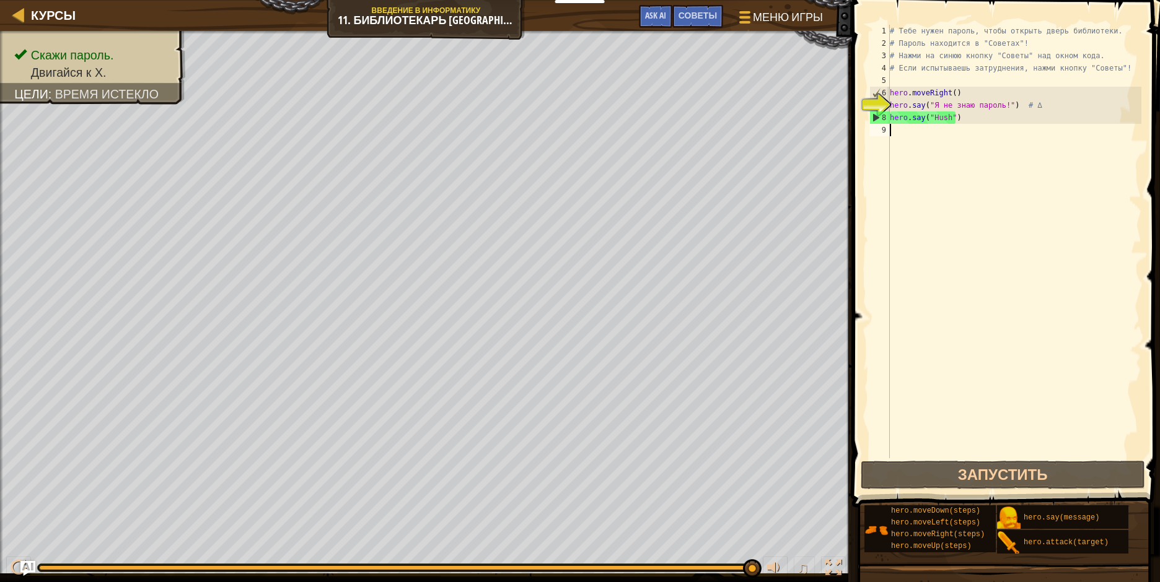
click at [897, 141] on div "# Тебе нужен пароль, чтобы открыть дверь библиотеки. # Пароль находится в "Сове…" at bounding box center [1014, 254] width 254 height 458
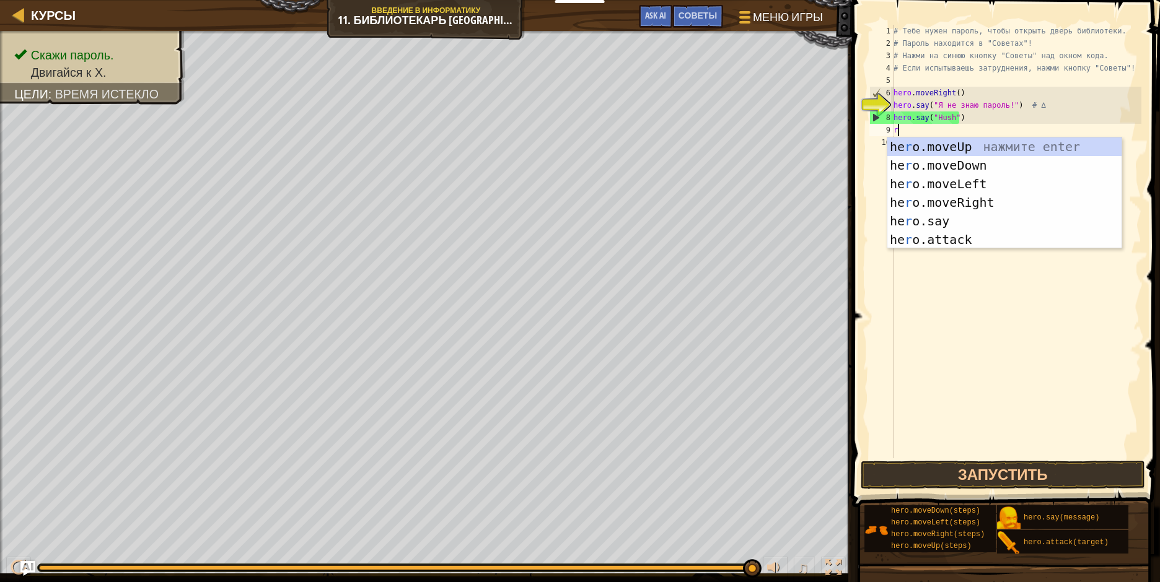
type textarea "ri"
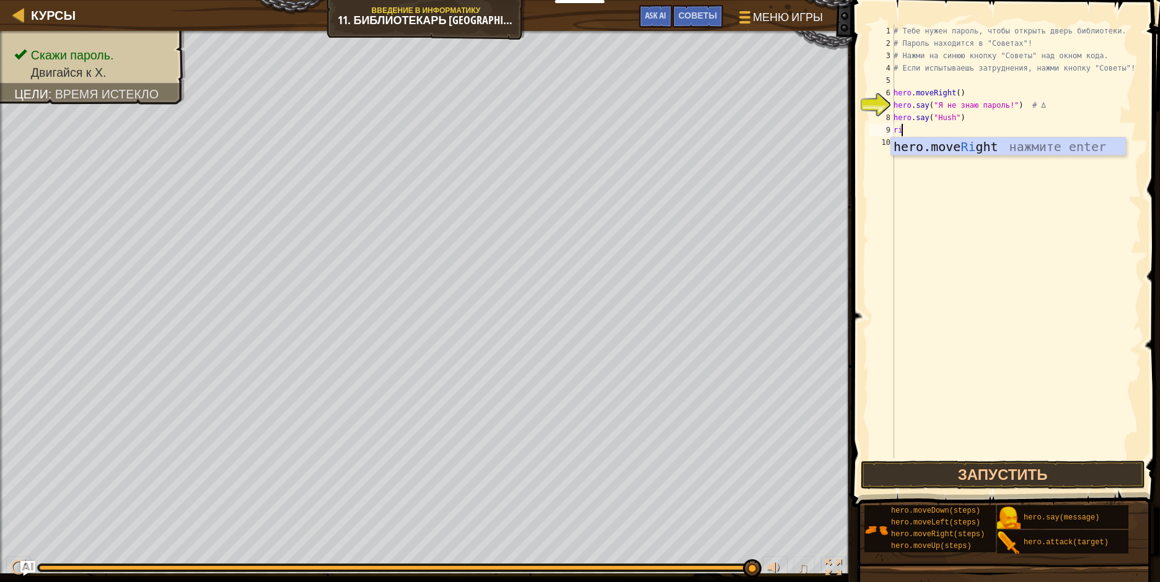
click at [897, 141] on div "hero.move Ri ght нажмите enter" at bounding box center [1008, 166] width 234 height 56
click at [1052, 470] on button "Запустить" at bounding box center [1003, 475] width 284 height 29
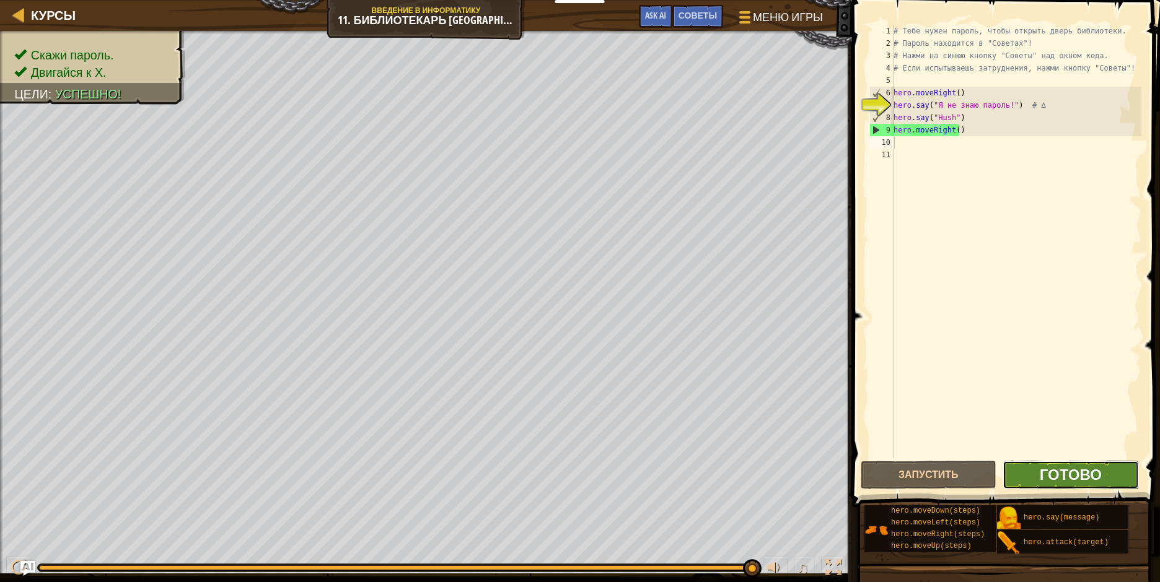
click at [1054, 476] on span "Готово" at bounding box center [1071, 475] width 62 height 20
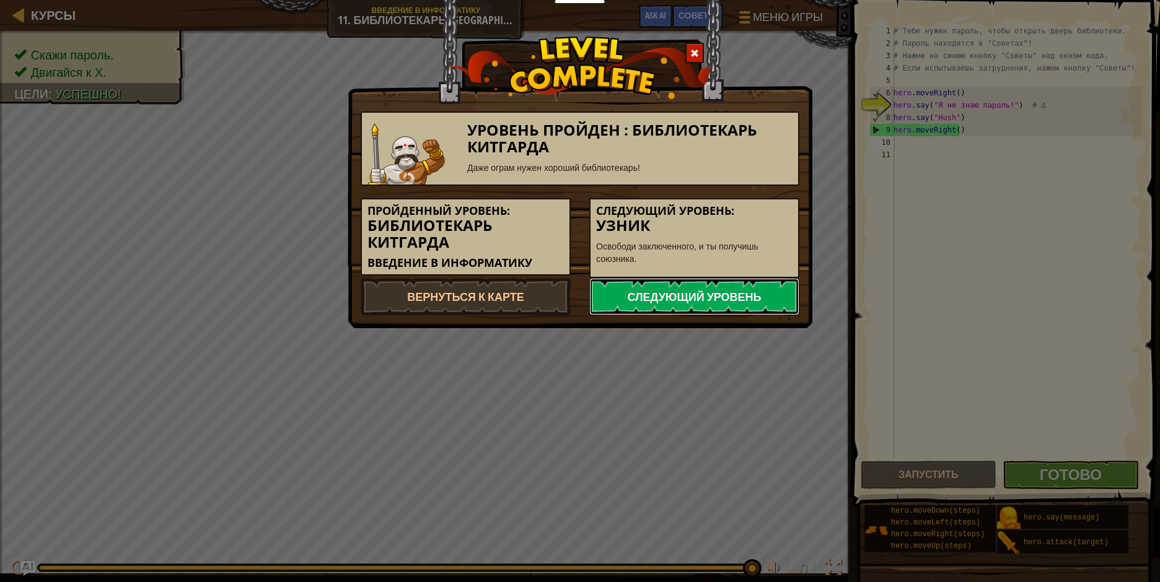
click at [771, 298] on link "Следующий уровень" at bounding box center [694, 296] width 210 height 37
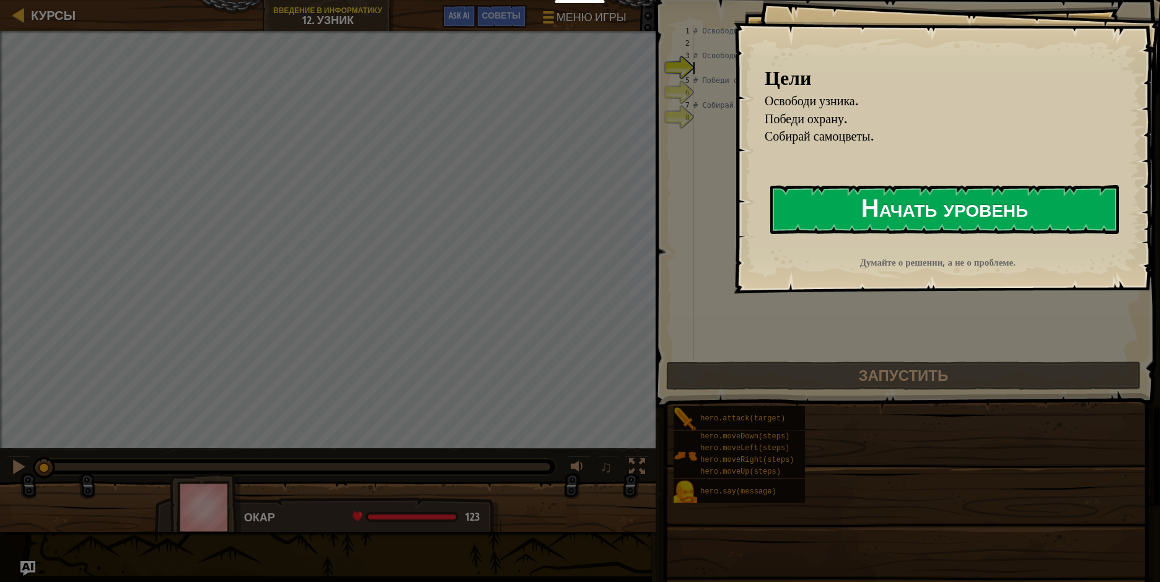
click at [867, 214] on button "Начать уровень" at bounding box center [944, 209] width 349 height 49
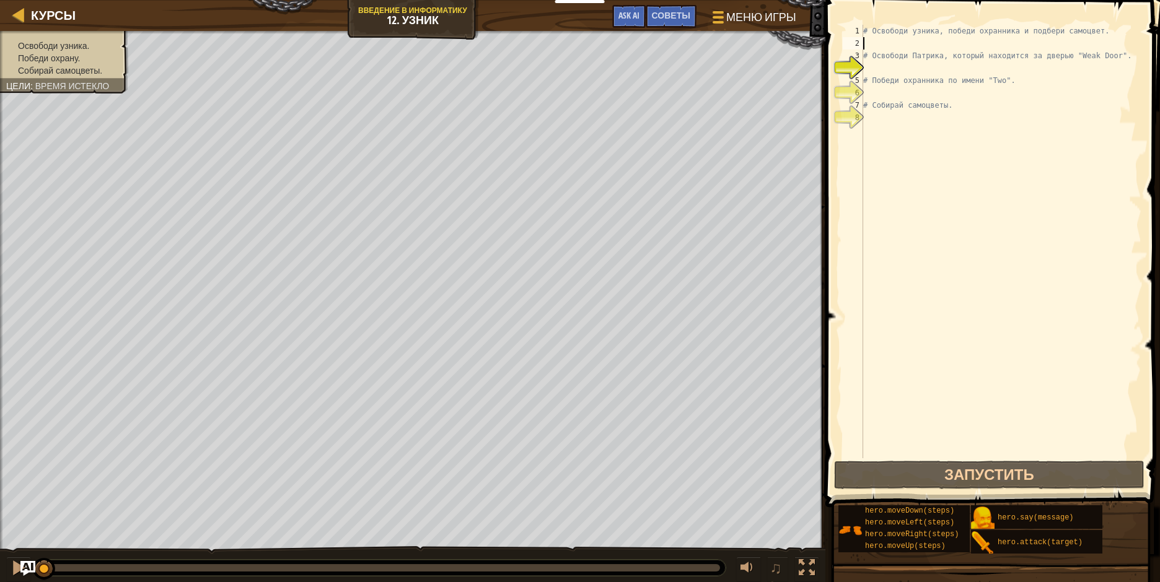
click at [869, 45] on div "# Освободи узника, победи охранника и подбери самоцвет. # Освободи Патрика, кот…" at bounding box center [1001, 254] width 281 height 458
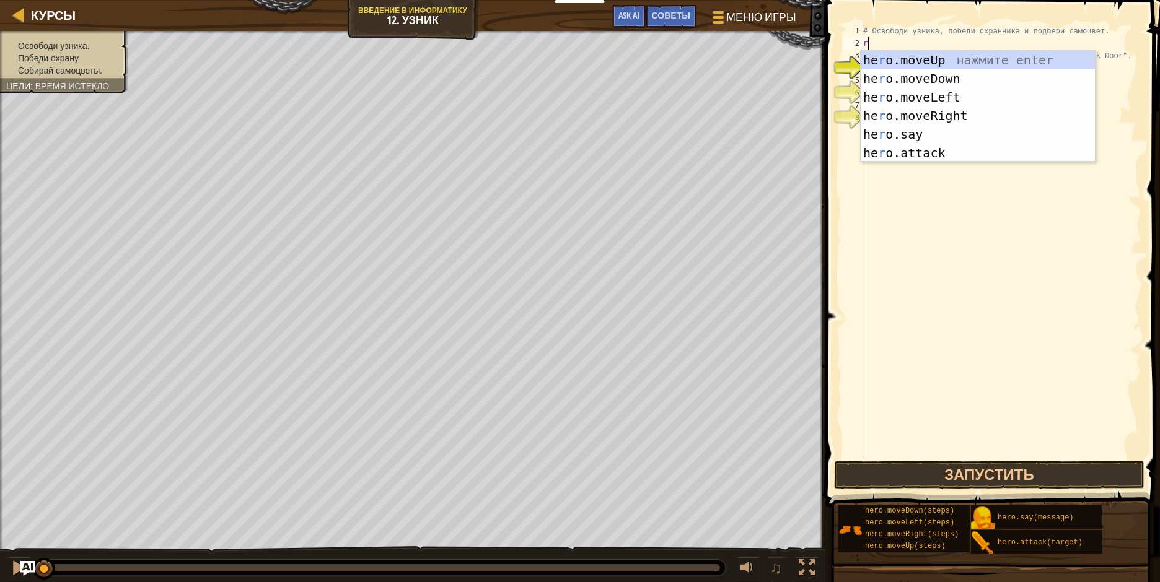
type textarea "ri"
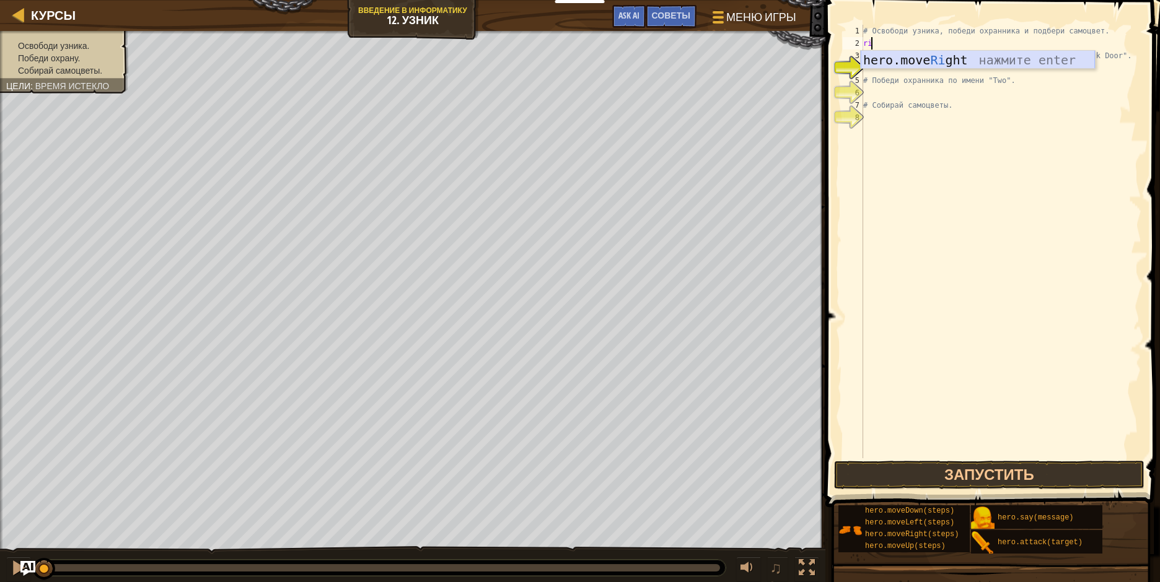
click at [884, 52] on div "hero.move Ri ght нажмите enter" at bounding box center [978, 79] width 234 height 56
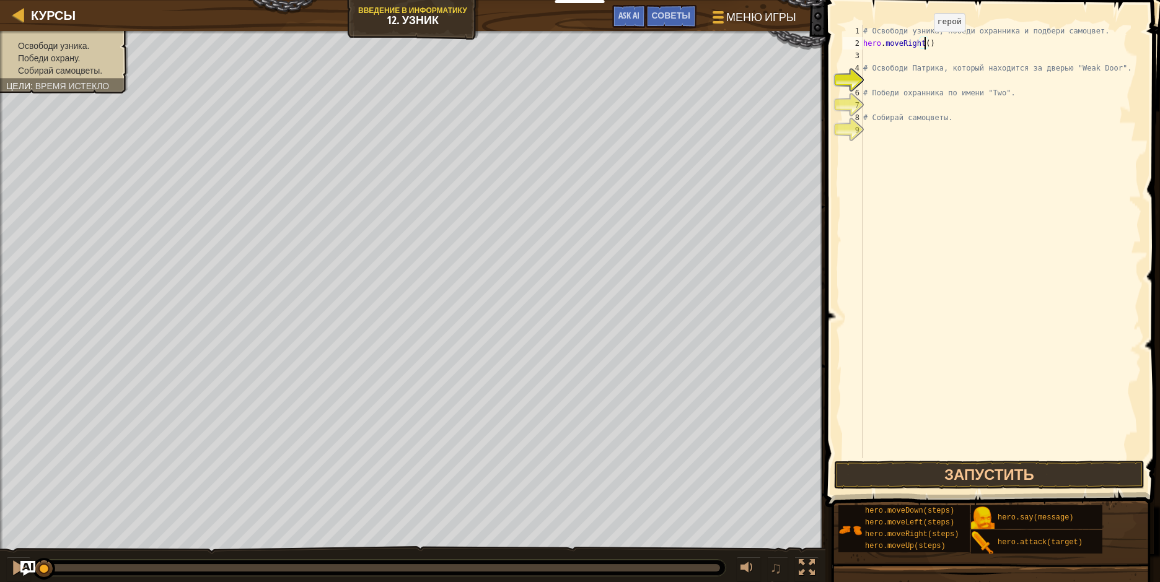
click at [923, 44] on div "# Освободи узника, победи охранника и подбери самоцвет. hero . moveRight ( ) # …" at bounding box center [1001, 254] width 281 height 458
type textarea "hero.moveRight(3)"
click at [913, 473] on button "Запустить" at bounding box center [989, 475] width 310 height 29
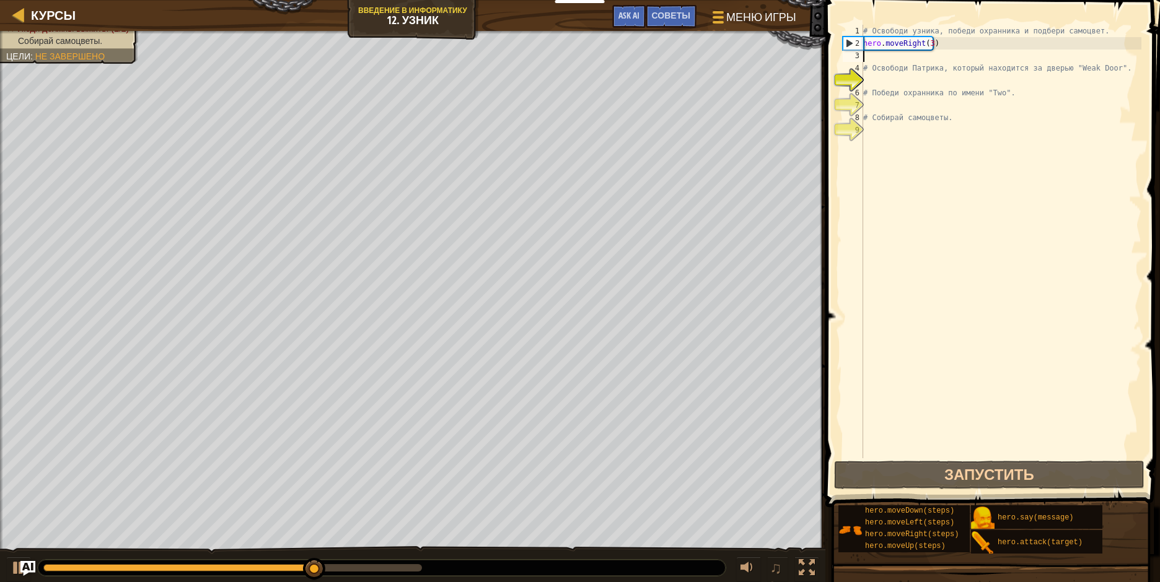
click at [872, 58] on div "# Освободи узника, победи охранника и подбери самоцвет. hero . moveRight ( 3 ) …" at bounding box center [1001, 254] width 281 height 458
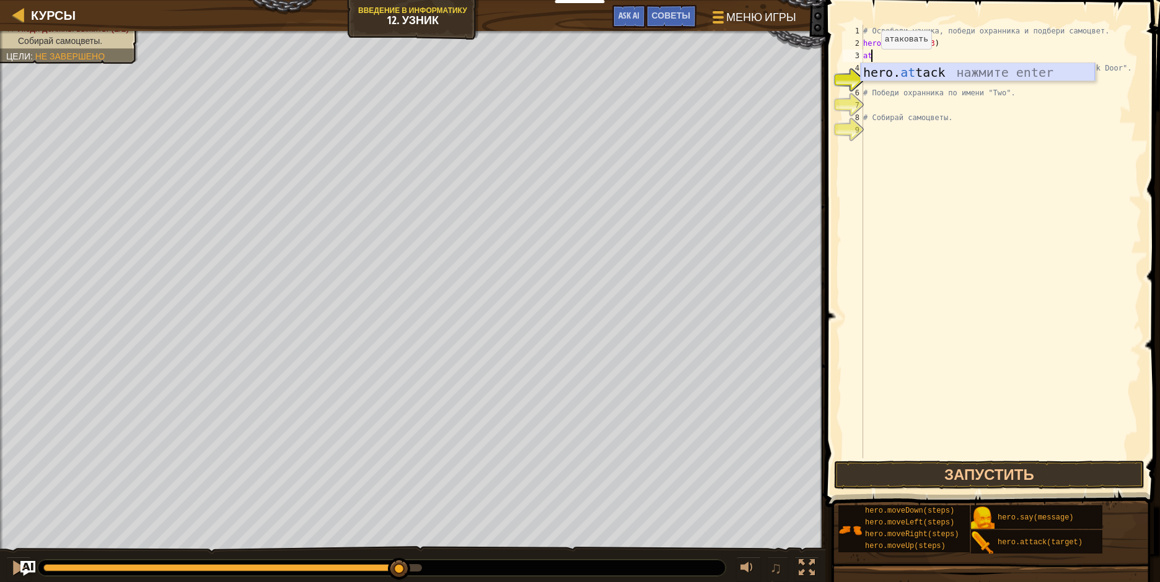
click at [869, 66] on div "hero. at tack нажмите enter" at bounding box center [978, 91] width 234 height 56
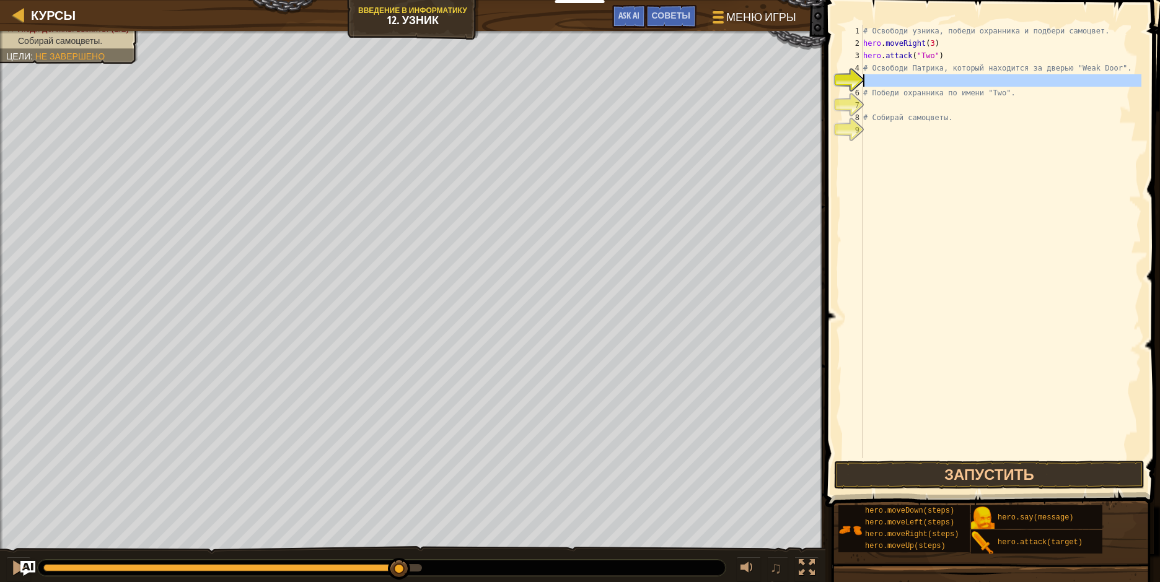
click at [862, 77] on div "5" at bounding box center [853, 80] width 20 height 12
type textarea "# Победи охранника по имени "Two"."
click at [863, 68] on div "# Освободи узника, победи охранника и подбери самоцвет. hero . moveRight ( 3 ) …" at bounding box center [1001, 254] width 281 height 458
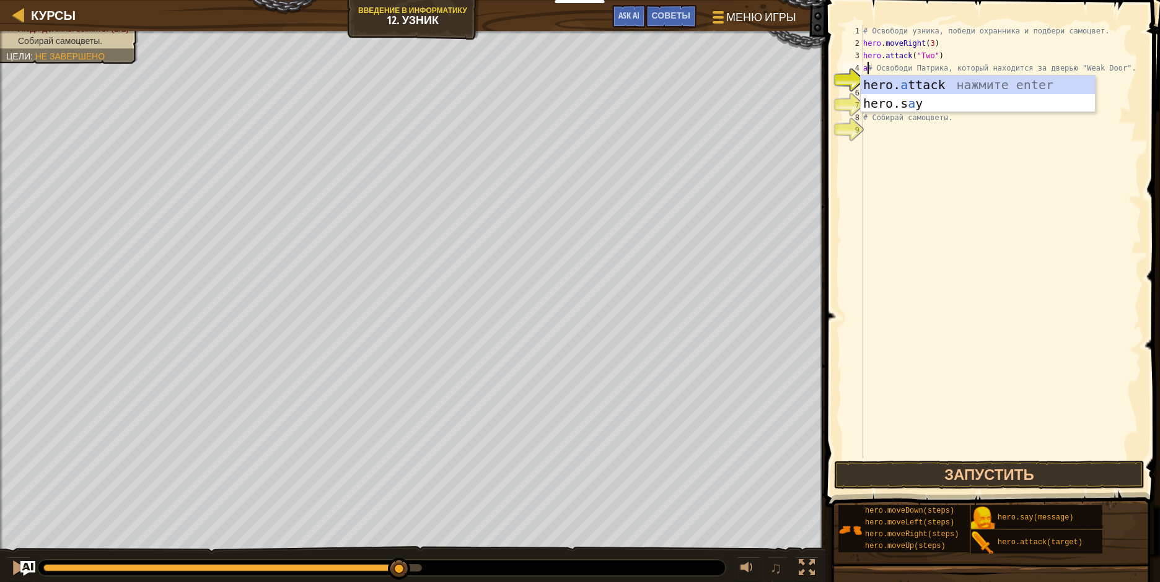
scroll to position [6, 1]
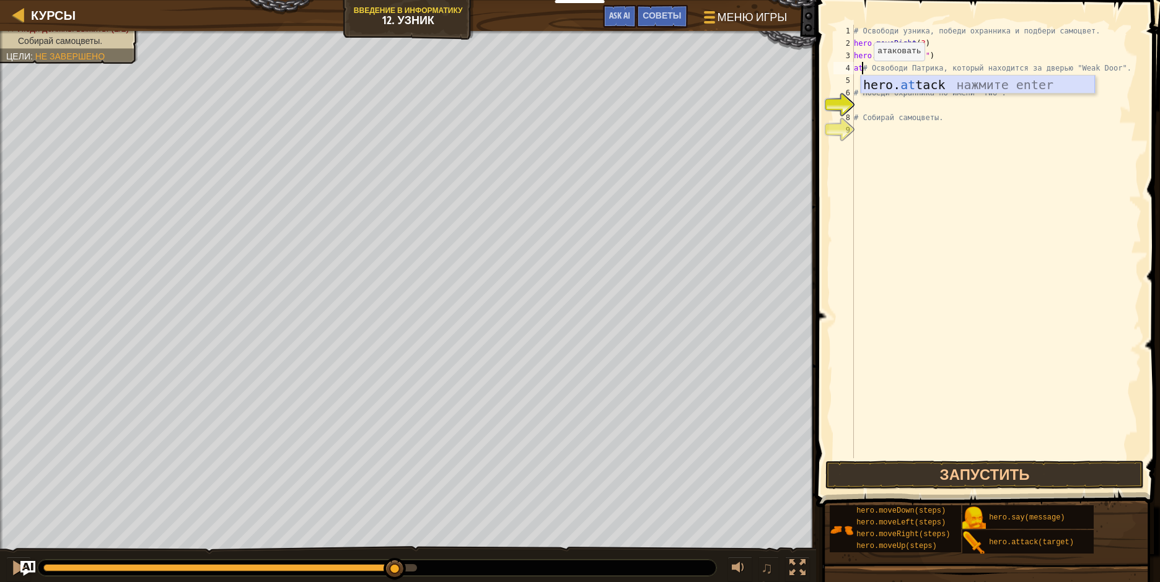
click at [877, 83] on div "hero. at tack нажмите enter" at bounding box center [978, 104] width 234 height 56
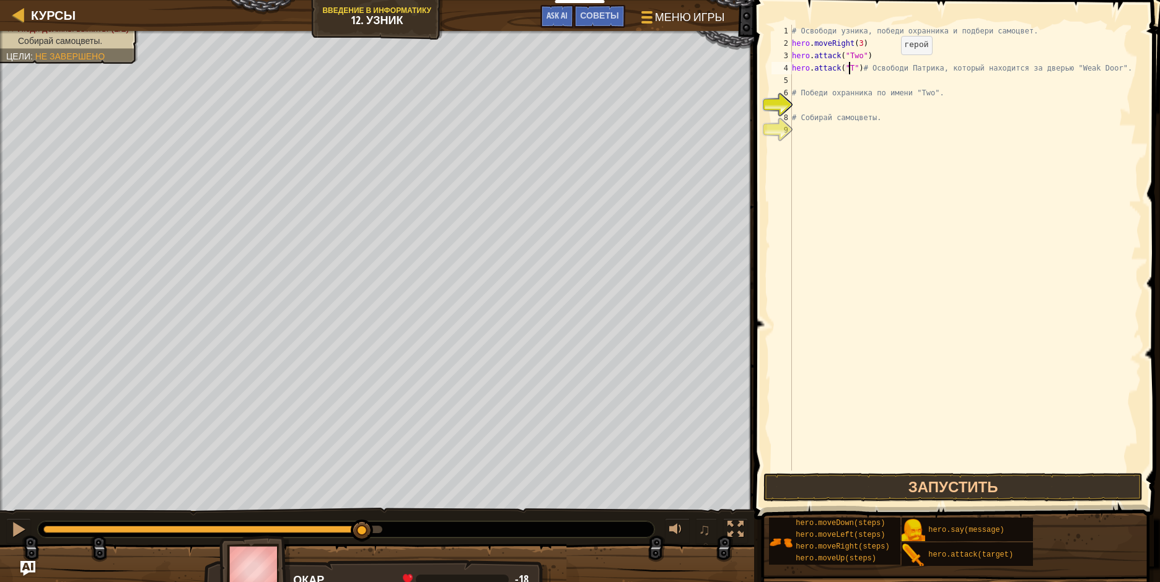
scroll to position [6, 5]
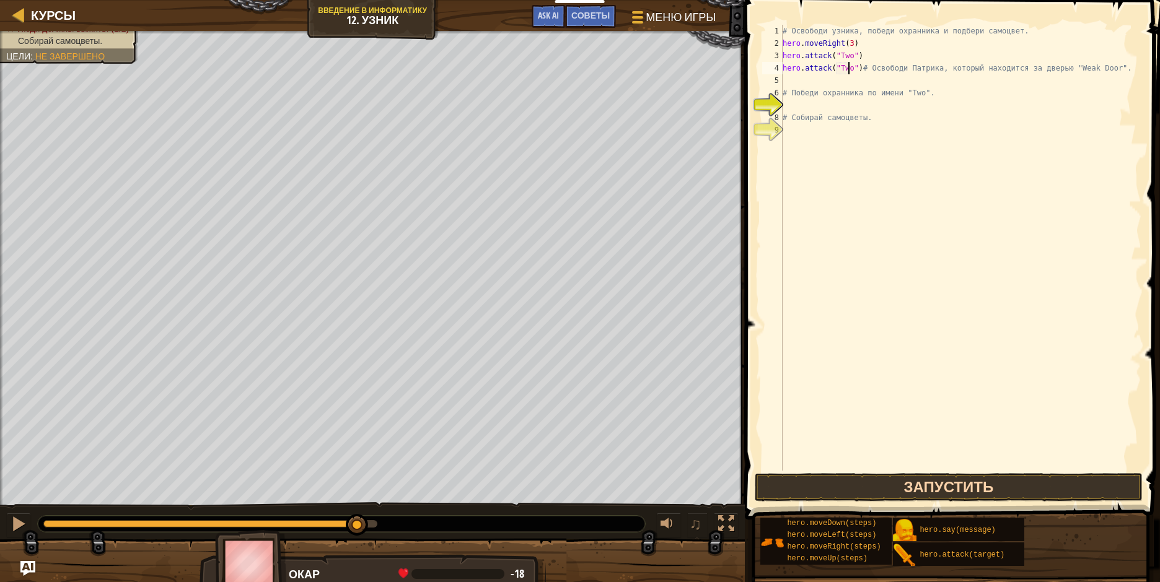
type textarea "hero.attack("Two")# Освободи Патрика, который находится за дверью "Weak Door"."
click at [865, 485] on button "Запустить" at bounding box center [949, 487] width 388 height 29
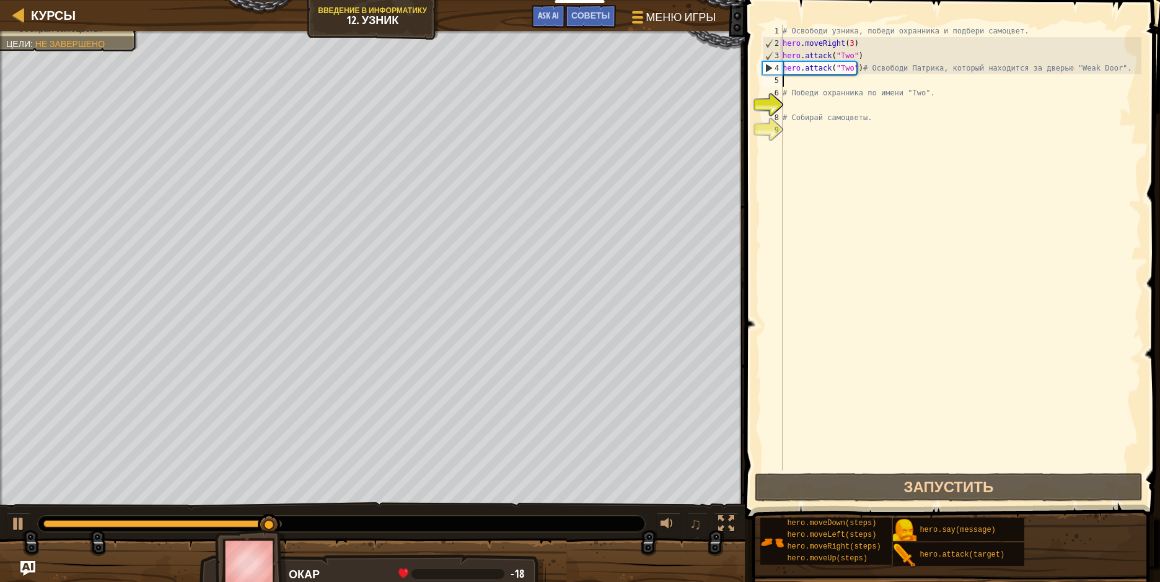
click at [785, 78] on div "# Освободи узника, победи охранника и подбери самоцвет. hero . moveRight ( 3 ) …" at bounding box center [960, 260] width 361 height 471
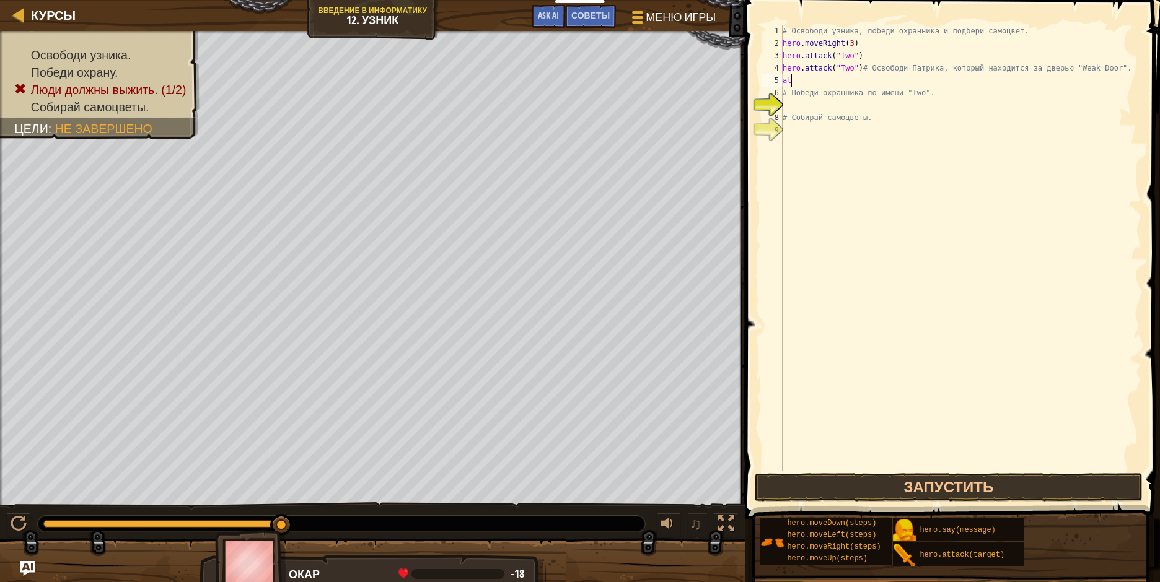
click at [901, 112] on div "# Освободи узника, победи охранника и подбери самоцвет. hero . moveRight ( 3 ) …" at bounding box center [960, 260] width 361 height 471
click at [791, 77] on div "# Освободи узника, победи охранника и подбери самоцвет. hero . moveRight ( 3 ) …" at bounding box center [960, 260] width 361 height 471
click at [820, 102] on div "hero. at tack нажмите enter" at bounding box center [897, 116] width 234 height 56
click at [898, 480] on button "Запустить" at bounding box center [949, 487] width 388 height 29
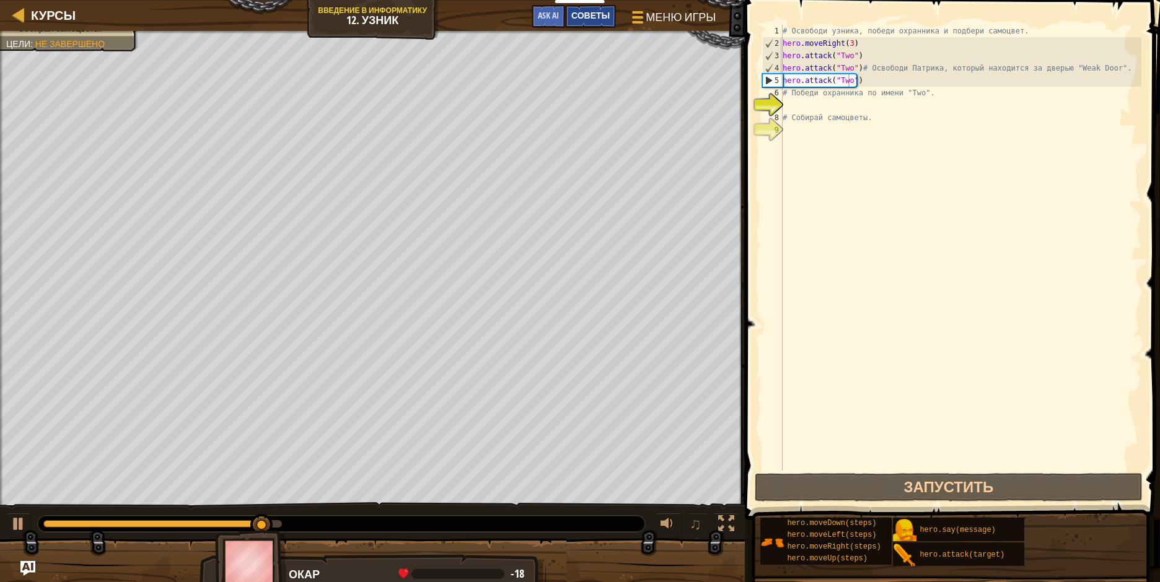
click at [605, 13] on span "Советы" at bounding box center [590, 15] width 38 height 12
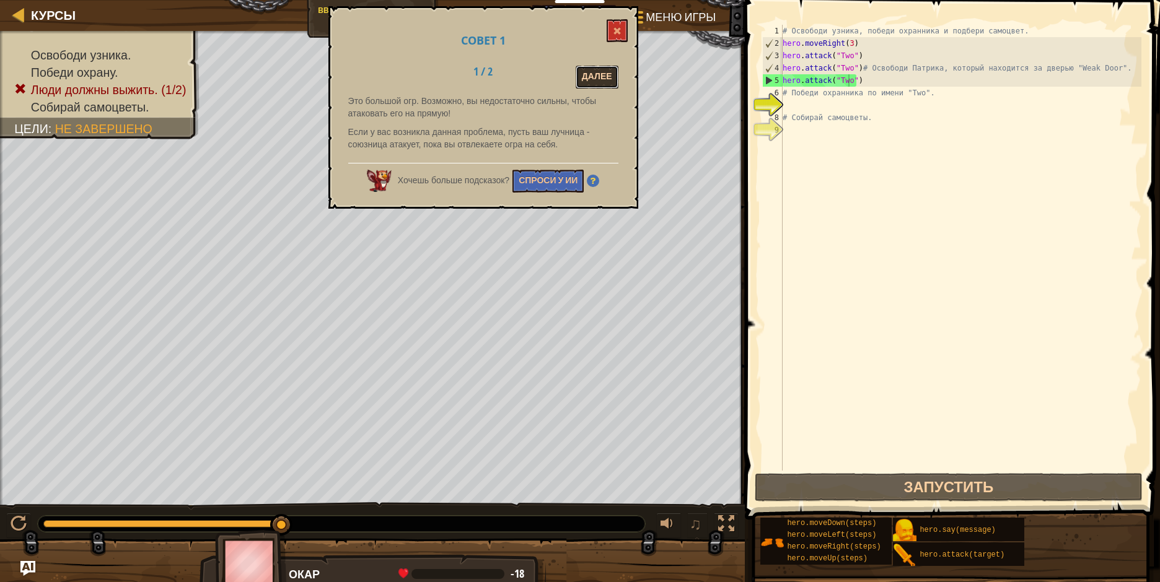
click at [595, 76] on button "Далее" at bounding box center [597, 77] width 43 height 23
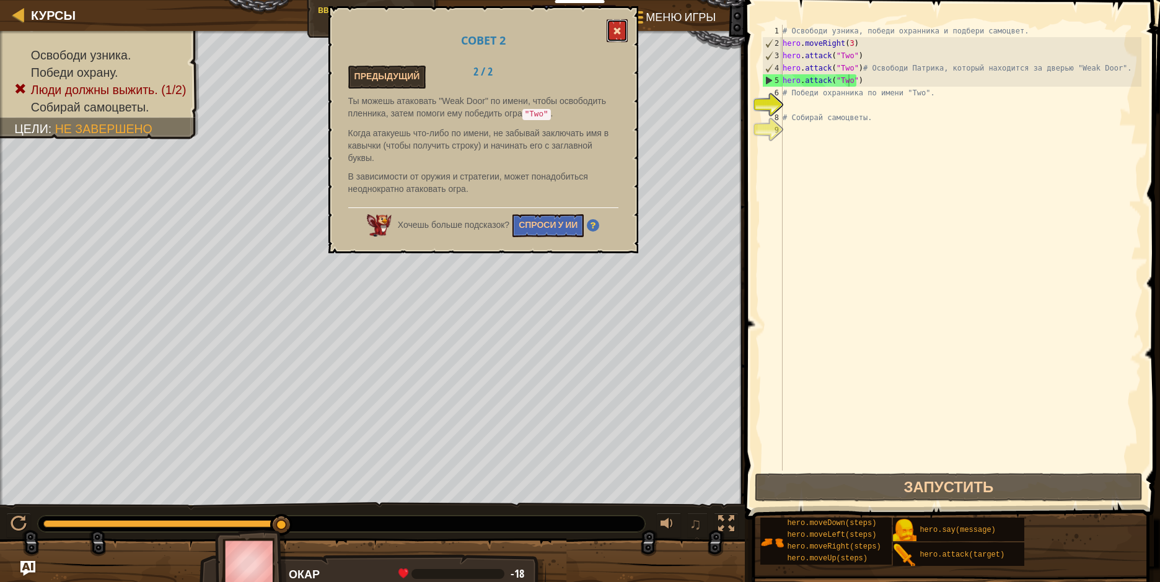
click at [619, 19] on button at bounding box center [617, 30] width 21 height 23
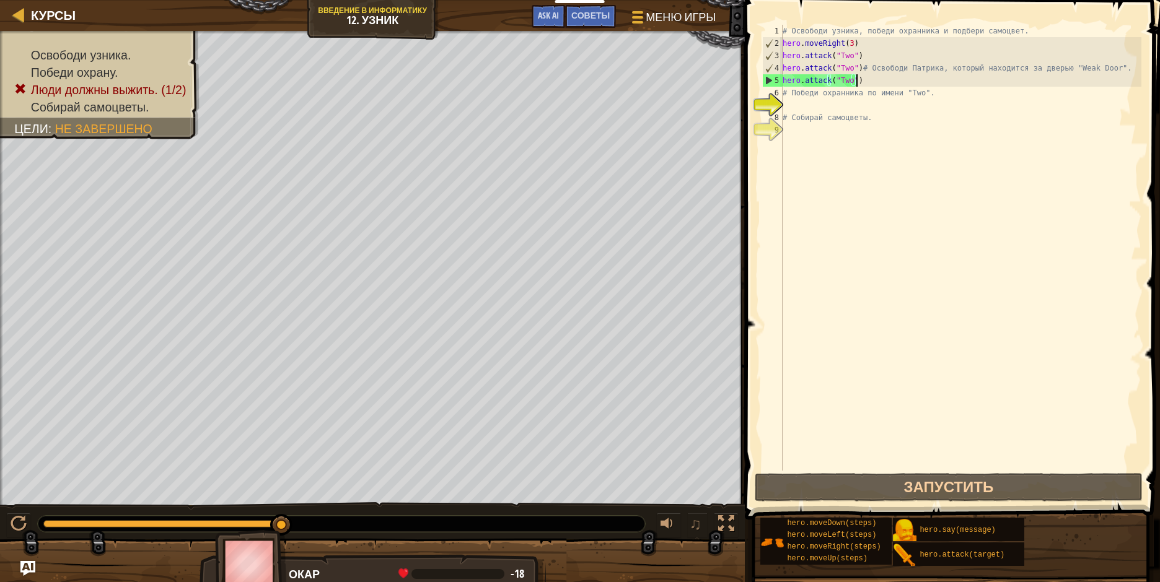
click at [856, 78] on div "# Освободи узника, победи охранника и подбери самоцвет. hero . moveRight ( 3 ) …" at bounding box center [960, 260] width 361 height 471
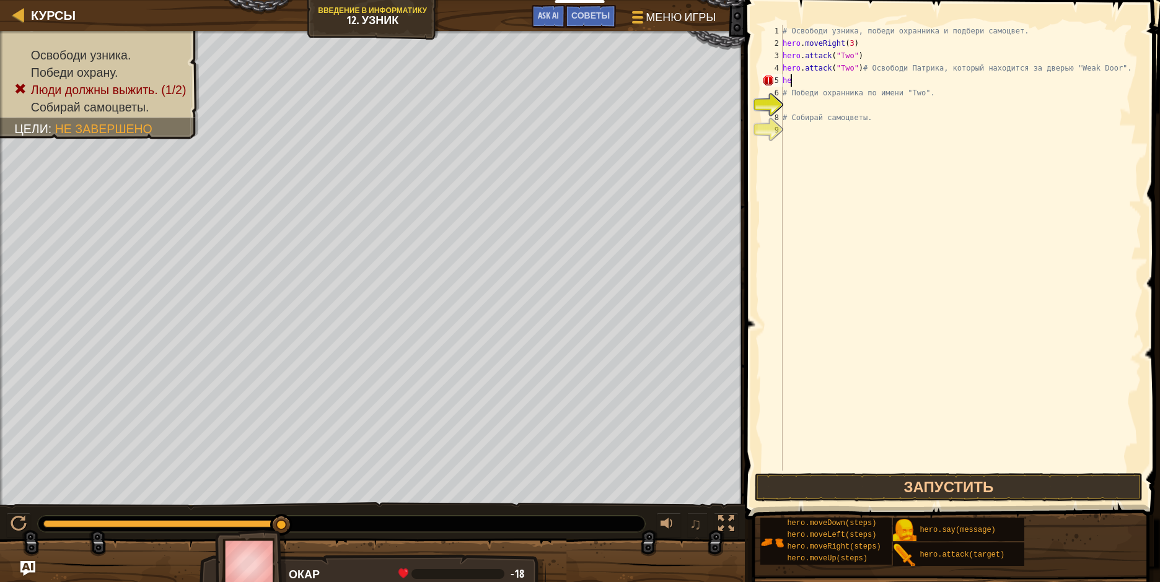
scroll to position [6, 0]
type textarea "h"
click at [853, 68] on div "# Освободи узника, победи охранника и подбери самоцвет. hero . moveRight ( 3 ) …" at bounding box center [960, 260] width 361 height 471
click at [856, 67] on div "# Освободи узника, победи охранника и подбери самоцвет. hero . moveRight ( 3 ) …" at bounding box center [960, 260] width 361 height 471
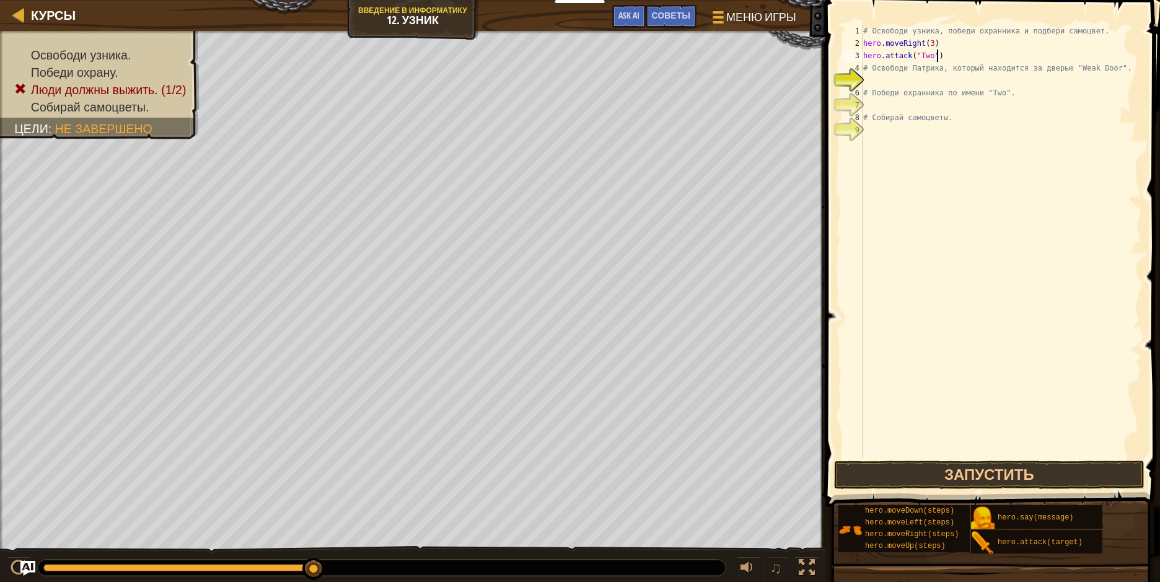
click at [942, 53] on div "# Освободи узника, победи охранника и подбери самоцвет. hero . moveRight ( 3 ) …" at bounding box center [1001, 254] width 281 height 458
type textarea "h"
click at [927, 48] on div "# Освободи узника, победи охранника и подбери самоцвет. hero . moveRight ( 3 ) …" at bounding box center [1001, 254] width 281 height 458
type textarea "hero.moveRight()"
click at [890, 471] on button "Запустить" at bounding box center [989, 475] width 310 height 29
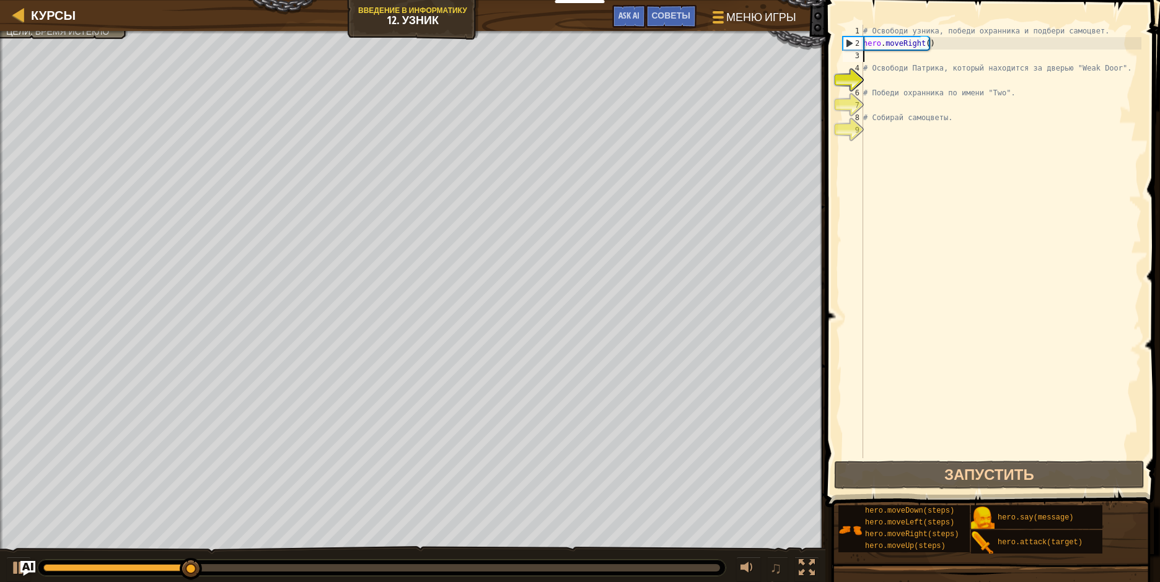
click at [869, 60] on div "# Освободи узника, победи охранника и подбери самоцвет. hero . moveRight ( ) # …" at bounding box center [1001, 254] width 281 height 458
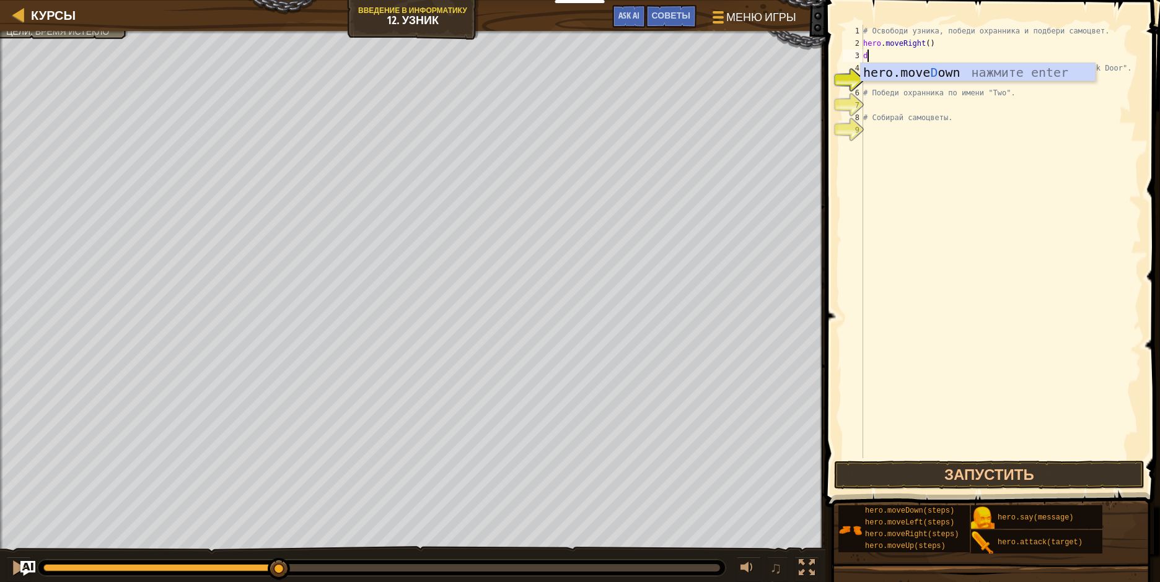
type textarea "do"
click at [906, 76] on div "hero.move Do wn нажмите enter" at bounding box center [978, 91] width 234 height 56
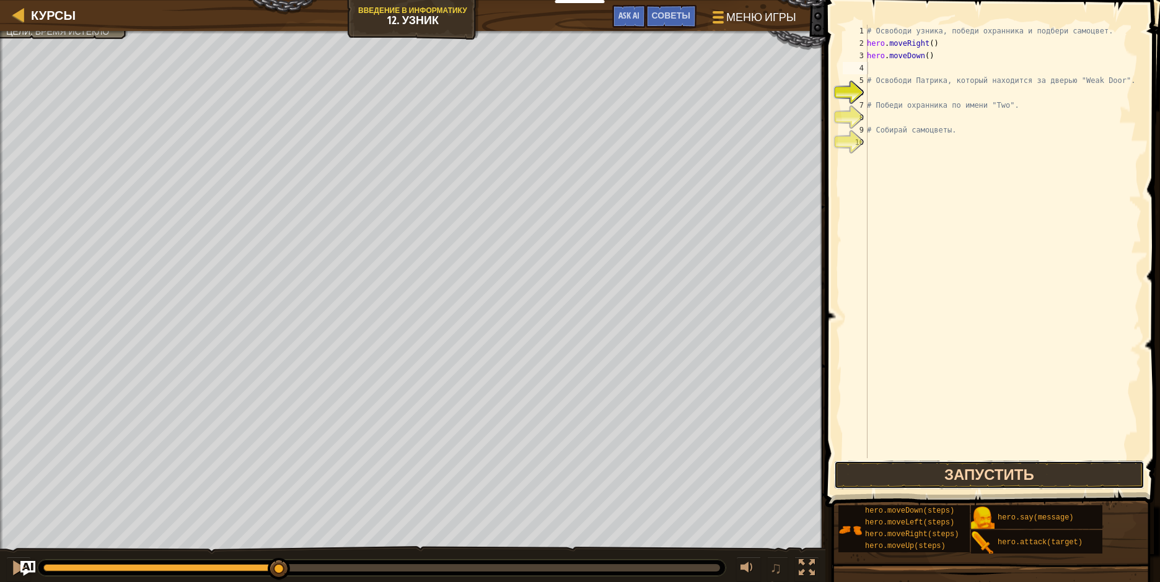
click at [944, 479] on button "Запустить" at bounding box center [989, 475] width 310 height 29
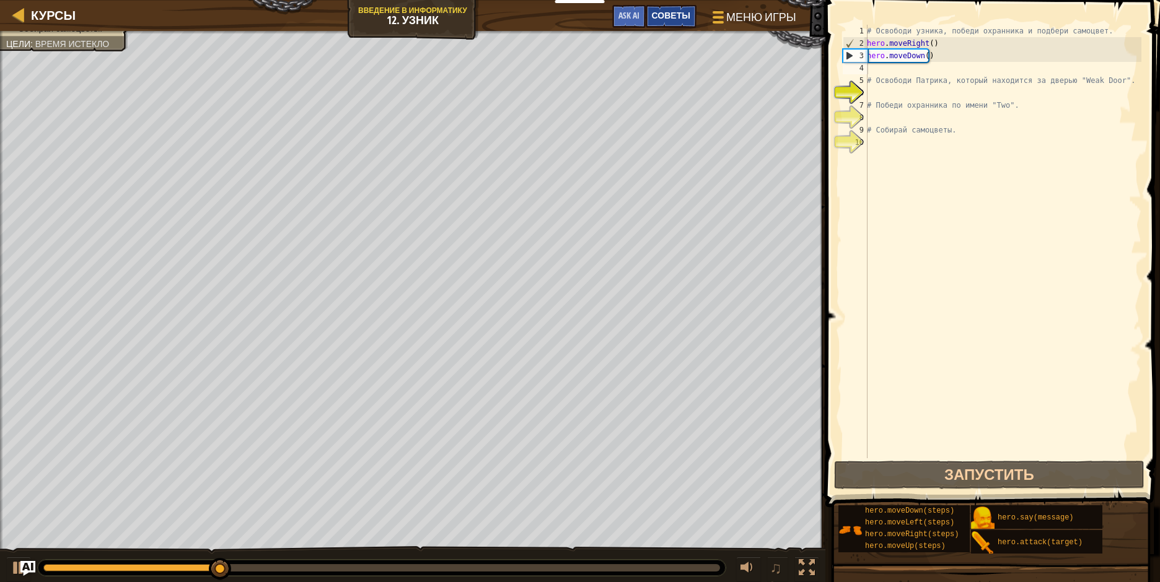
click at [688, 15] on span "Советы" at bounding box center [671, 15] width 38 height 12
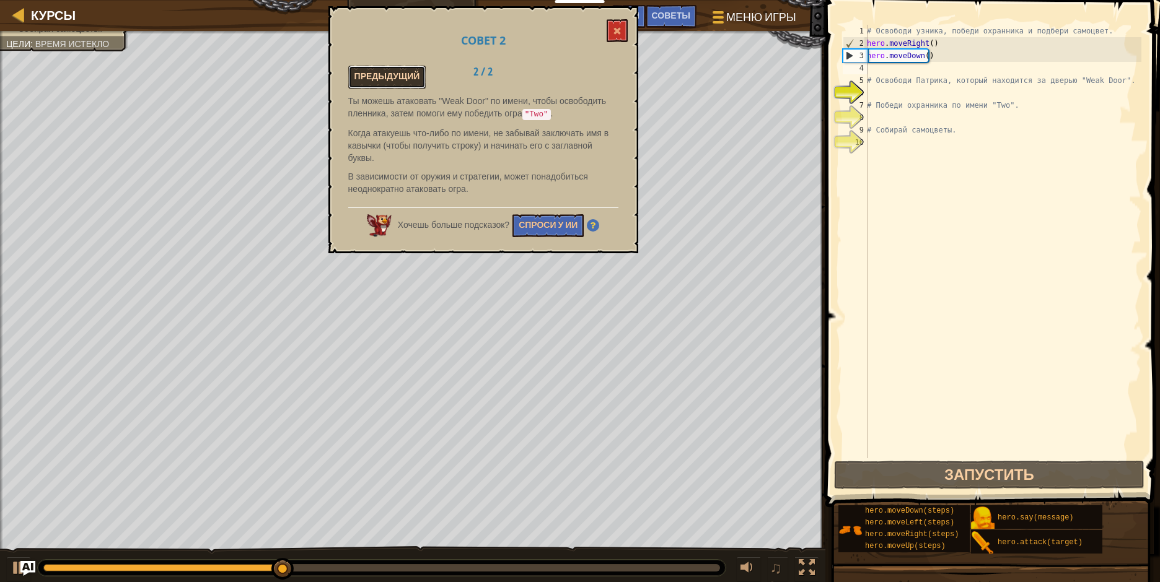
click at [385, 70] on button "Предыдущий" at bounding box center [387, 77] width 78 height 23
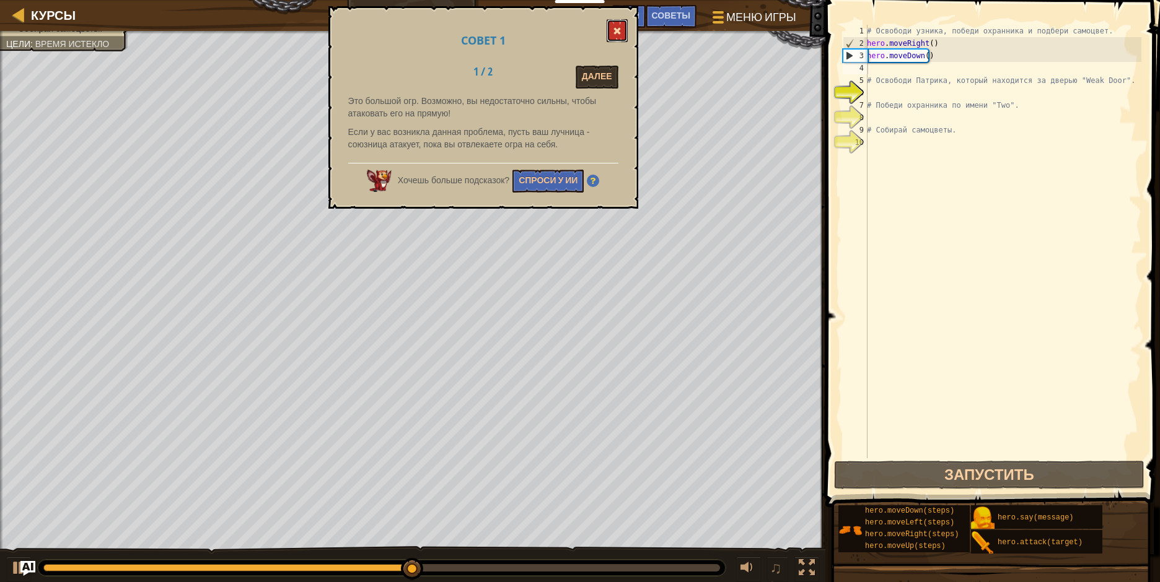
click at [618, 33] on span at bounding box center [617, 31] width 9 height 9
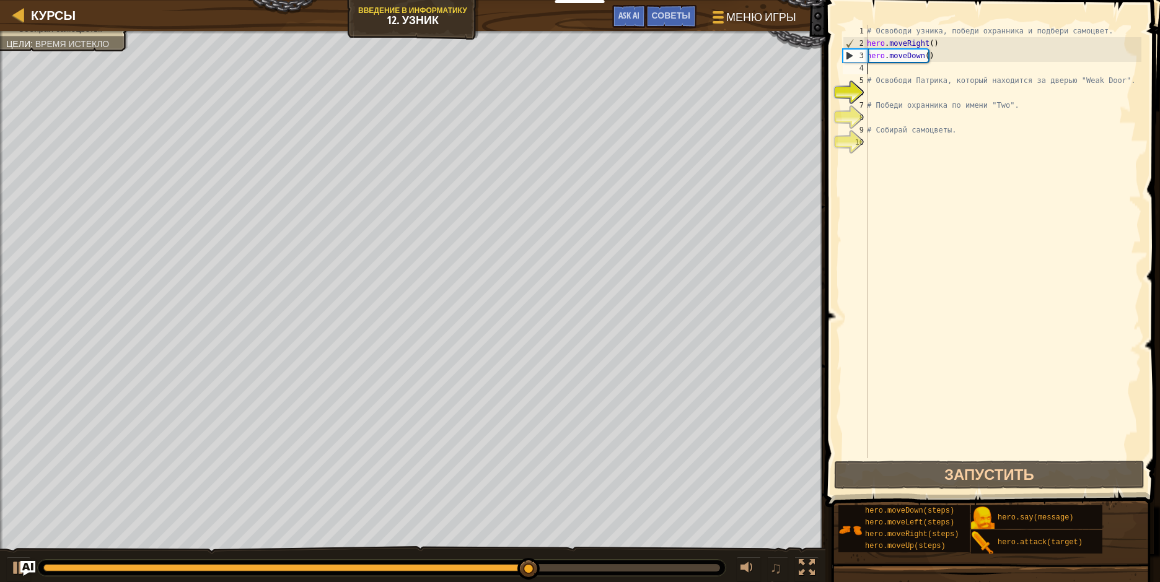
click at [877, 69] on div "# Освободи узника, победи охранника и подбери самоцвет. hero . moveRight ( ) he…" at bounding box center [1002, 254] width 277 height 458
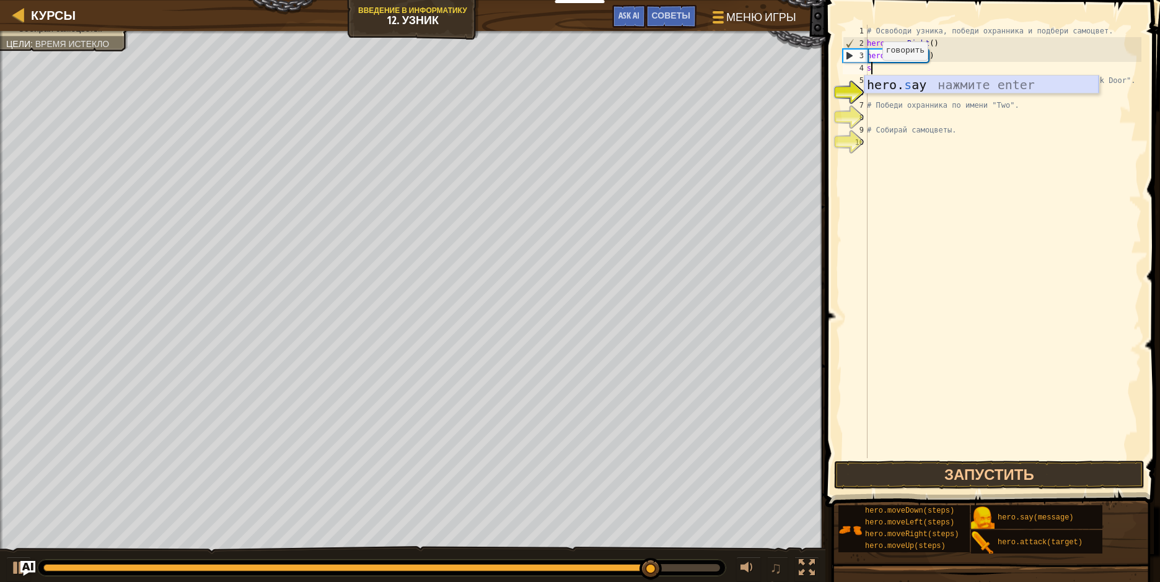
click at [884, 82] on div "hero. s ay нажмите enter" at bounding box center [981, 104] width 234 height 56
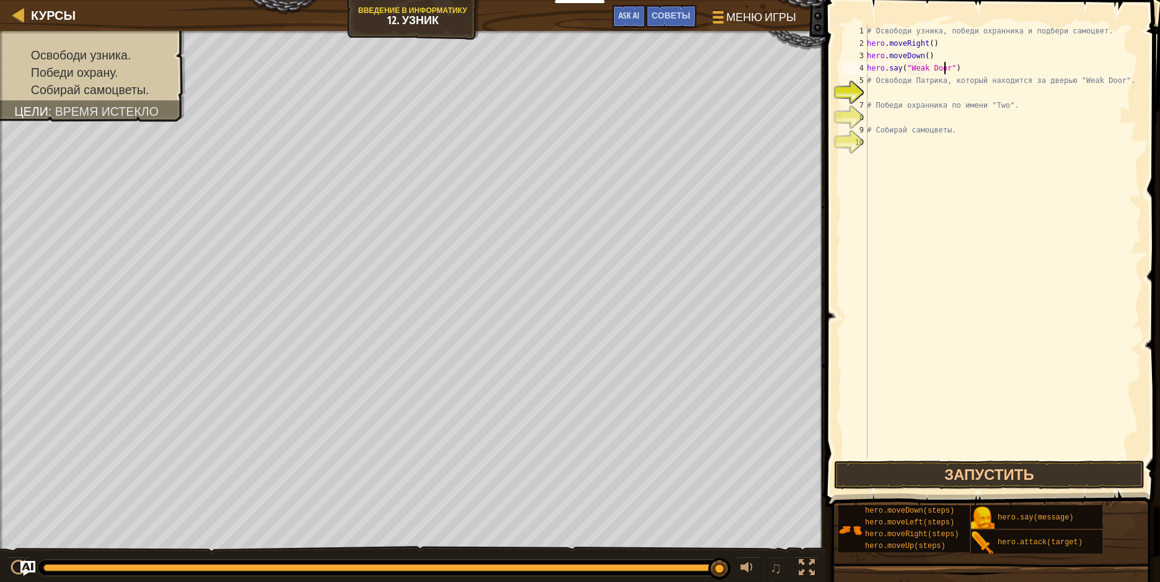
scroll to position [6, 6]
click at [920, 478] on button "Запустить" at bounding box center [989, 475] width 310 height 29
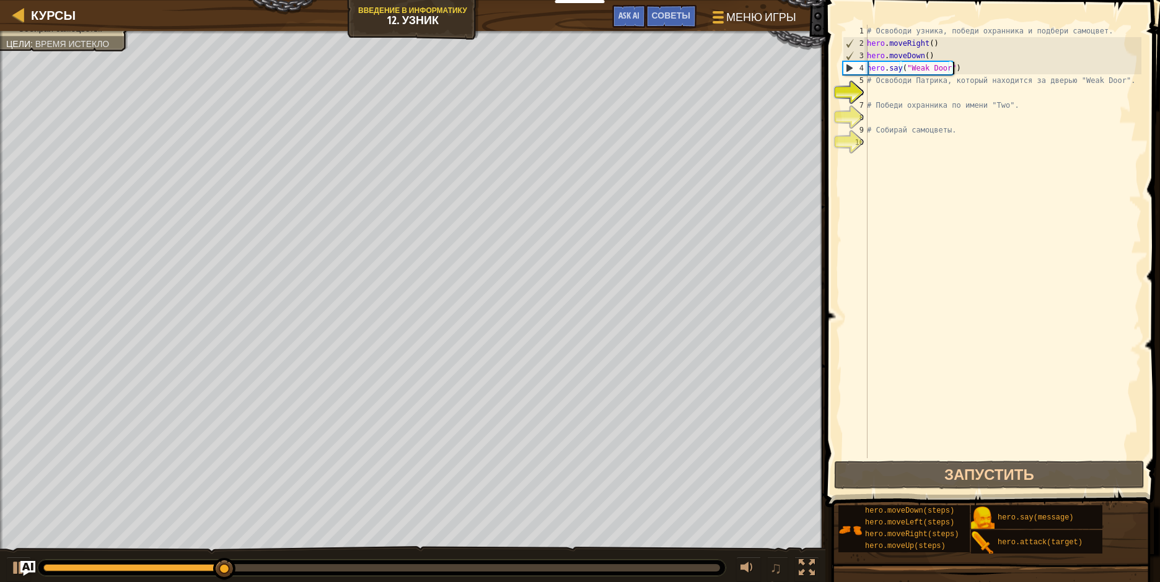
click at [954, 69] on div "# Освободи узника, победи охранника и подбери самоцвет. hero . moveRight ( ) he…" at bounding box center [1002, 254] width 277 height 458
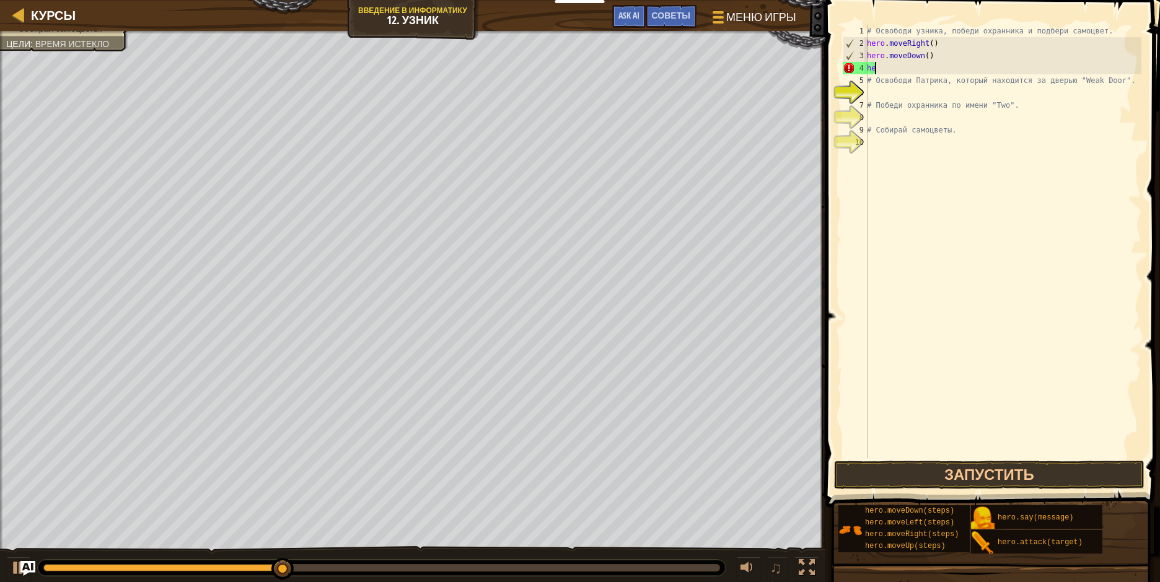
scroll to position [6, 0]
type textarea "h"
click at [923, 56] on div "# Освободи узника, победи охранника и подбери самоцвет. hero . moveRight ( ) he…" at bounding box center [1002, 254] width 277 height 458
click at [931, 55] on div "# Освободи узника, победи охранника и подбери самоцвет. hero . moveRight ( ) he…" at bounding box center [1002, 254] width 277 height 458
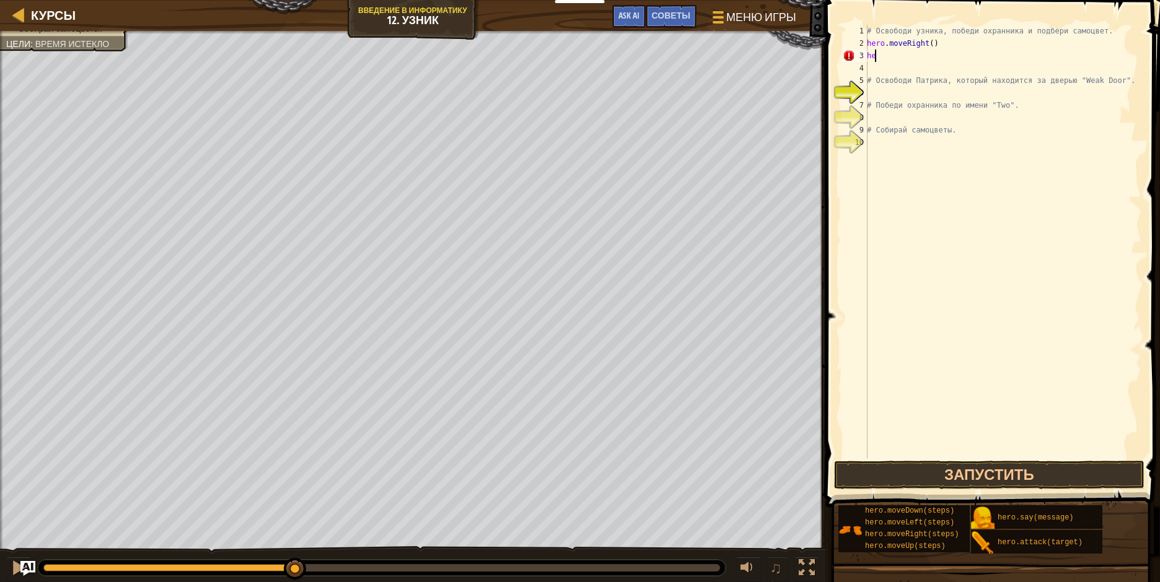
type textarea "h"
click at [424, 15] on div "Курсы Введение в Информатику 12. Узник Меню игры Готово Советы Ask AI" at bounding box center [412, 15] width 825 height 31
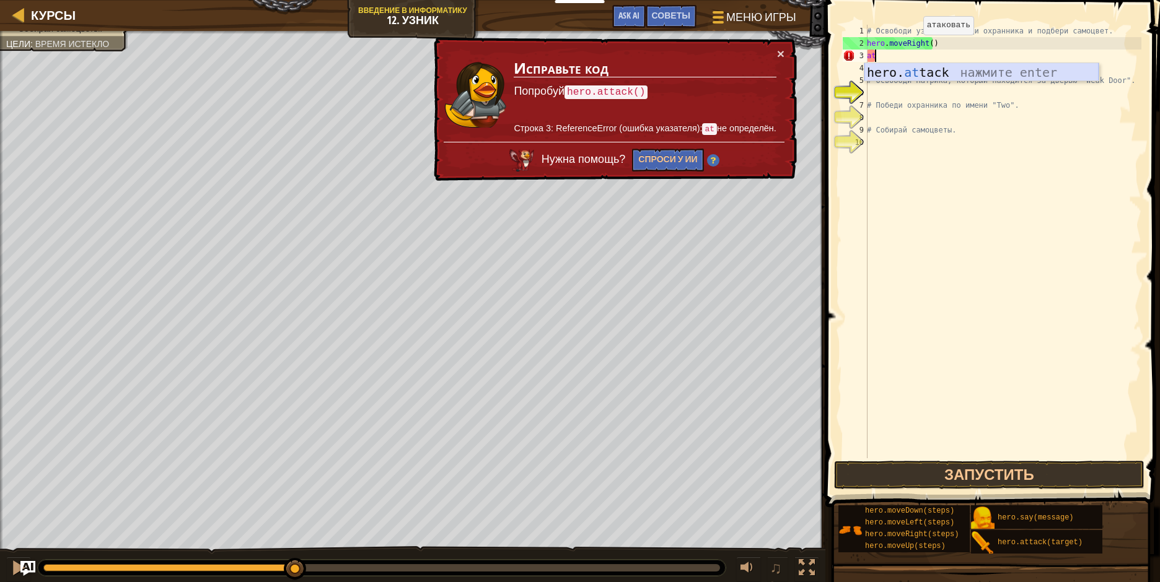
click at [876, 69] on div "hero. at tack нажмите enter" at bounding box center [981, 91] width 234 height 56
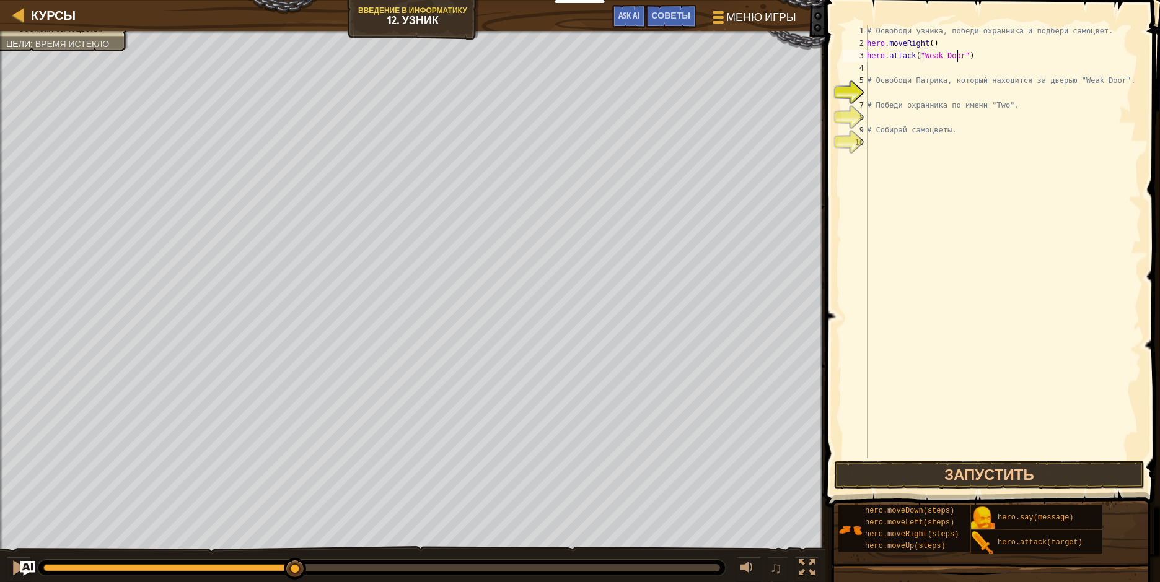
scroll to position [6, 7]
type textarea "hero.attack("Weak Door")"
click at [963, 473] on button "Запустить" at bounding box center [989, 475] width 310 height 29
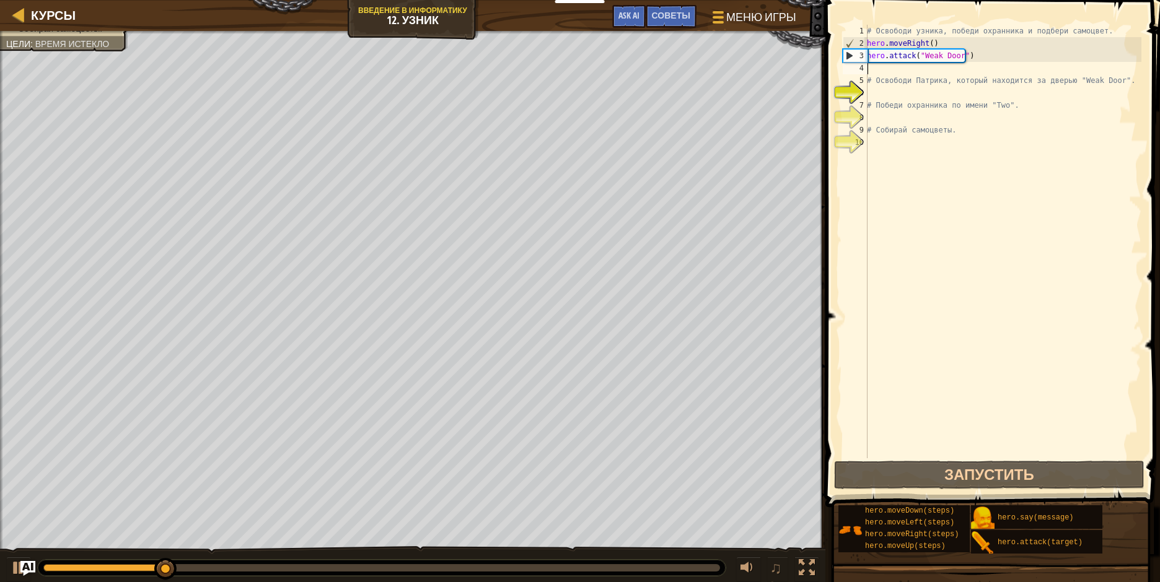
click at [872, 66] on div "# Освободи узника, победи охранника и подбери самоцвет. hero . moveRight ( ) he…" at bounding box center [1002, 254] width 277 height 458
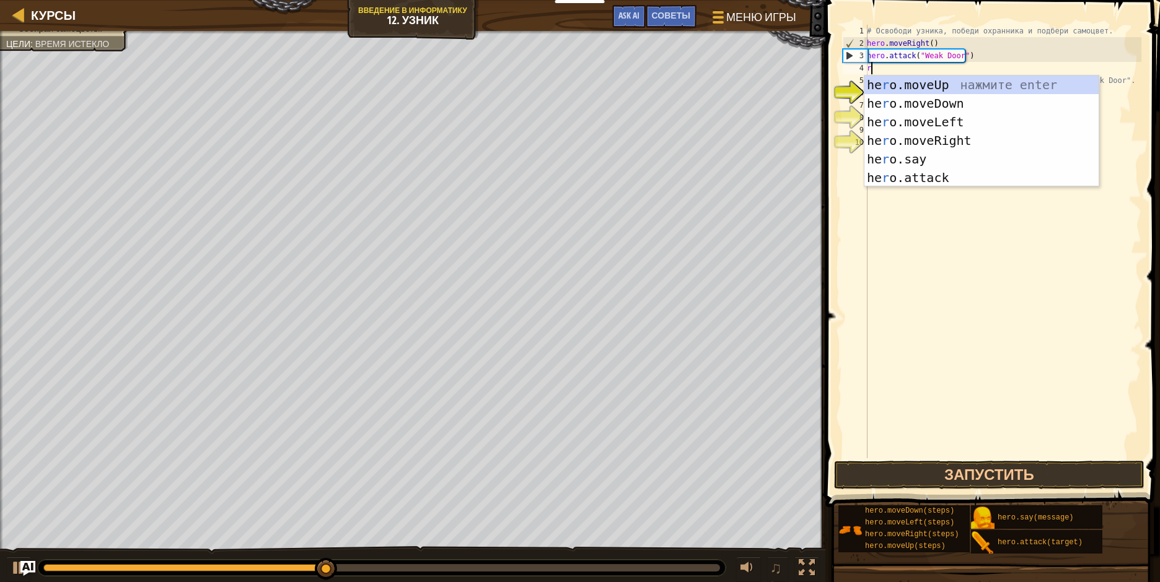
type textarea "ri"
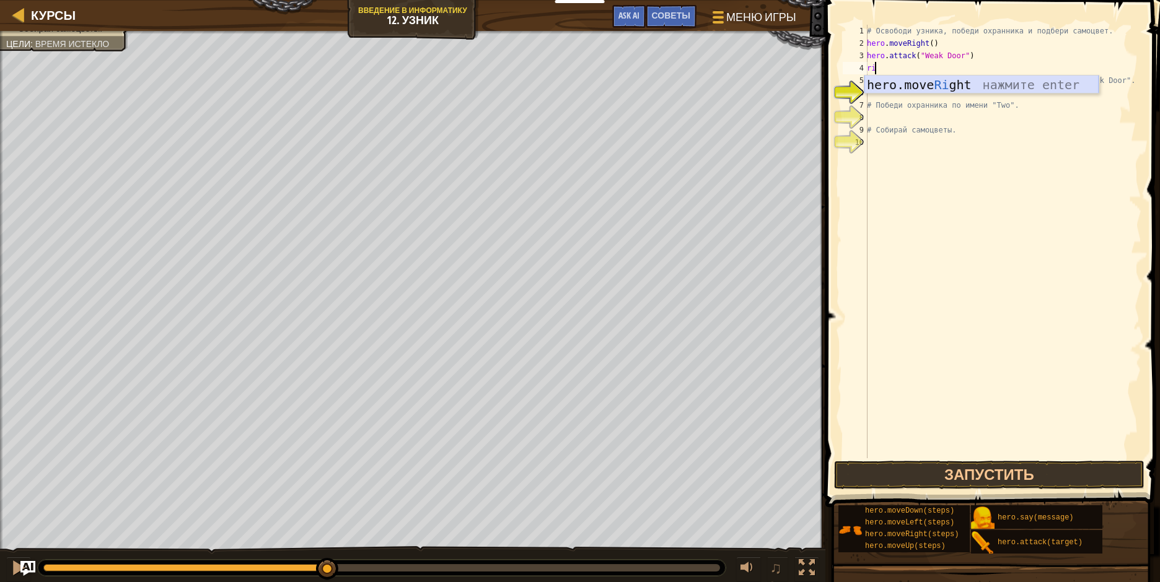
click at [902, 85] on div "hero.move Ri ght нажмите enter" at bounding box center [981, 104] width 234 height 56
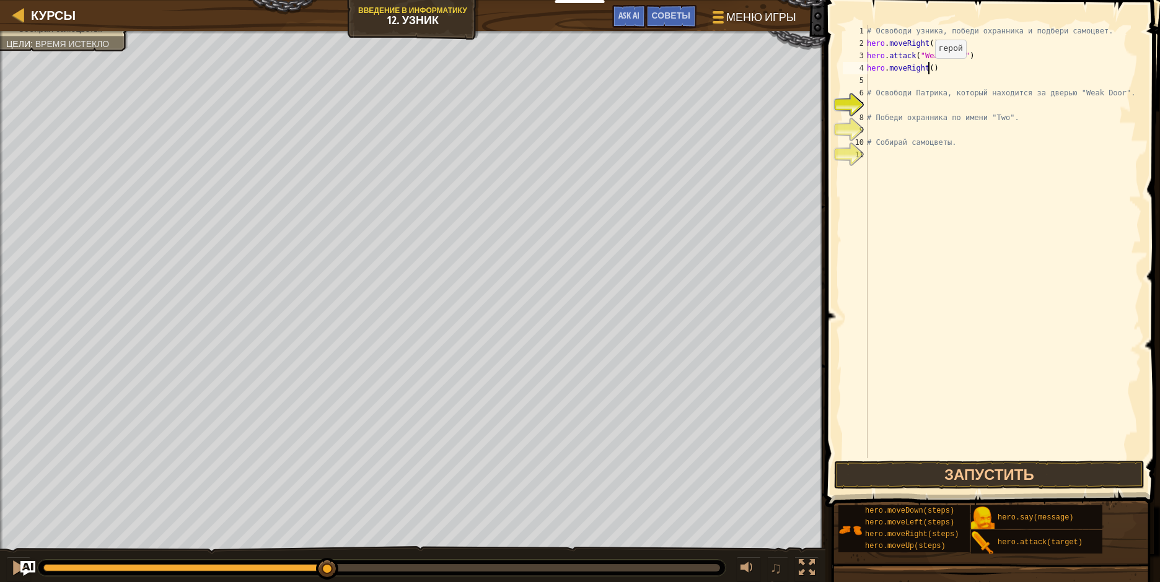
click at [928, 71] on div "# Освободи узника, победи охранника и подбери самоцвет. hero . moveRight ( ) he…" at bounding box center [1002, 254] width 277 height 458
type textarea "hero.moveRight(2)"
click at [957, 468] on button "Запустить" at bounding box center [989, 475] width 310 height 29
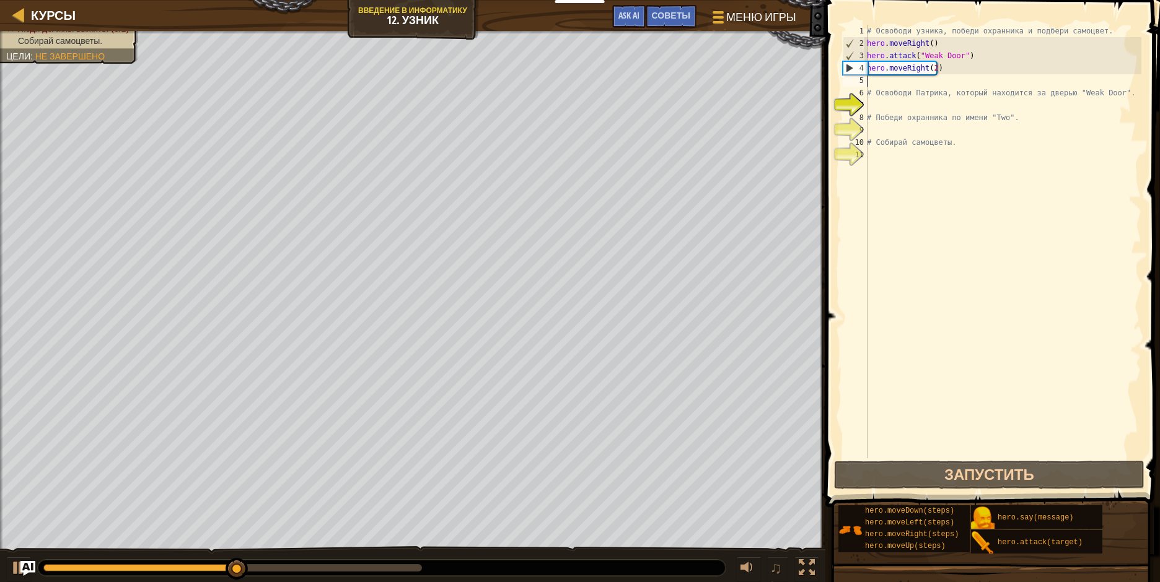
click at [869, 85] on div "# Освободи узника, победи охранника и подбери самоцвет. hero . moveRight ( ) he…" at bounding box center [1002, 254] width 277 height 458
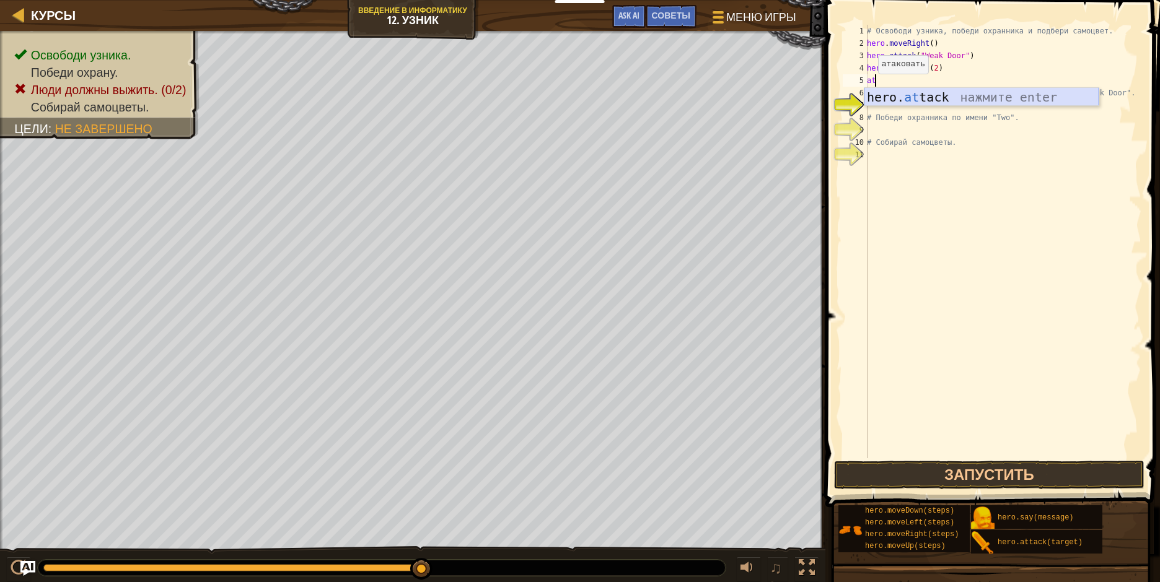
click at [884, 98] on div "hero. at tack нажмите enter" at bounding box center [981, 116] width 234 height 56
click at [915, 473] on button "Запустить" at bounding box center [989, 475] width 310 height 29
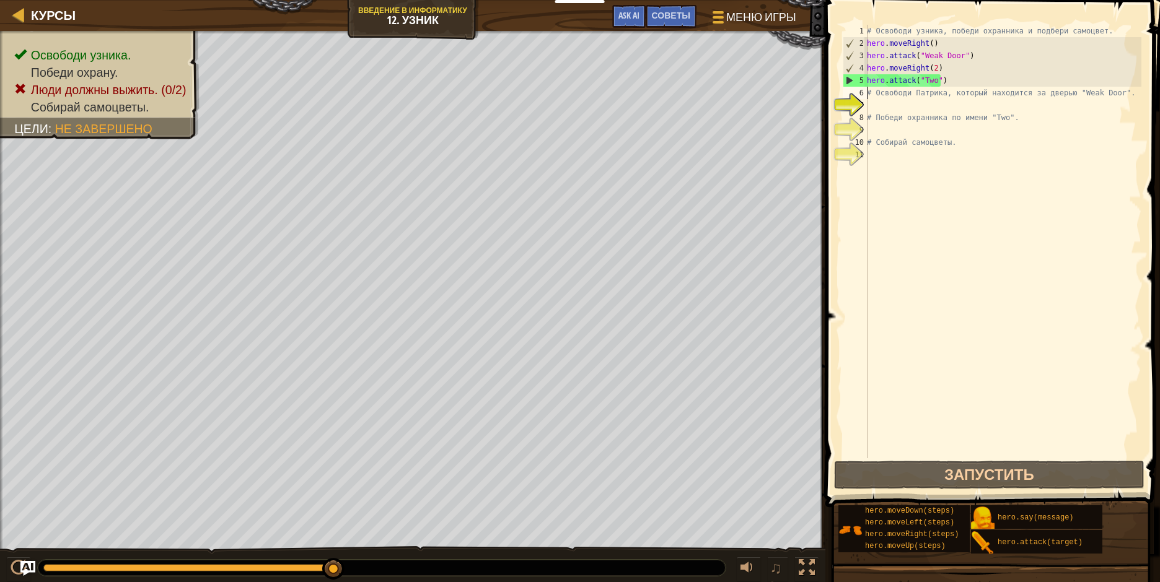
click at [867, 90] on div "# Освободи узника, победи охранника и подбери самоцвет. hero . moveRight ( ) he…" at bounding box center [1002, 254] width 277 height 458
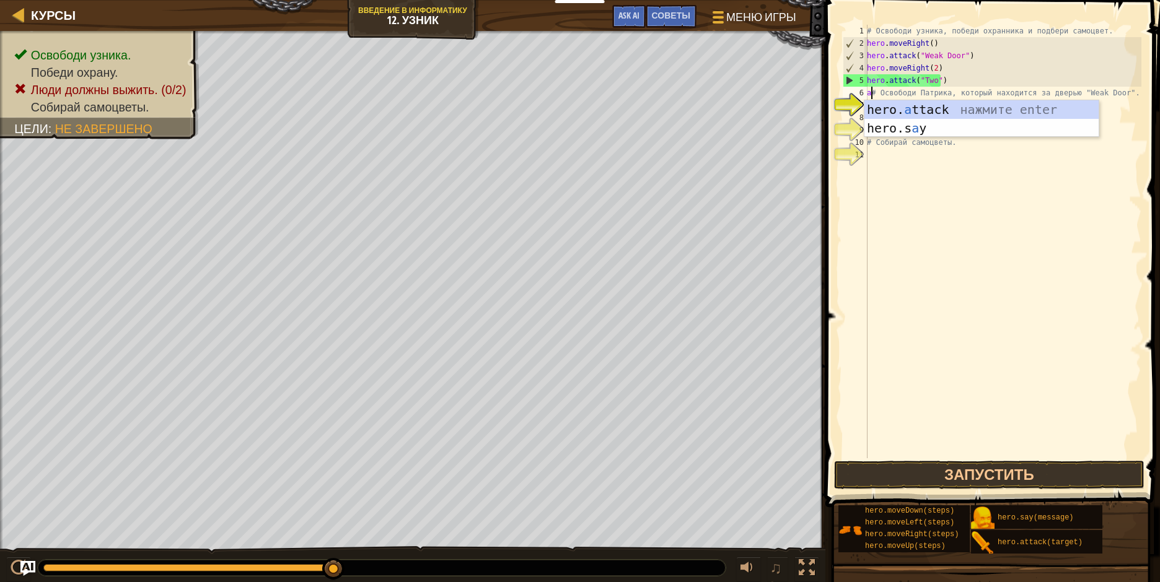
scroll to position [6, 1]
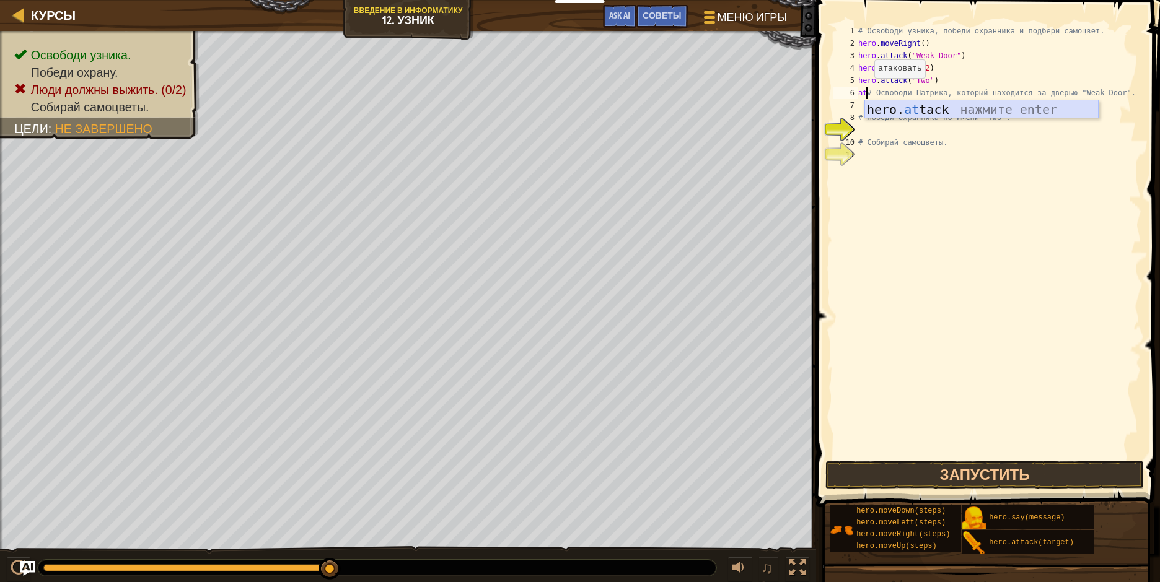
click at [887, 103] on div "hero. at tack нажмите enter" at bounding box center [981, 128] width 234 height 56
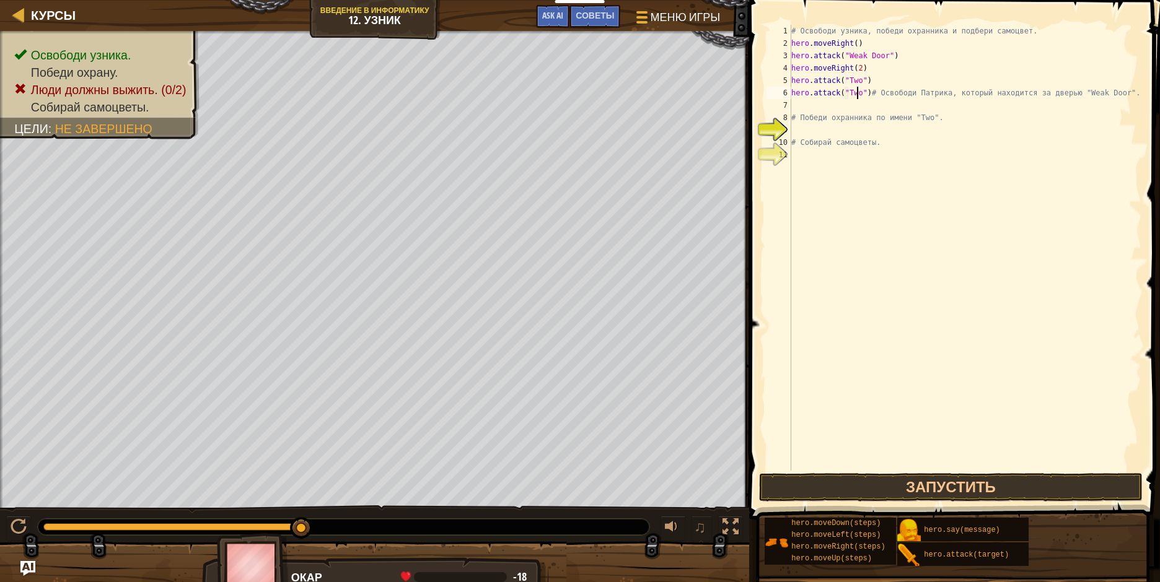
scroll to position [6, 6]
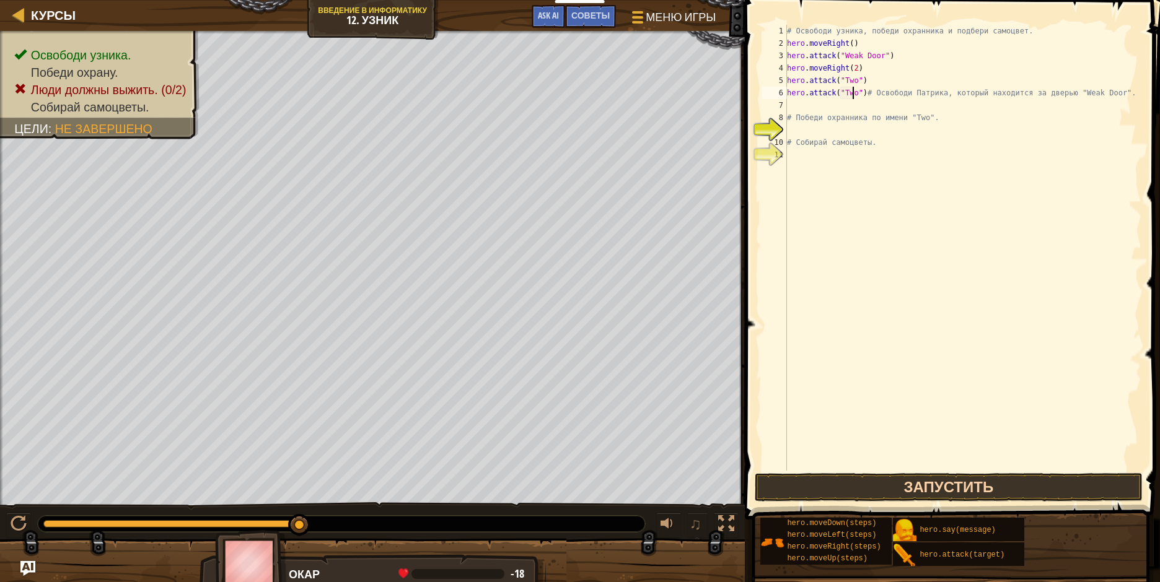
type textarea "hero.attack("Two")# Освободи Патрика, который находится за дверью "Weak Door"."
click at [872, 488] on button "Запустить" at bounding box center [949, 487] width 388 height 29
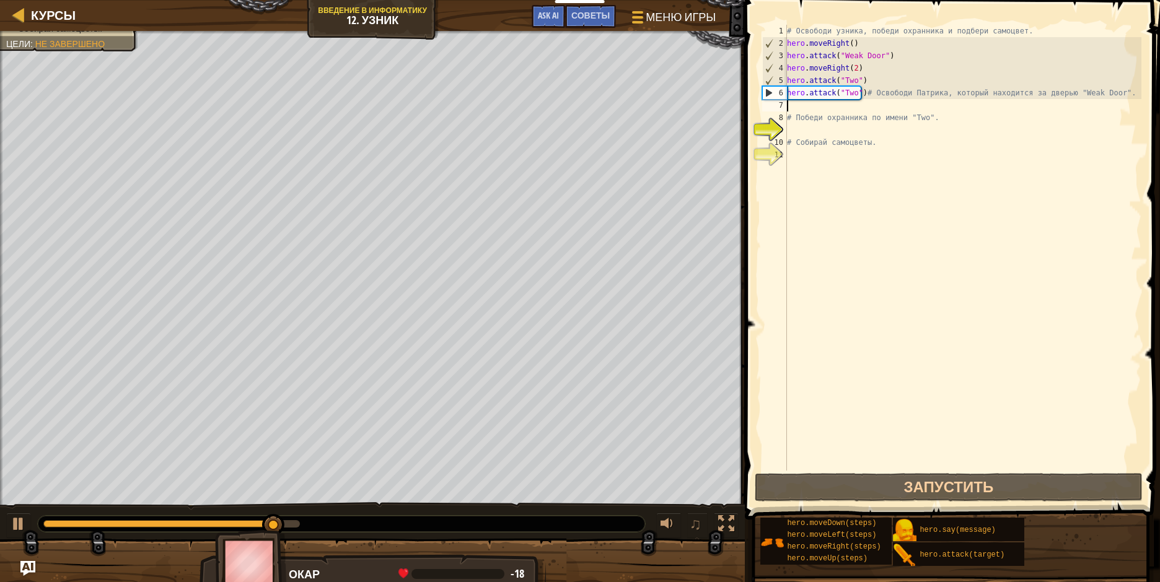
click at [796, 107] on div "# Освободи узника, победи охранника и подбери самоцвет. hero . moveRight ( ) he…" at bounding box center [962, 260] width 357 height 471
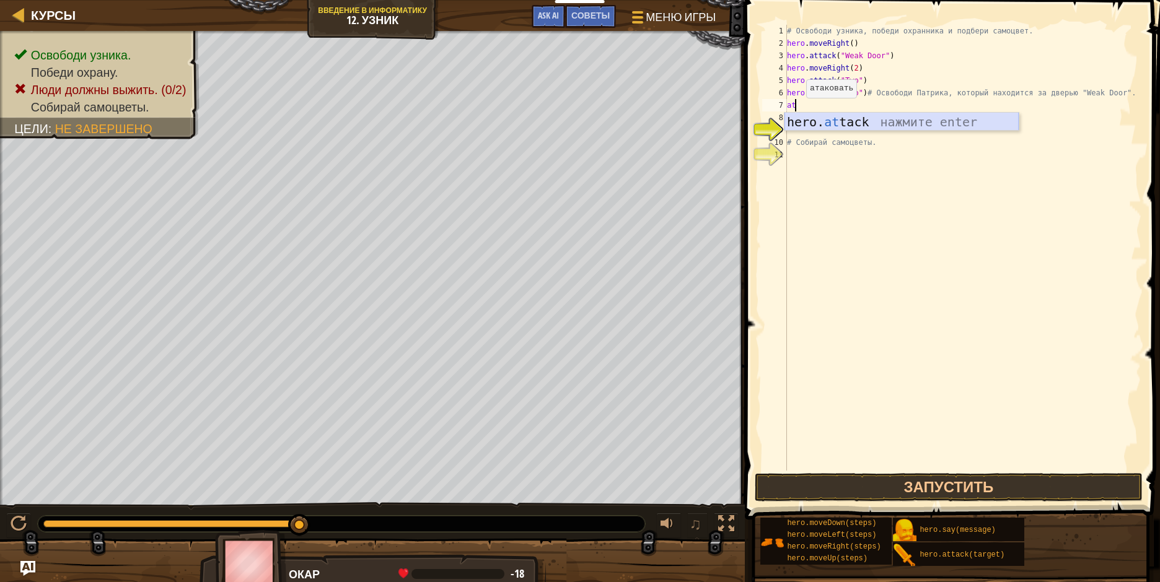
click at [808, 116] on div "hero. at tack нажмите enter" at bounding box center [901, 141] width 234 height 56
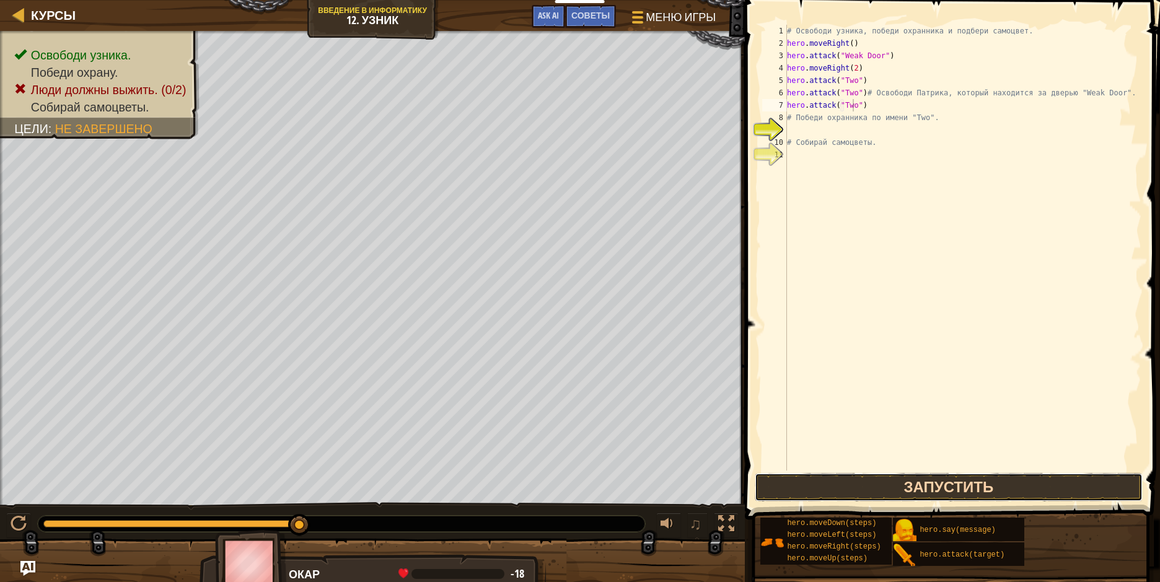
click at [872, 497] on button "Запустить" at bounding box center [949, 487] width 388 height 29
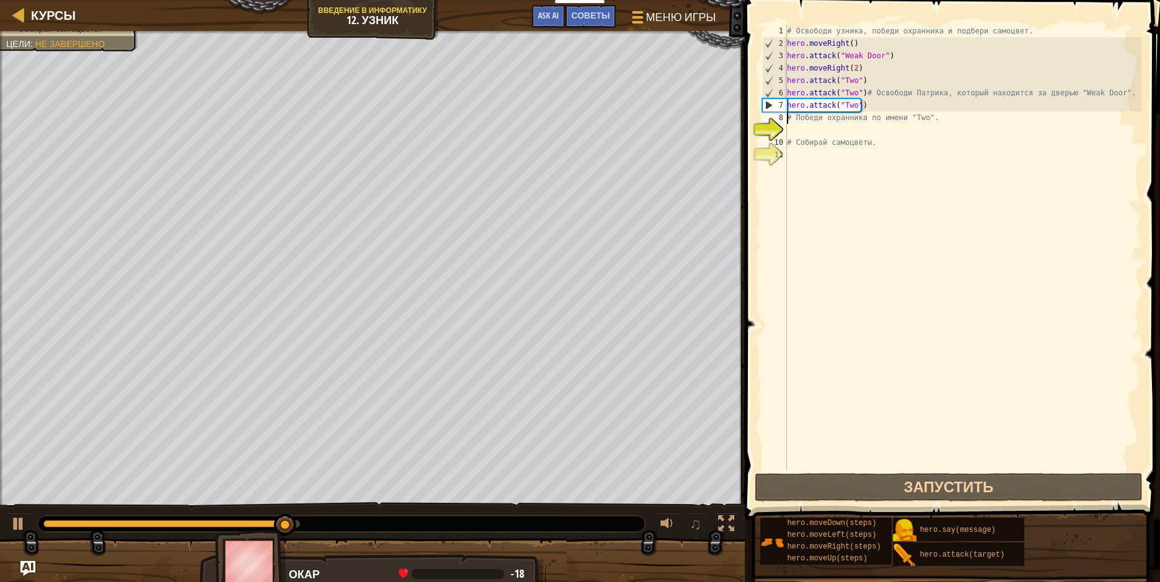
click at [787, 121] on div "# Освободи узника, победи охранника и подбери самоцвет. hero . moveRight ( ) he…" at bounding box center [962, 260] width 357 height 471
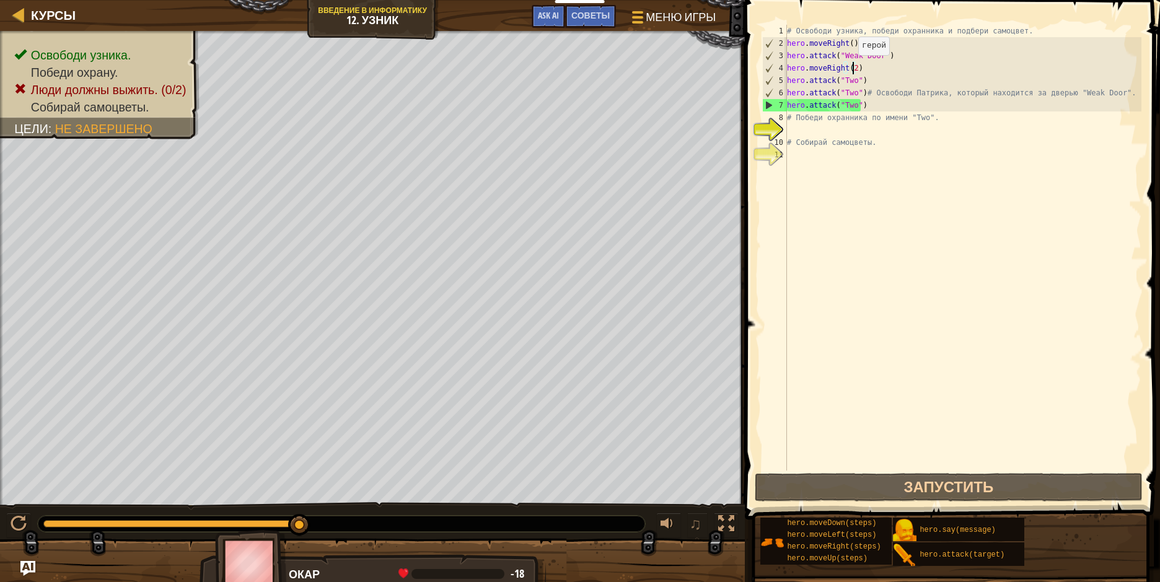
click at [852, 68] on div "# Освободи узника, победи охранника и подбери самоцвет. hero . moveRight ( ) he…" at bounding box center [962, 260] width 357 height 471
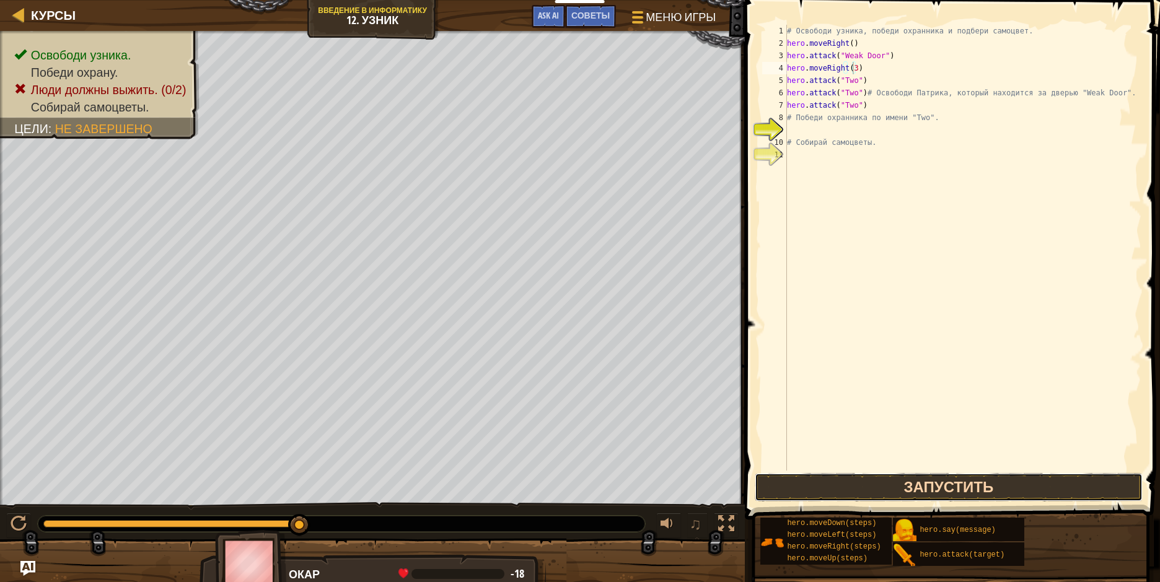
click at [877, 488] on button "Запустить" at bounding box center [949, 487] width 388 height 29
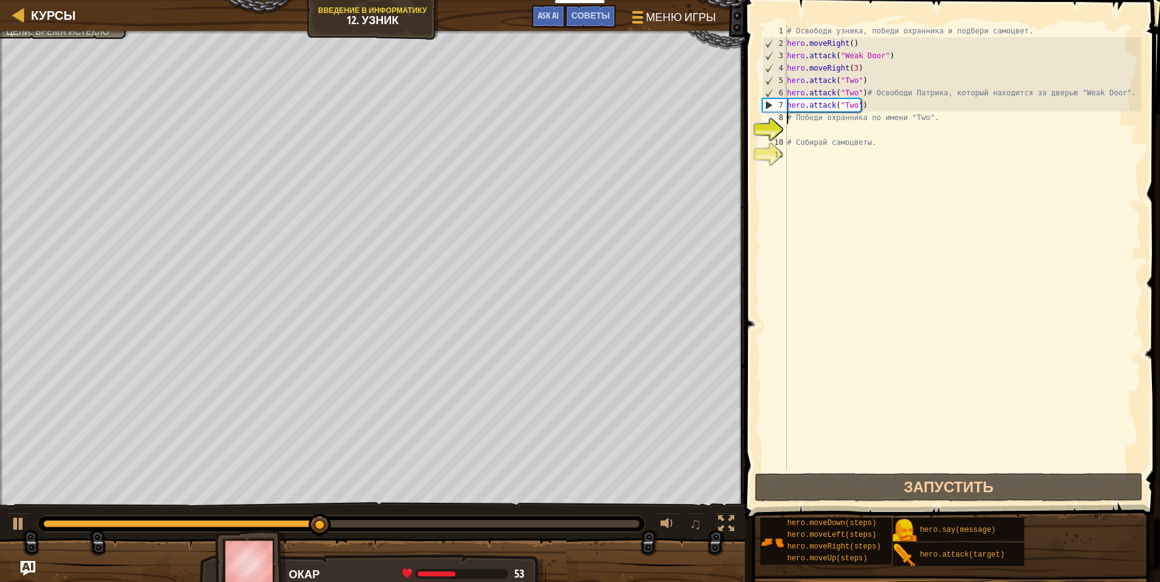
click at [788, 120] on div "# Освободи узника, победи охранника и подбери самоцвет. hero . moveRight ( ) he…" at bounding box center [962, 260] width 357 height 471
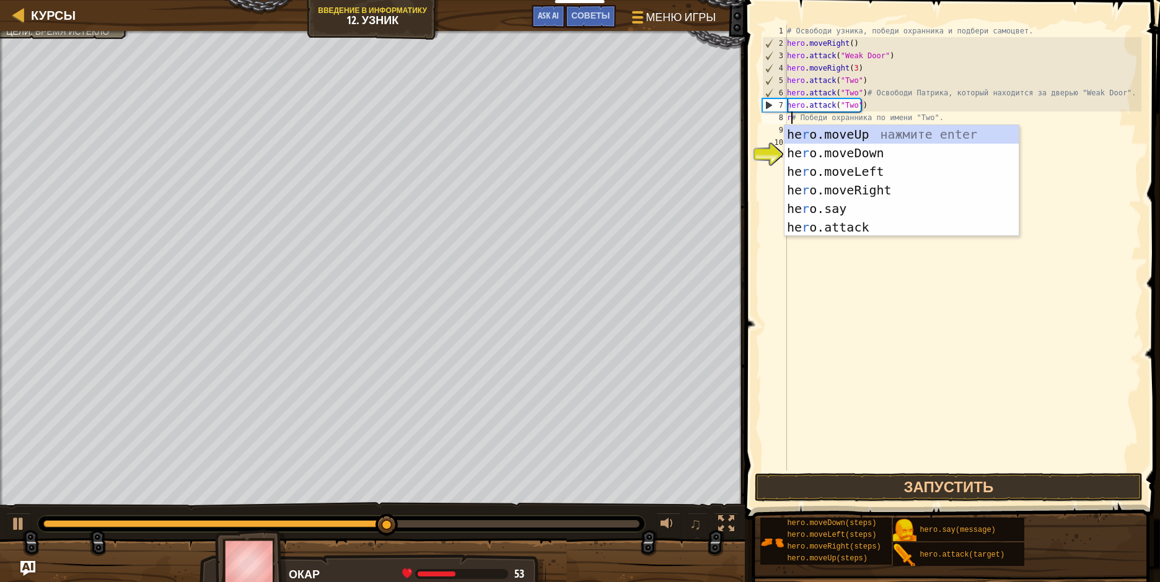
scroll to position [6, 1]
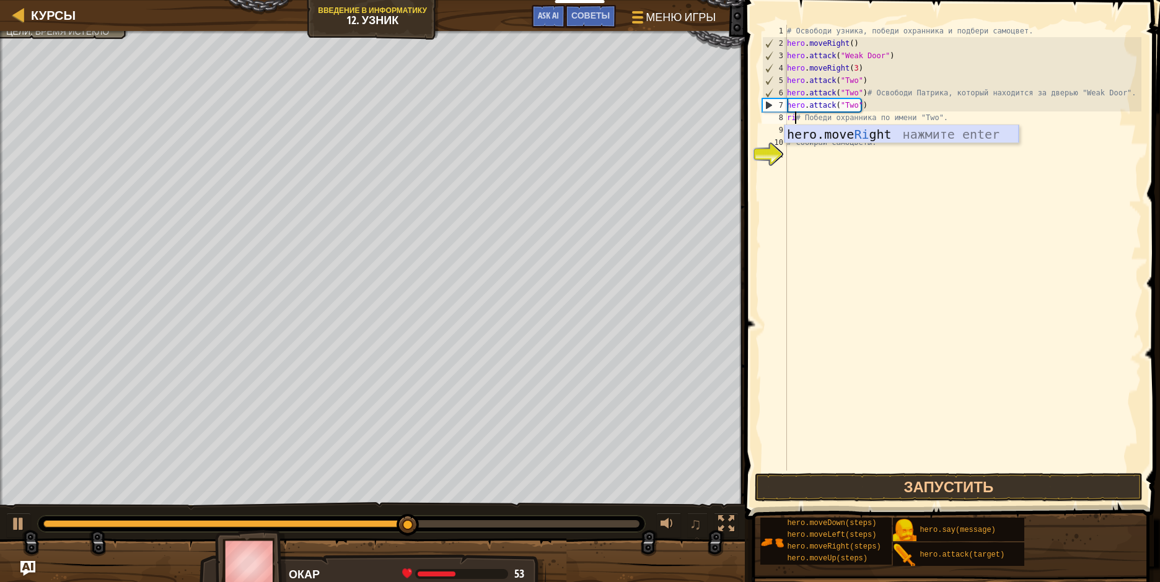
click at [804, 142] on div "hero.move Ri ght нажмите enter" at bounding box center [901, 153] width 234 height 56
type textarea "hero.moveRight()# Победи охранника по имени "Two"."
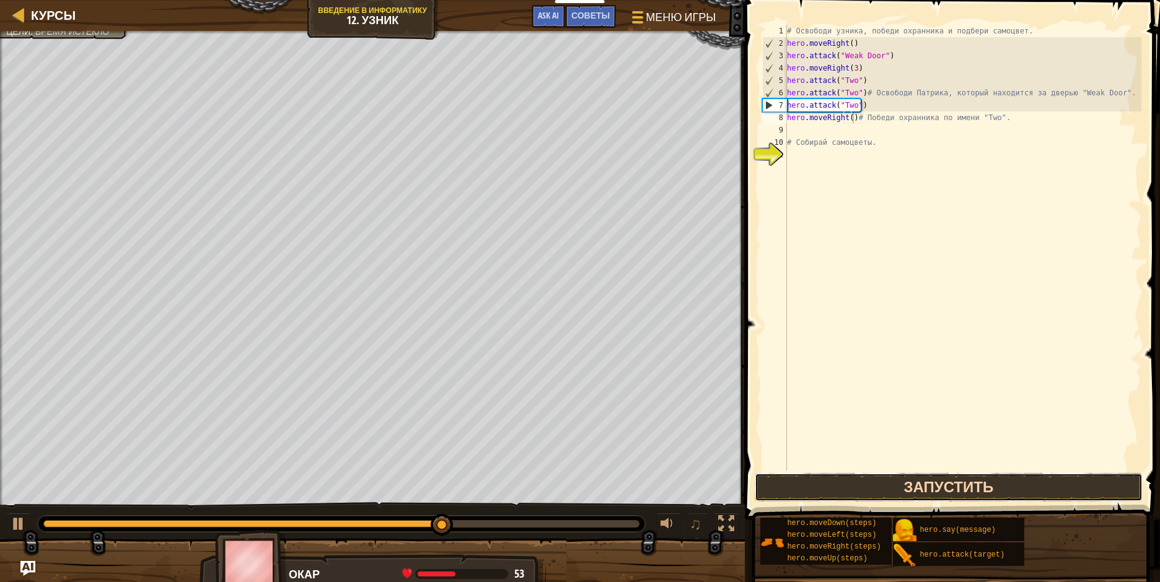
click at [961, 483] on button "Запустить" at bounding box center [949, 487] width 388 height 29
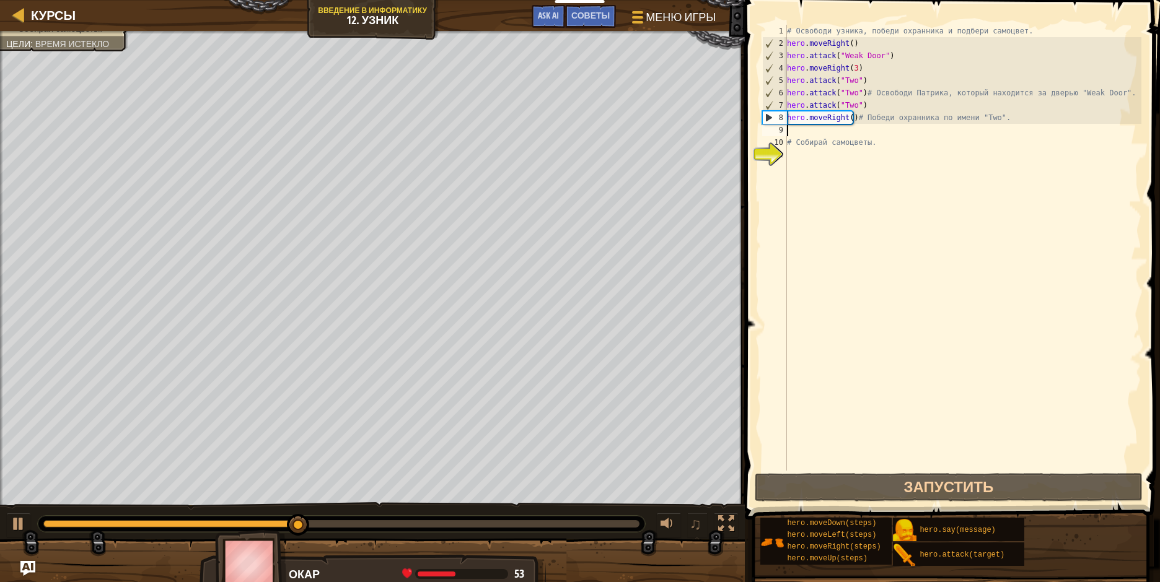
click at [792, 131] on div "# Освободи узника, победи охранника и подбери самоцвет. hero . moveRight ( ) he…" at bounding box center [962, 260] width 357 height 471
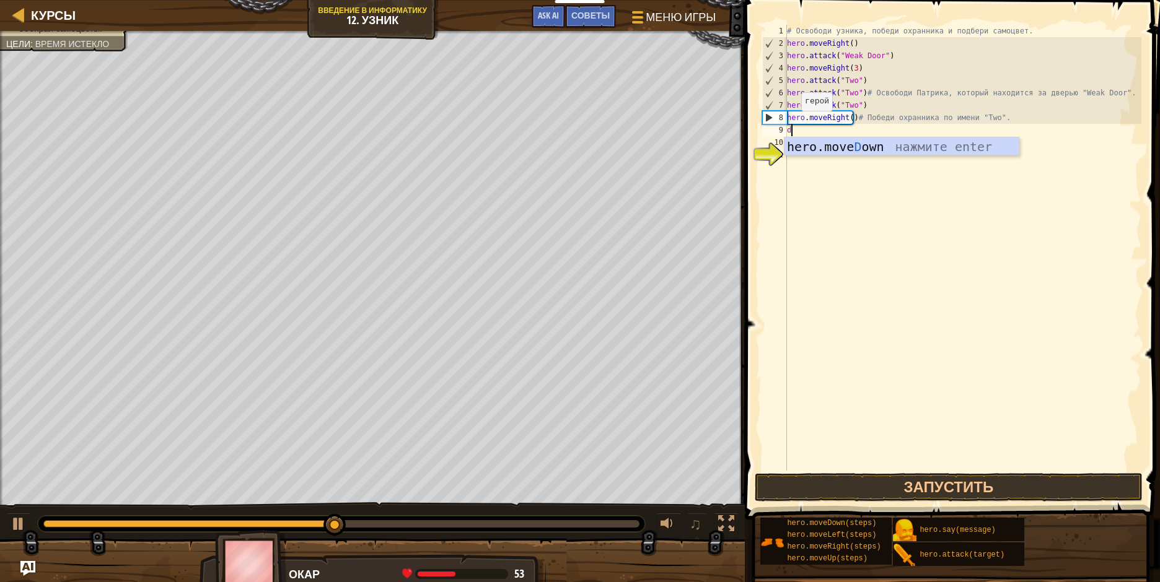
type textarea "do"
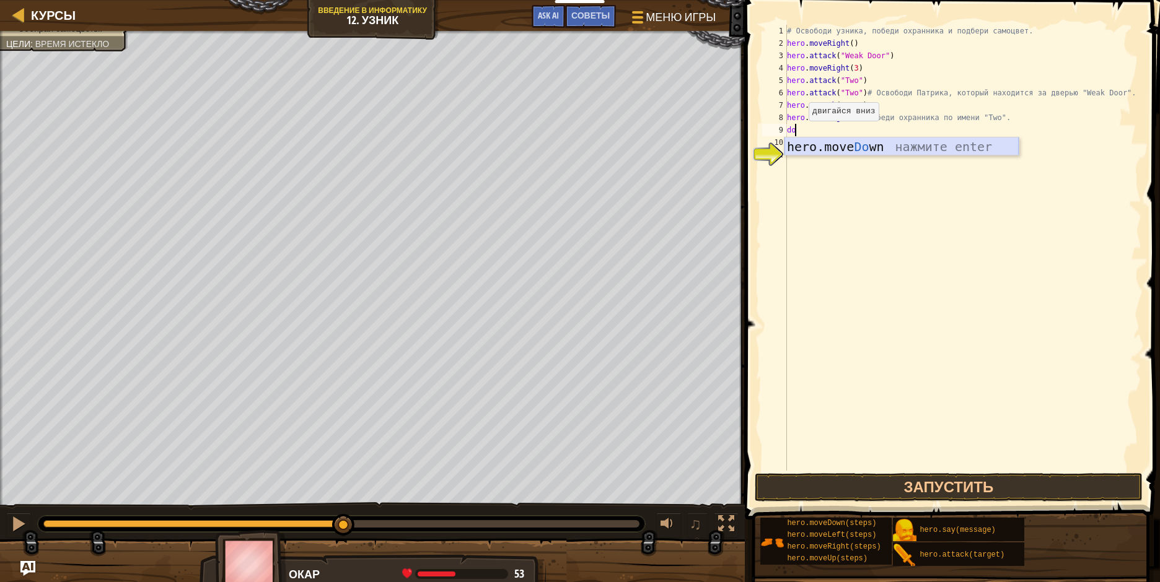
click at [818, 152] on div "hero.move Do wn нажмите enter" at bounding box center [901, 166] width 234 height 56
click at [843, 131] on div "# Освободи узника, победи охранника и подбери самоцвет. hero . moveRight ( ) he…" at bounding box center [962, 260] width 357 height 471
type textarea "hero.moveDown(2)"
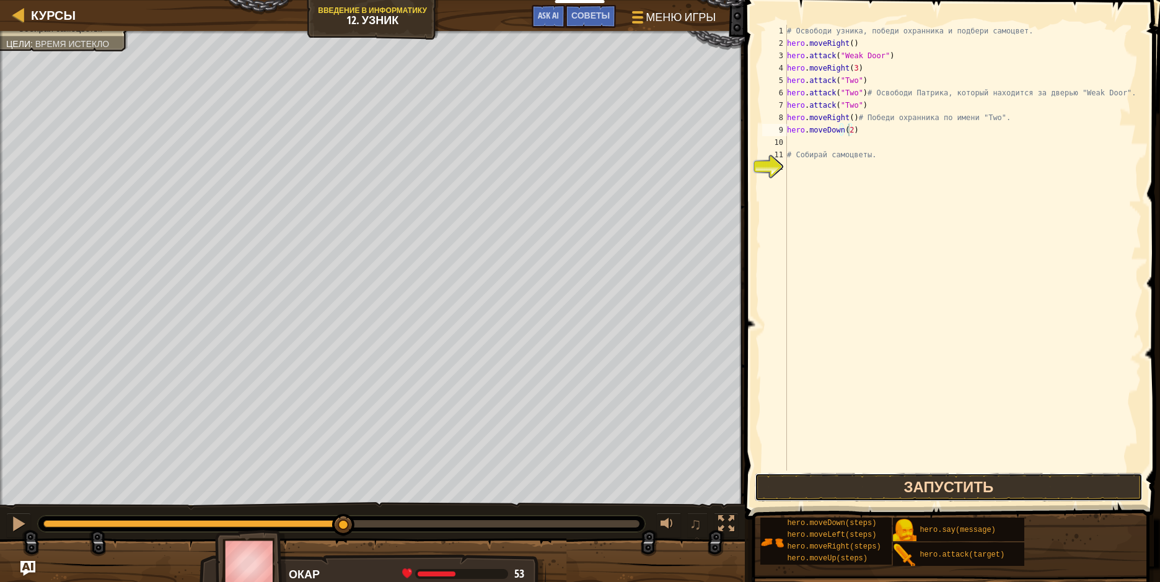
click at [852, 483] on button "Запустить" at bounding box center [949, 487] width 388 height 29
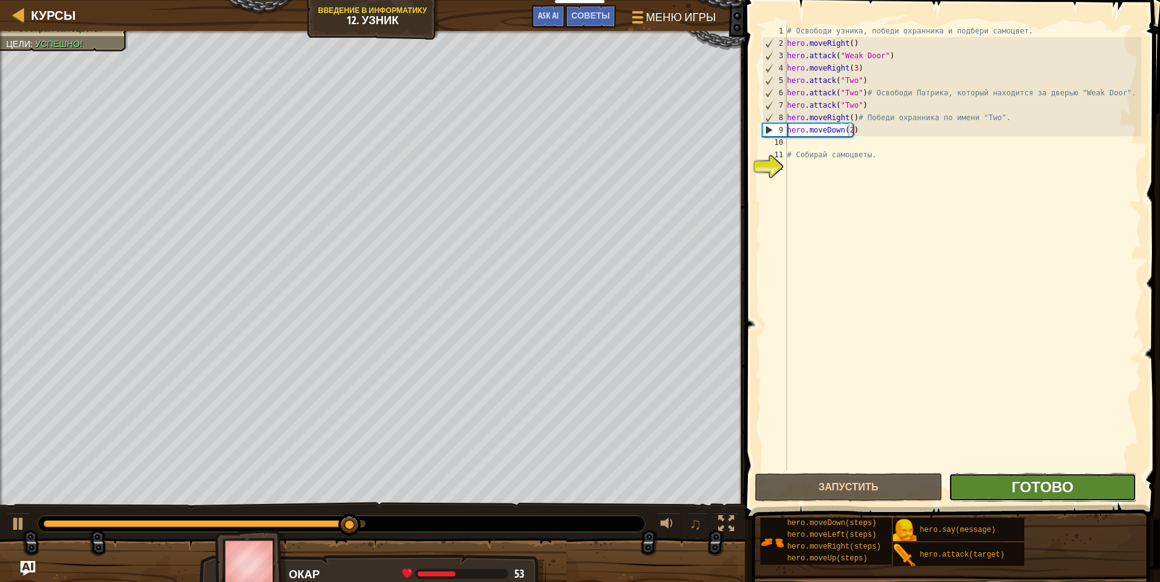
click at [1040, 488] on span "Готово" at bounding box center [1042, 487] width 62 height 20
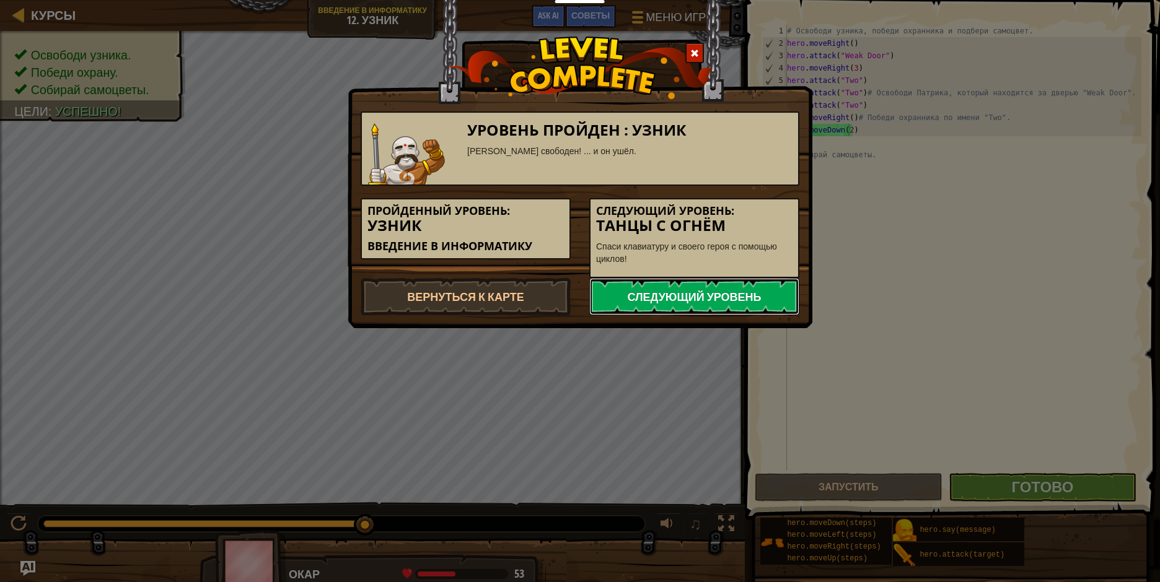
click at [757, 298] on link "Следующий уровень" at bounding box center [694, 296] width 210 height 37
